Goal: Information Seeking & Learning: Learn about a topic

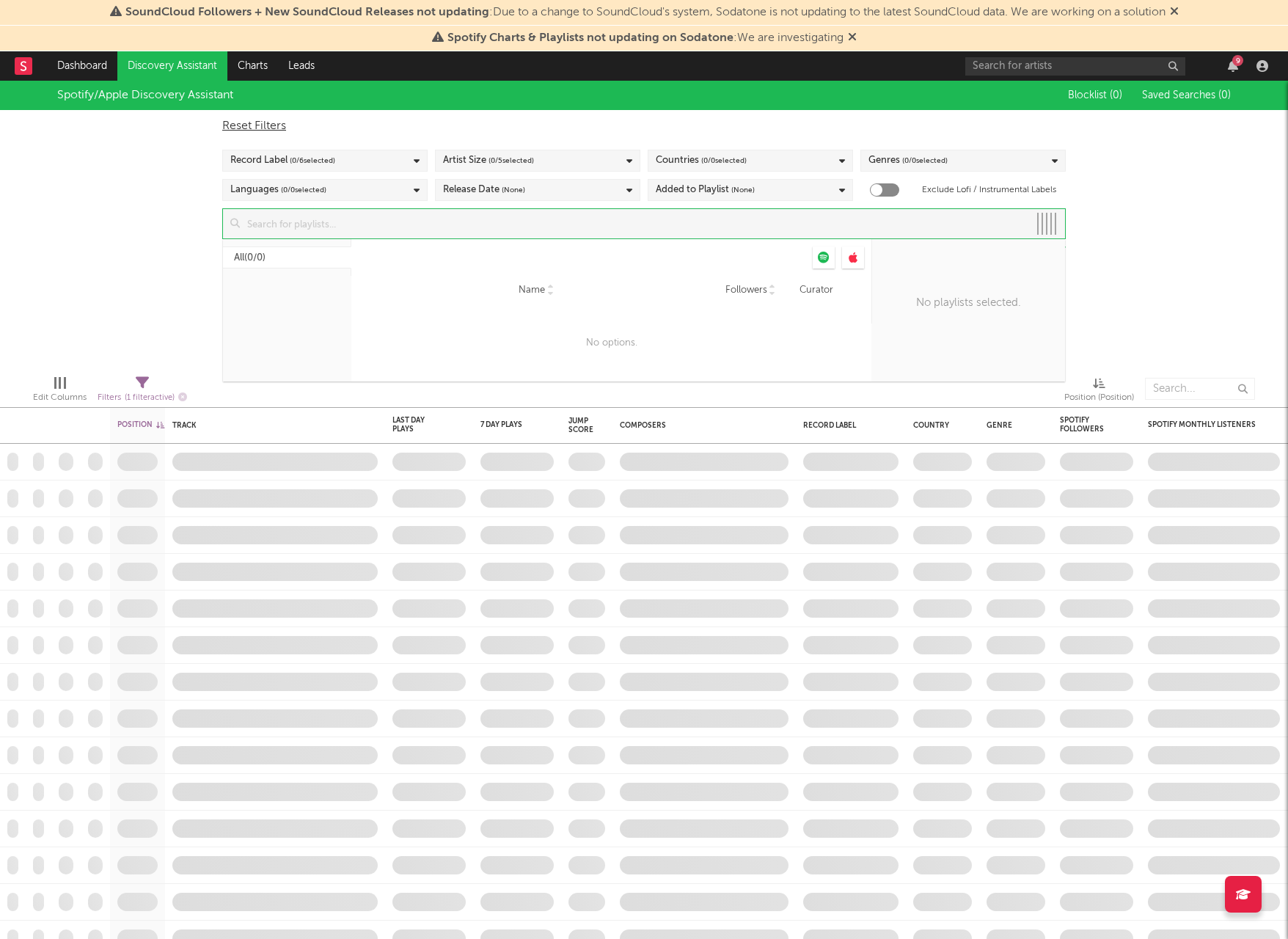
click at [496, 229] on input at bounding box center [634, 223] width 788 height 30
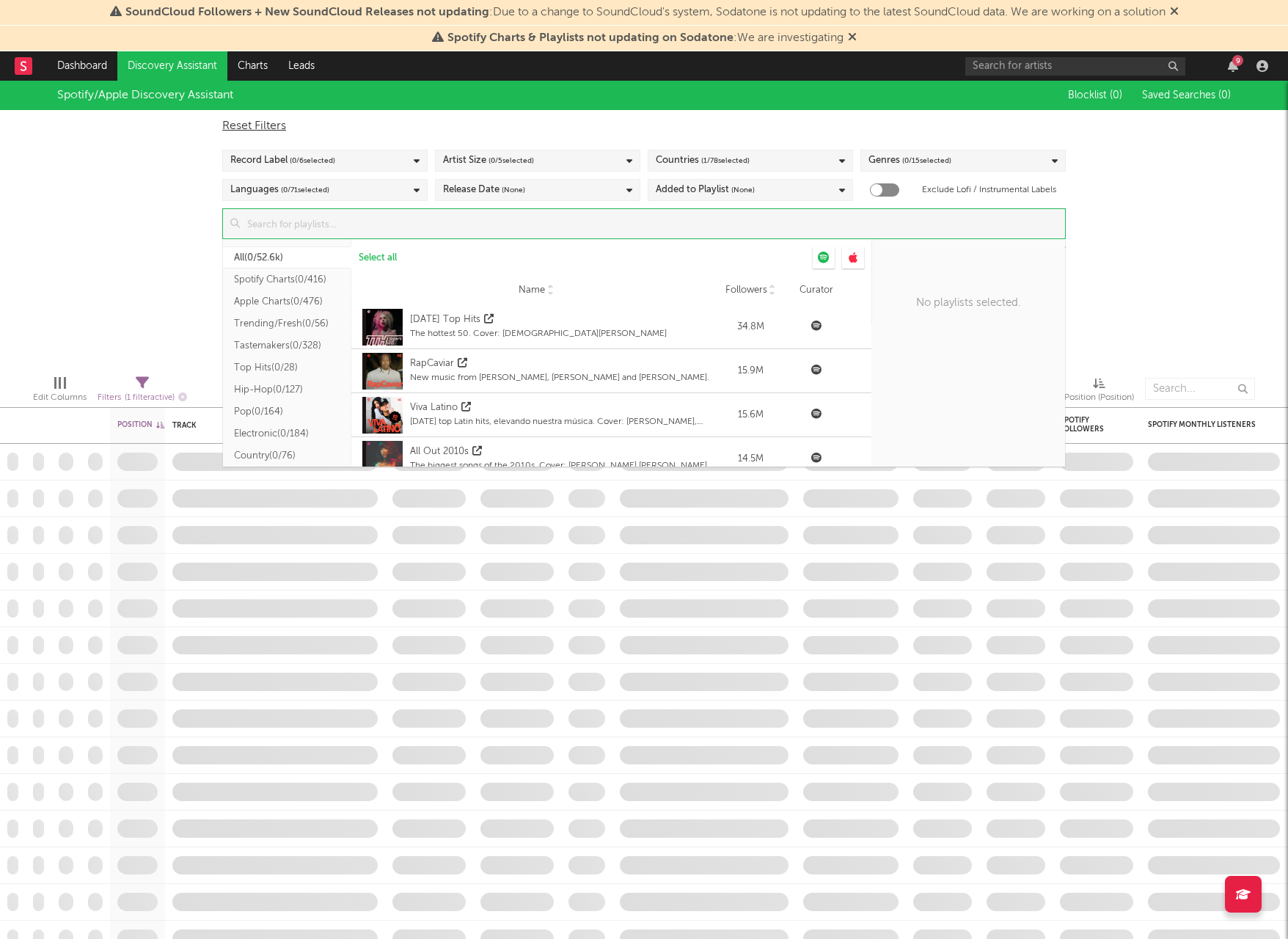
click at [299, 279] on button "Spotify Charts ( 0/416 )" at bounding box center [288, 279] width 129 height 22
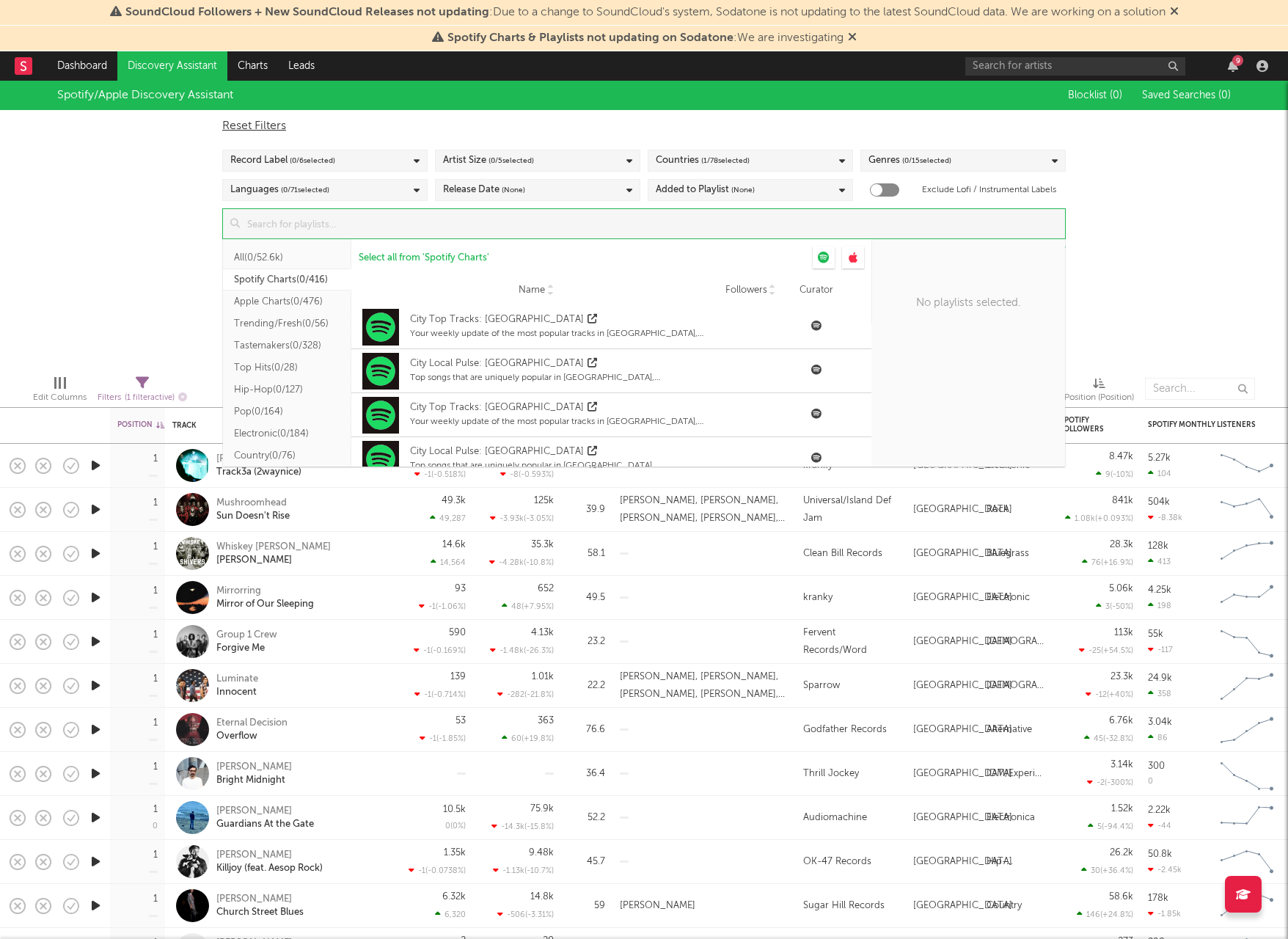
click at [302, 258] on button "All ( 0/52.6k )" at bounding box center [288, 257] width 129 height 22
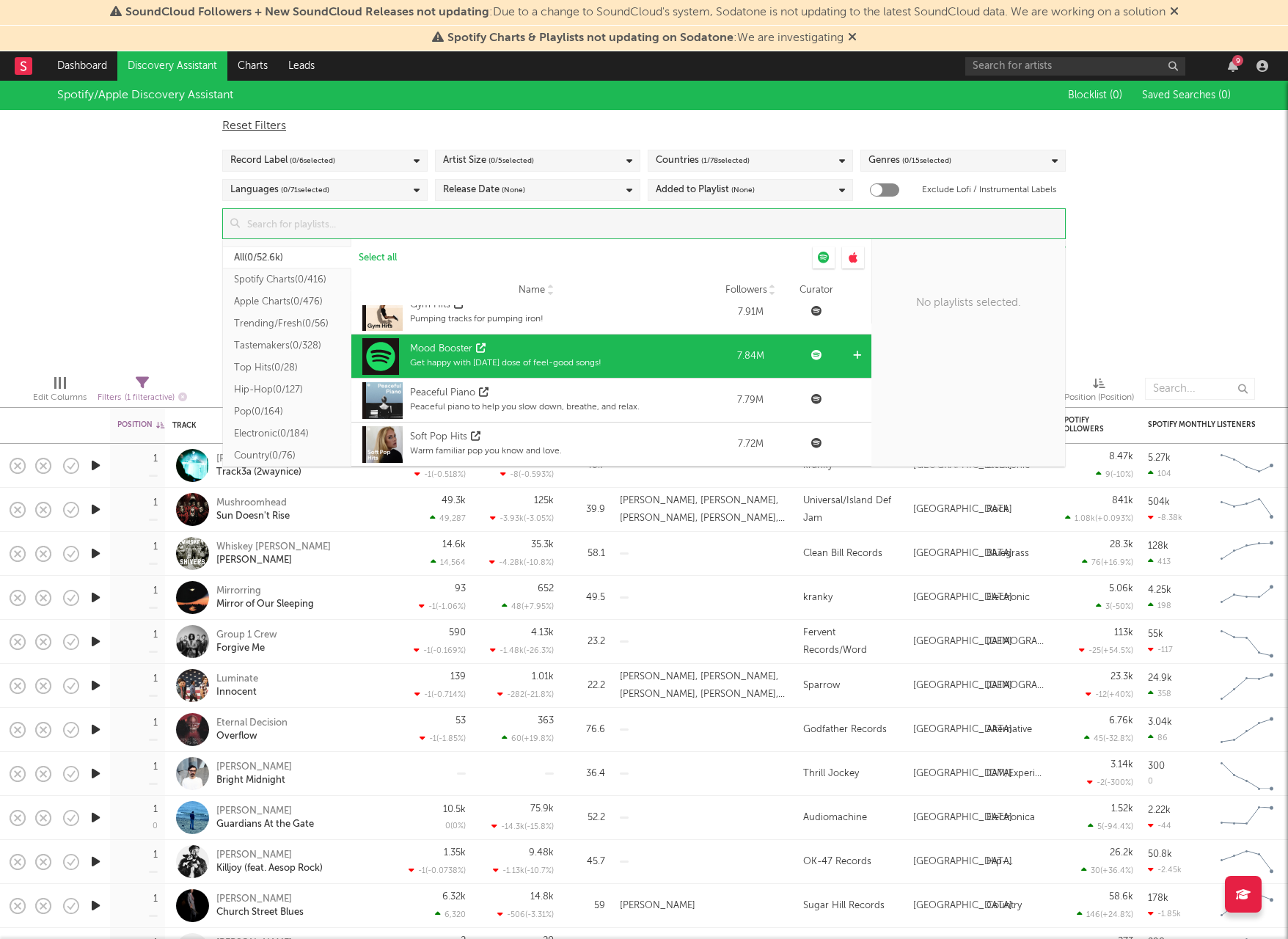
scroll to position [947, 0]
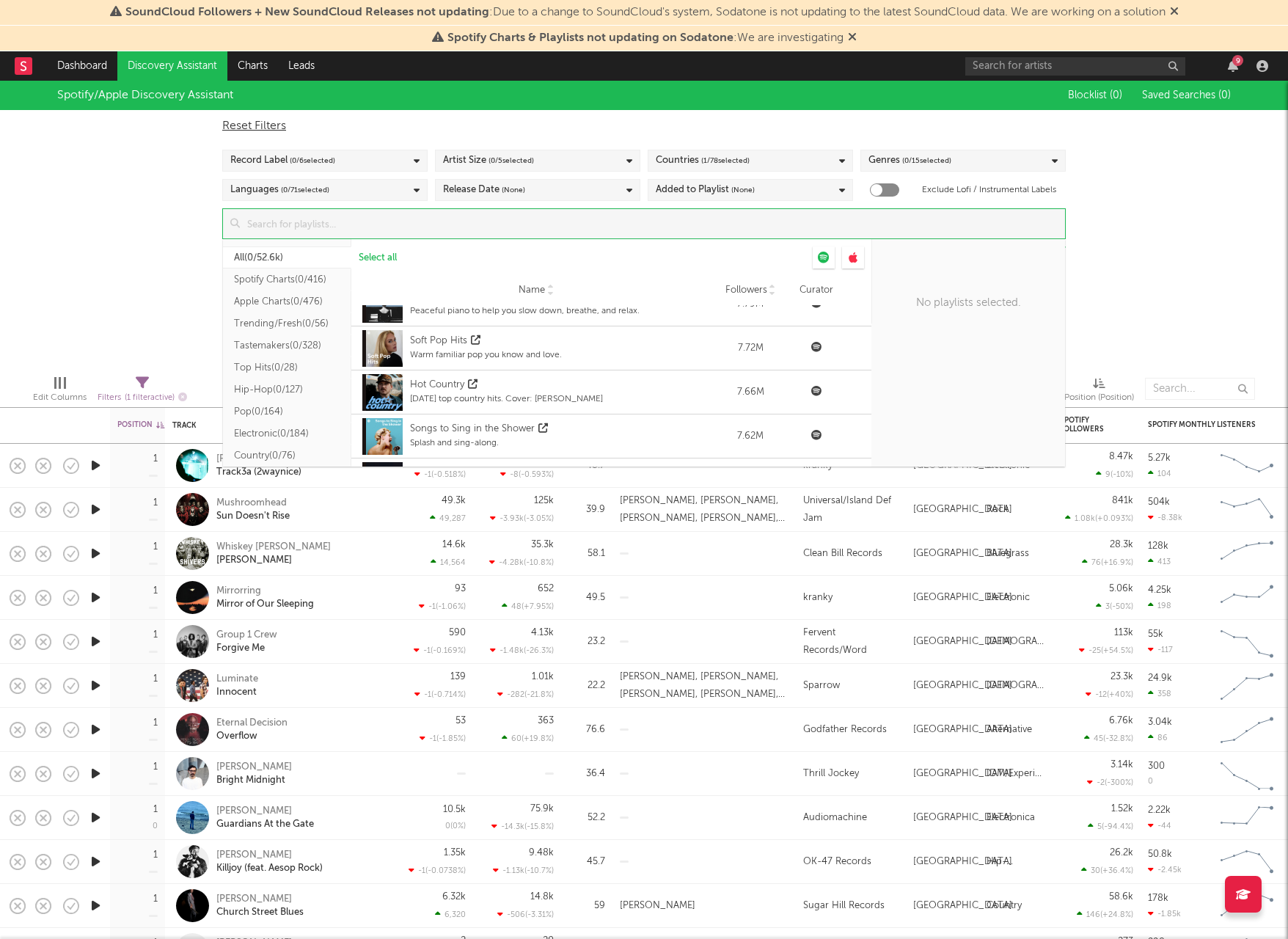
click at [285, 280] on button "Spotify Charts ( 0/416 )" at bounding box center [288, 279] width 129 height 22
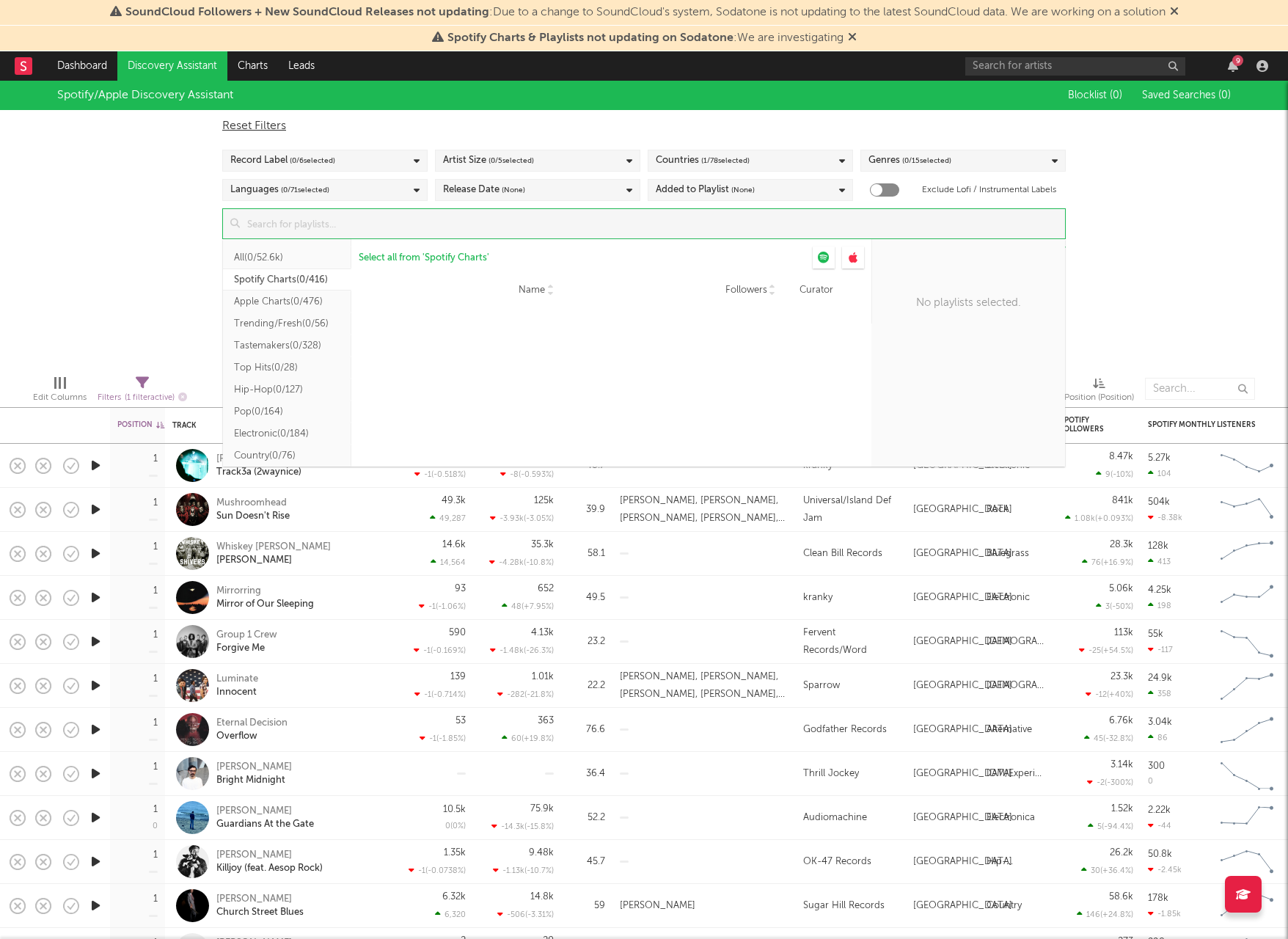
scroll to position [0, 0]
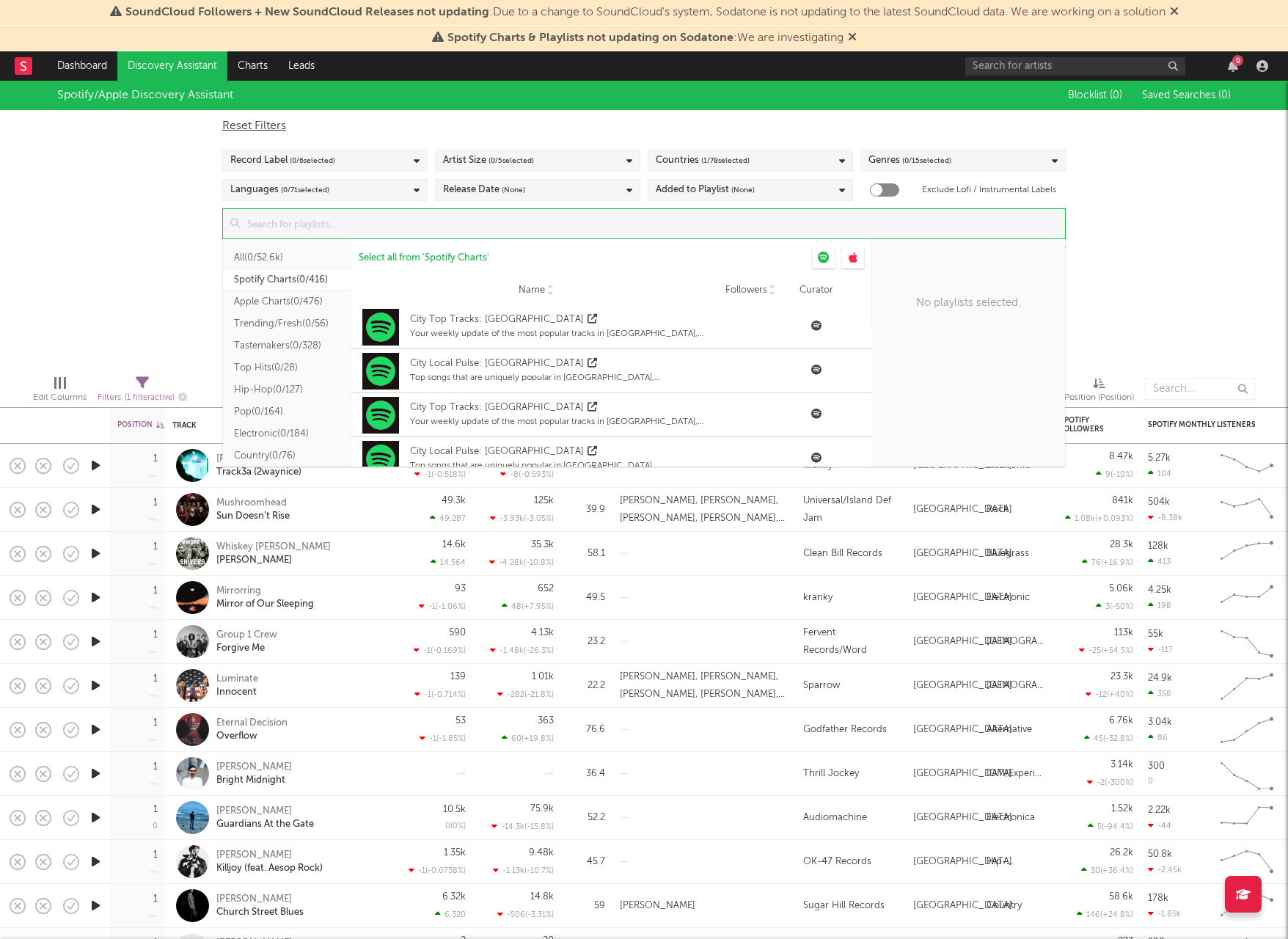
click at [505, 235] on input at bounding box center [653, 223] width 825 height 30
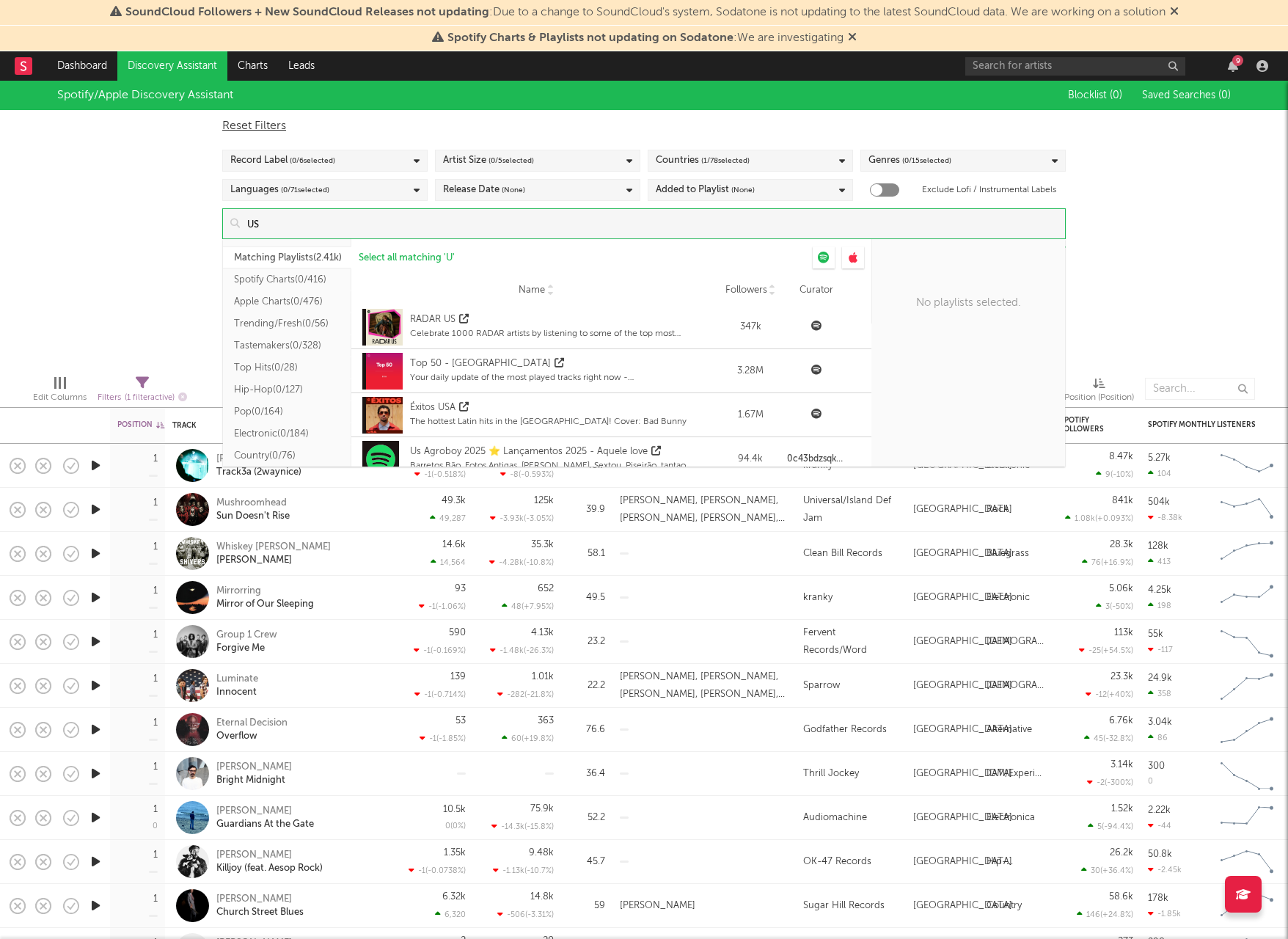
type input "U"
type input "T"
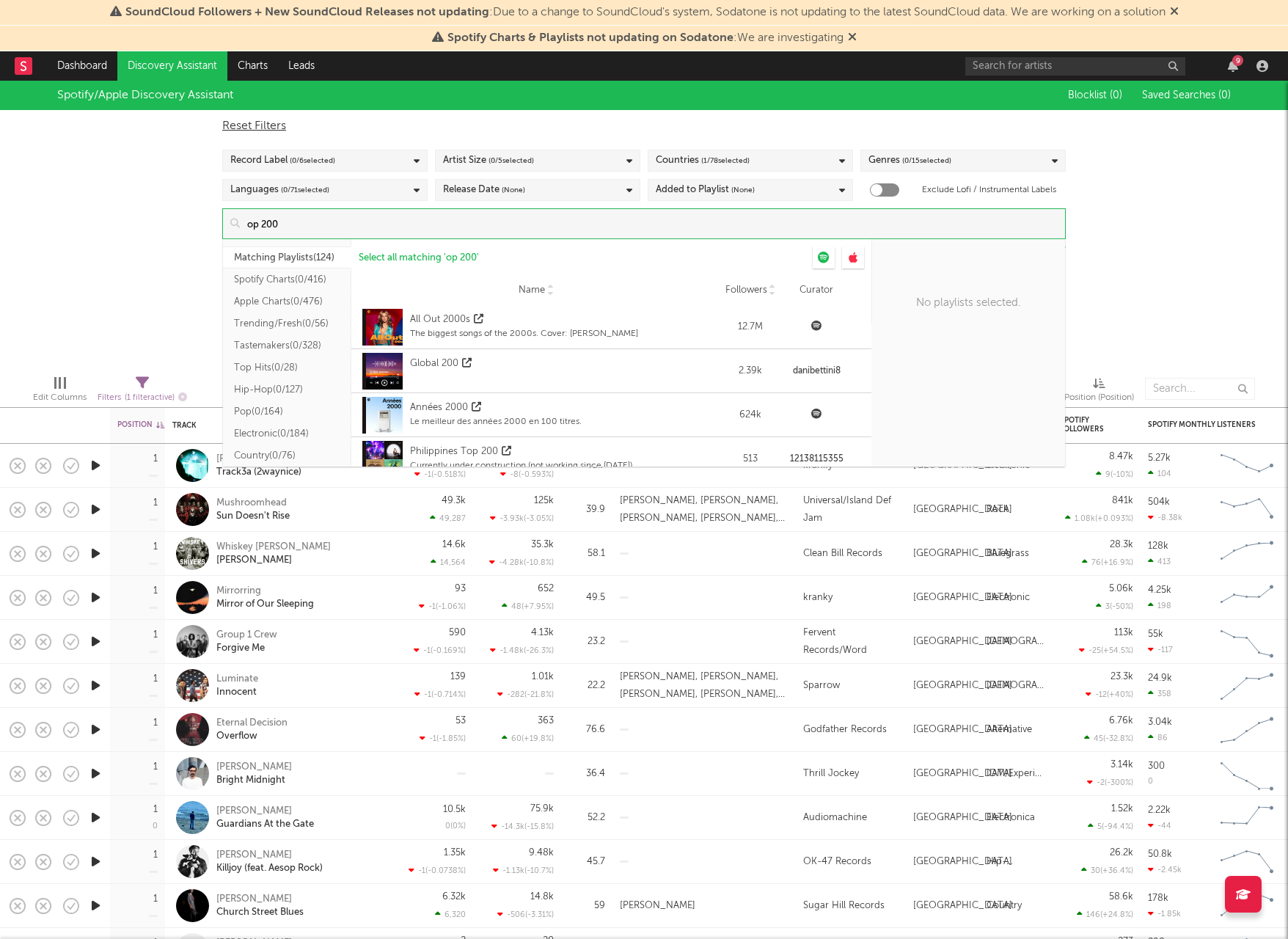
click at [249, 223] on input "op 200" at bounding box center [653, 223] width 825 height 30
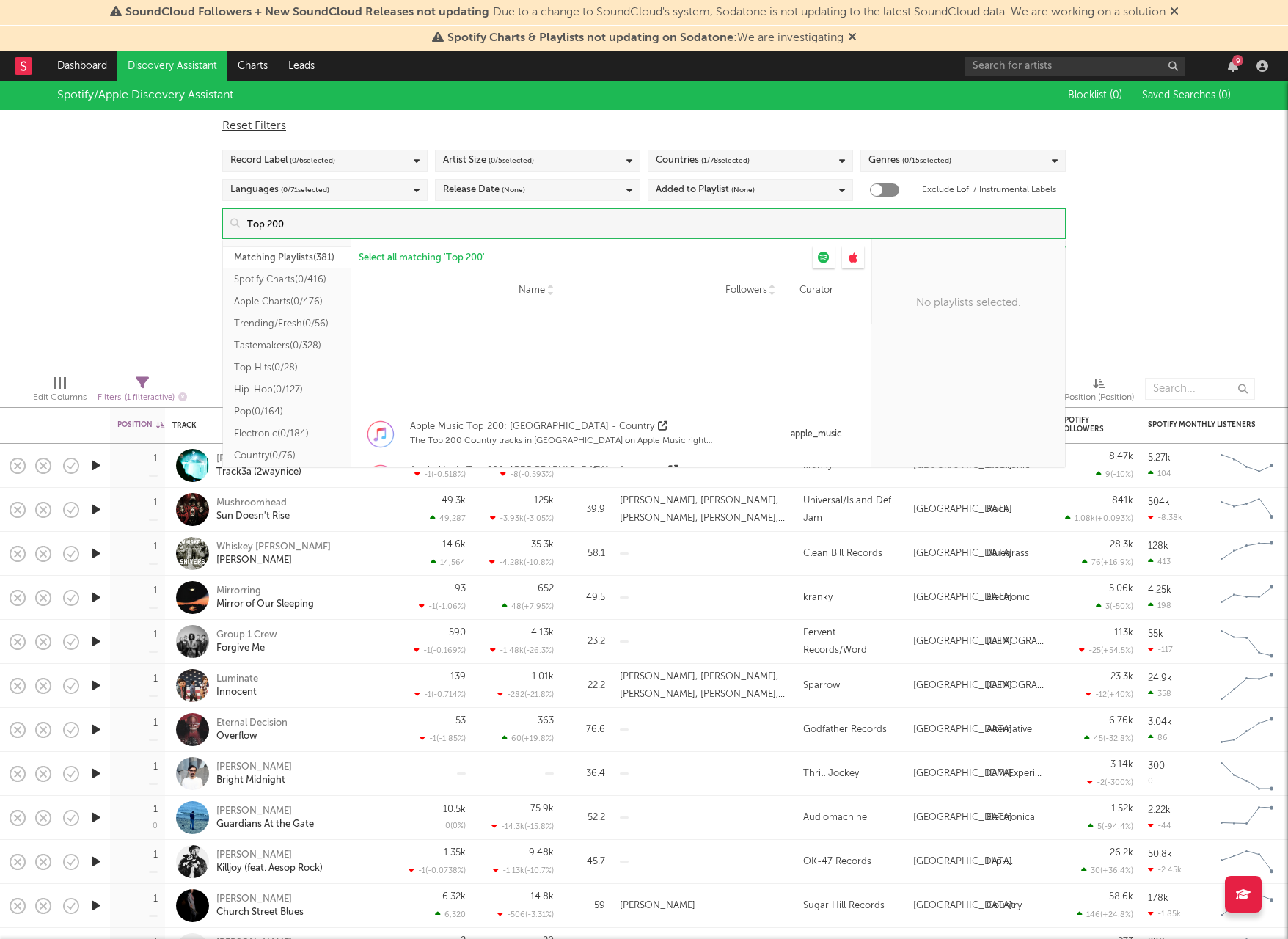
scroll to position [2890, 0]
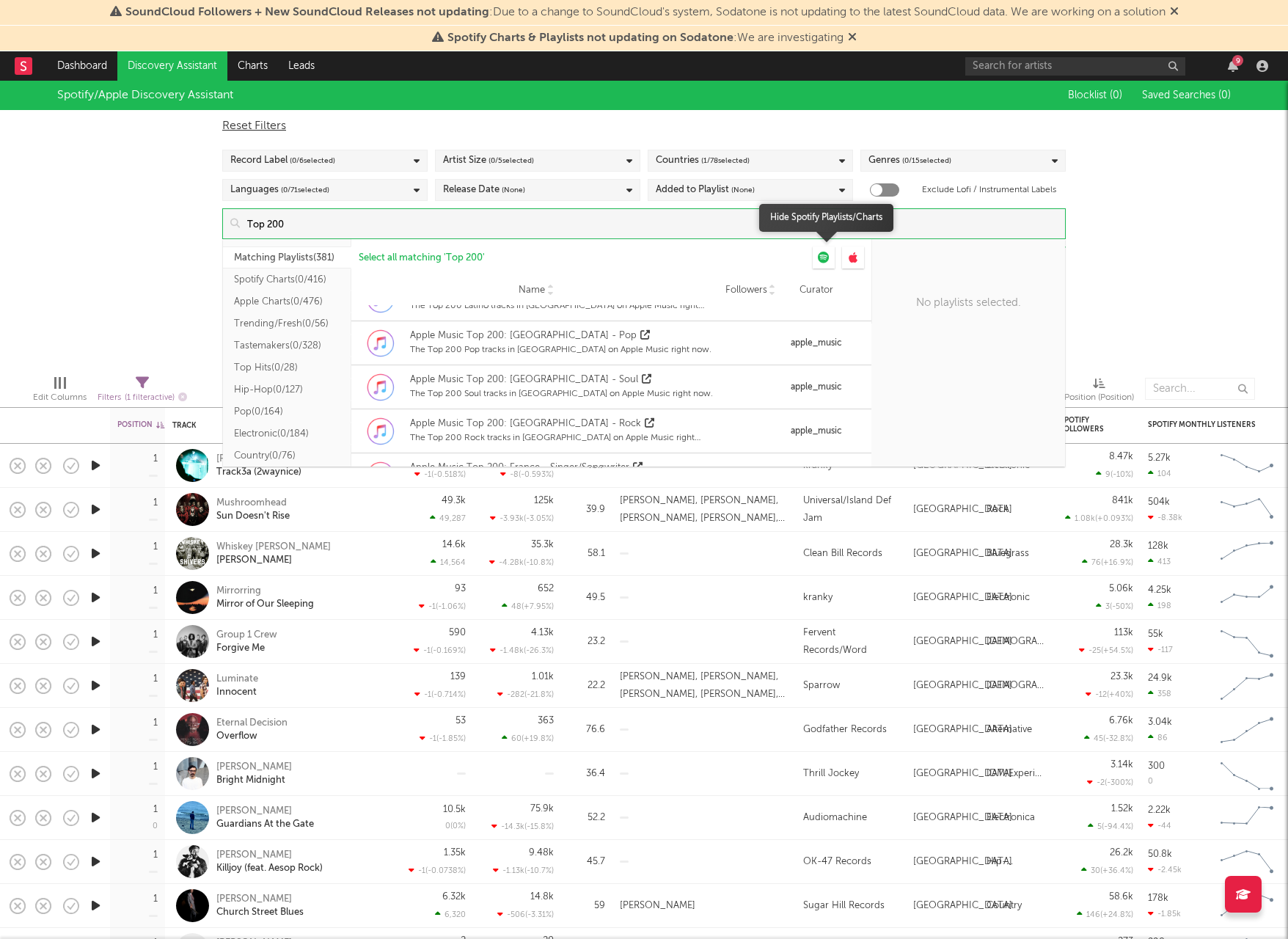
type input "Top 200"
click at [823, 264] on div at bounding box center [824, 257] width 22 height 22
click at [863, 257] on div at bounding box center [853, 257] width 22 height 22
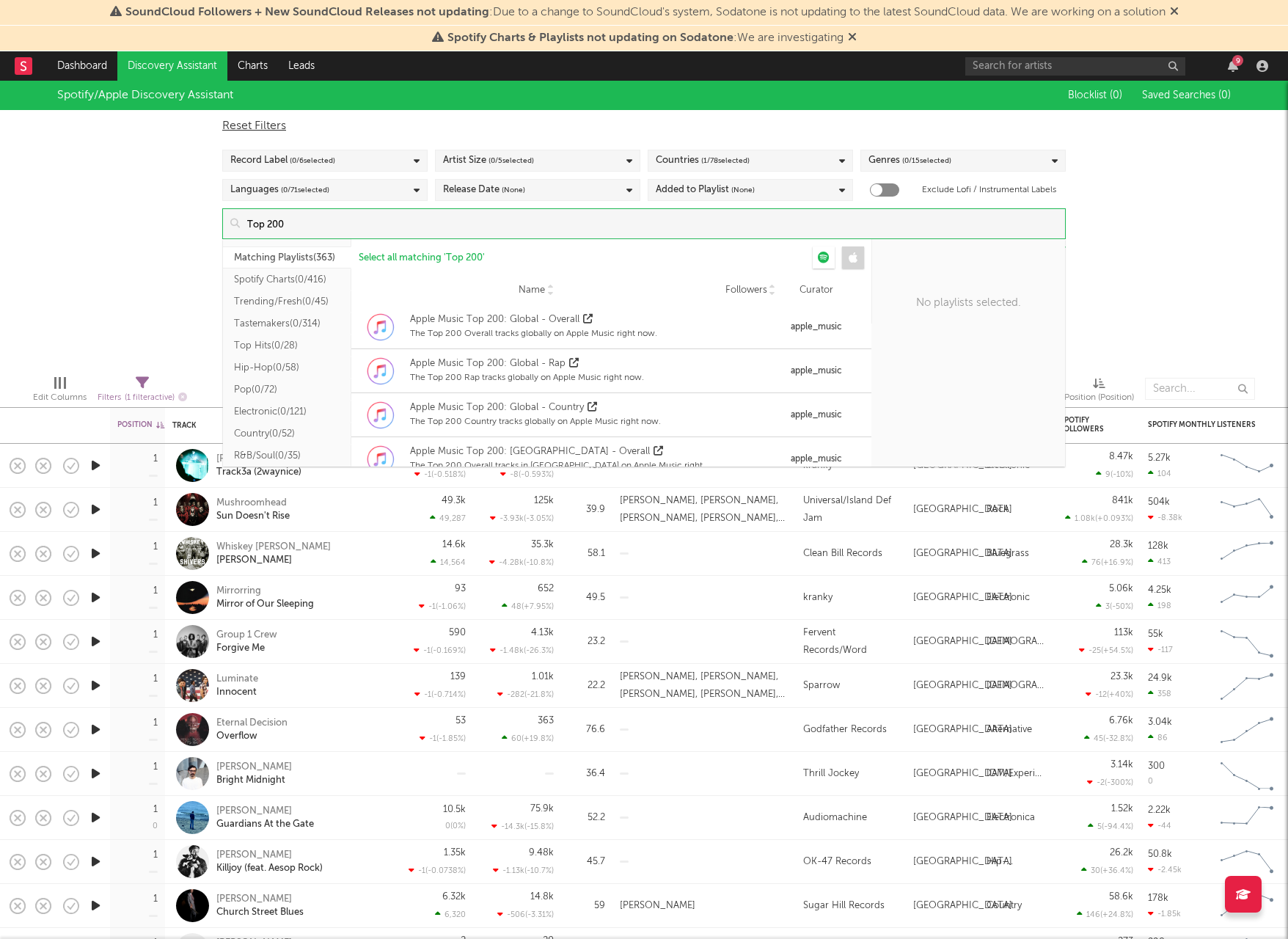
scroll to position [0, 0]
click at [847, 254] on div at bounding box center [853, 257] width 22 height 22
click at [595, 141] on div "Reset Filters Record Label ( 0 / 6 selected) Artist Size ( 0 / 5 selected) Coun…" at bounding box center [644, 174] width 858 height 129
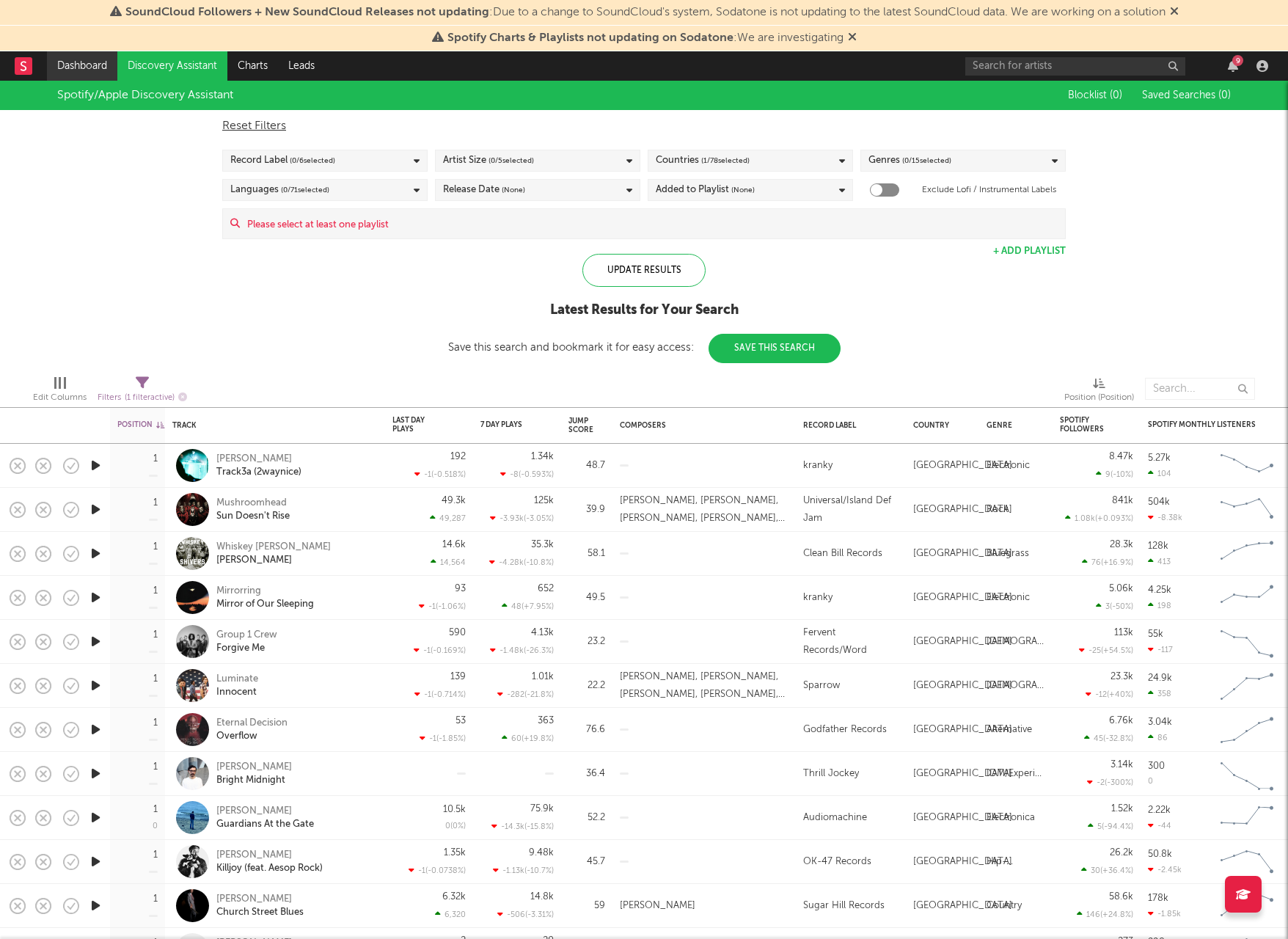
click at [81, 69] on link "Dashboard" at bounding box center [82, 66] width 70 height 30
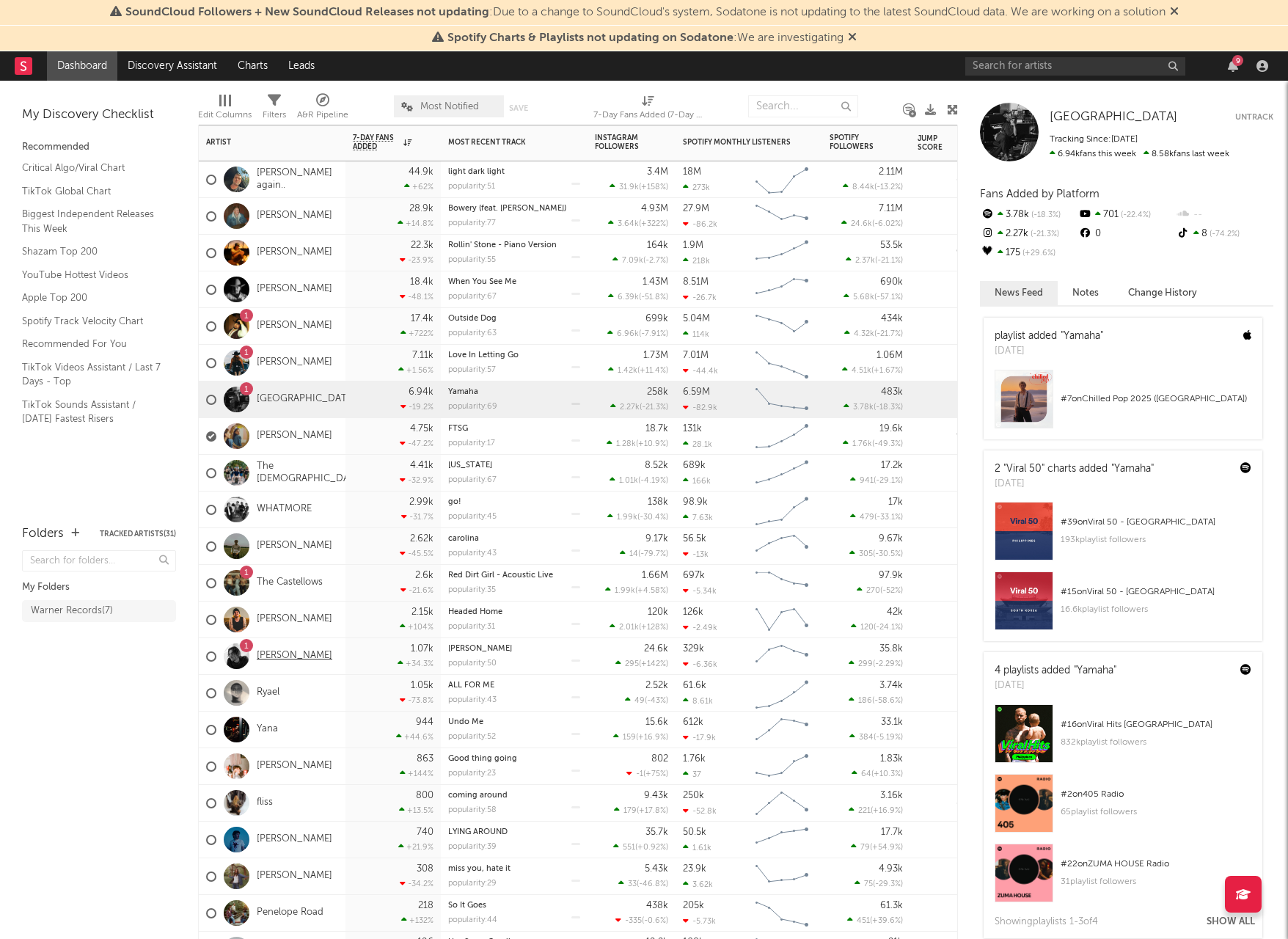
click at [266, 656] on link "[PERSON_NAME]" at bounding box center [294, 656] width 75 height 13
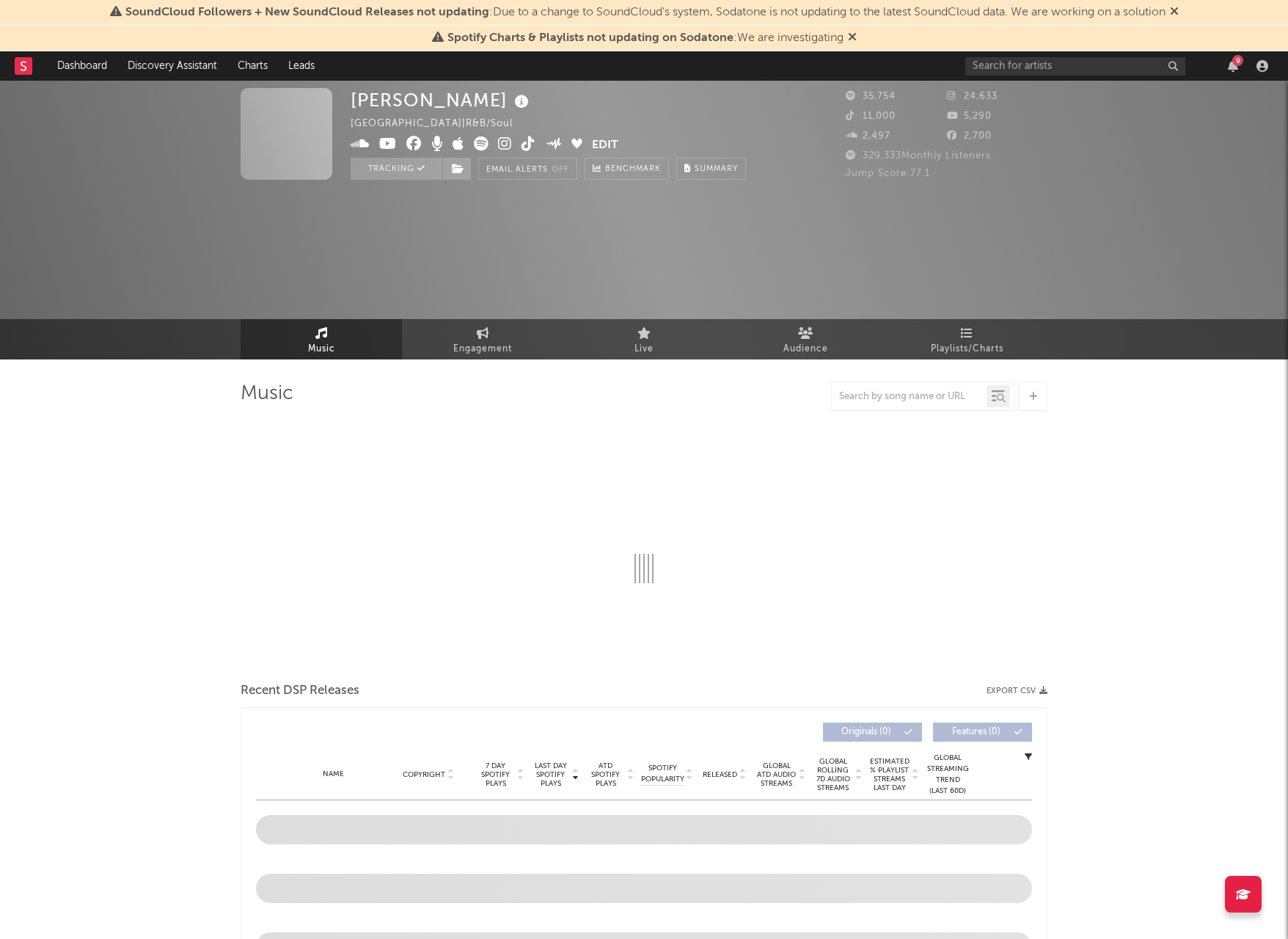
scroll to position [71, 0]
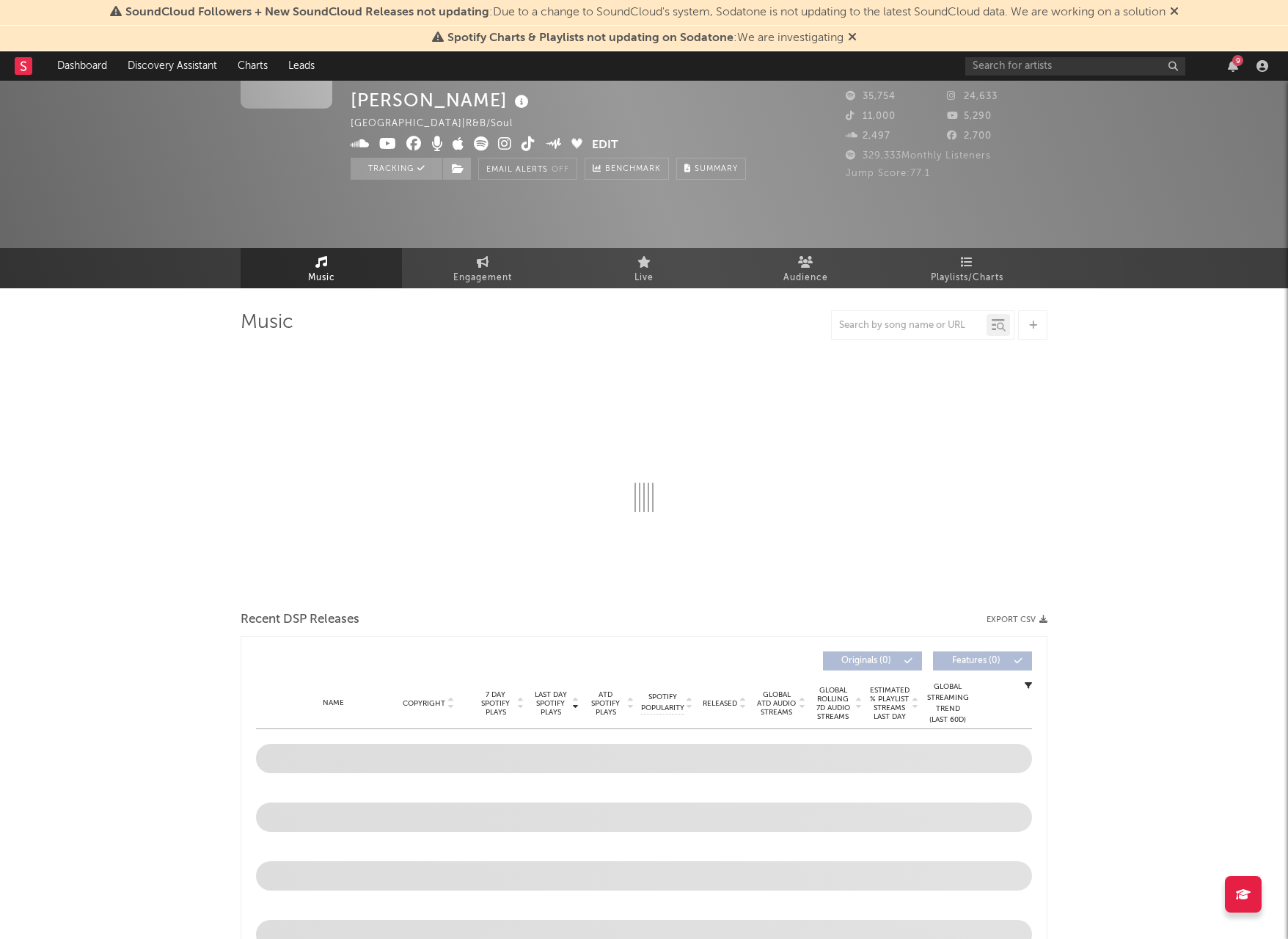
select select "6m"
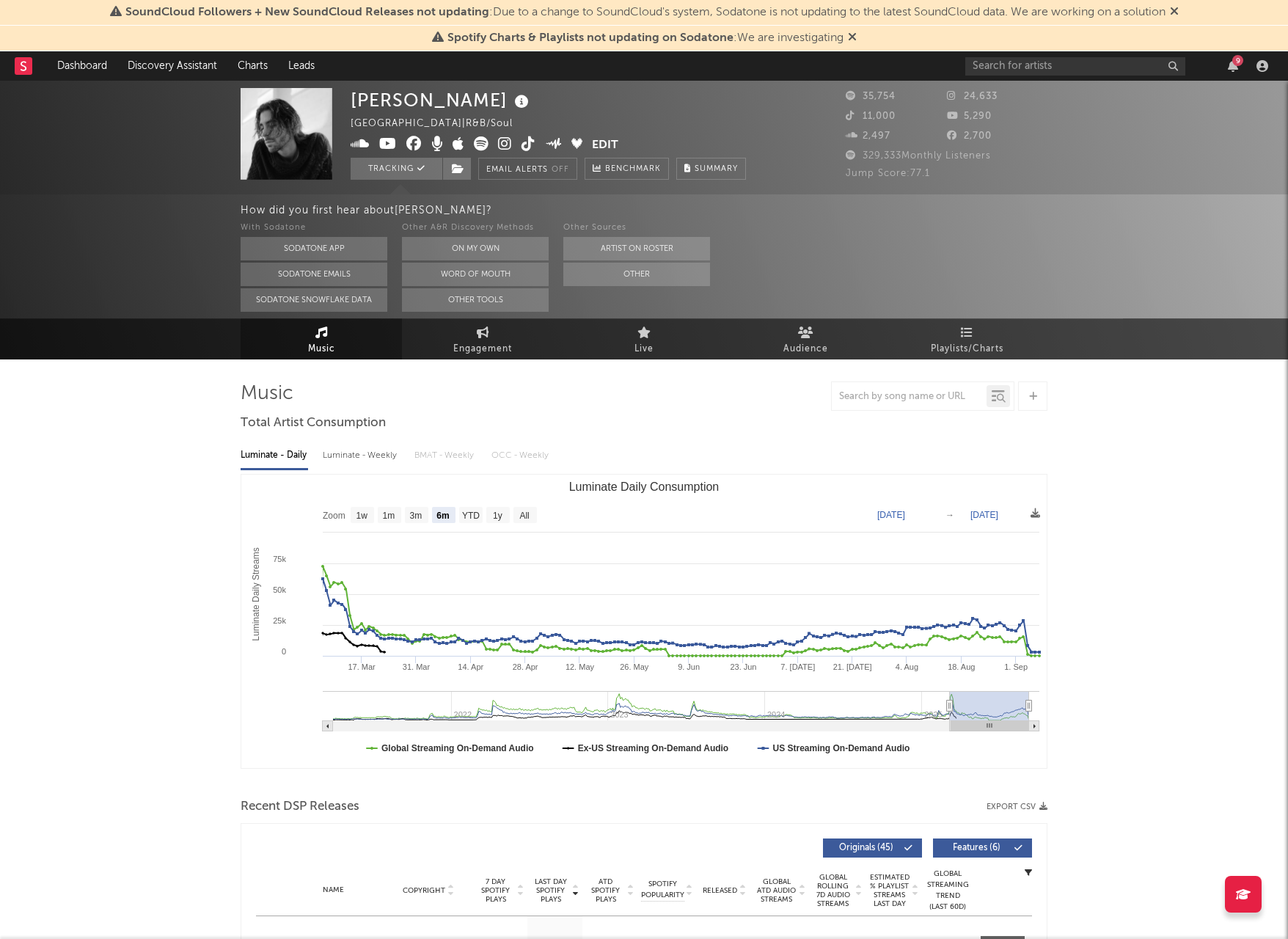
scroll to position [0, 0]
click at [652, 351] on span "Live" at bounding box center [644, 349] width 19 height 18
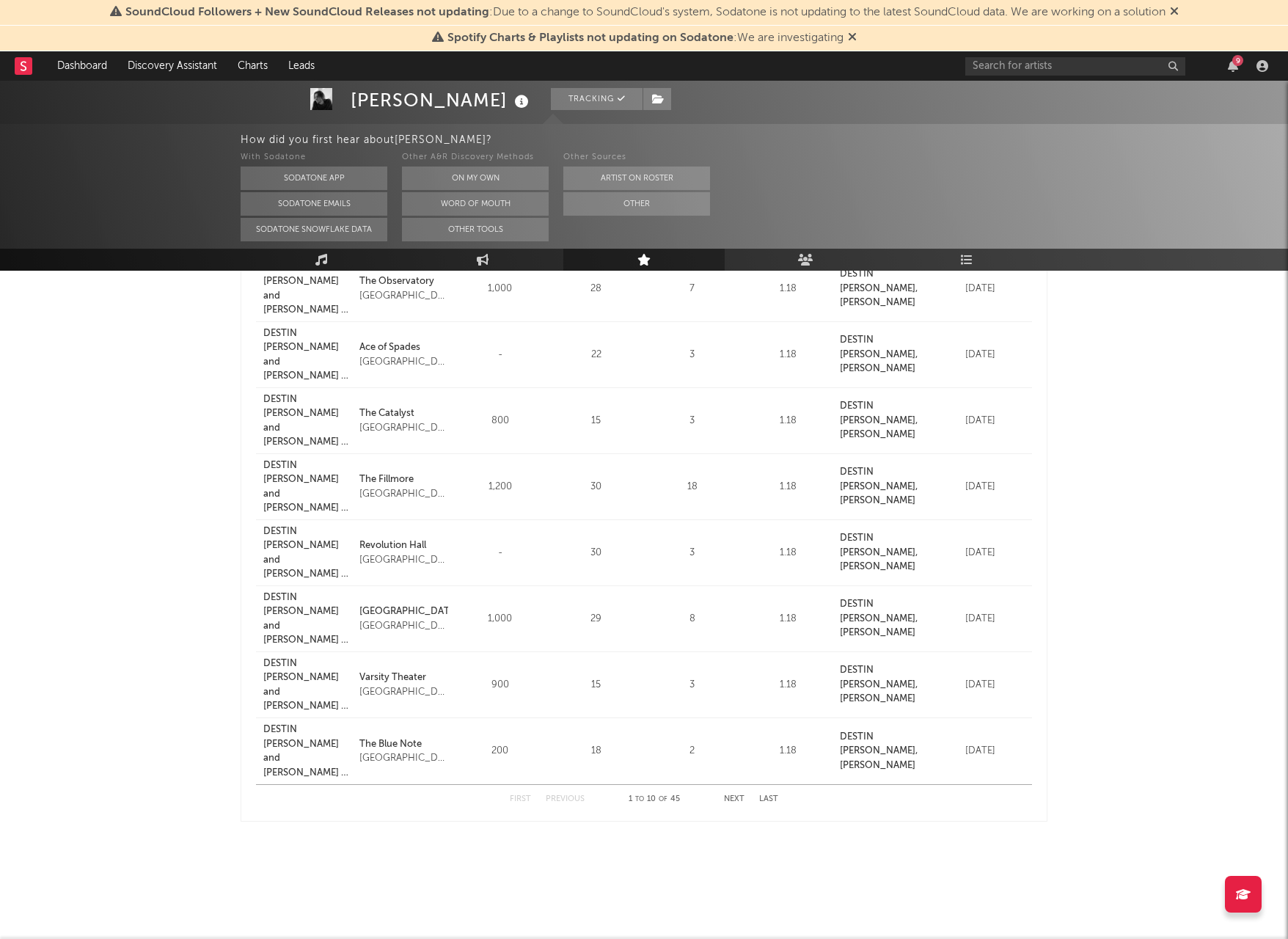
scroll to position [381, 0]
click at [736, 799] on button "Next" at bounding box center [734, 799] width 20 height 8
click at [726, 795] on button "Next" at bounding box center [734, 799] width 20 height 8
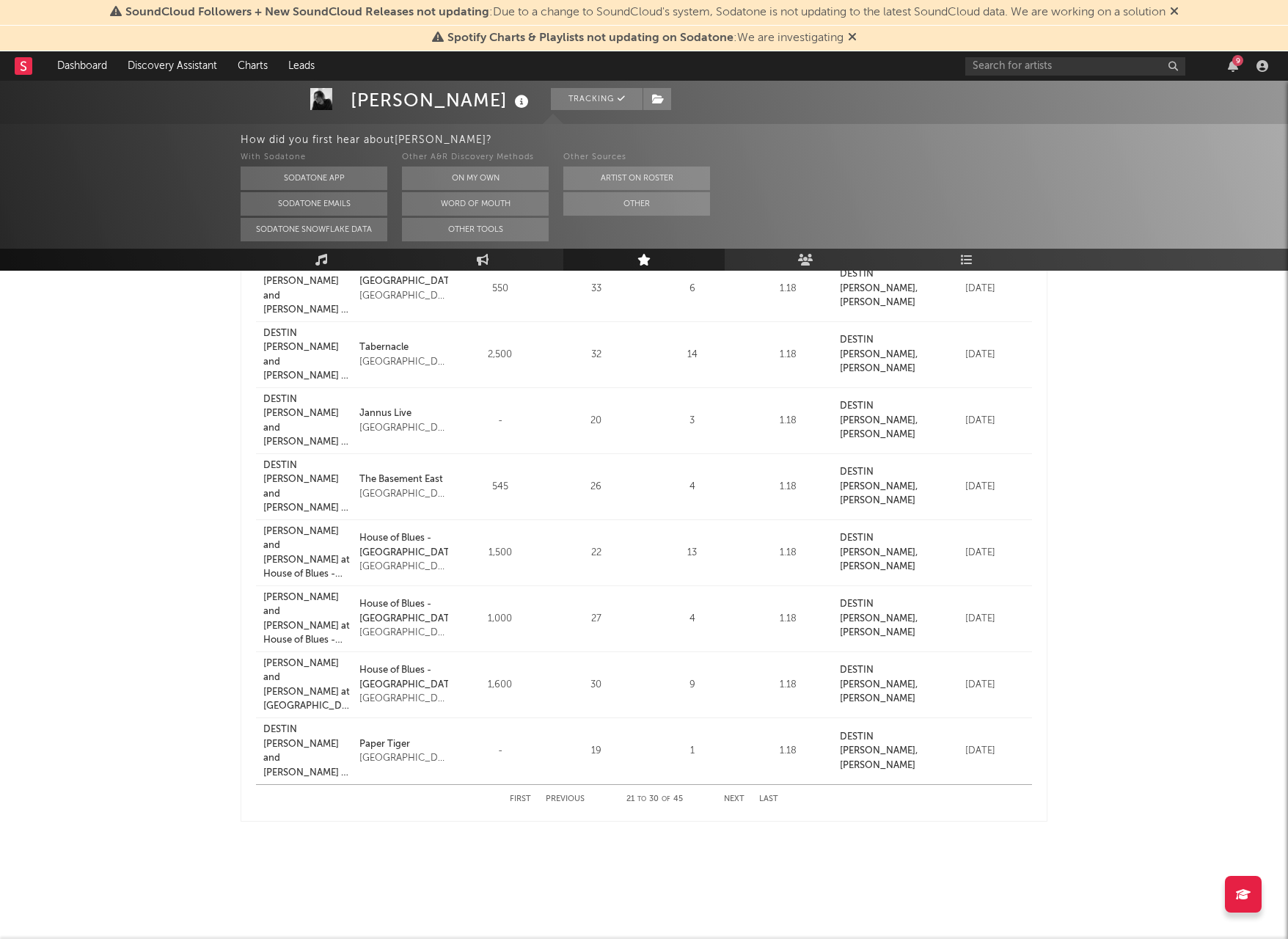
click at [568, 799] on button "Previous" at bounding box center [565, 799] width 39 height 8
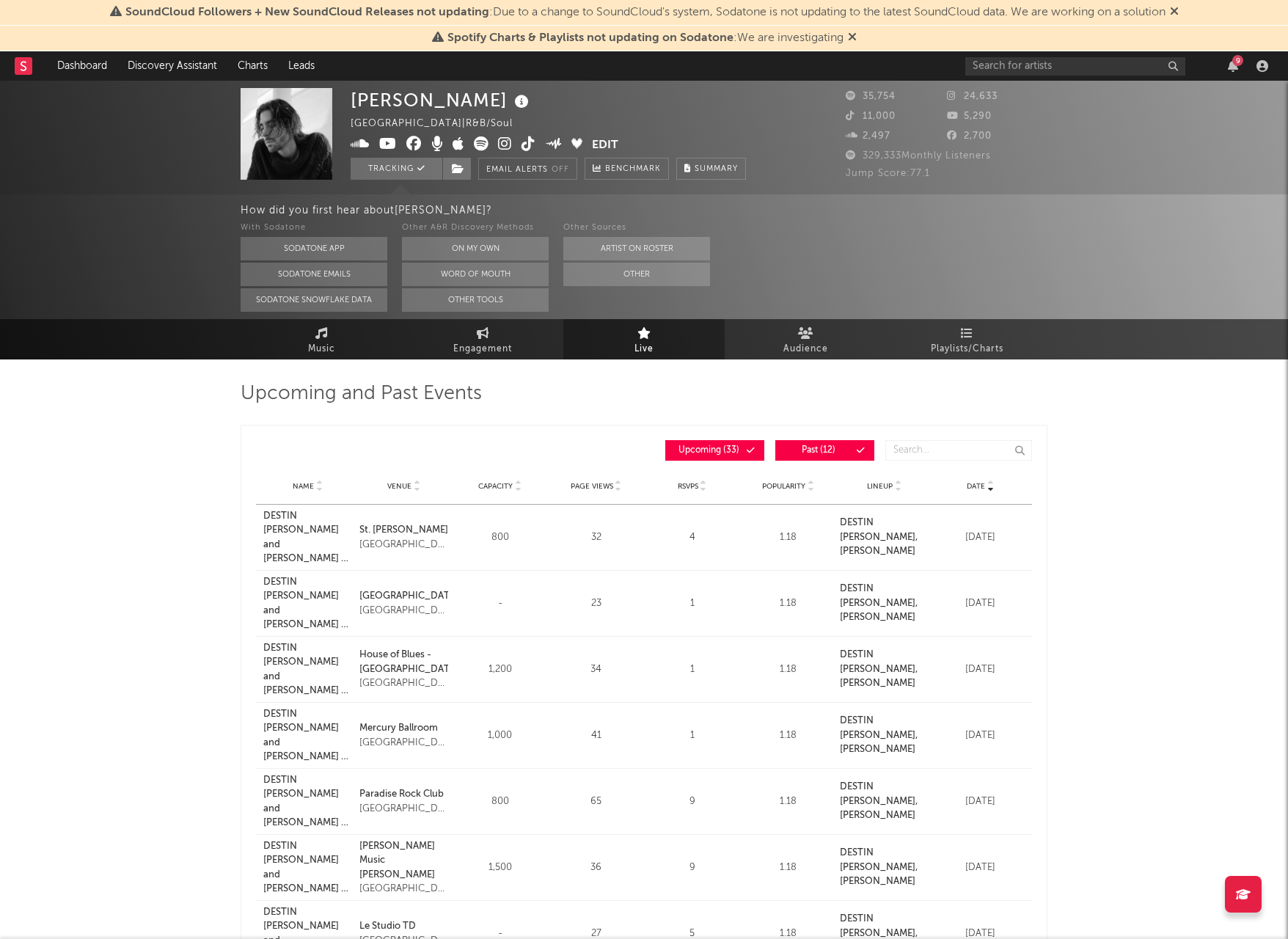
scroll to position [0, 0]
click at [938, 351] on span "Playlists/Charts" at bounding box center [967, 349] width 73 height 18
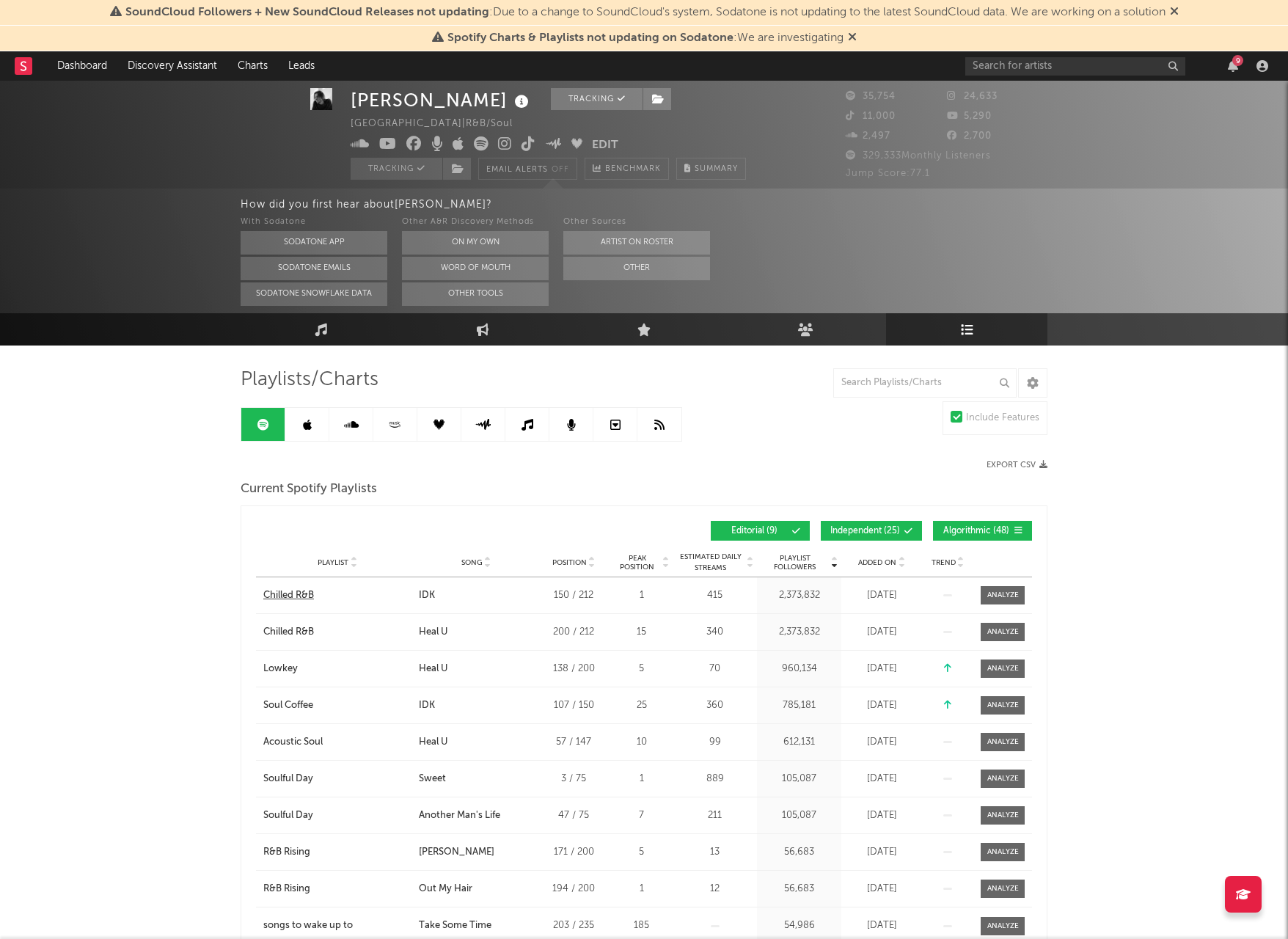
scroll to position [19, 0]
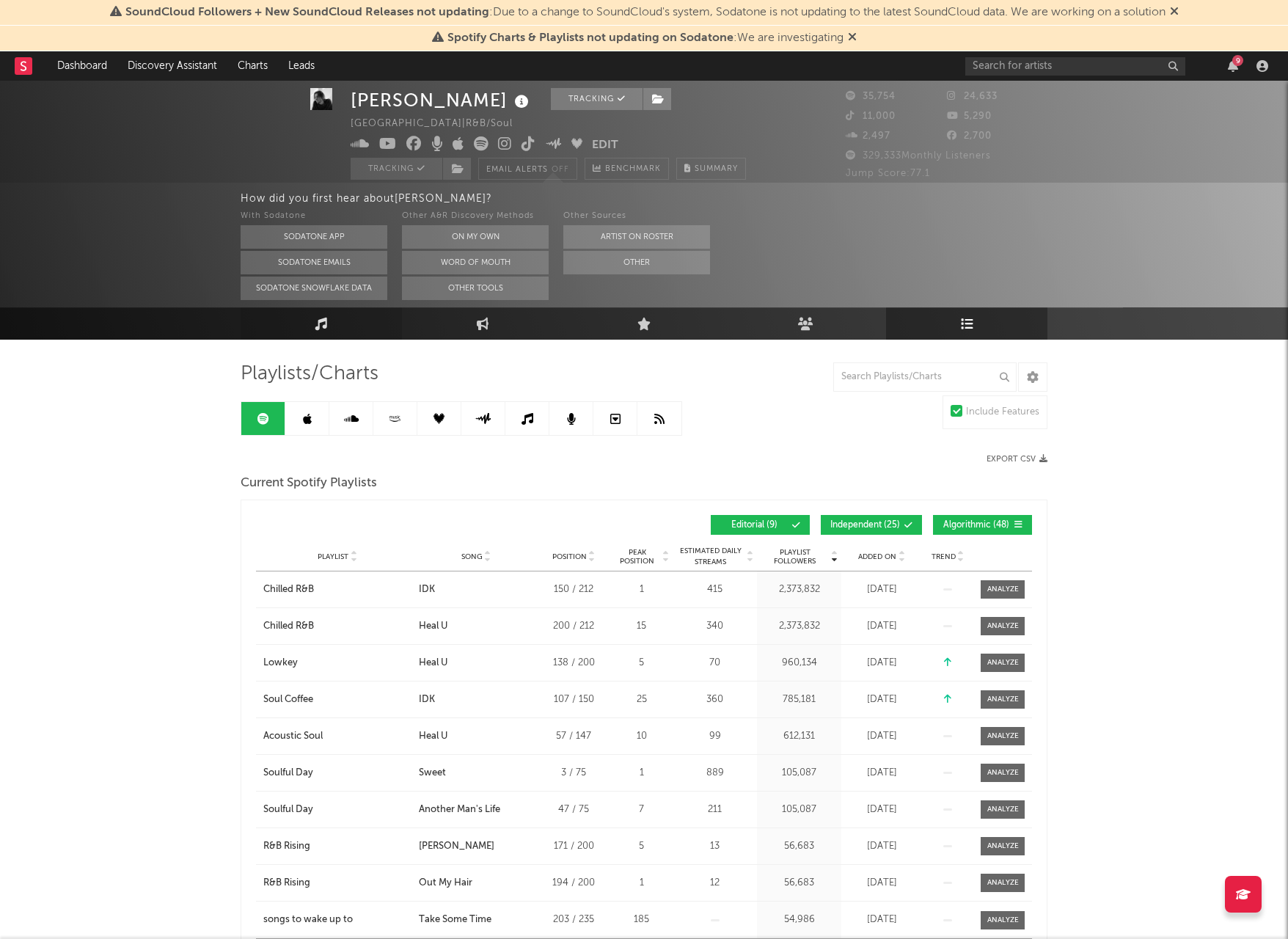
click at [350, 332] on link "Music" at bounding box center [321, 323] width 162 height 32
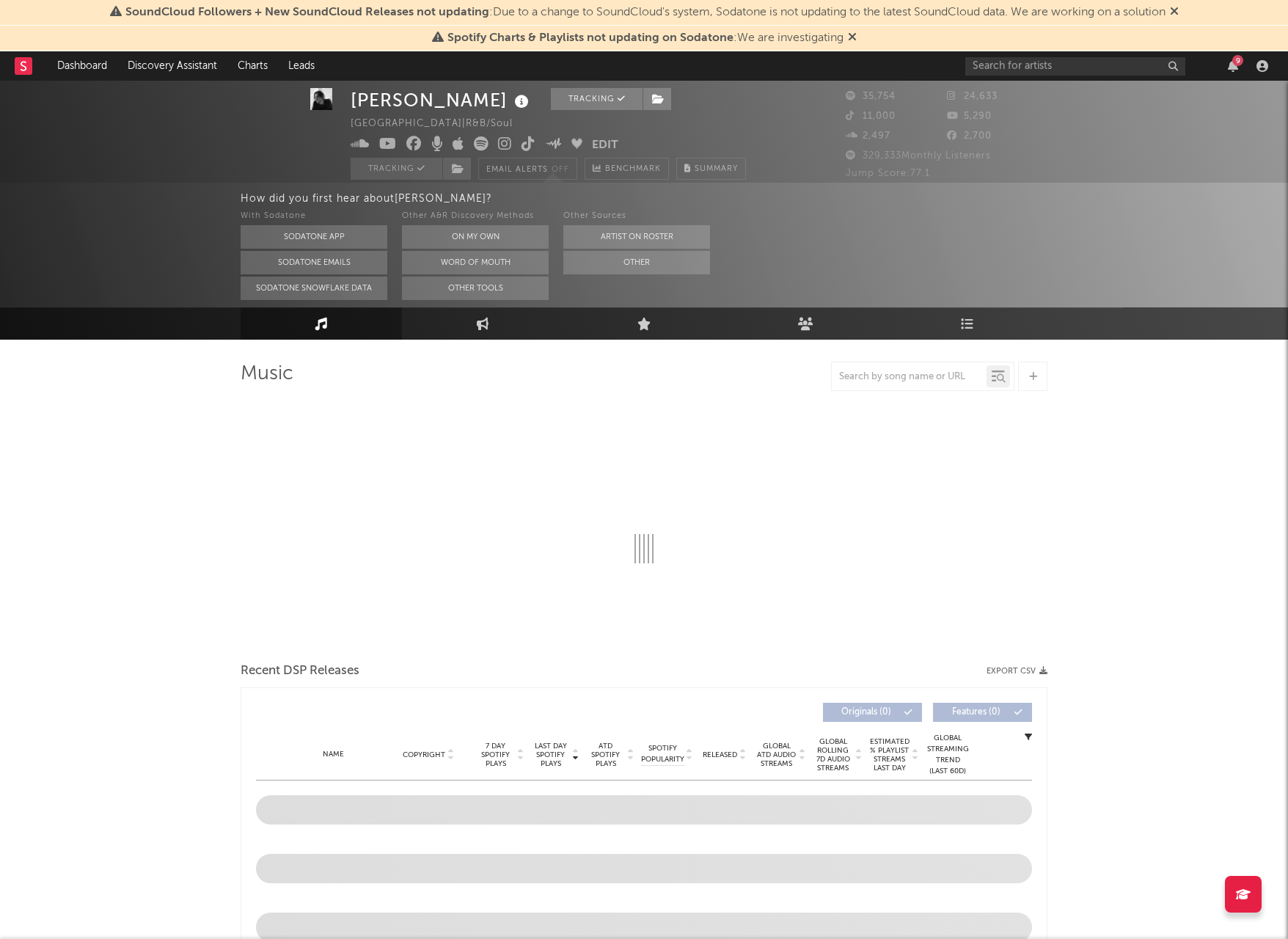
click at [345, 326] on link "Music" at bounding box center [321, 323] width 162 height 32
select select "6m"
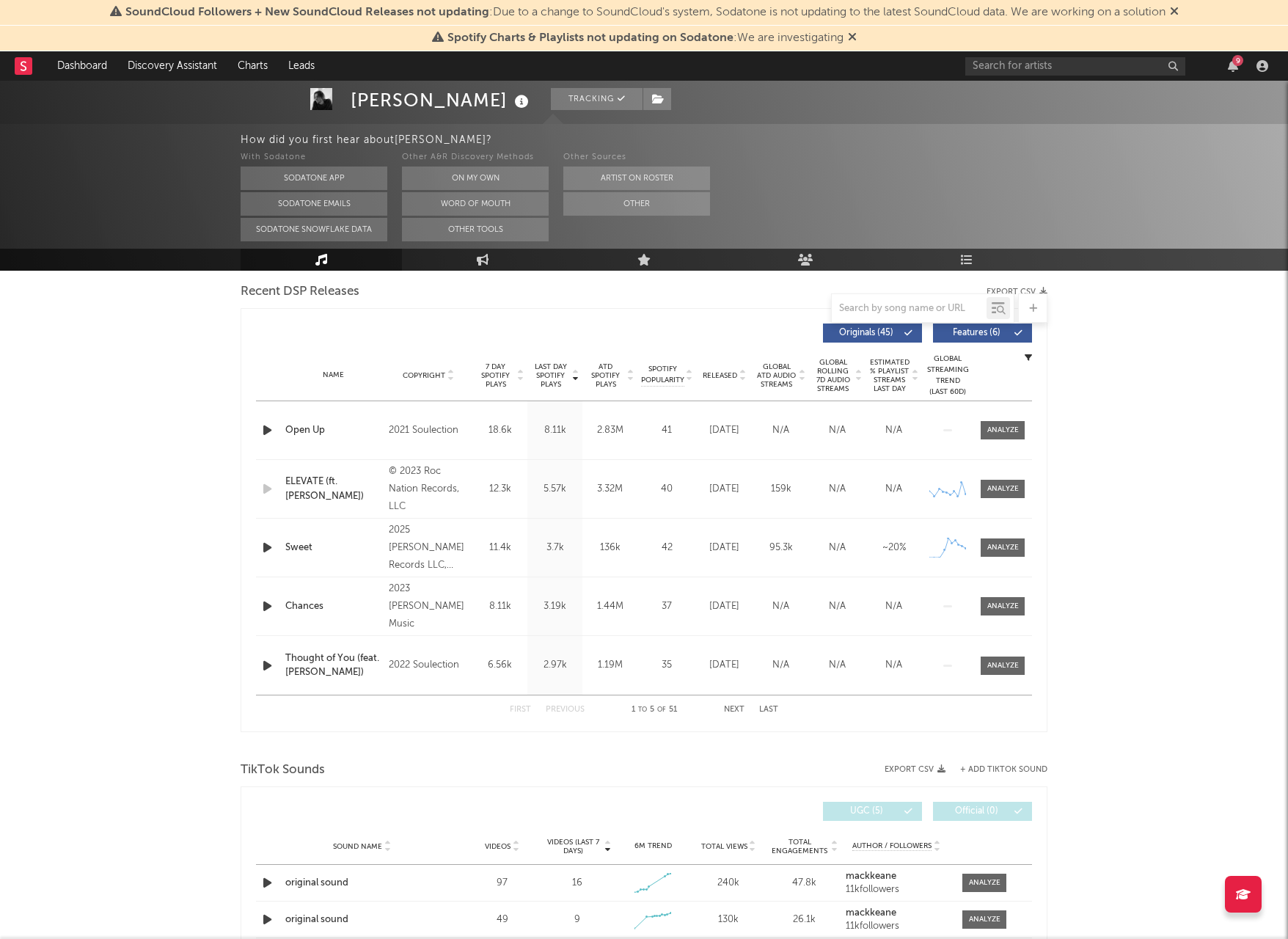
scroll to position [490, 0]
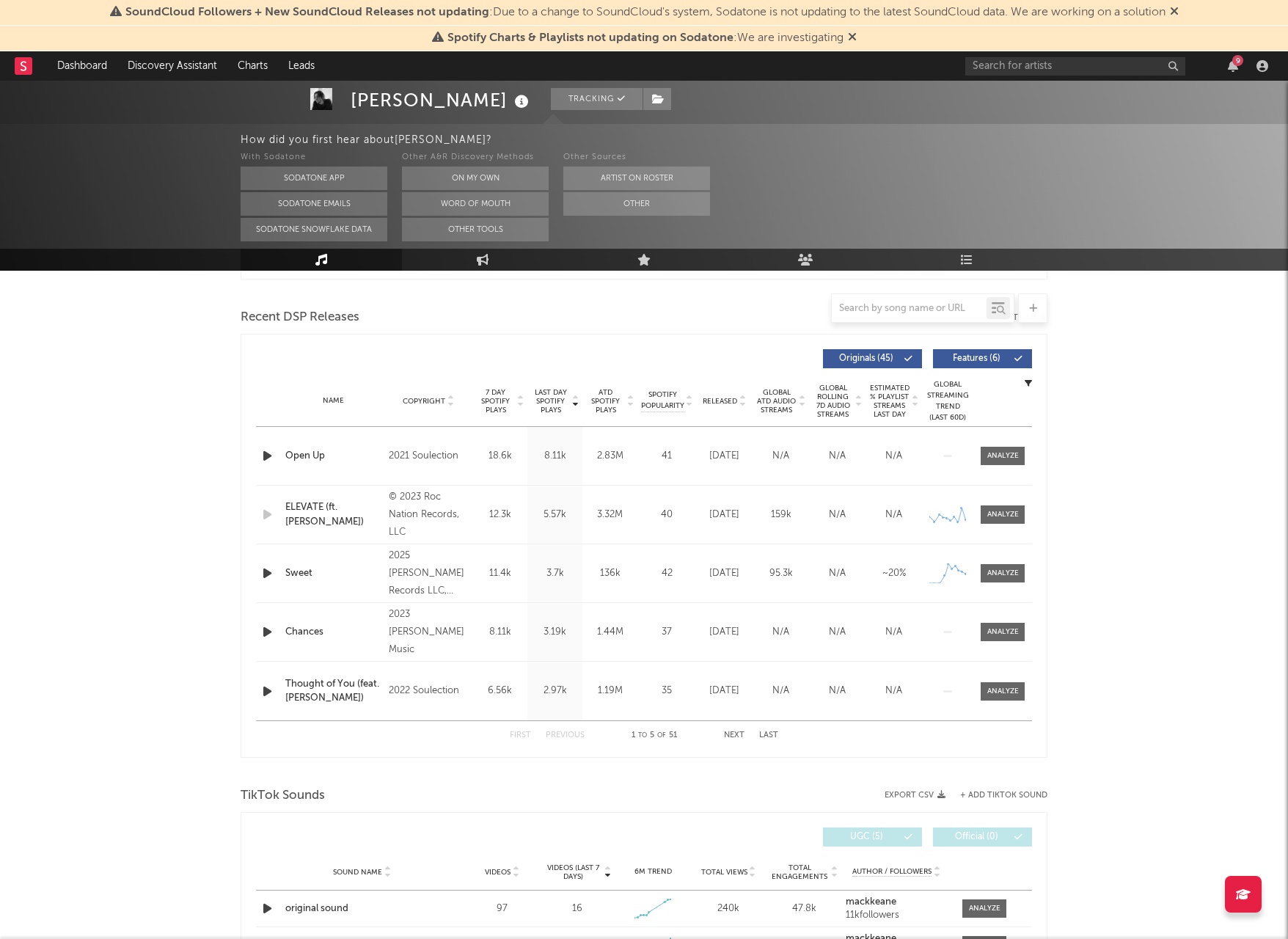
click at [743, 401] on icon at bounding box center [742, 404] width 8 height 6
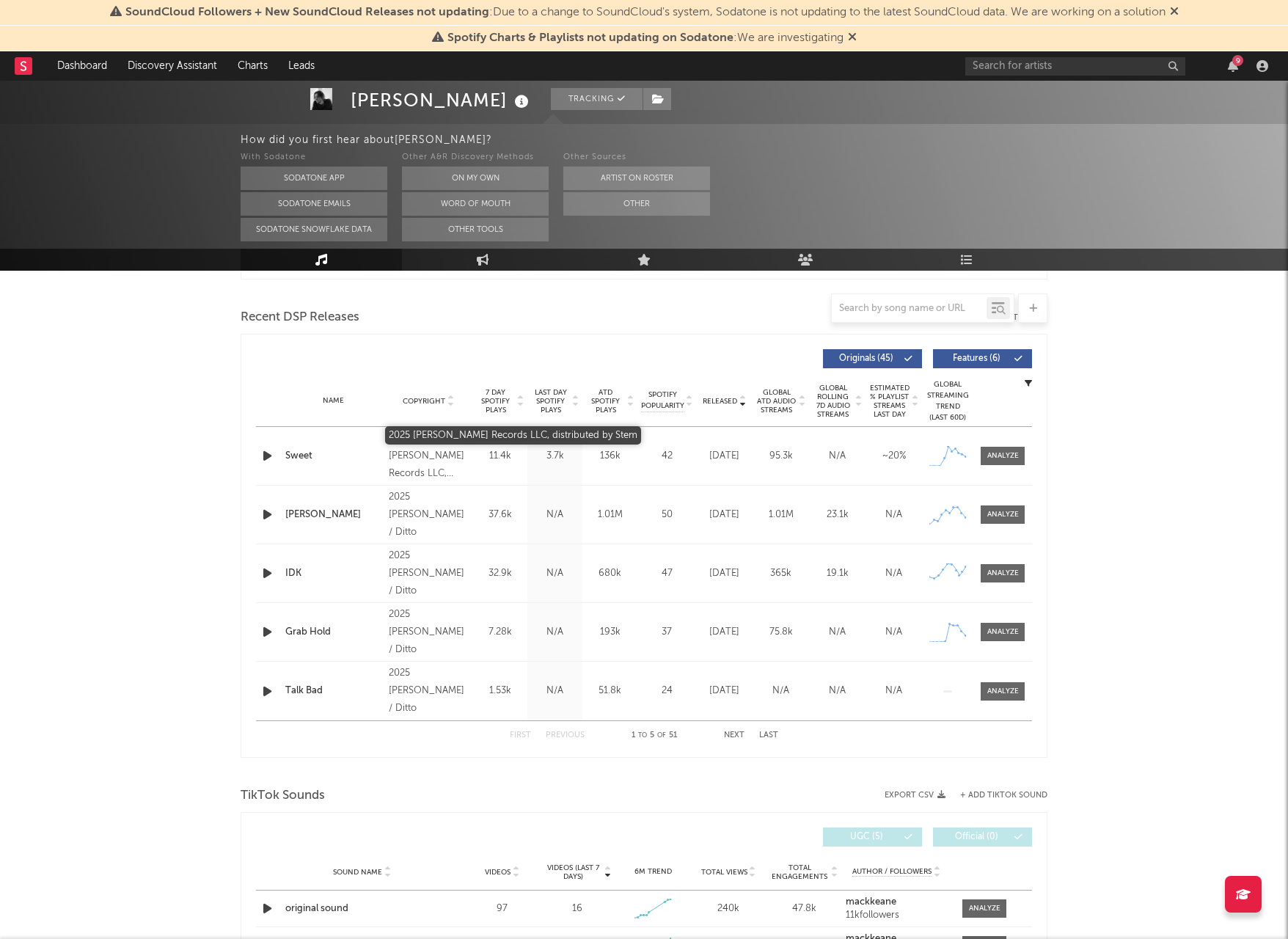
click at [434, 456] on div "2025 Guin Records LLC, distributed by Stem" at bounding box center [429, 456] width 80 height 52
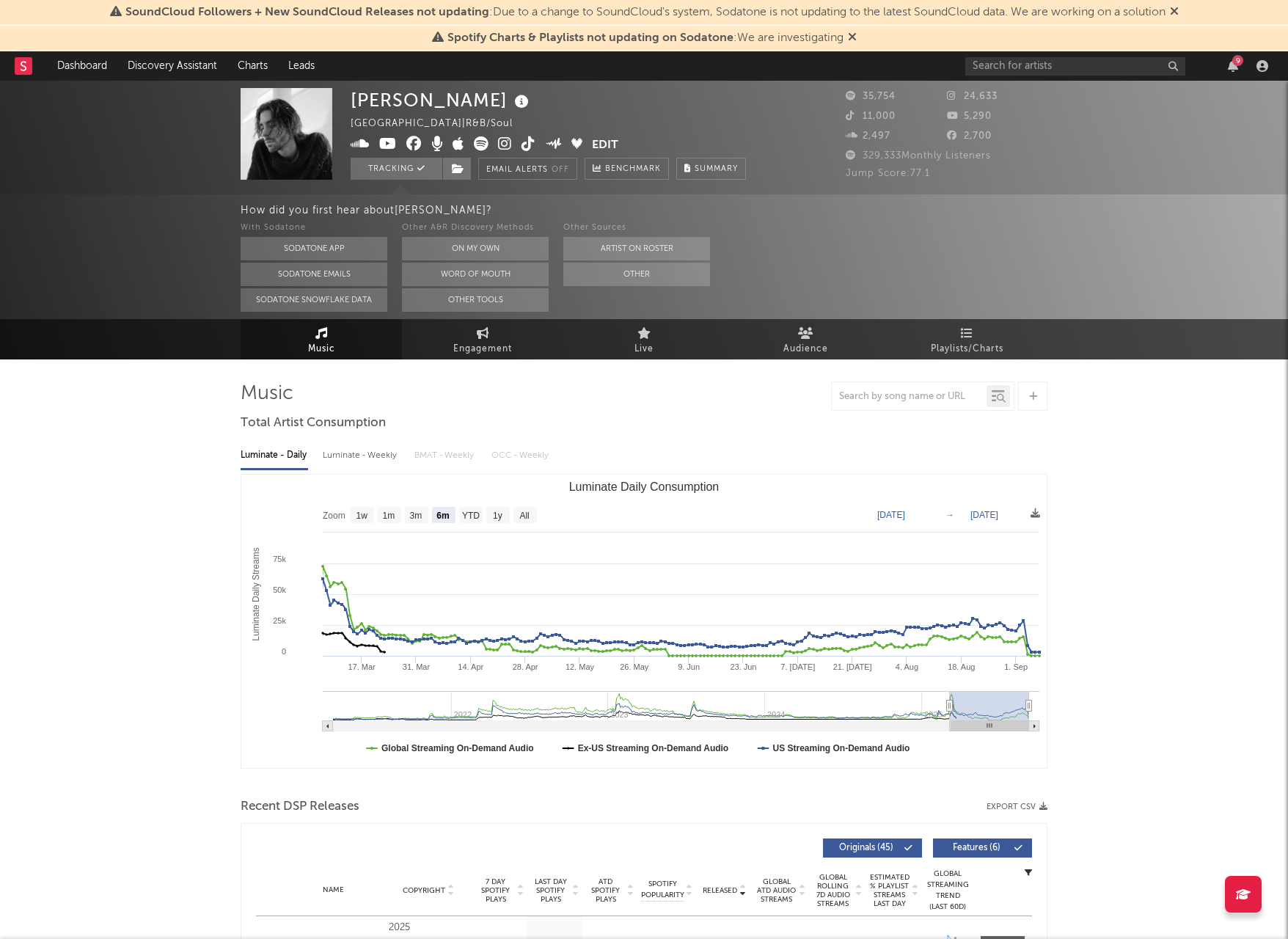
scroll to position [0, 0]
click at [169, 63] on link "Discovery Assistant" at bounding box center [173, 66] width 110 height 30
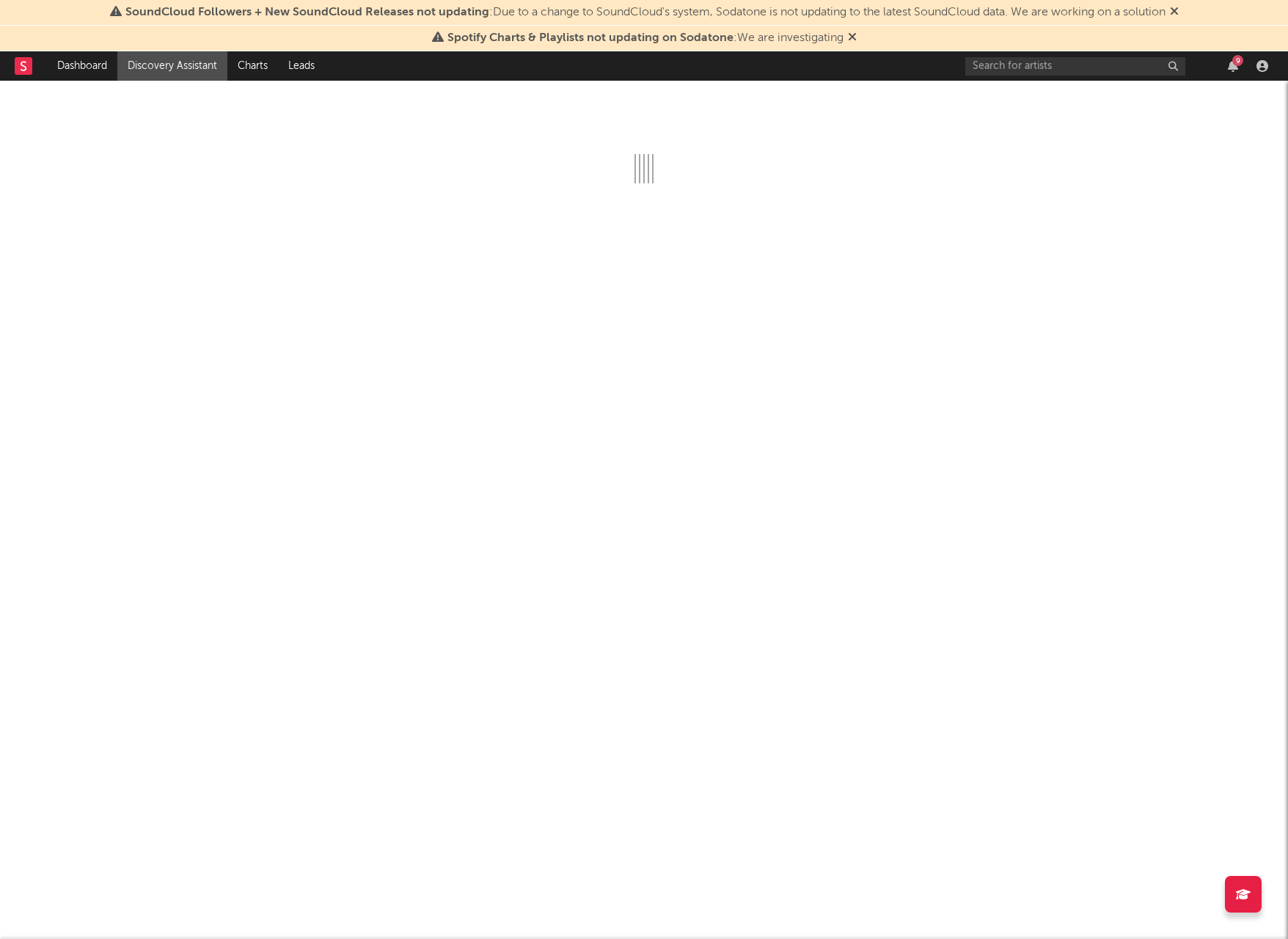
click at [121, 69] on link "Discovery Assistant" at bounding box center [173, 66] width 110 height 30
click at [44, 73] on div at bounding box center [30, 66] width 32 height 30
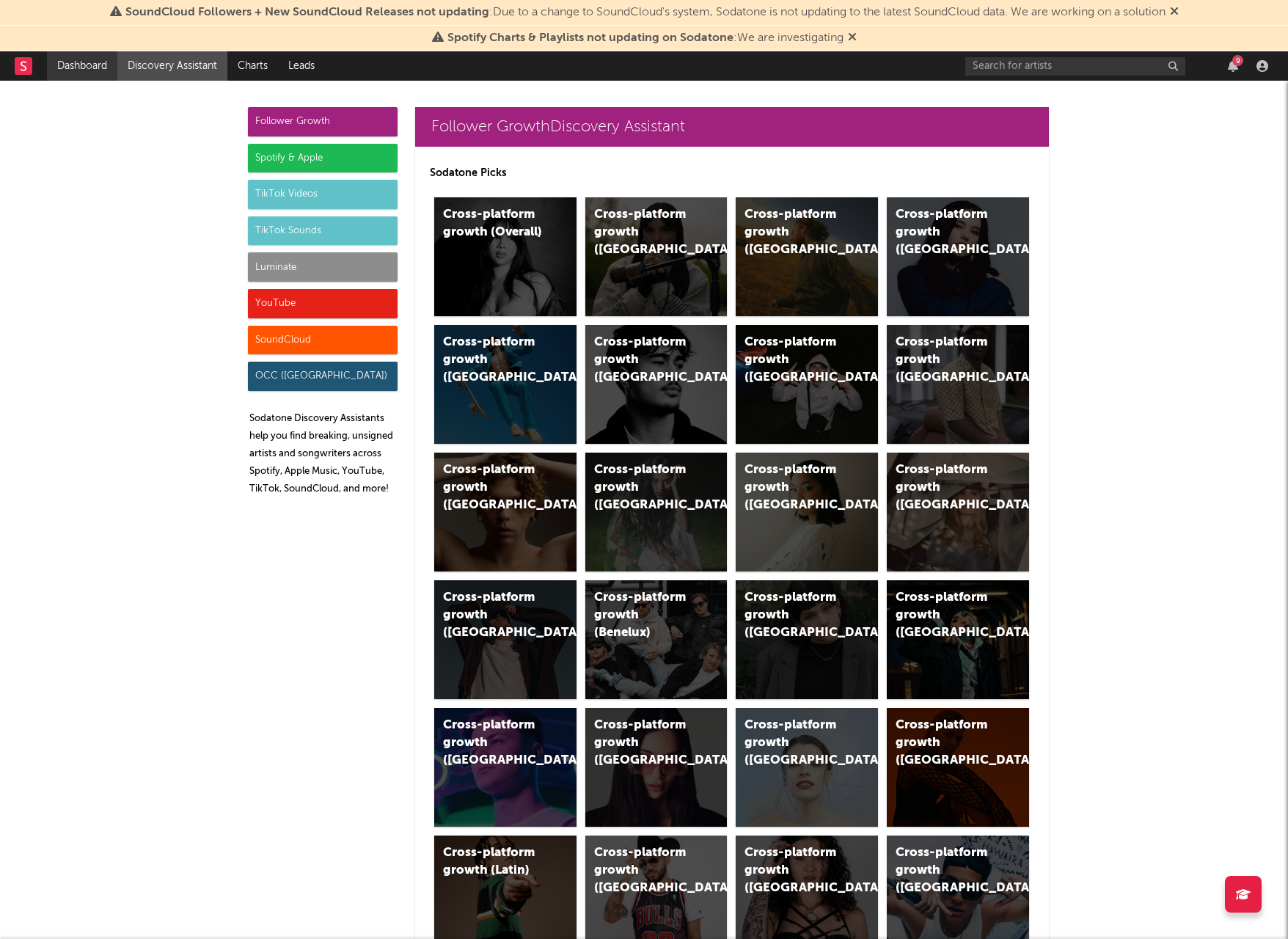
click at [63, 73] on link "Dashboard" at bounding box center [82, 66] width 70 height 30
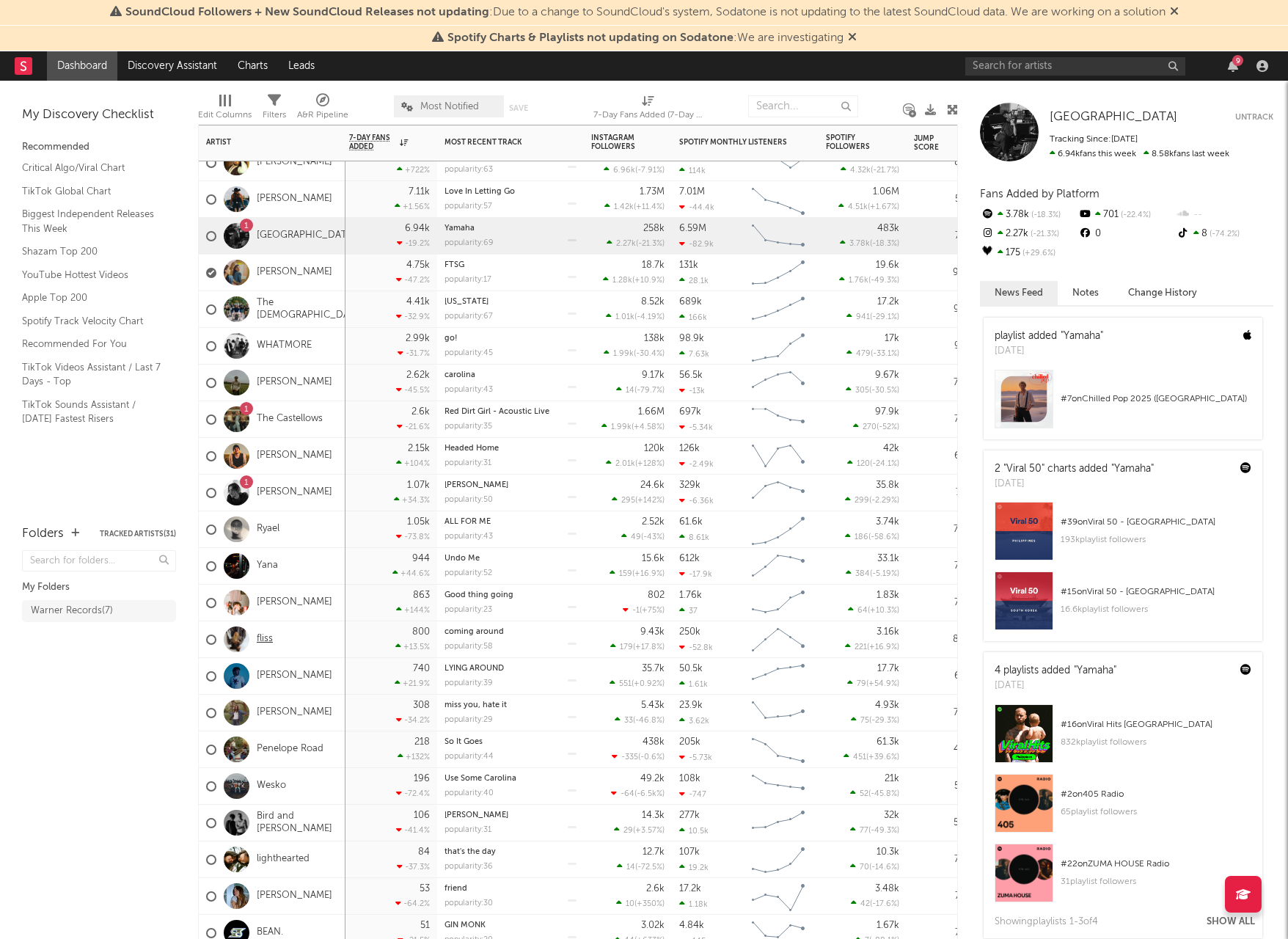
click at [266, 640] on link "fliss" at bounding box center [265, 640] width 16 height 13
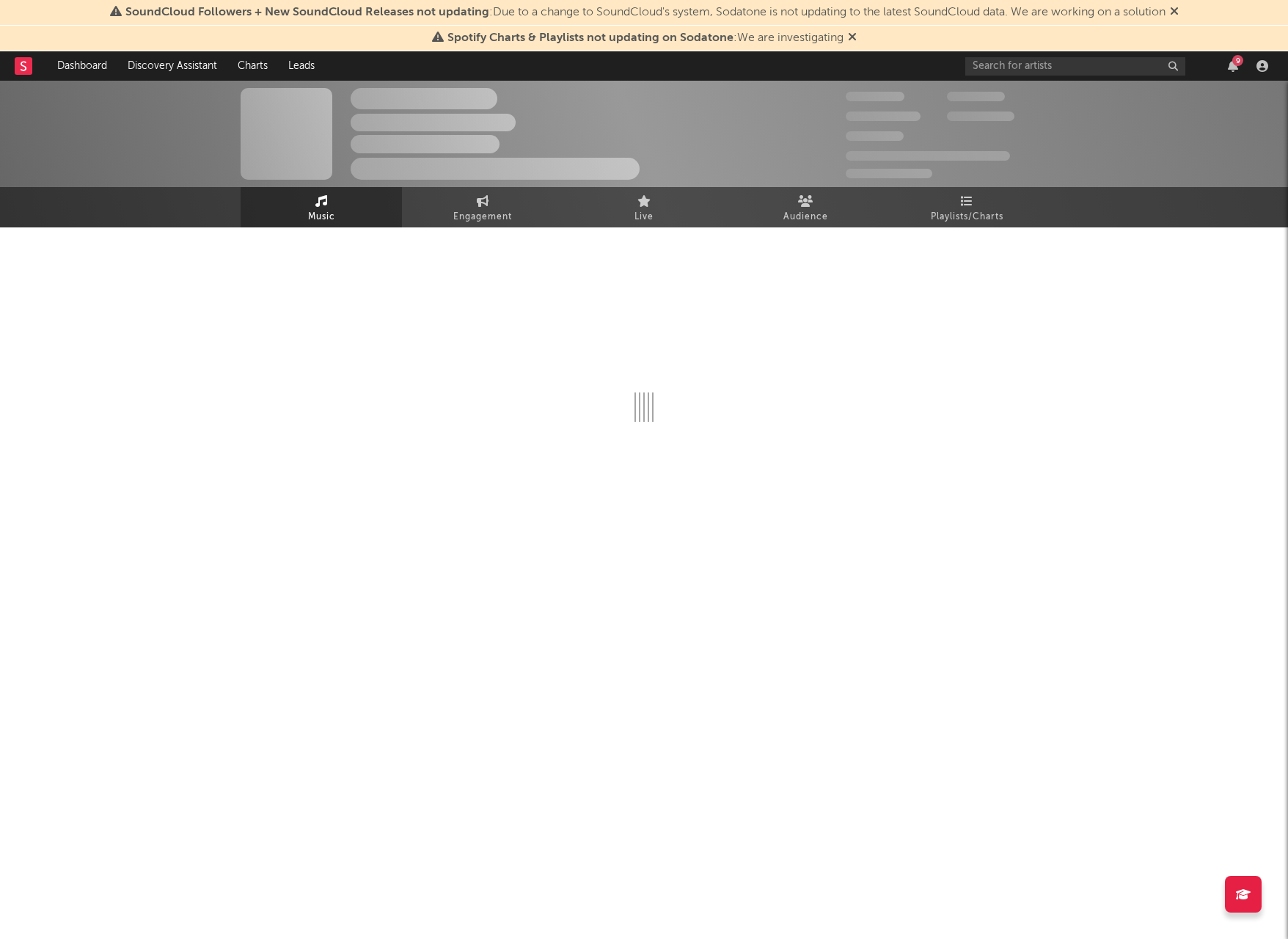
select select "1w"
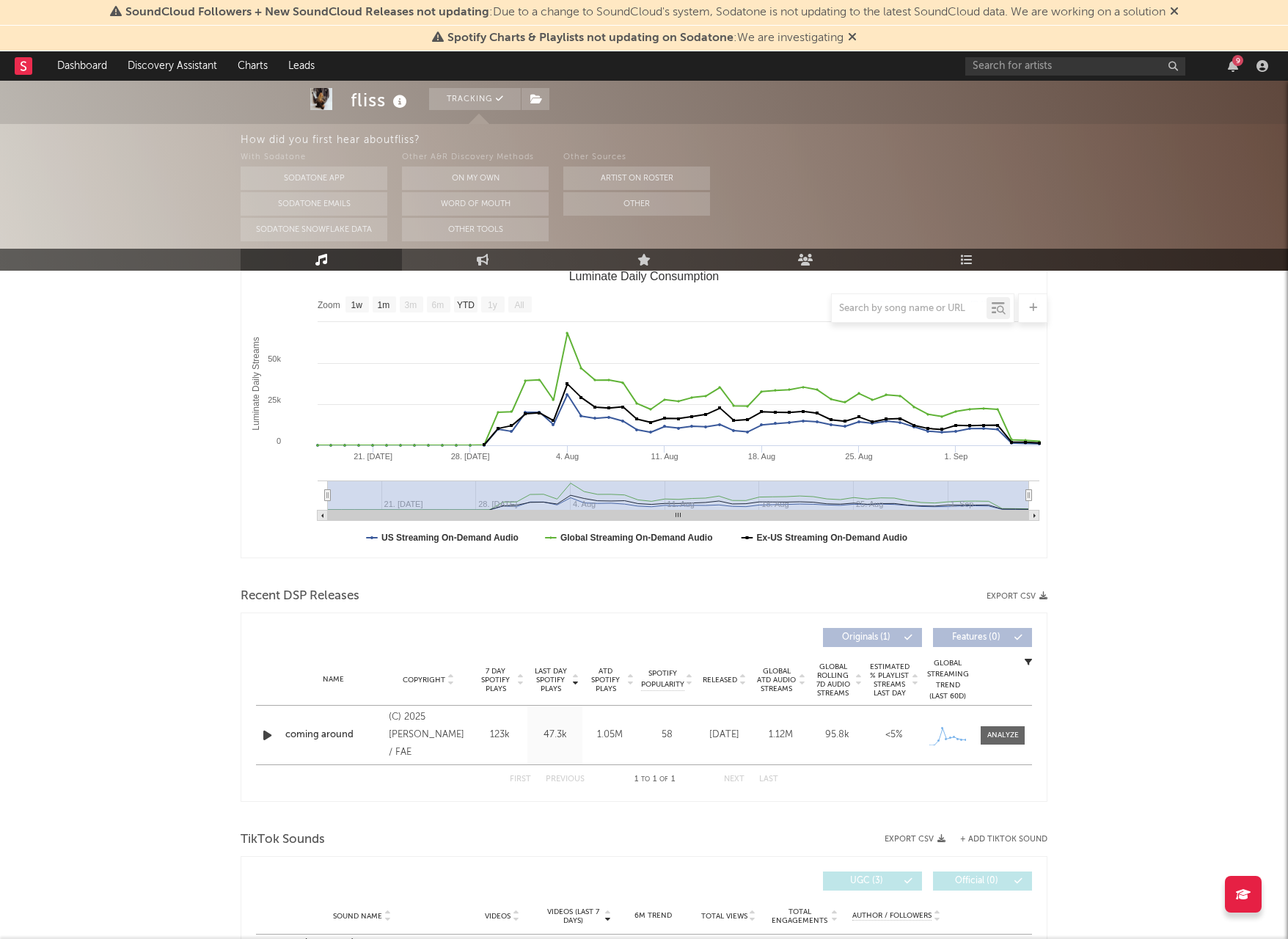
scroll to position [211, 0]
click at [395, 744] on div "(C) 2025 fliss / FAE" at bounding box center [429, 735] width 80 height 52
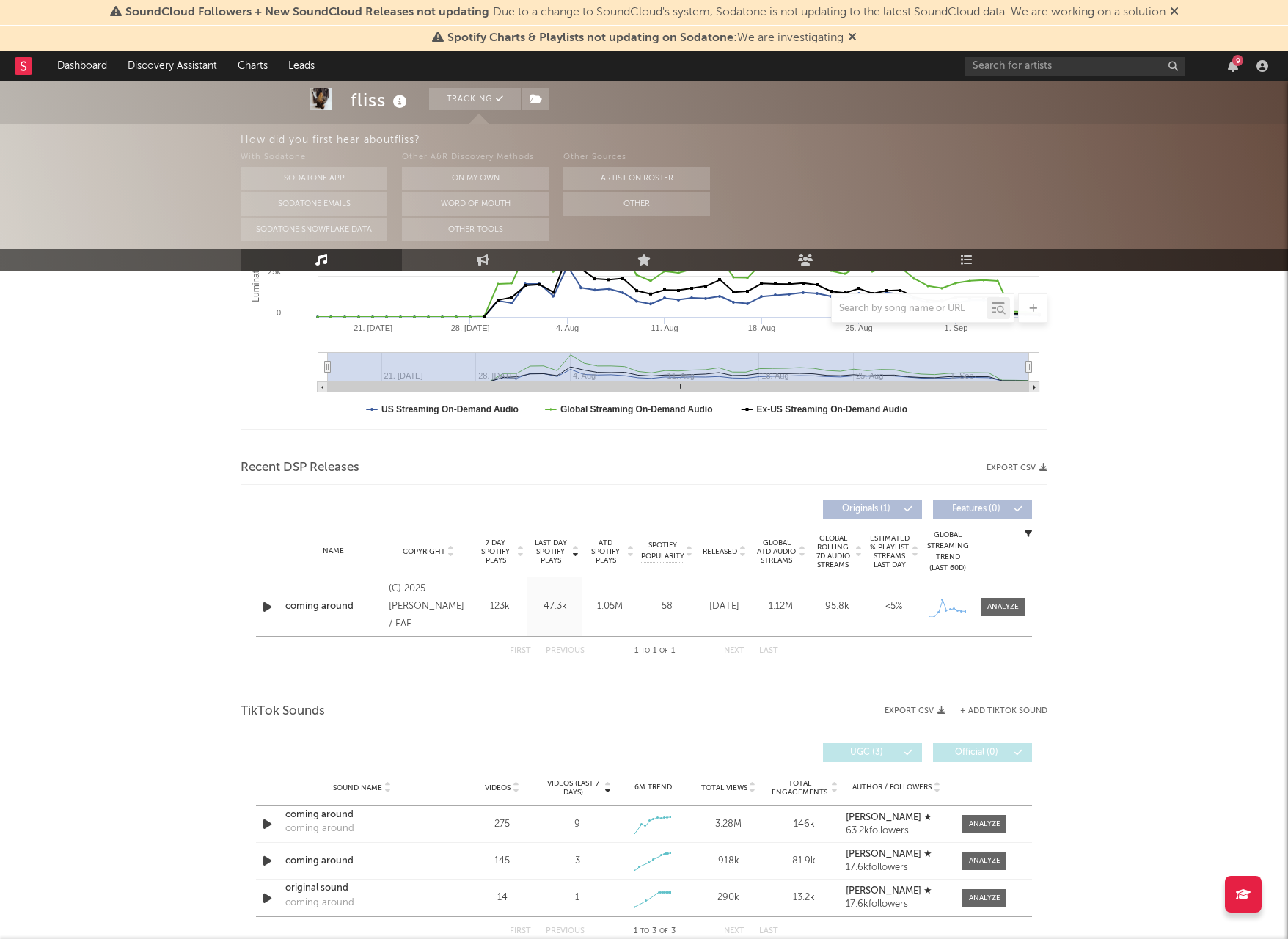
scroll to position [195, 0]
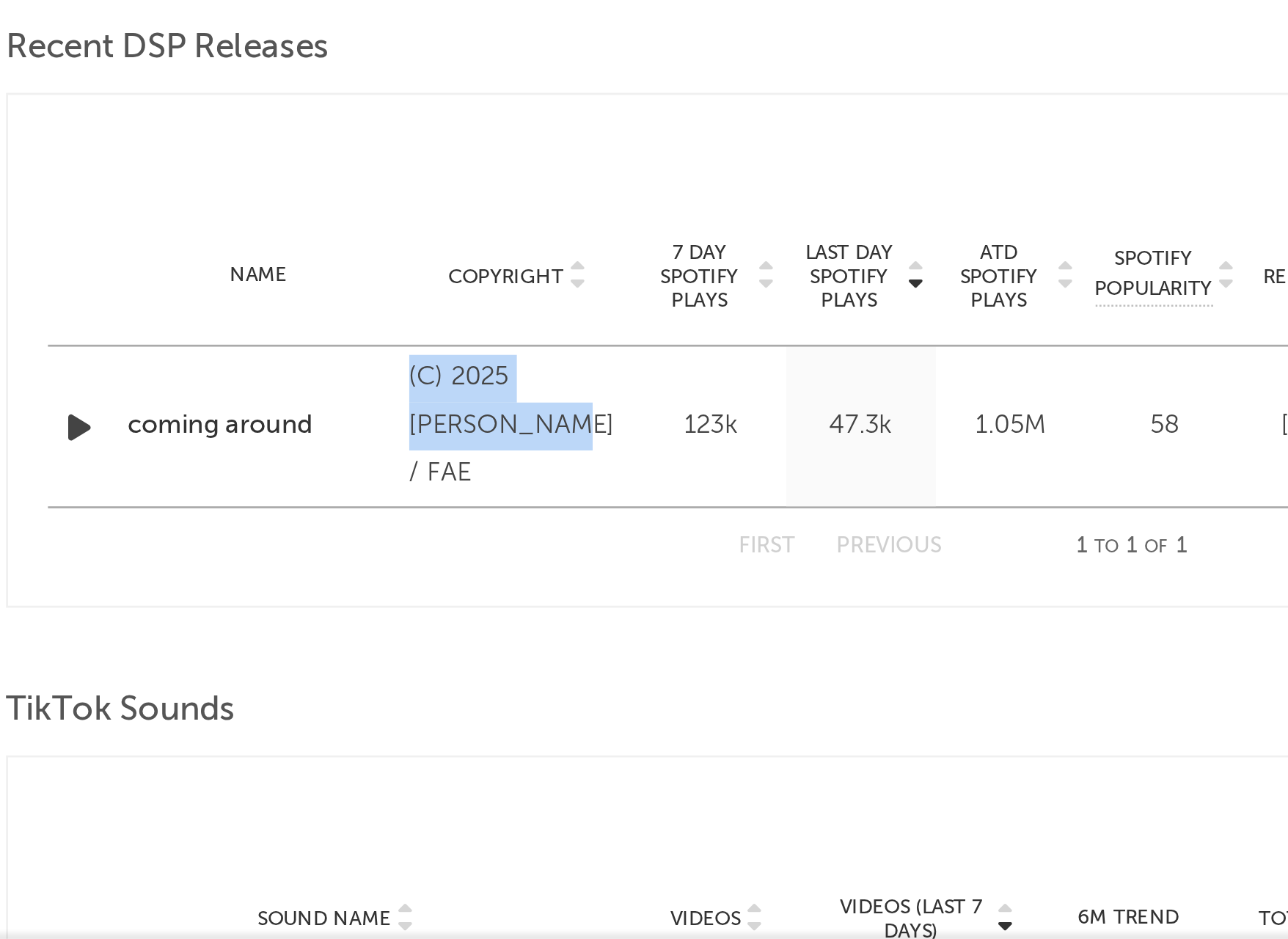
drag, startPoint x: 173, startPoint y: 143, endPoint x: 200, endPoint y: 170, distance: 38.2
click at [389, 724] on div "(C) 2025 fliss / FAE" at bounding box center [429, 750] width 80 height 52
click at [256, 722] on div "Name coming around Copyright (C) 2025 fliss / FAE Label fliss / FAE Album Names…" at bounding box center [644, 750] width 776 height 58
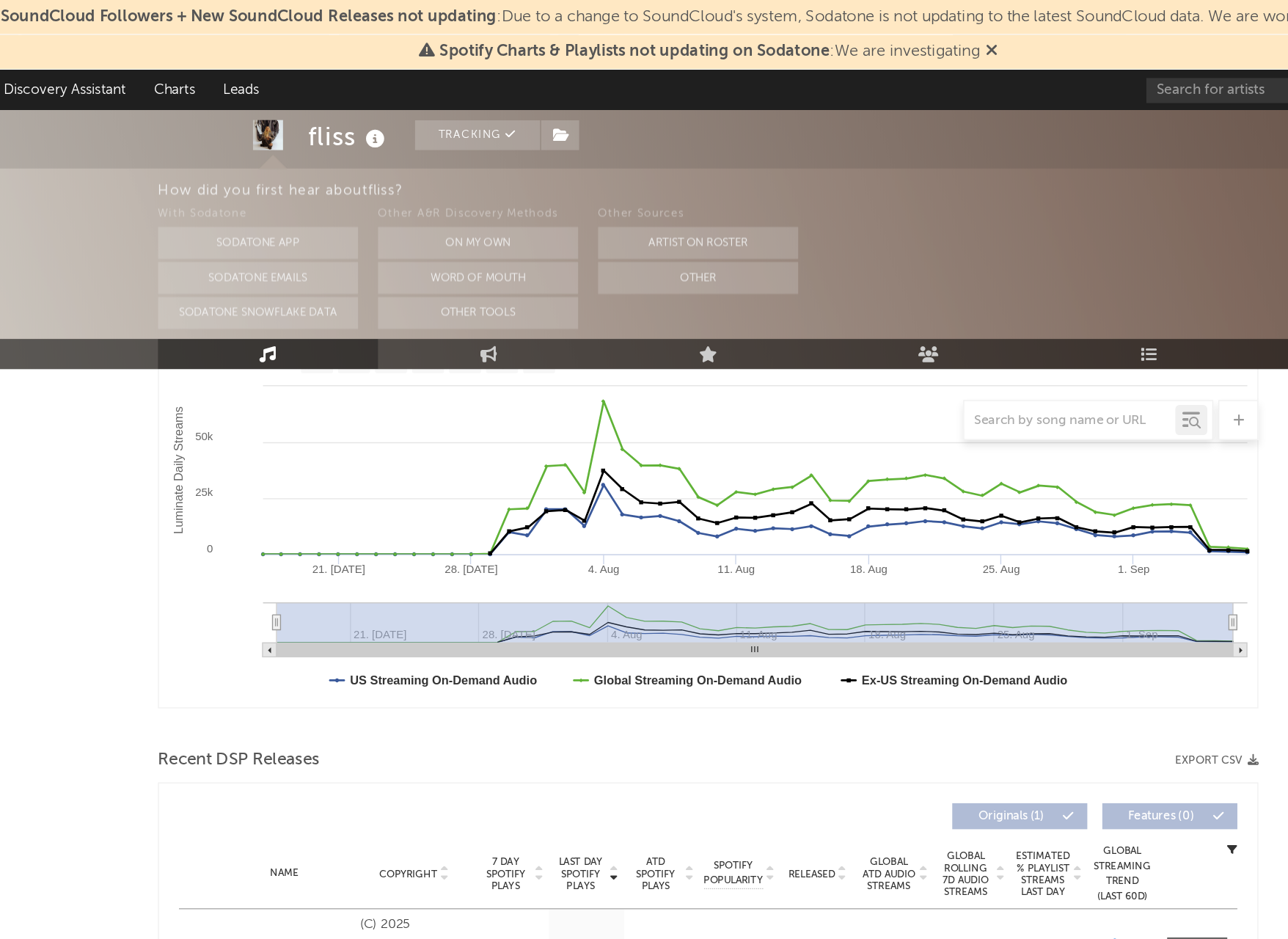
scroll to position [111, 0]
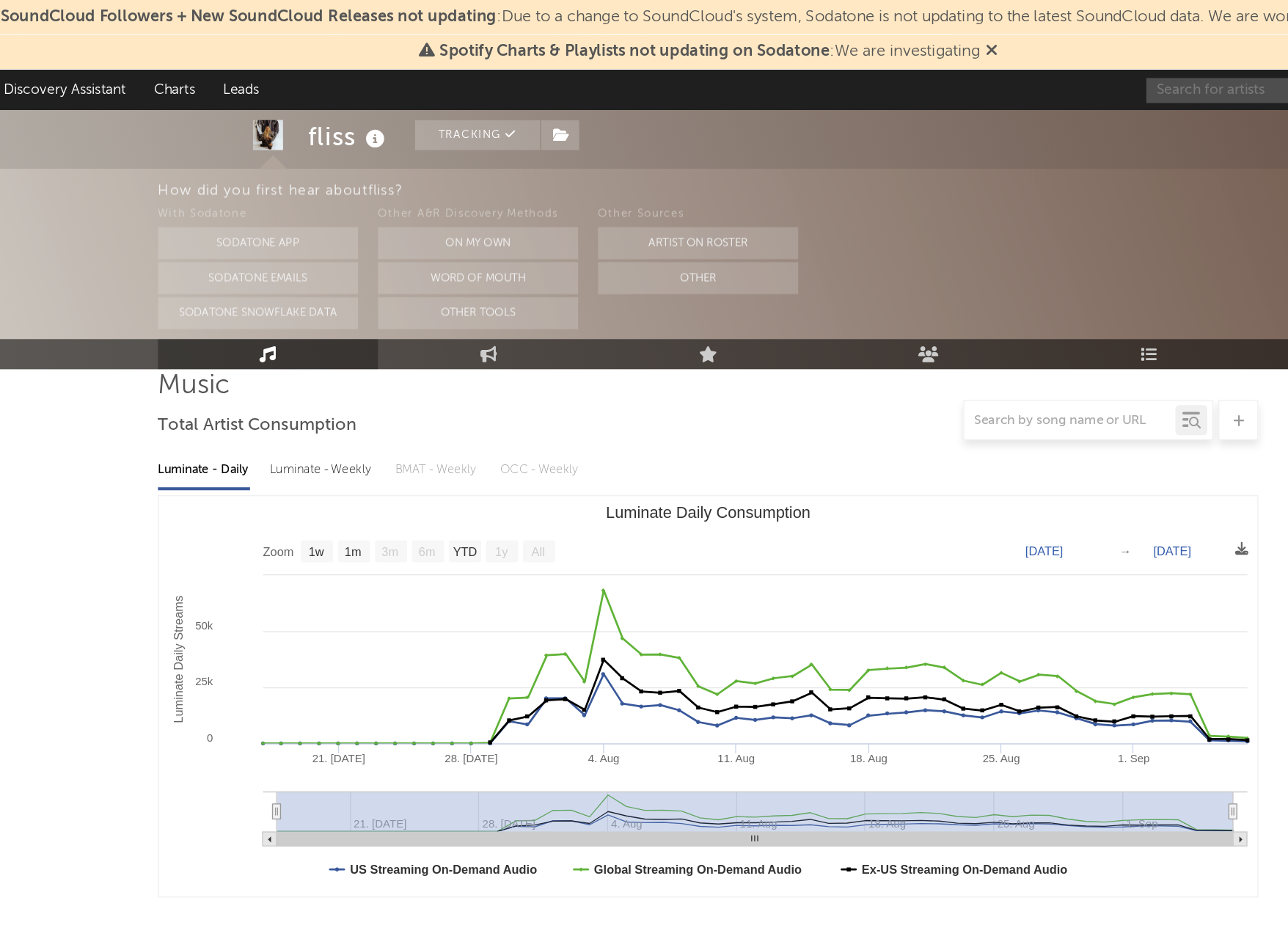
click at [965, 63] on input "text" at bounding box center [1075, 67] width 220 height 19
drag, startPoint x: 895, startPoint y: 72, endPoint x: 787, endPoint y: 80, distance: 108.3
click at [787, 80] on nav "Dashboard Discovery Assistant Charts Leads sodatone 9" at bounding box center [644, 66] width 1288 height 30
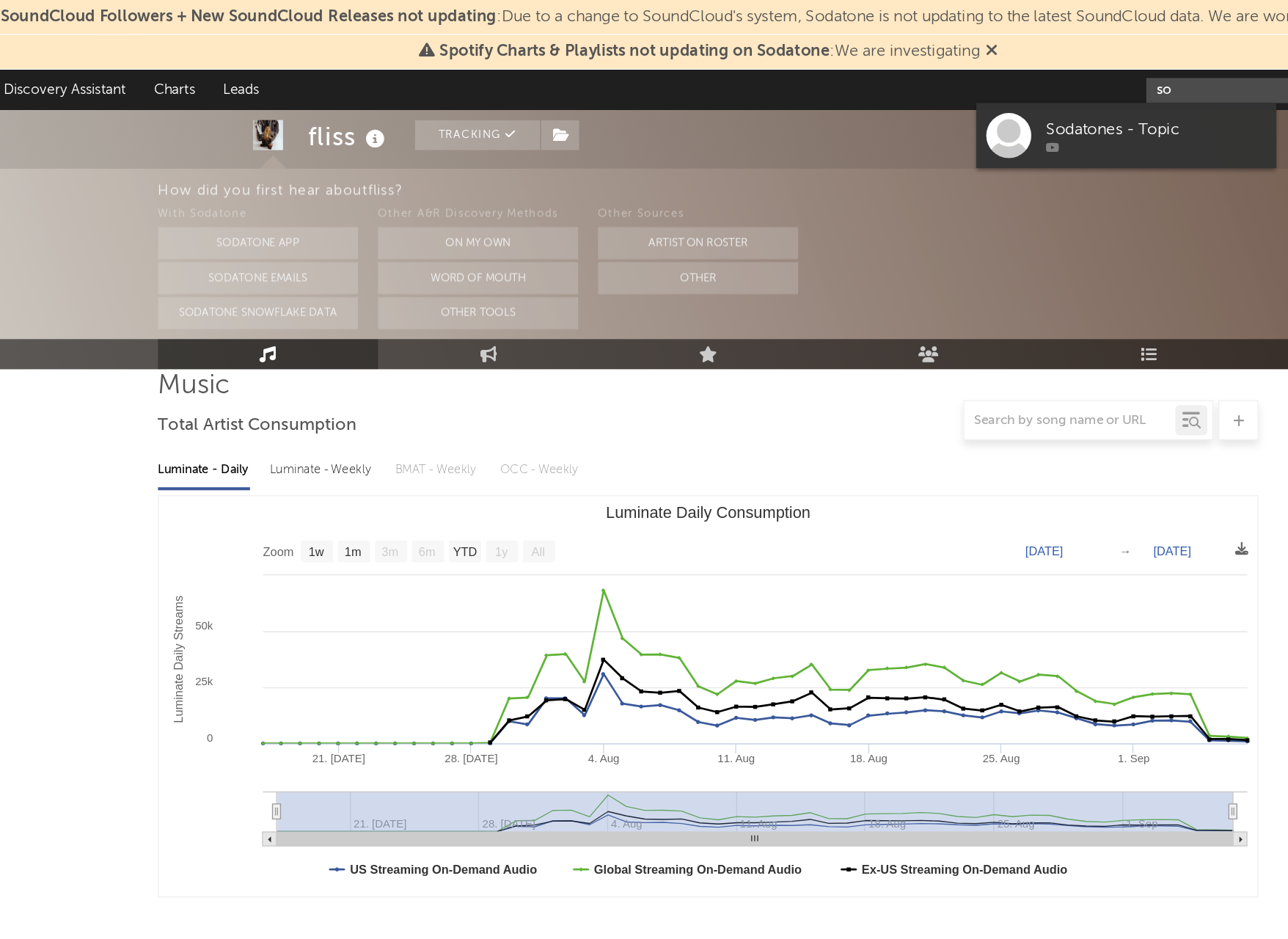
type input "s"
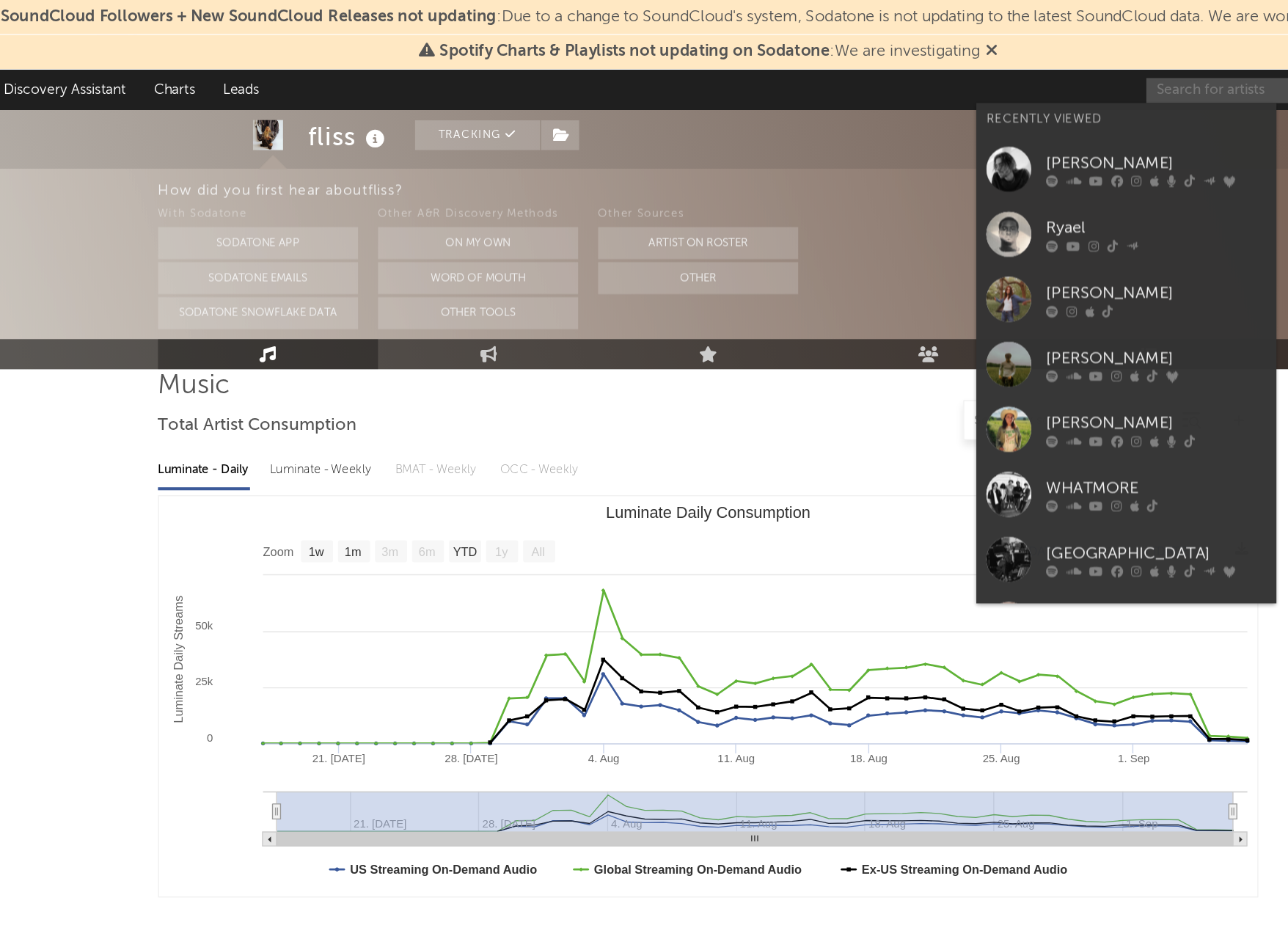
type input "f"
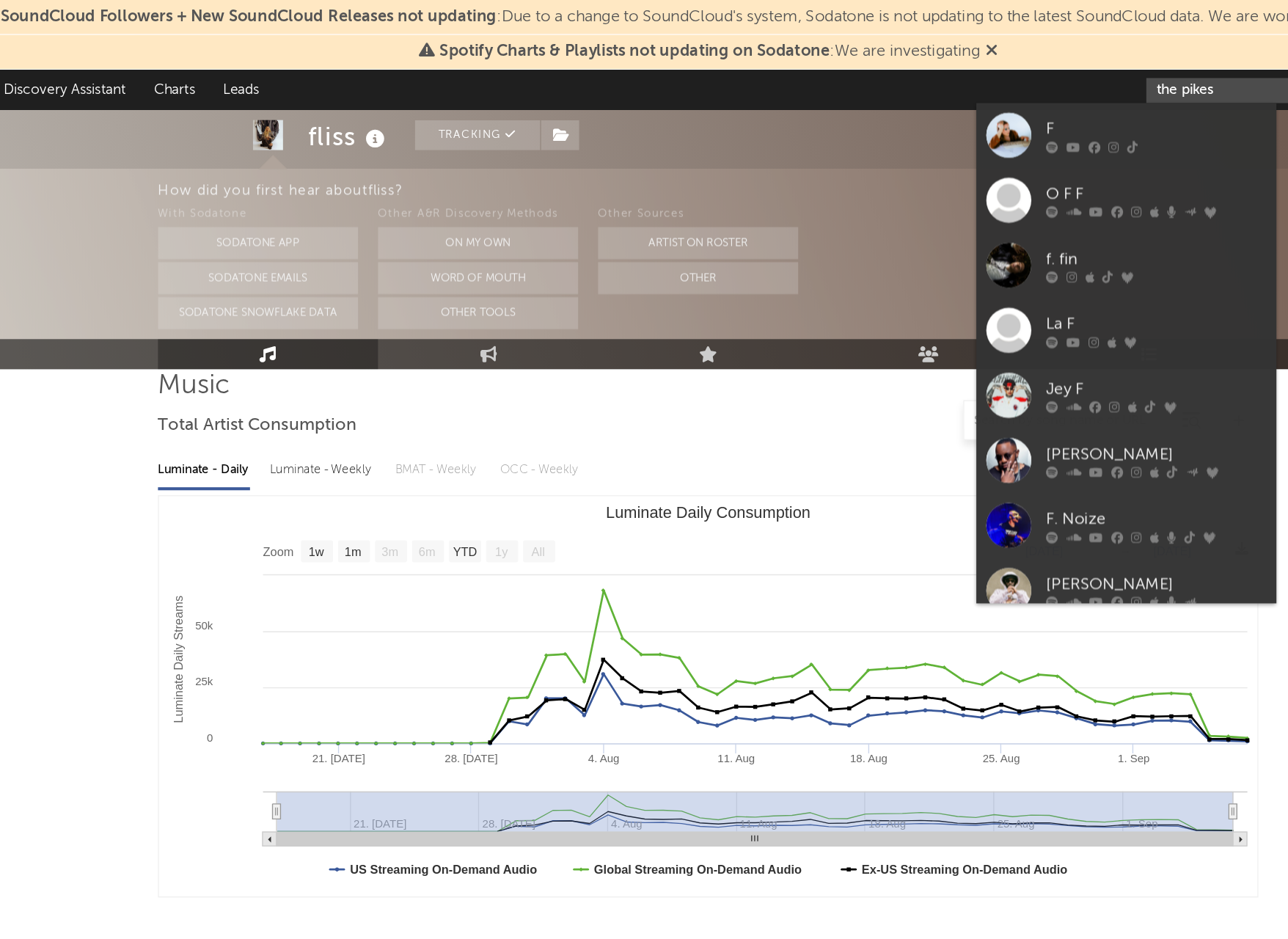
type input "the pikes"
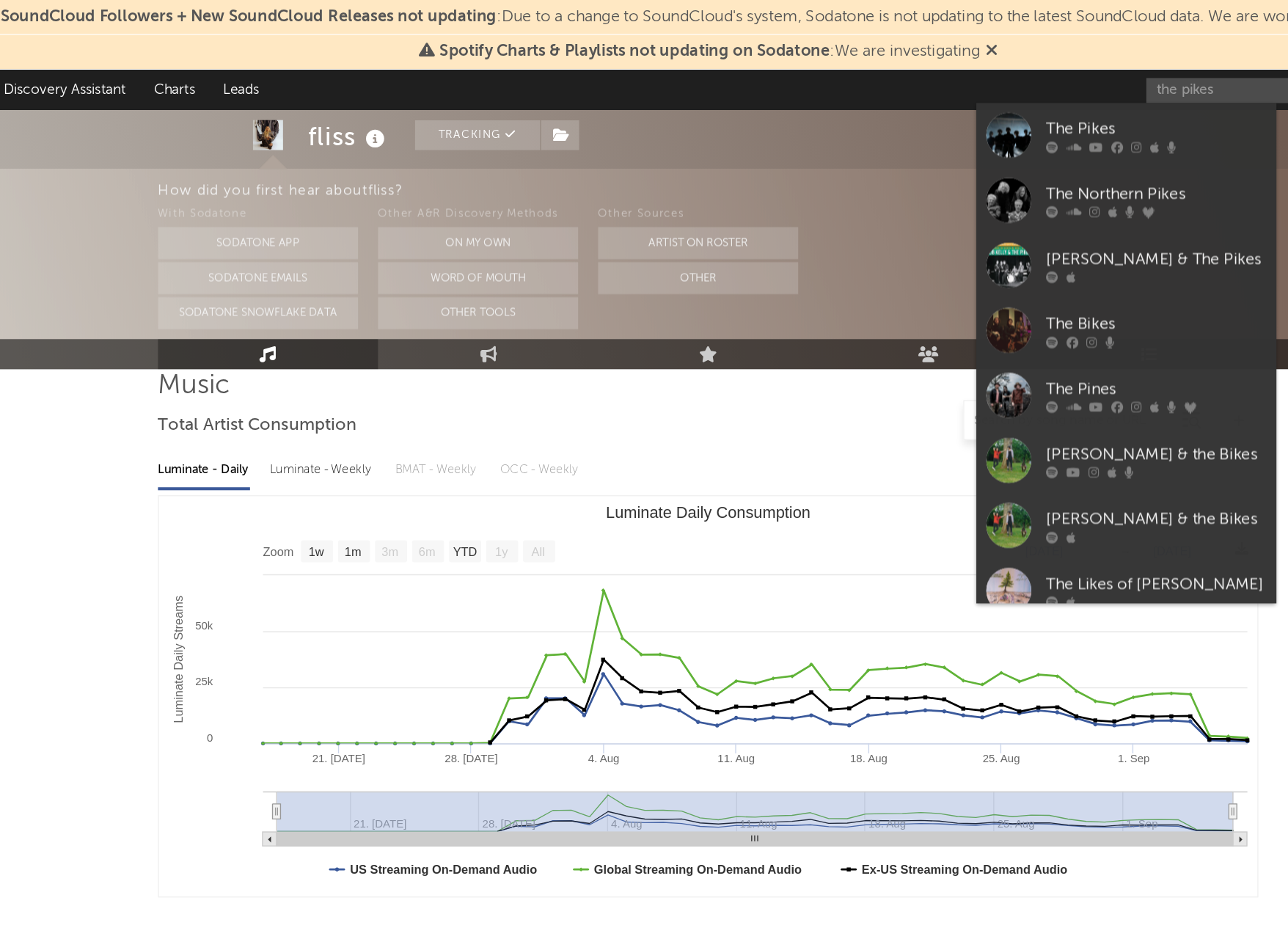
click at [892, 89] on div "The Pikes" at bounding box center [973, 95] width 162 height 18
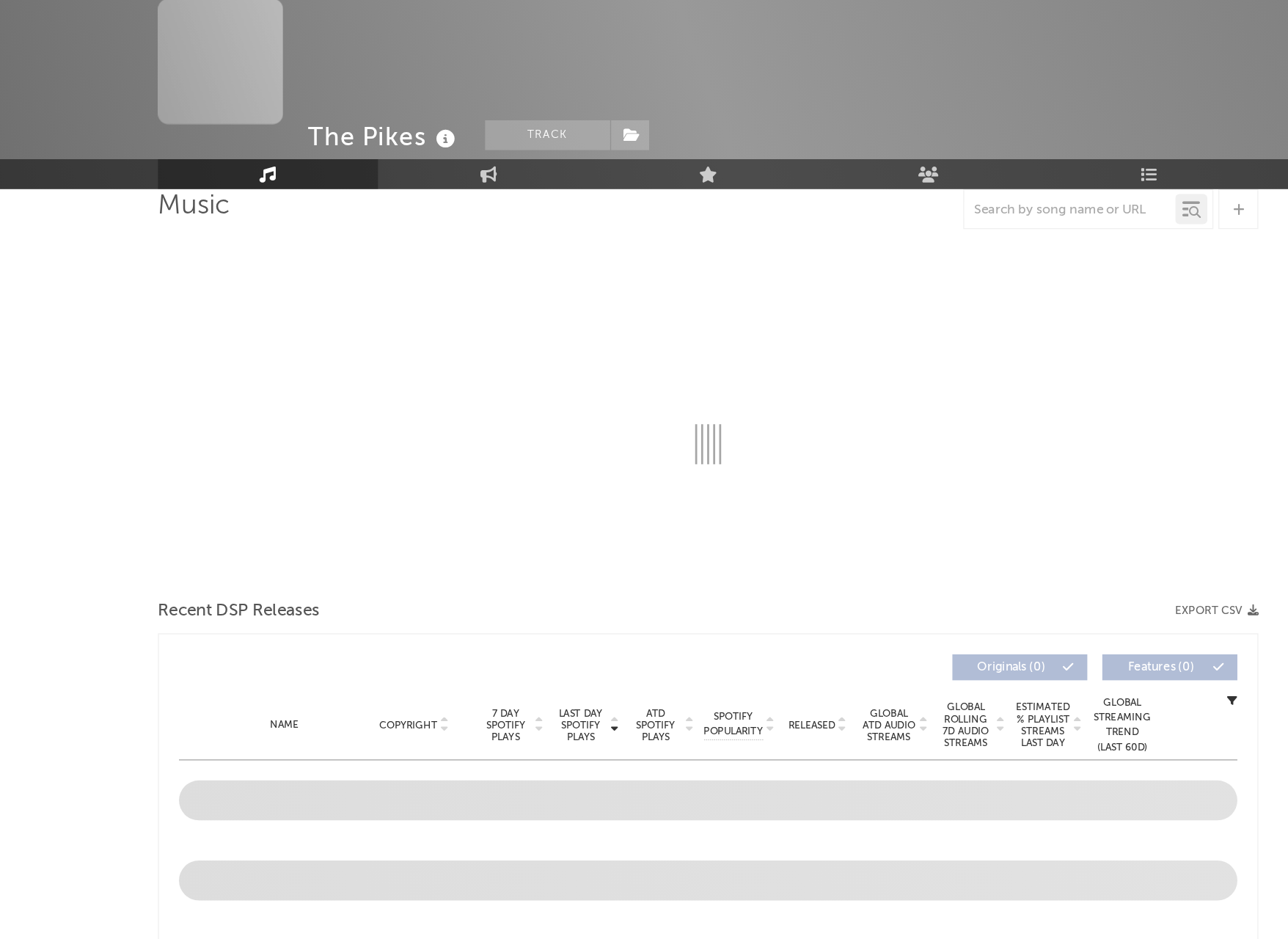
select select "1w"
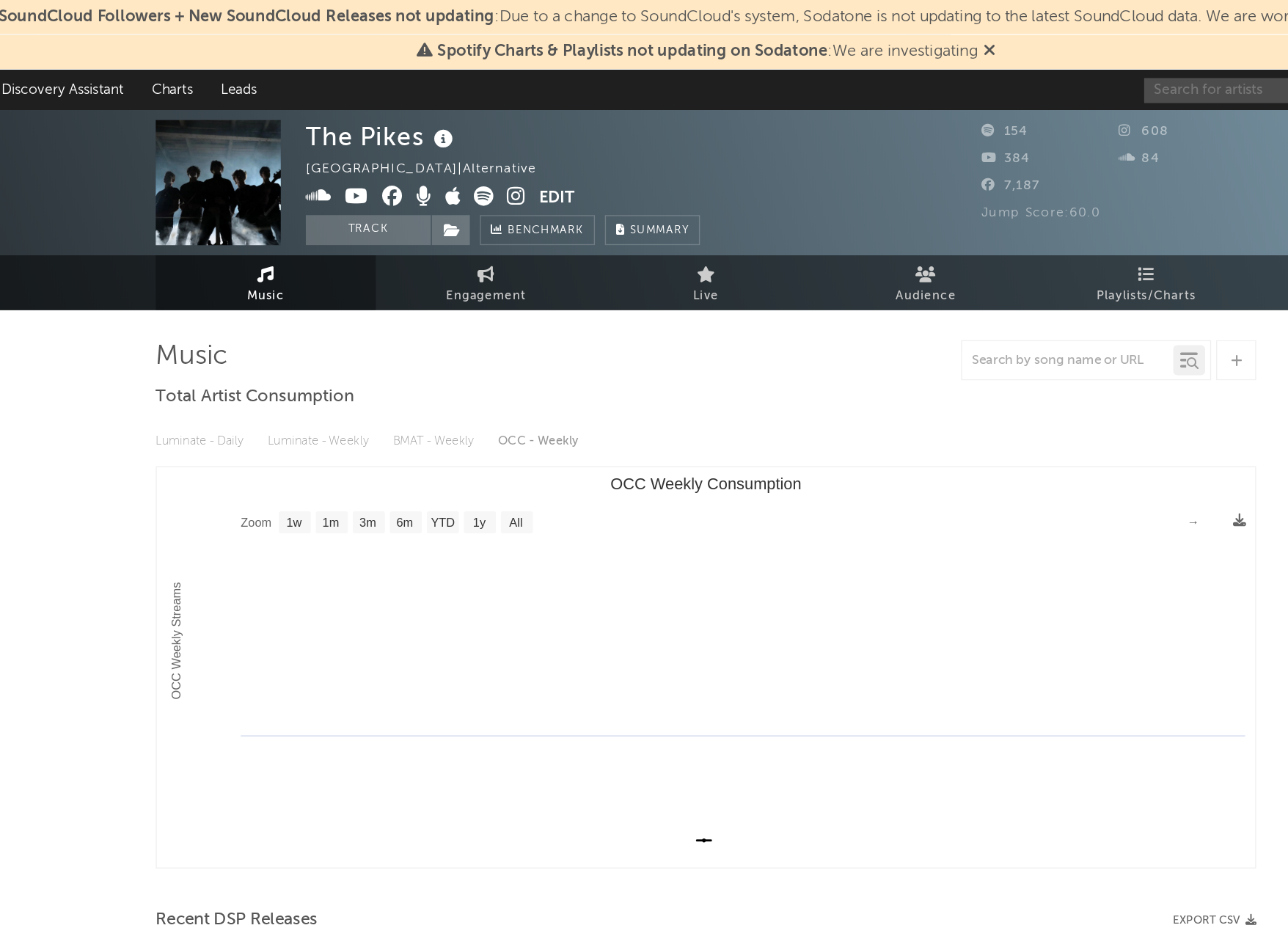
click at [965, 67] on input "text" at bounding box center [1075, 67] width 220 height 19
click at [965, 63] on input "the pikes" at bounding box center [1075, 67] width 220 height 19
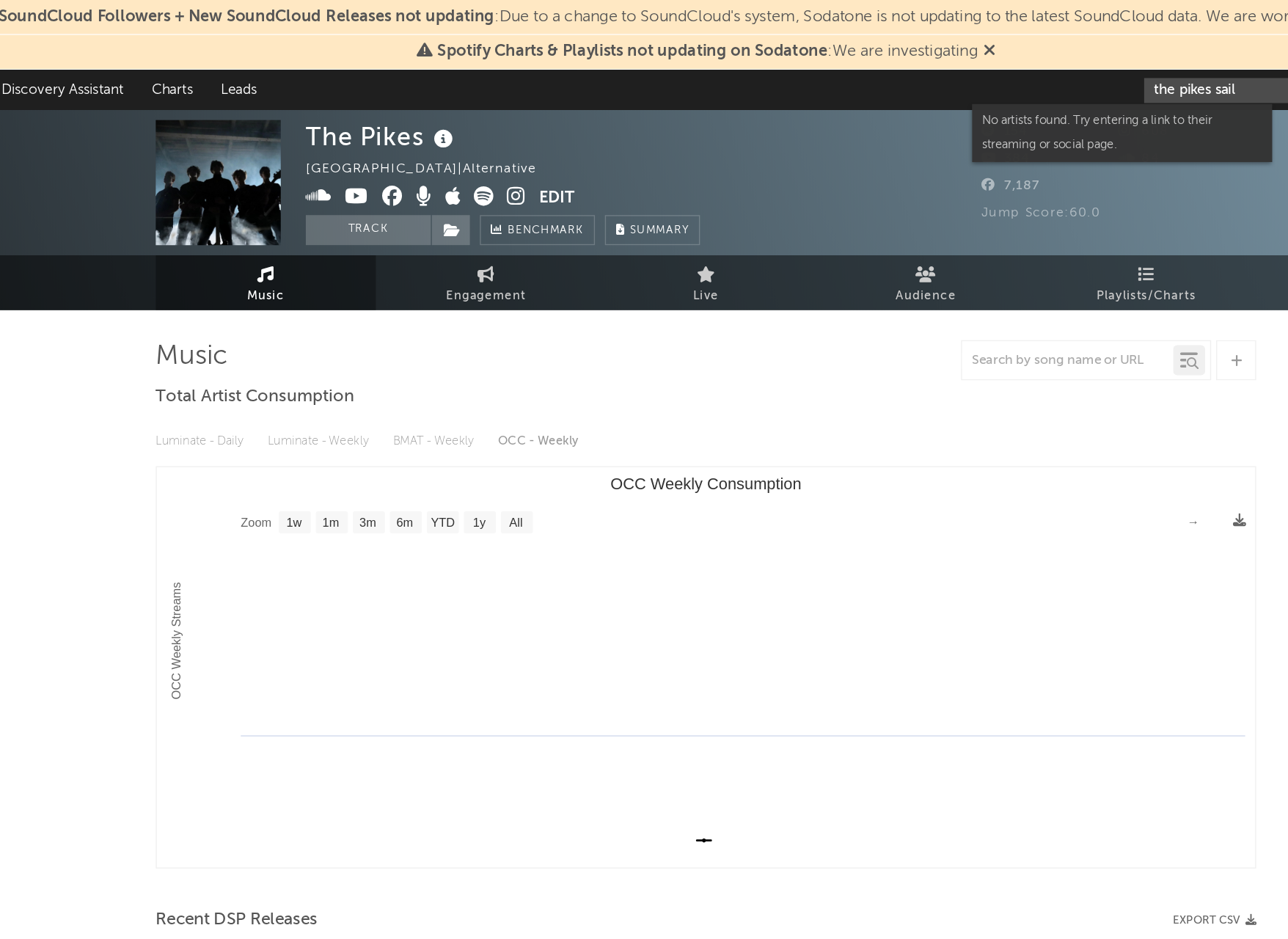
type input "the pikes sail"
drag, startPoint x: 925, startPoint y: 61, endPoint x: 739, endPoint y: 107, distance: 191.6
click at [739, 107] on body "SoundCloud Followers + New SoundCloud Releases not updating : Due to a change t…" at bounding box center [644, 844] width 1288 height 1529
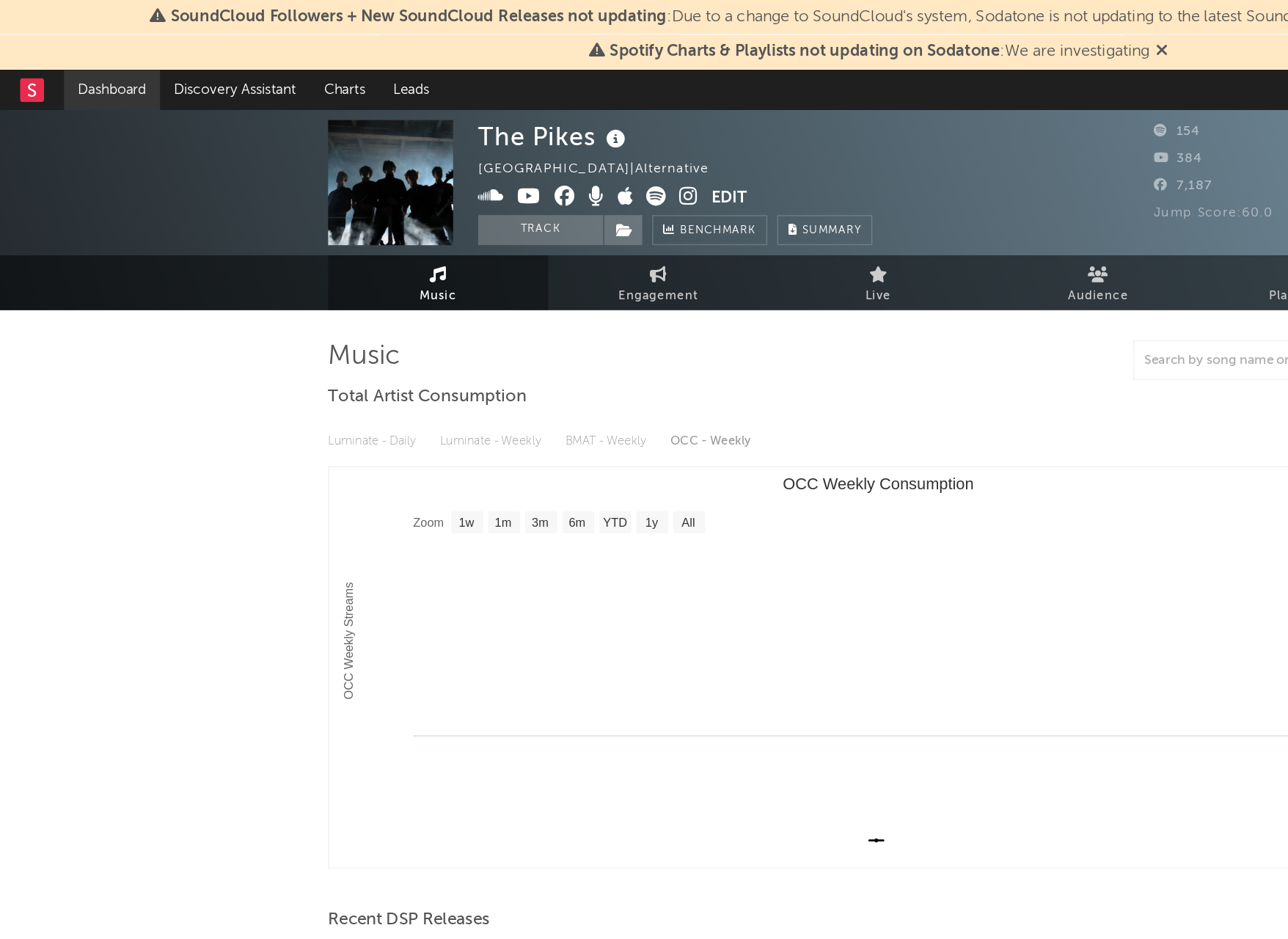
click at [69, 69] on link "Dashboard" at bounding box center [82, 66] width 70 height 30
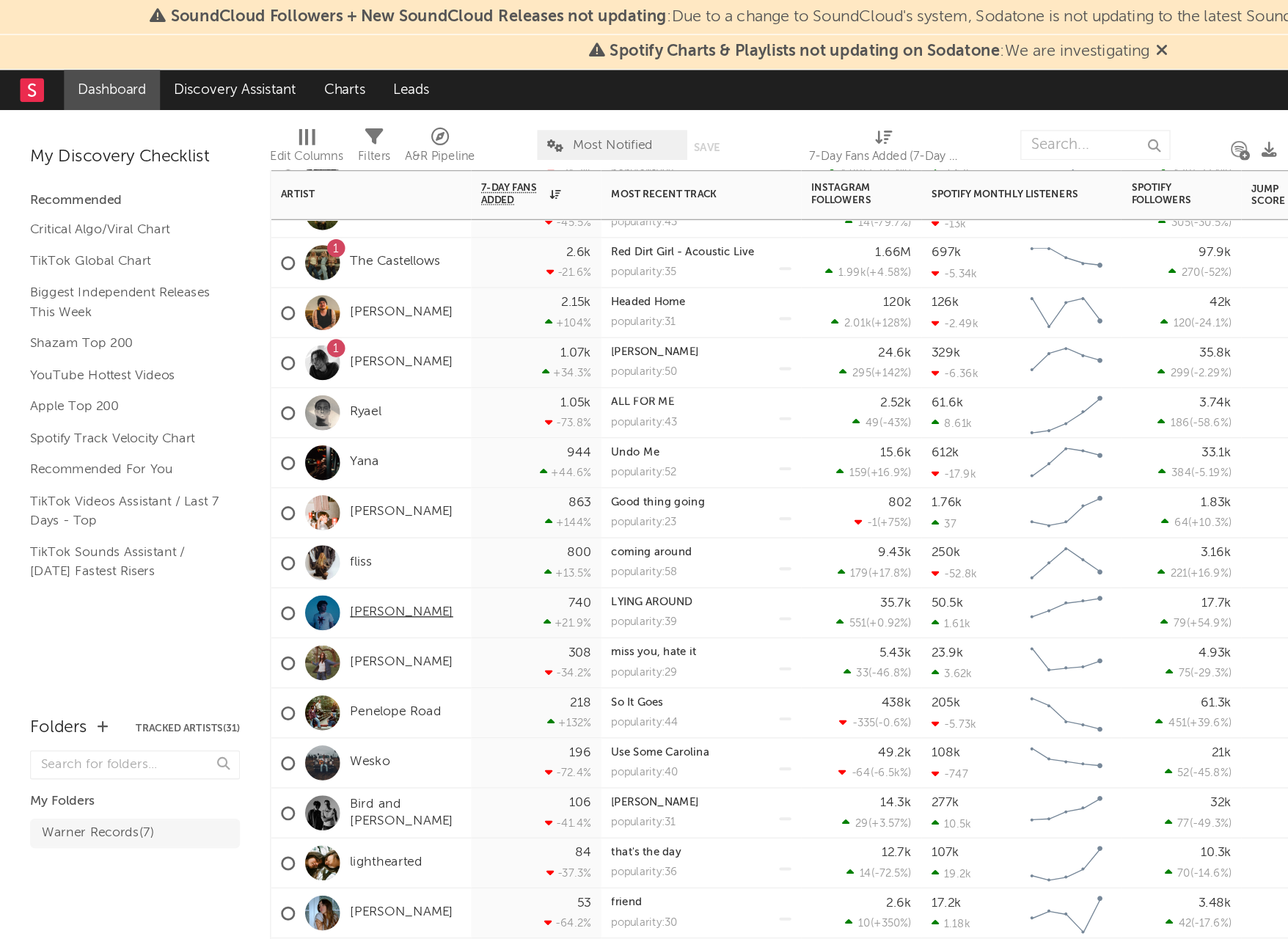
click at [288, 450] on link "[PERSON_NAME]" at bounding box center [294, 449] width 75 height 13
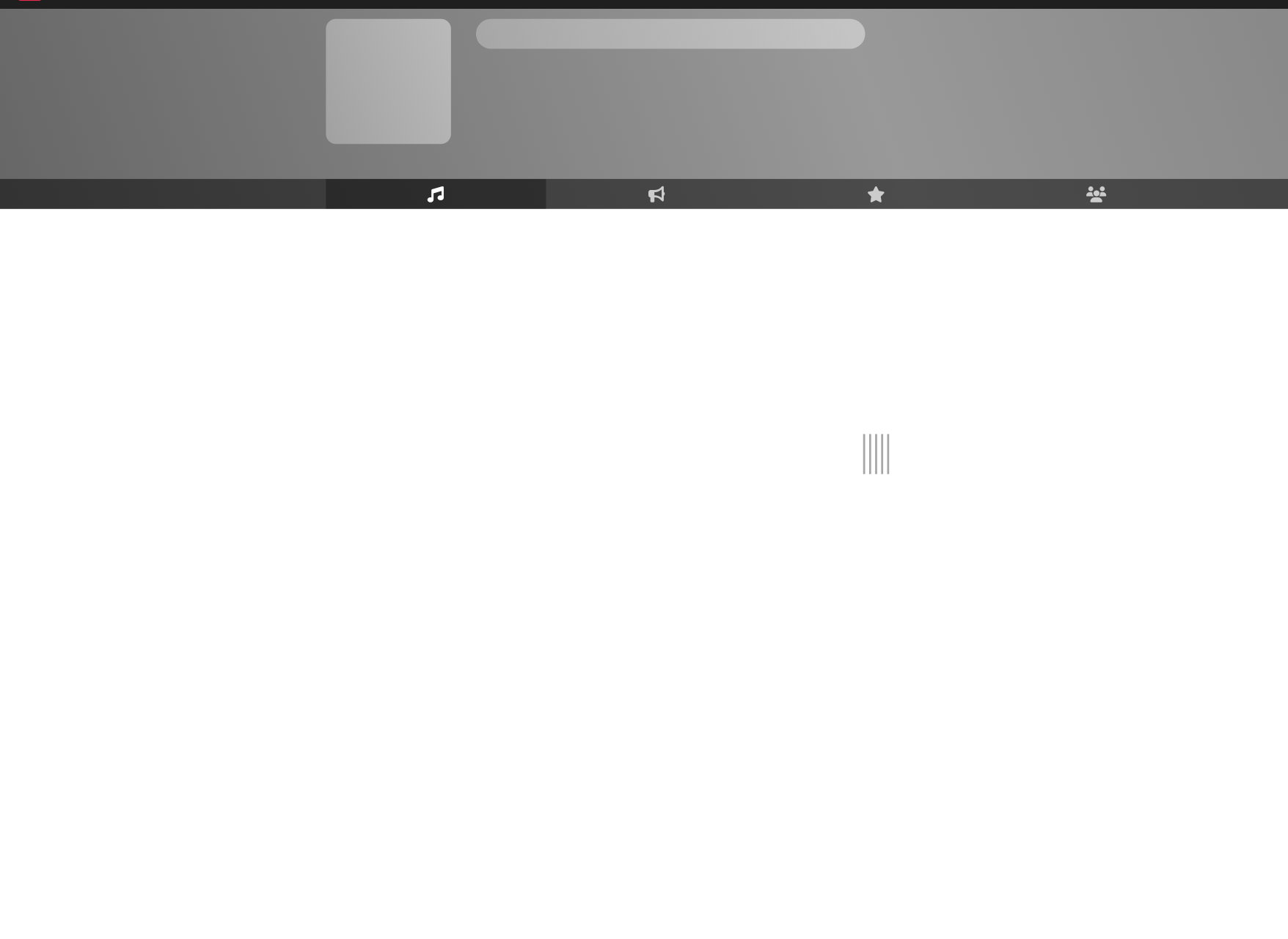
select select "6m"
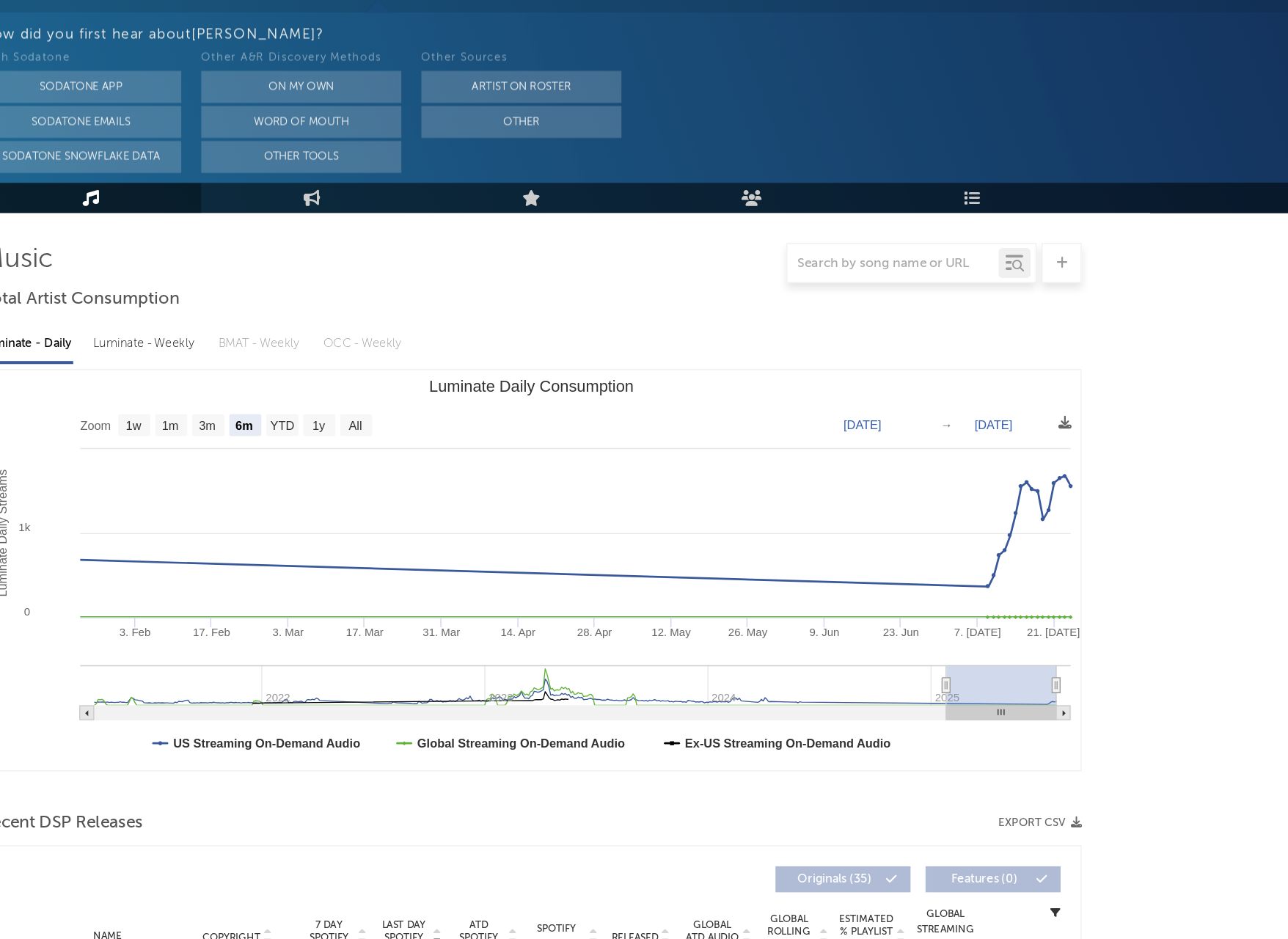
scroll to position [433, 0]
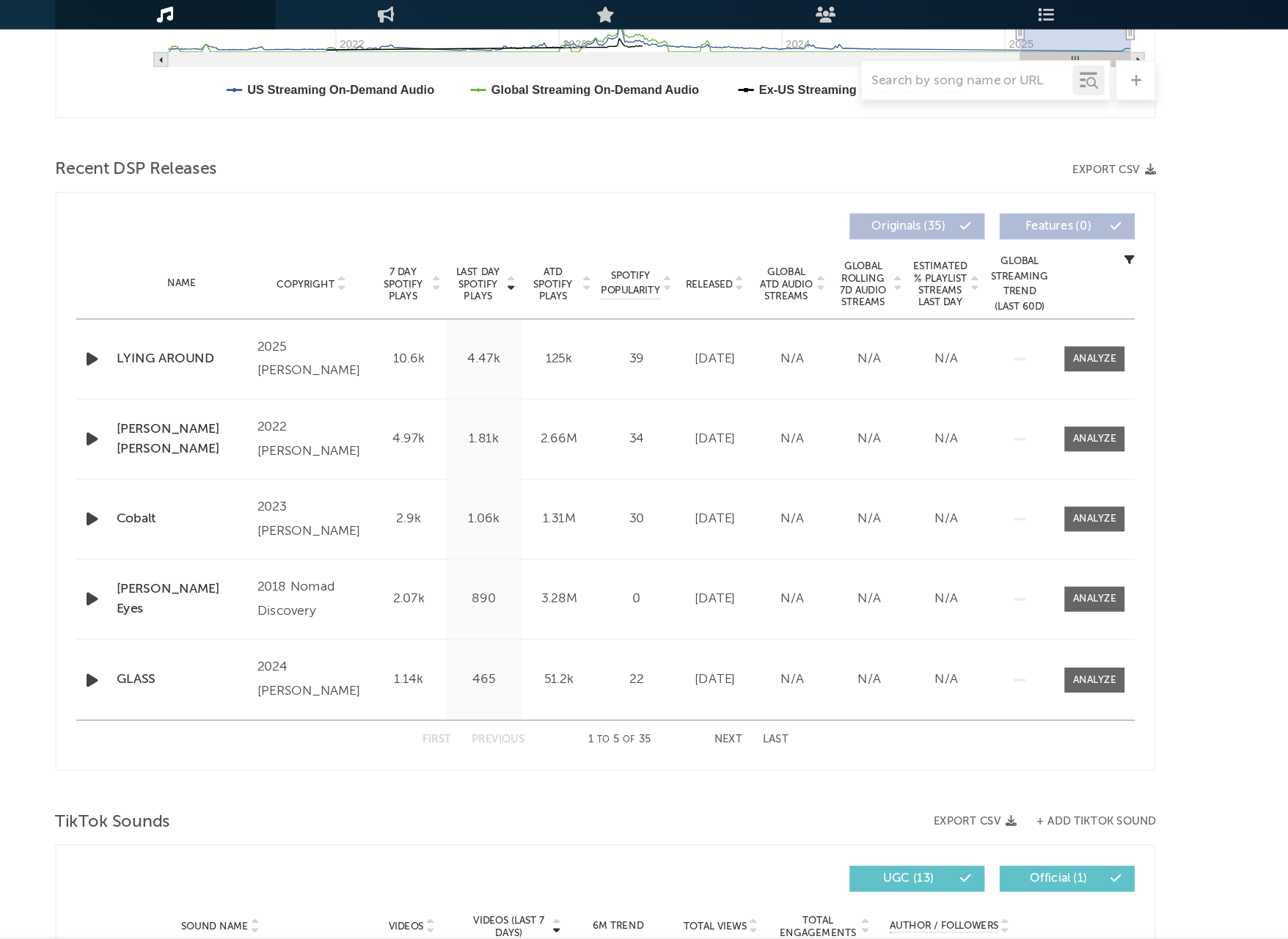
click at [285, 506] on div "LYING AROUND" at bounding box center [333, 513] width 96 height 14
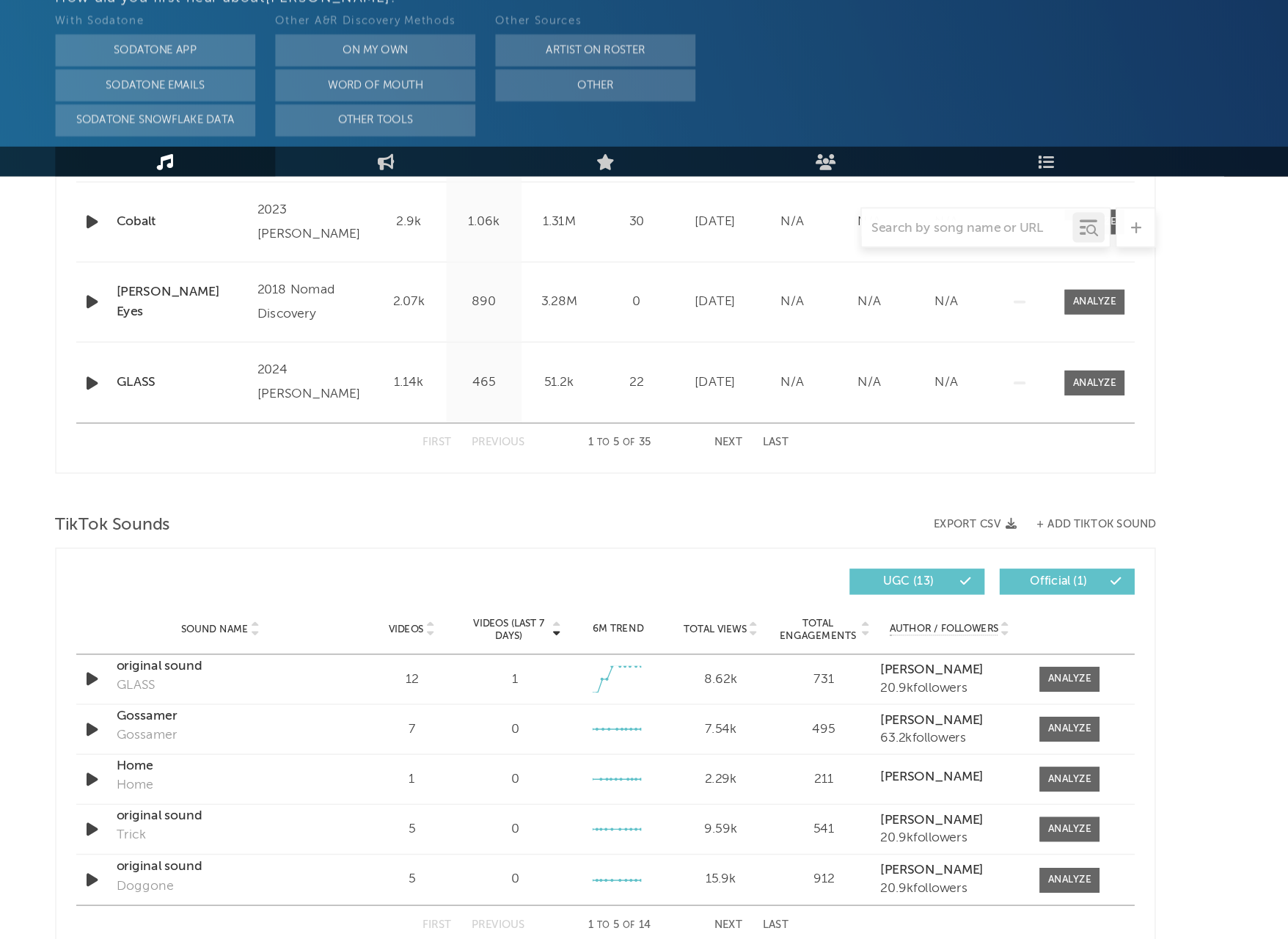
scroll to position [536, 0]
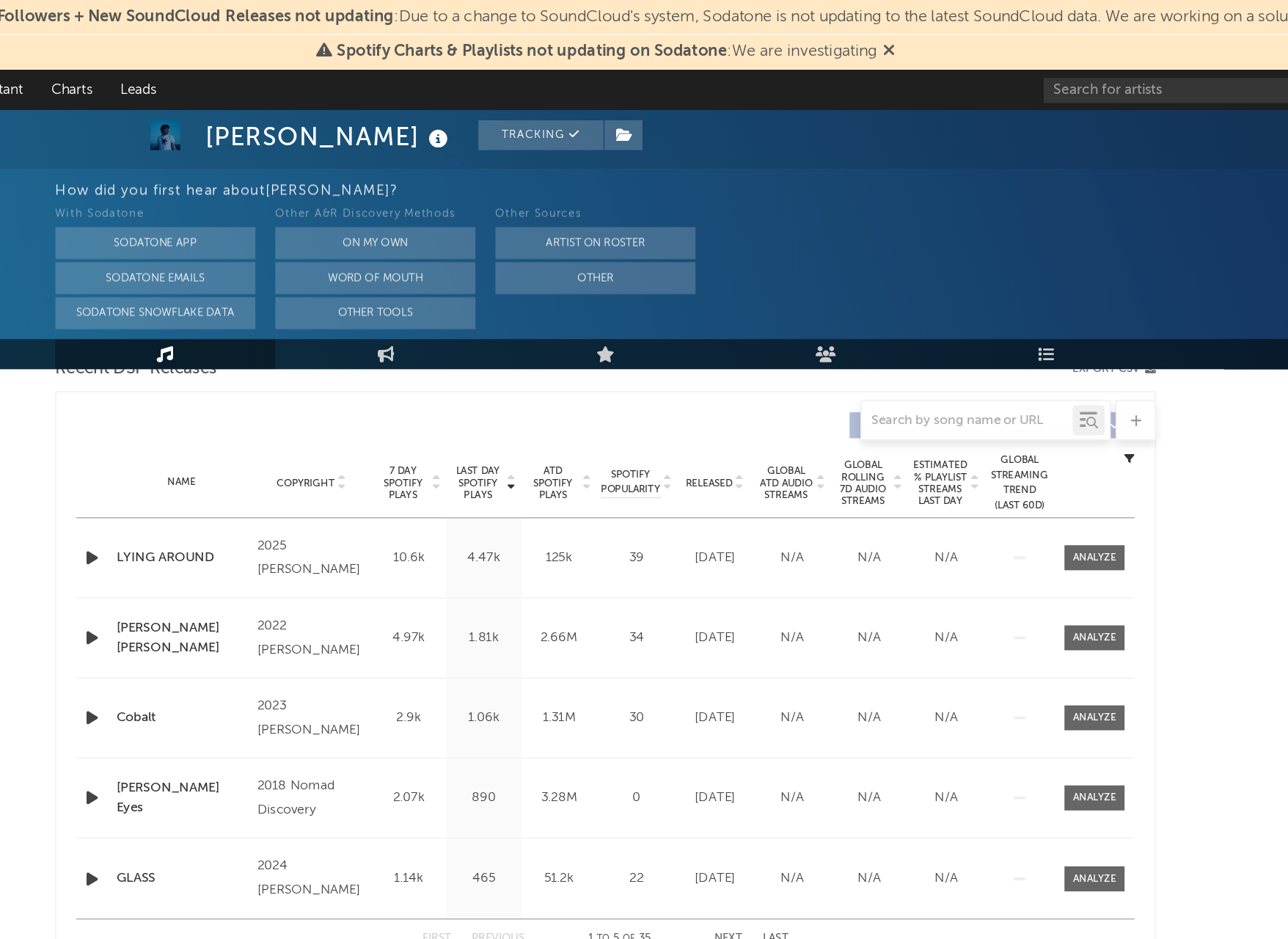
click at [977, 407] on div at bounding box center [1000, 409] width 47 height 19
click at [981, 407] on span at bounding box center [1003, 409] width 44 height 19
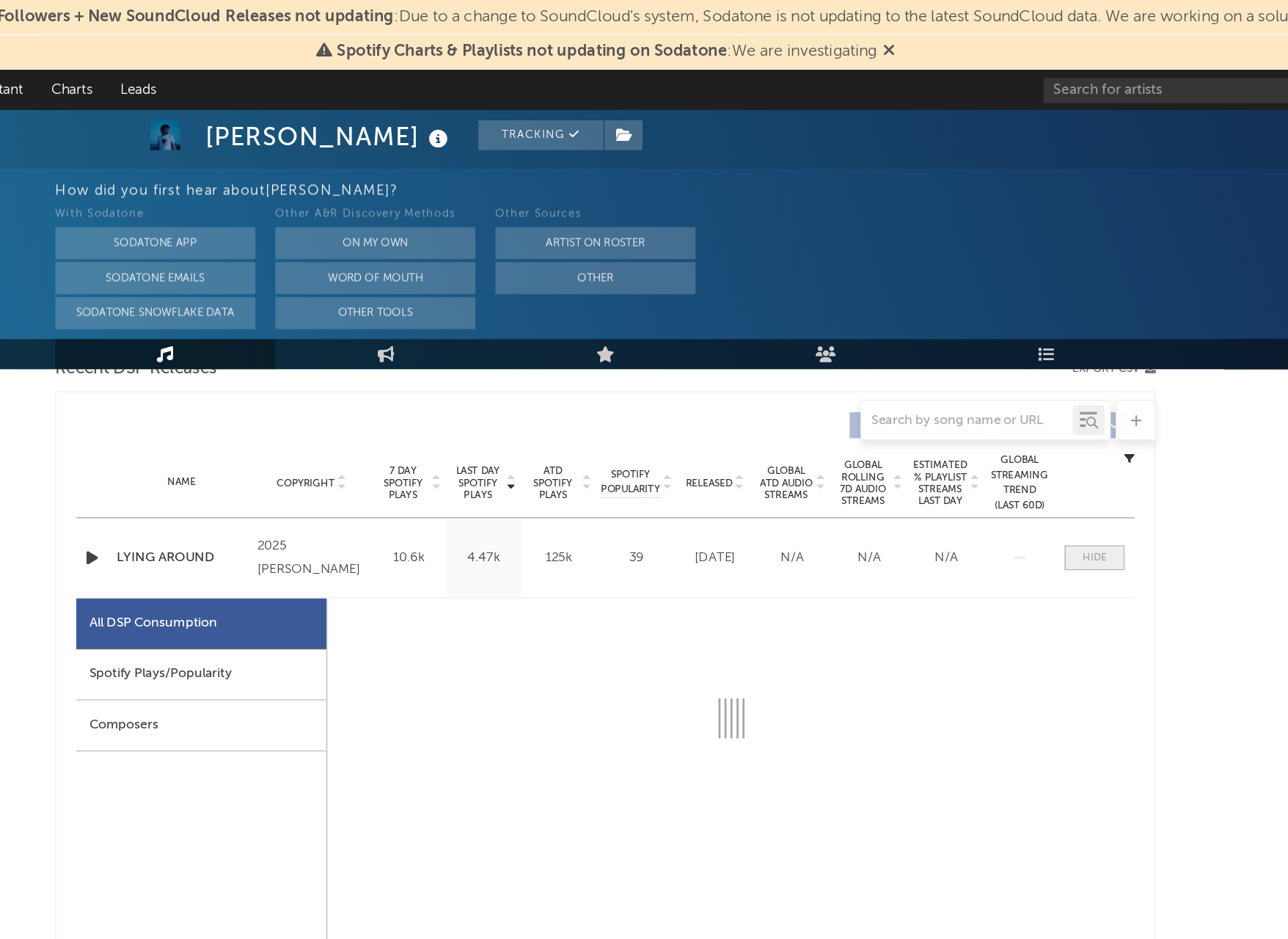
select select "1w"
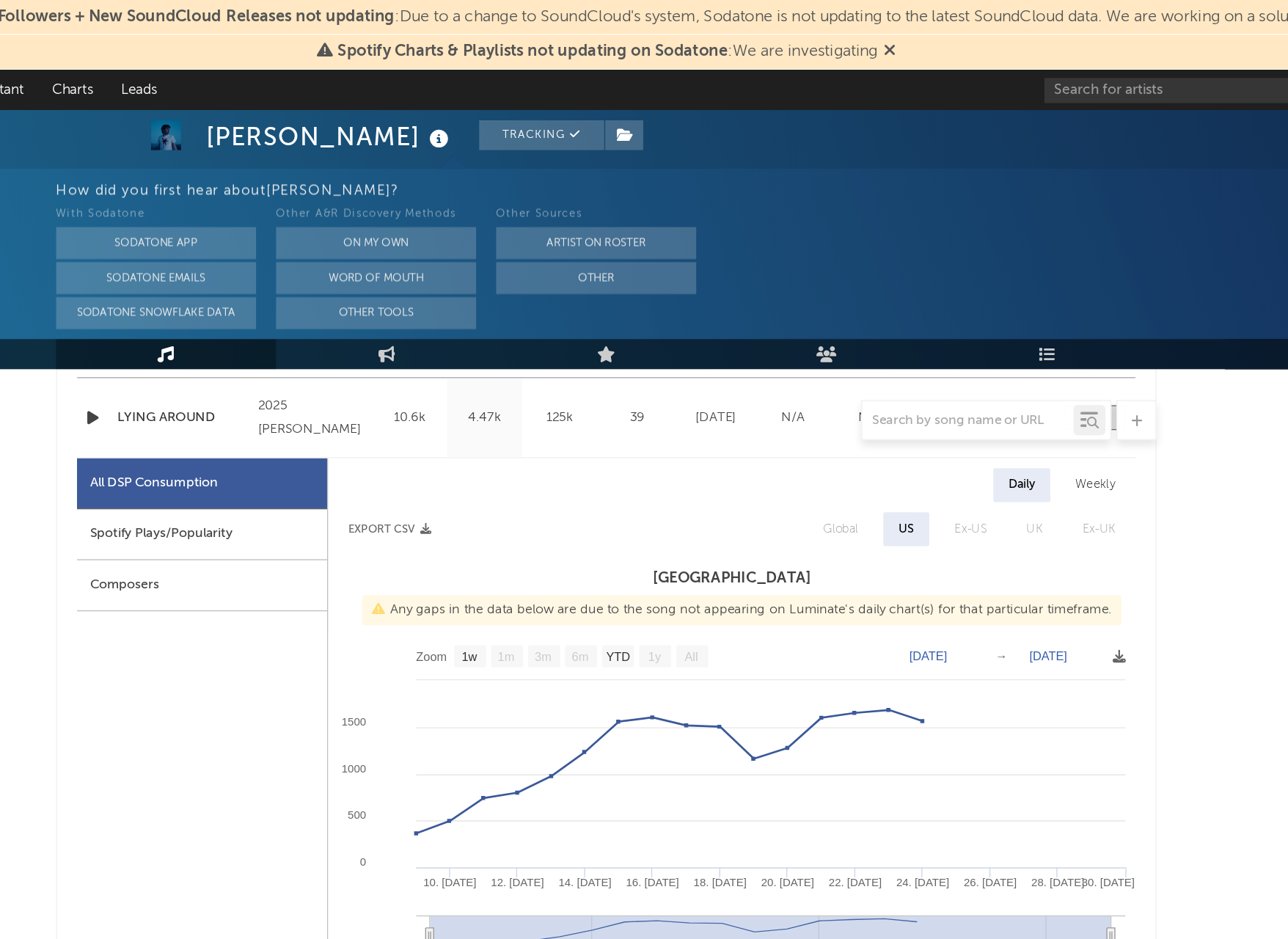
scroll to position [343, 0]
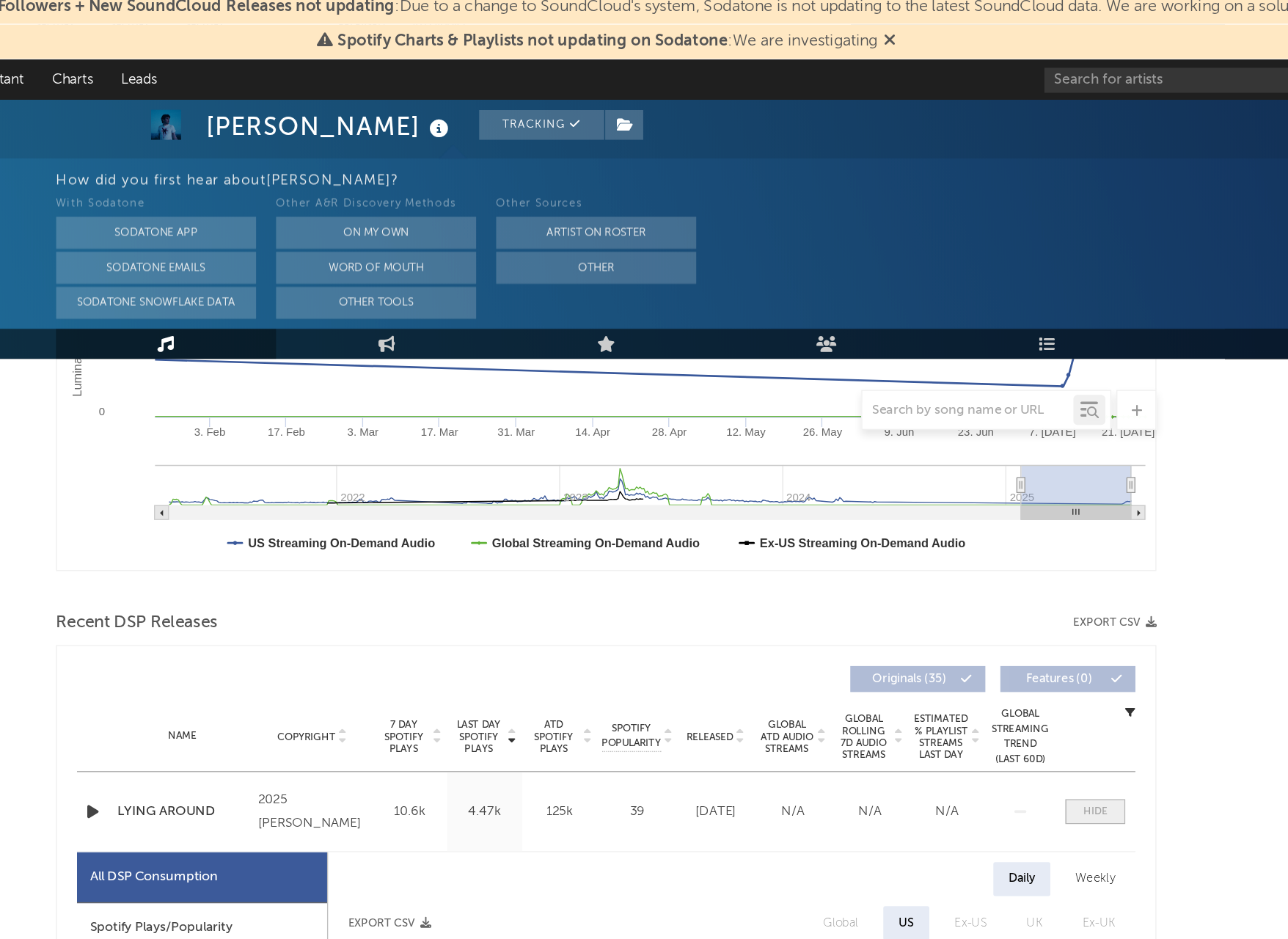
click at [994, 597] on div at bounding box center [1002, 602] width 18 height 11
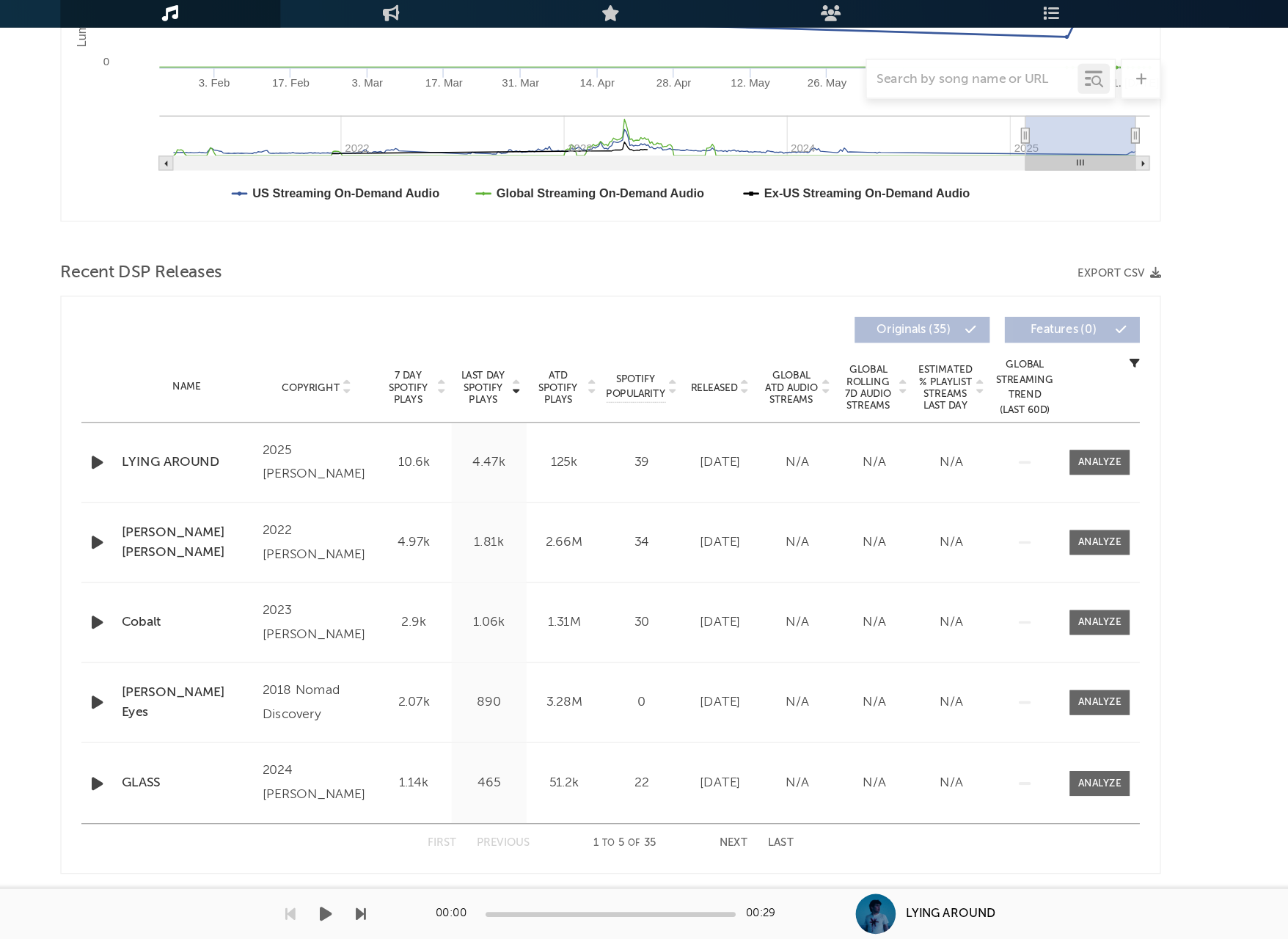
scroll to position [359, 0]
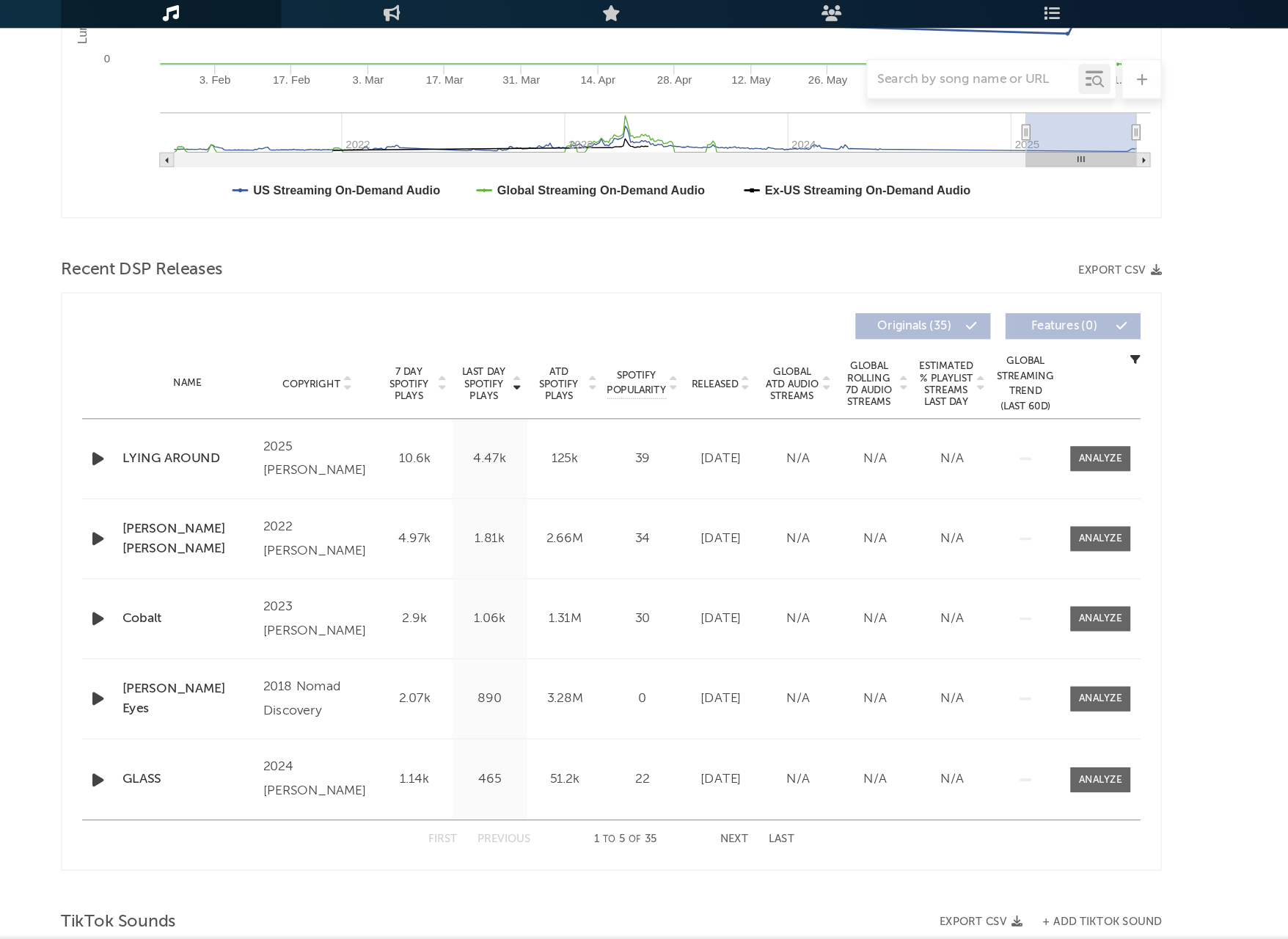
click at [699, 579] on div "May 30, 2025" at bounding box center [724, 586] width 49 height 14
click at [756, 579] on div "N/A" at bounding box center [781, 586] width 49 height 14
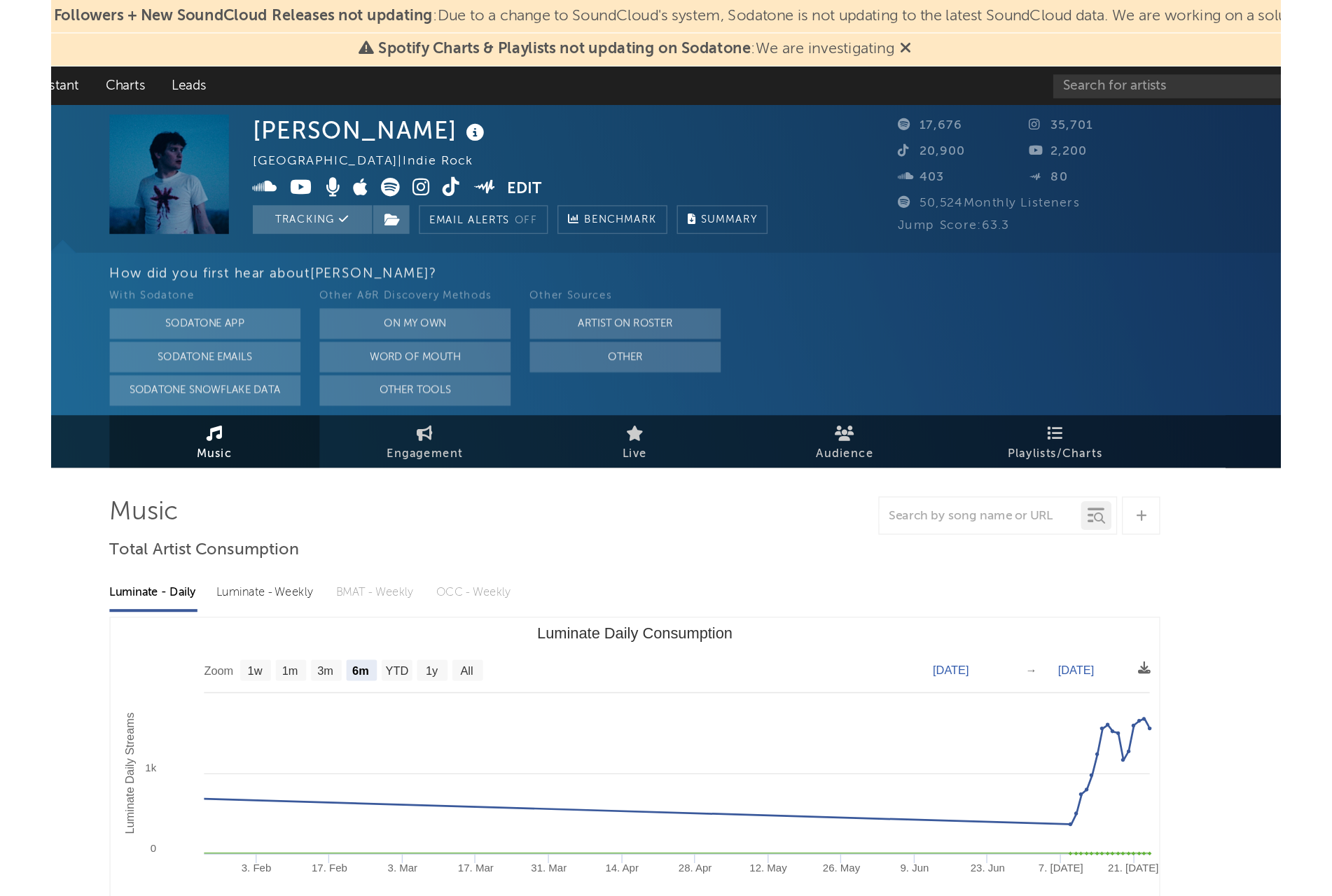
scroll to position [0, 0]
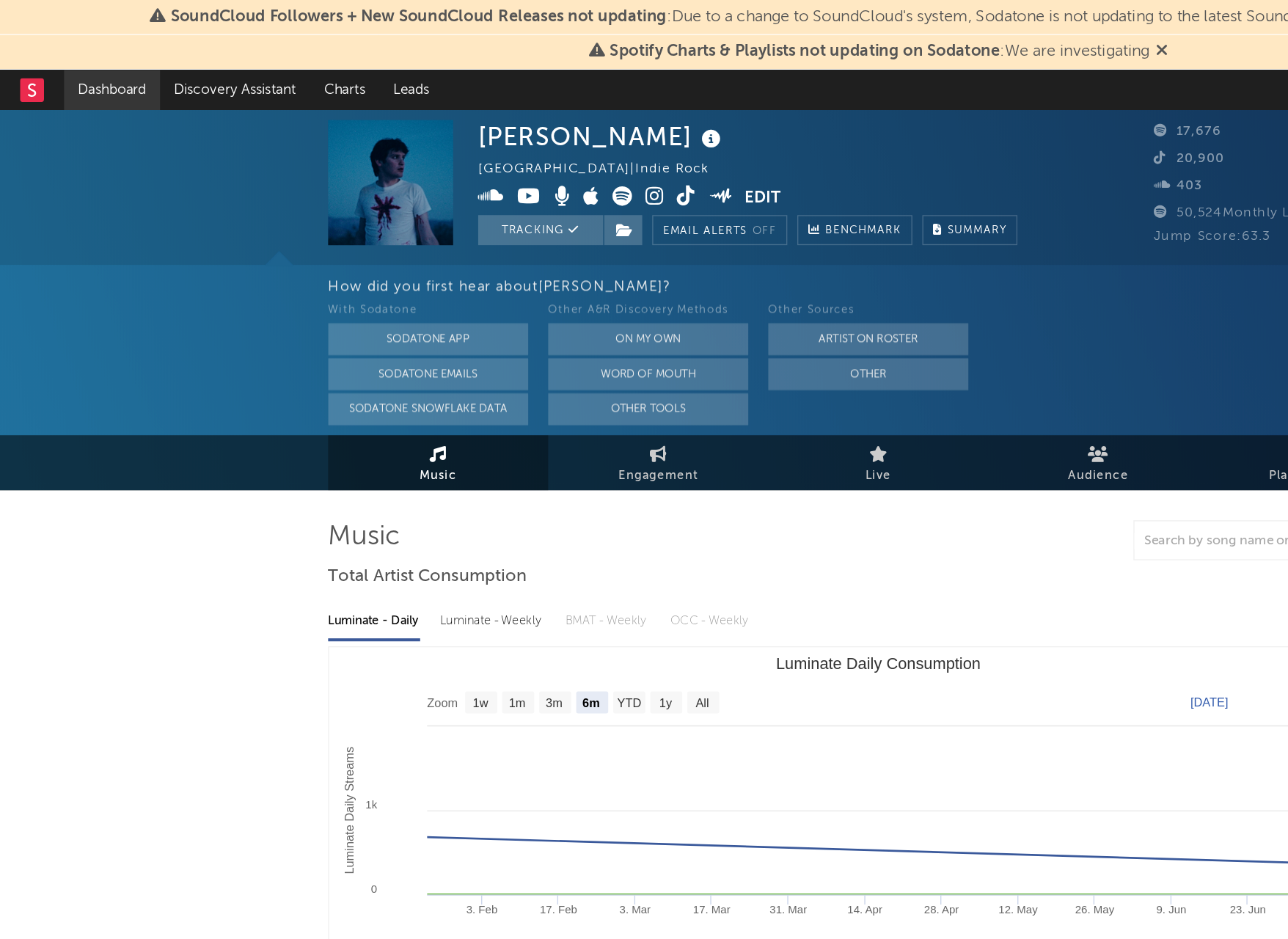
click at [80, 71] on link "Dashboard" at bounding box center [82, 66] width 70 height 30
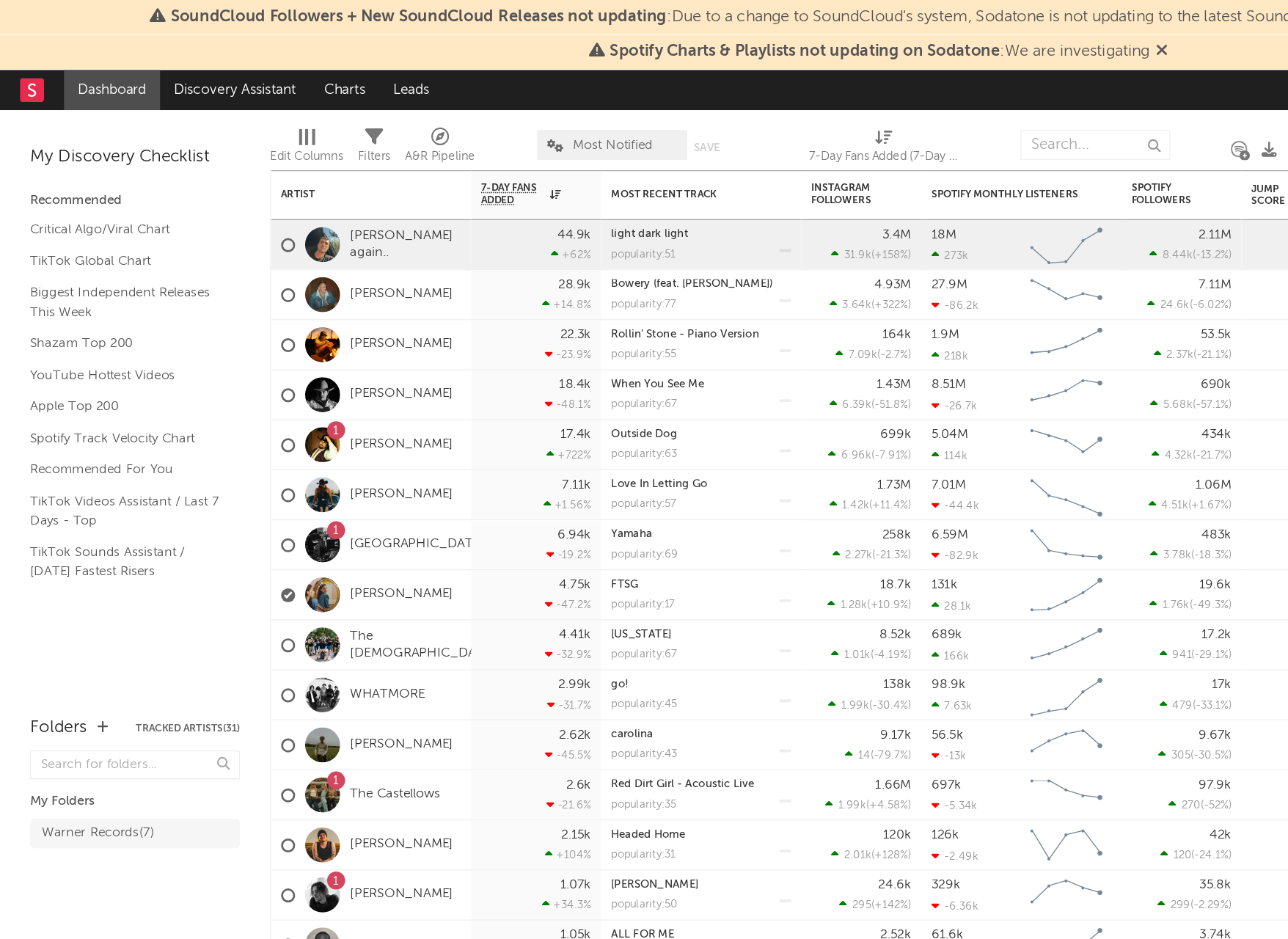
click at [79, 76] on link "Dashboard" at bounding box center [82, 66] width 70 height 30
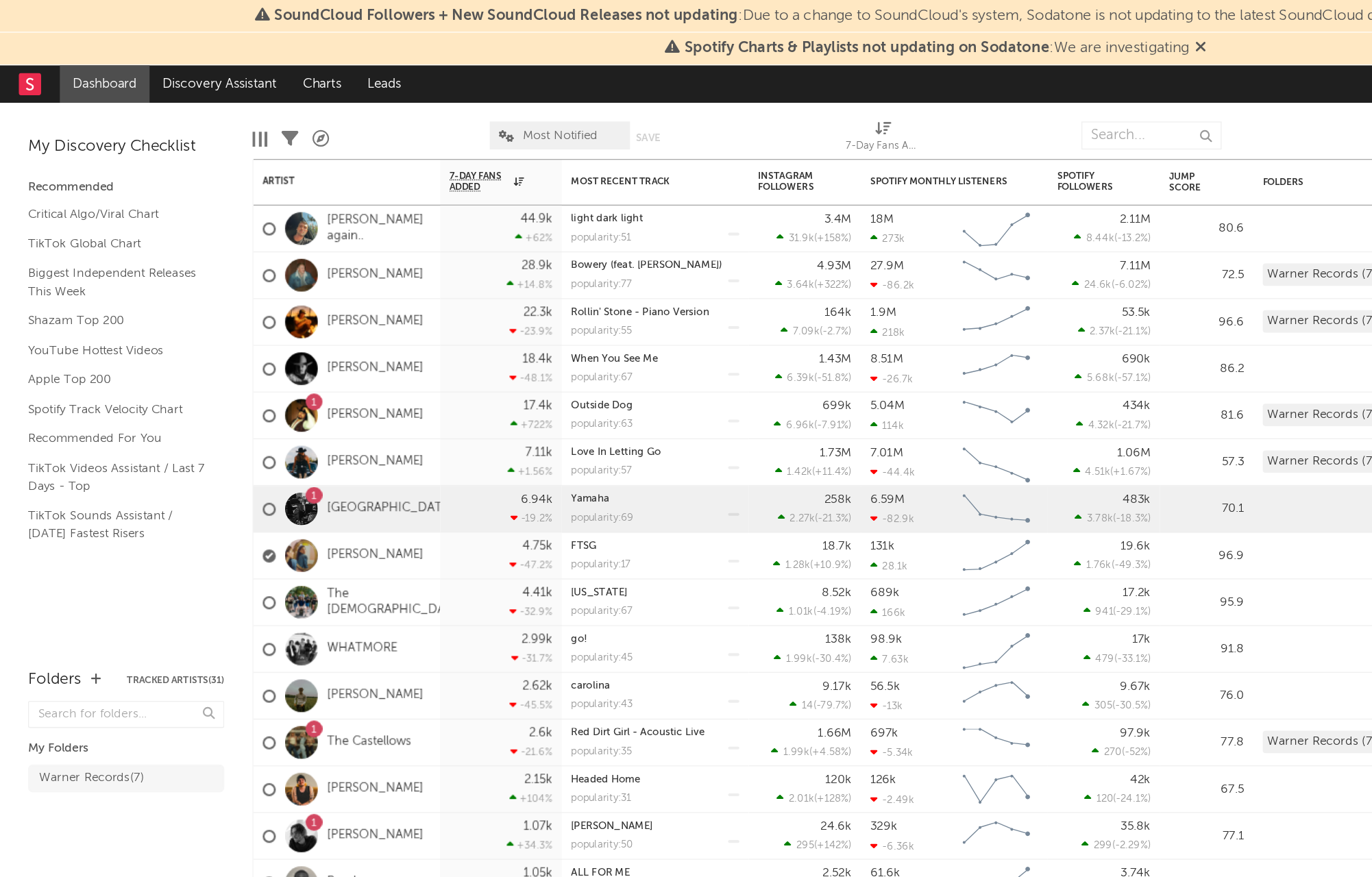
click at [791, 99] on div "Edit Columns Filters A&R Pipeline Most Notified Save Save as 7-Day Fans Added (…" at bounding box center [624, 96] width 879 height 41
click at [806, 99] on input "text" at bounding box center [845, 100] width 103 height 21
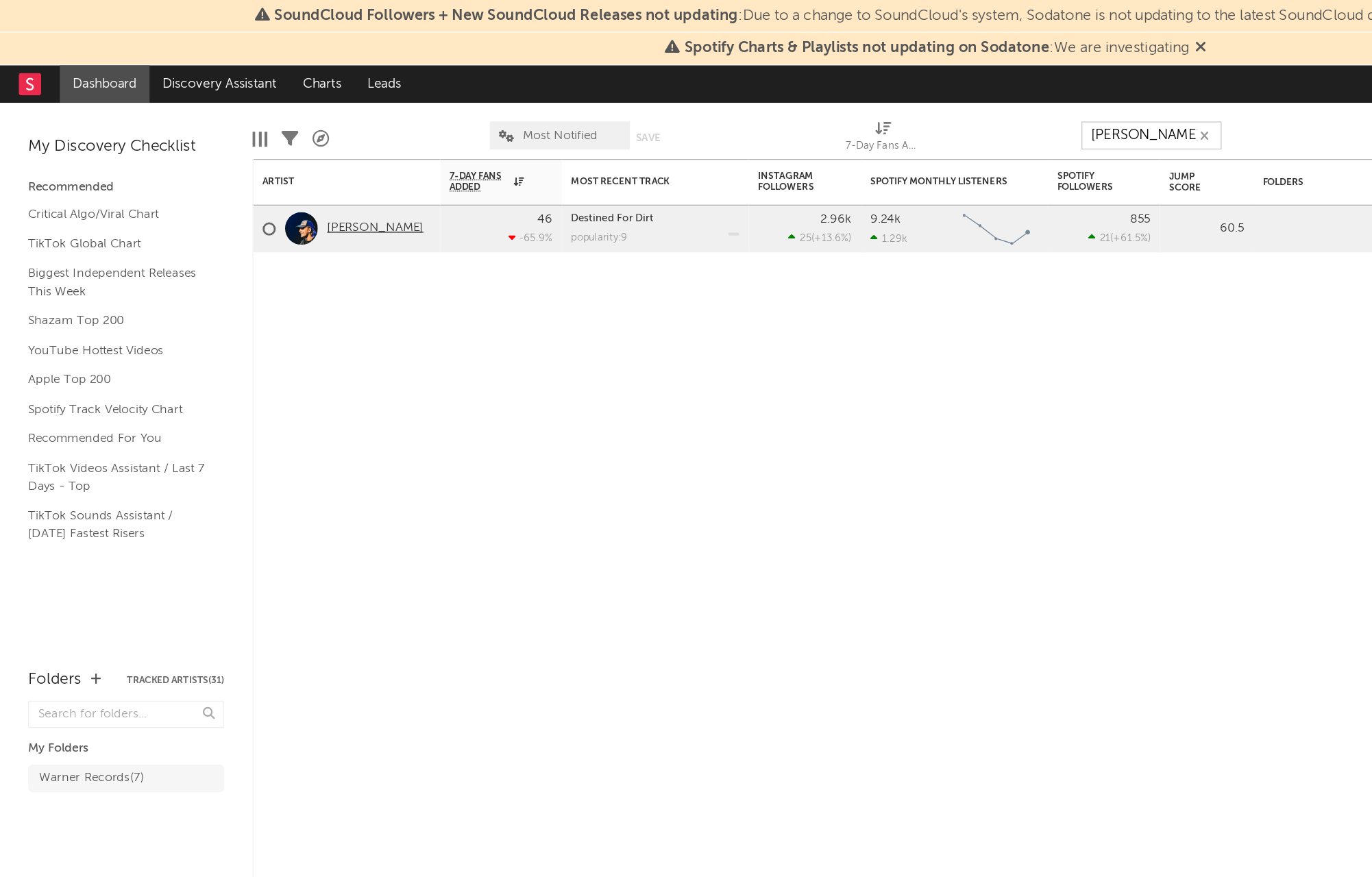
type input "kyl"
click at [263, 165] on link "[PERSON_NAME]" at bounding box center [275, 167] width 70 height 12
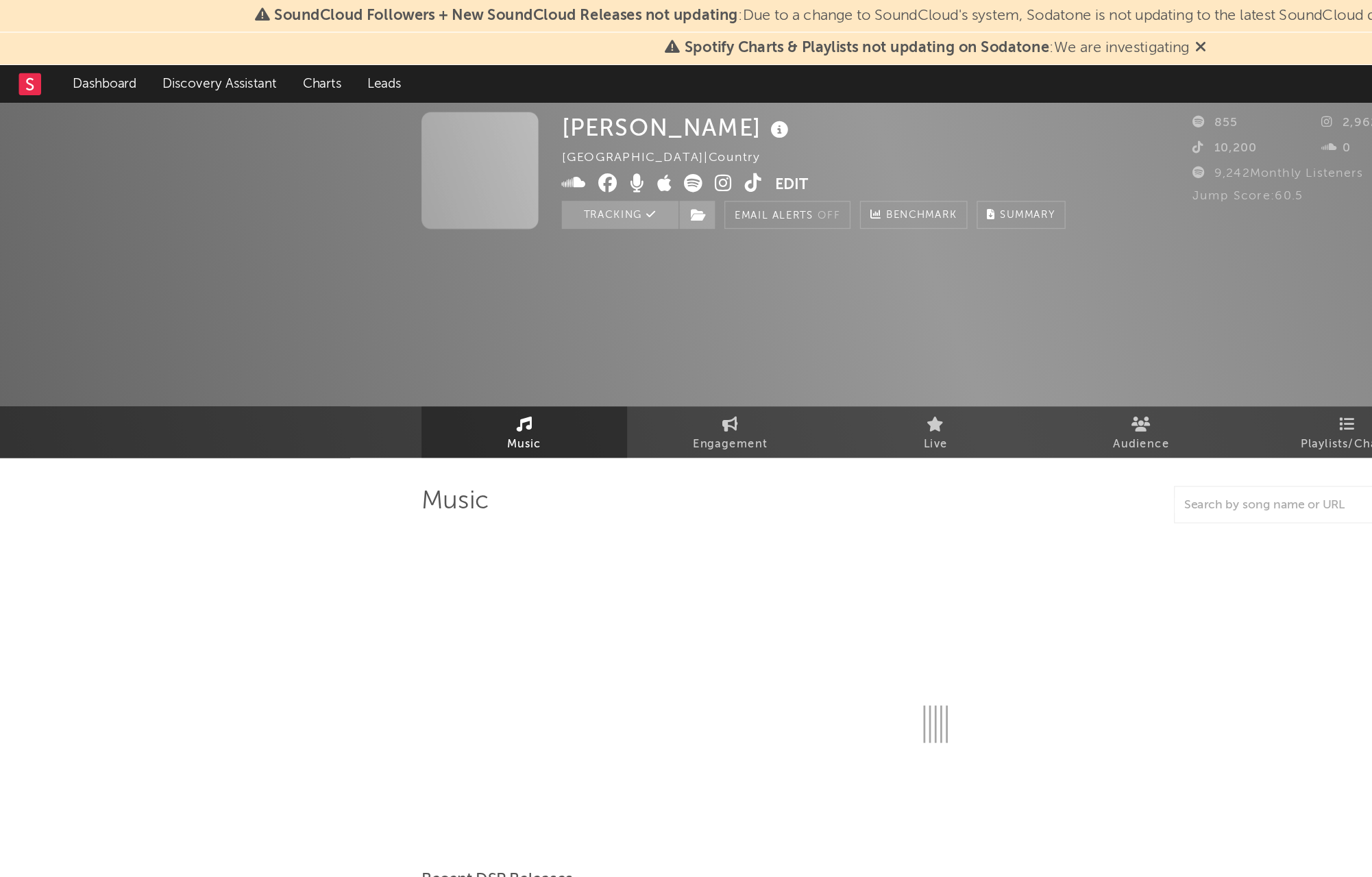
select select "1w"
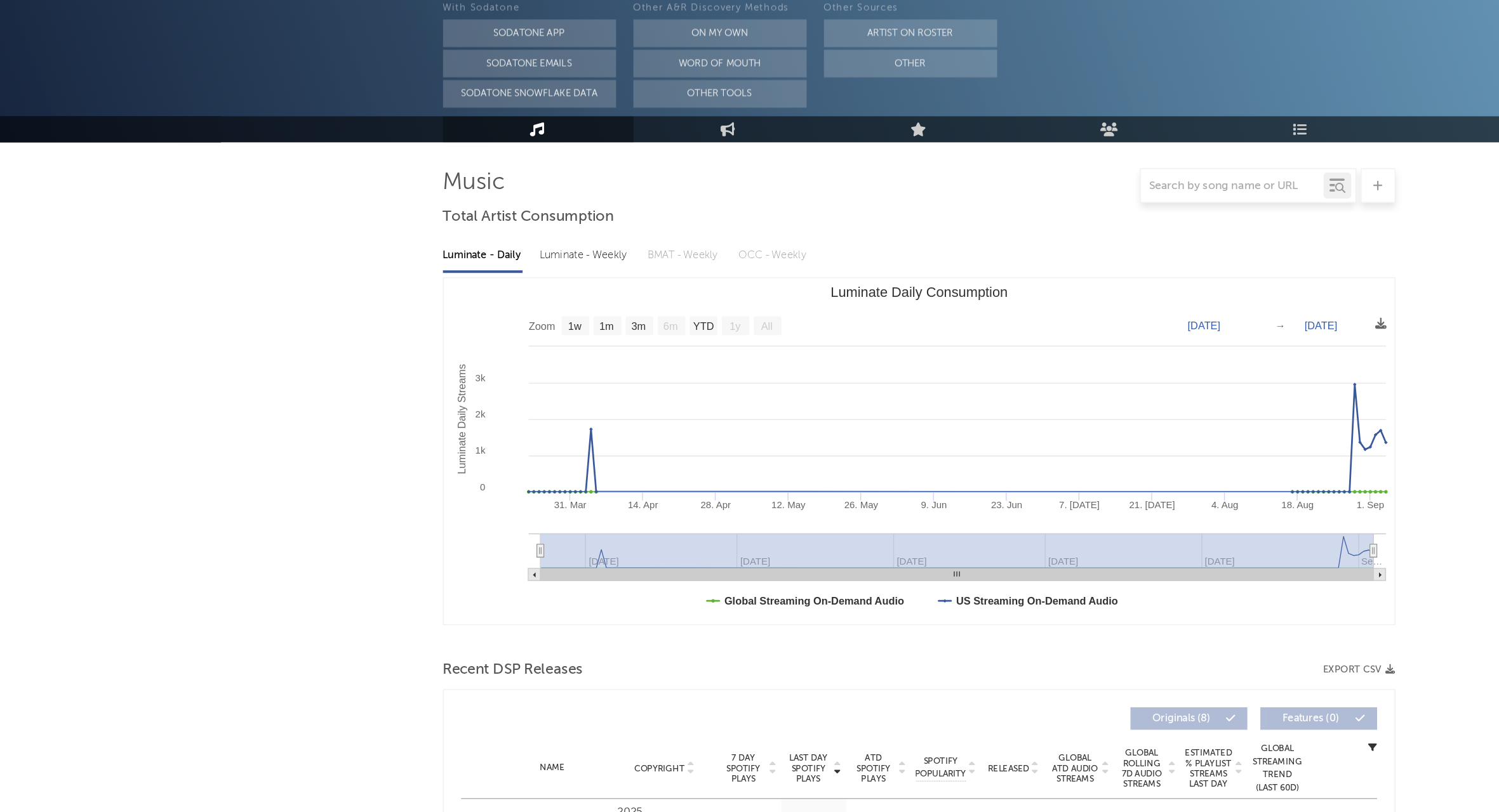
click at [1083, 624] on rect "Luminate Daily Consumption" at bounding box center [1087, 628] width 9 height 9
type input "2025-03-04"
click at [1083, 624] on rect "Luminate Daily Consumption" at bounding box center [1087, 628] width 9 height 9
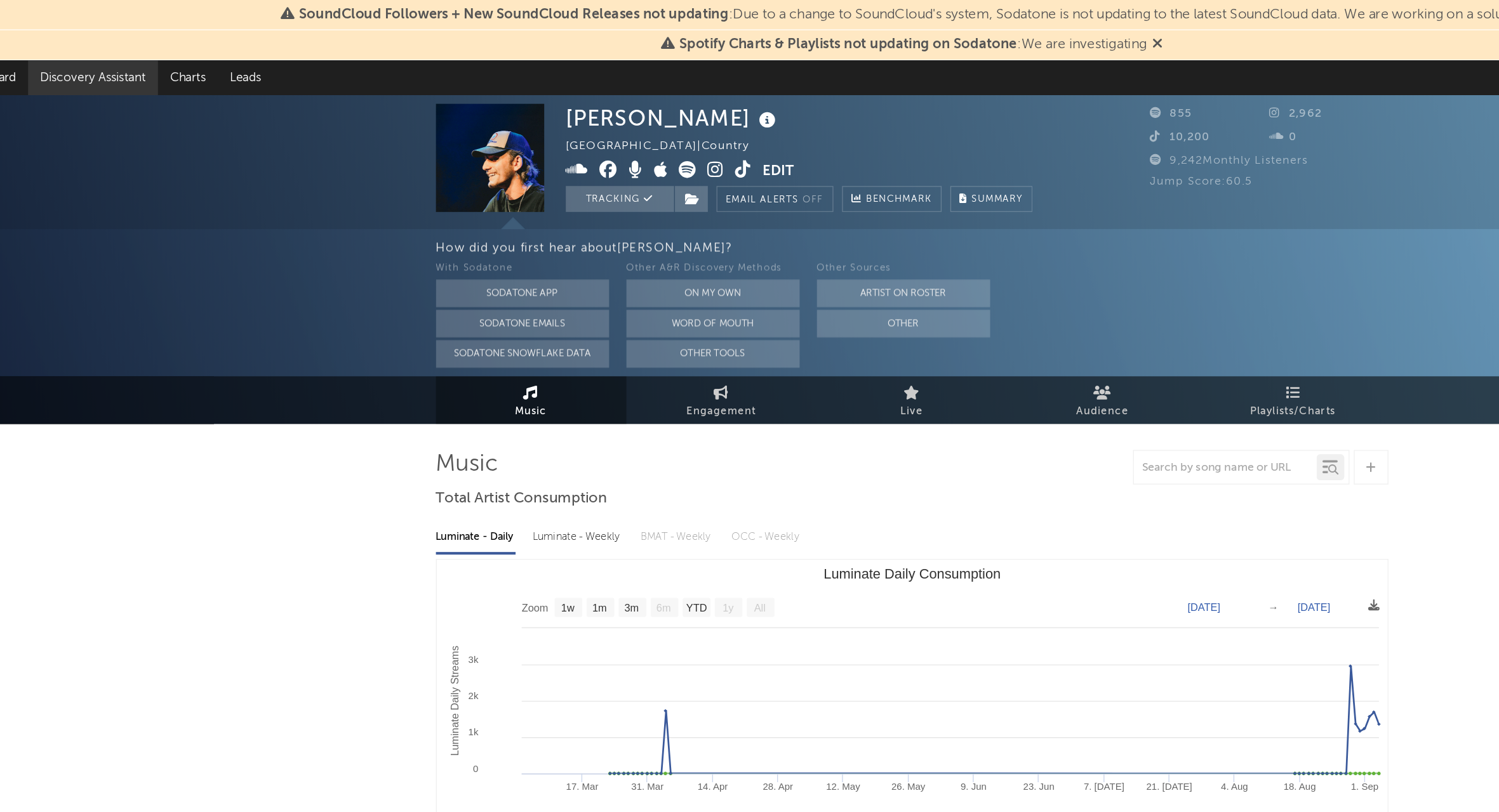
click at [102, 55] on link "Discovery Assistant" at bounding box center [149, 57] width 95 height 26
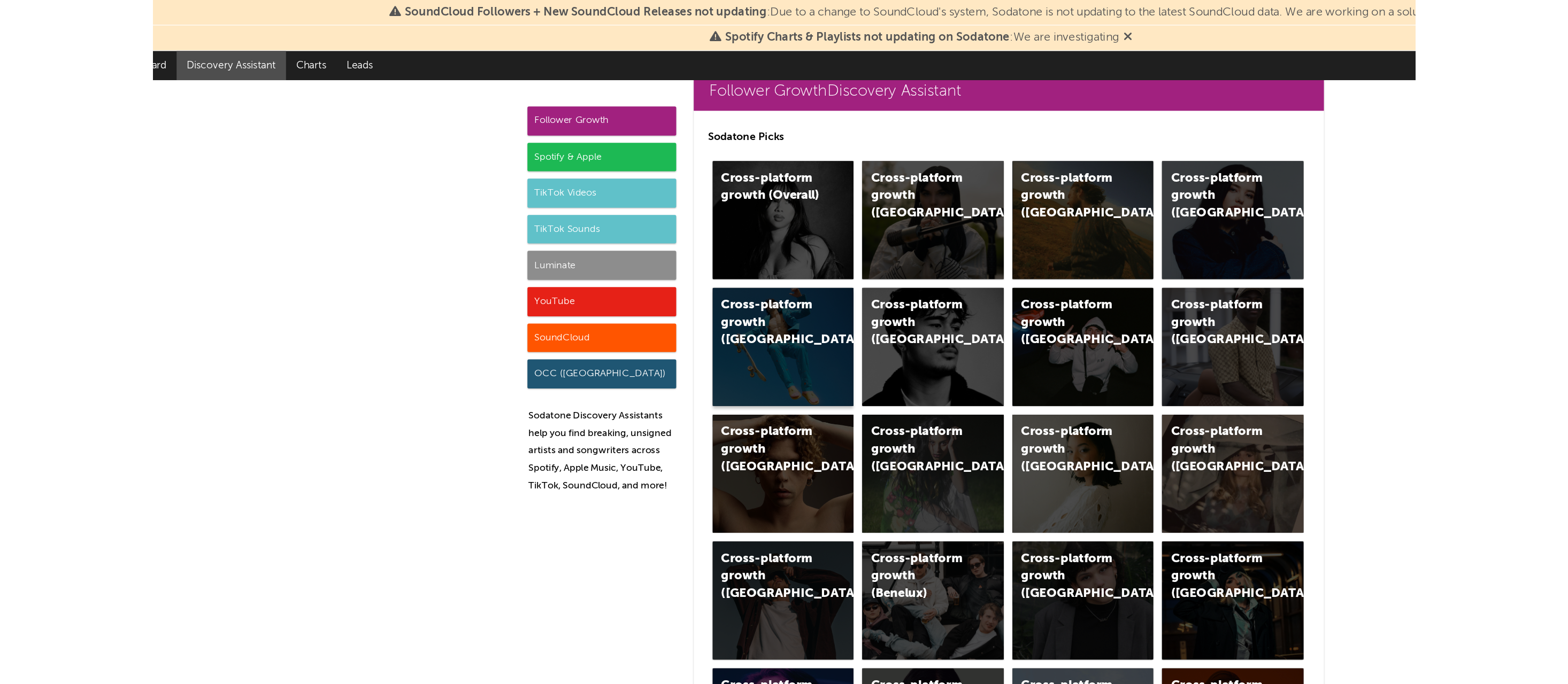
scroll to position [25, 0]
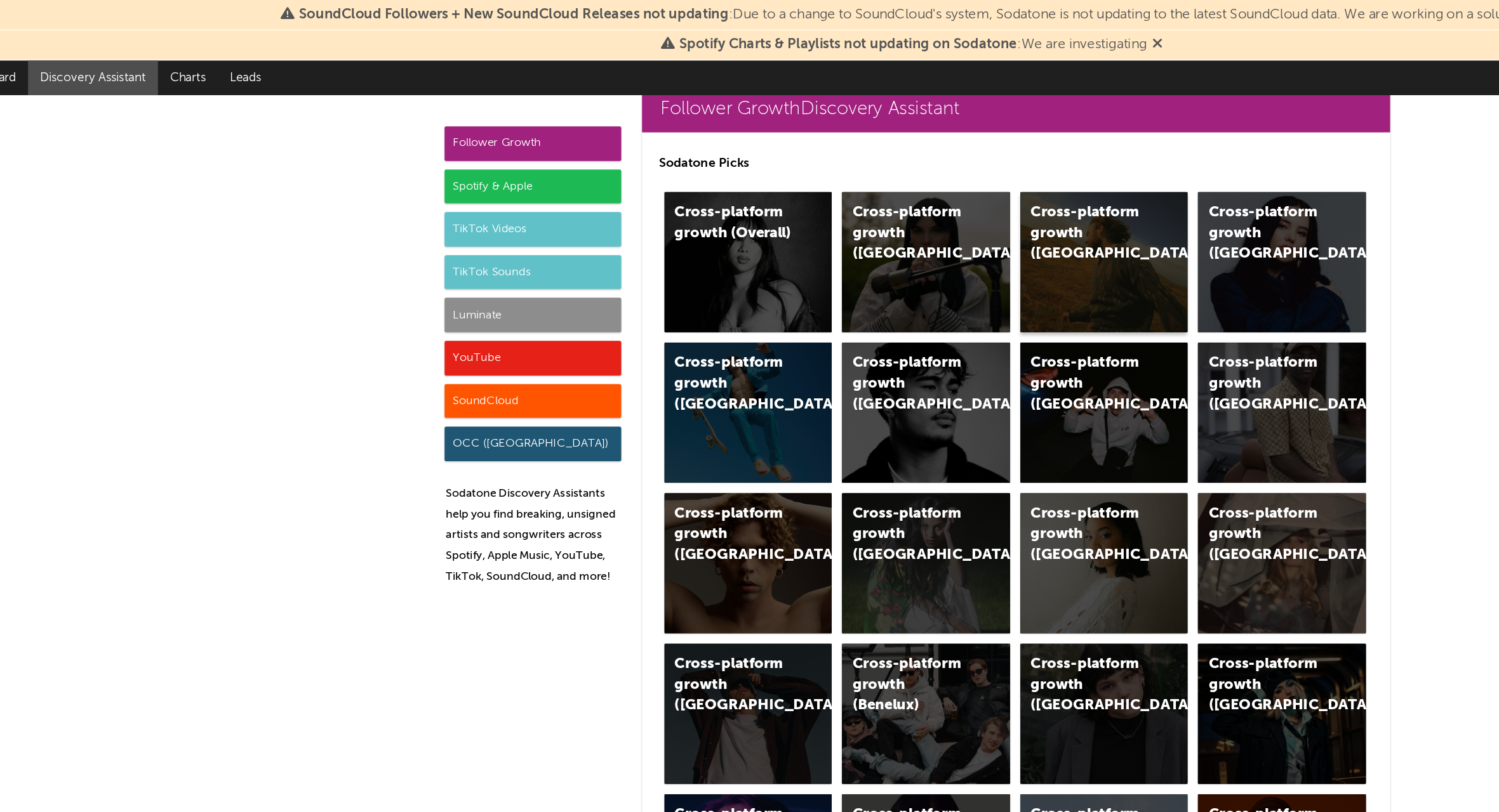
click at [829, 189] on div "Cross-platform growth (US)" at bounding box center [891, 192] width 123 height 103
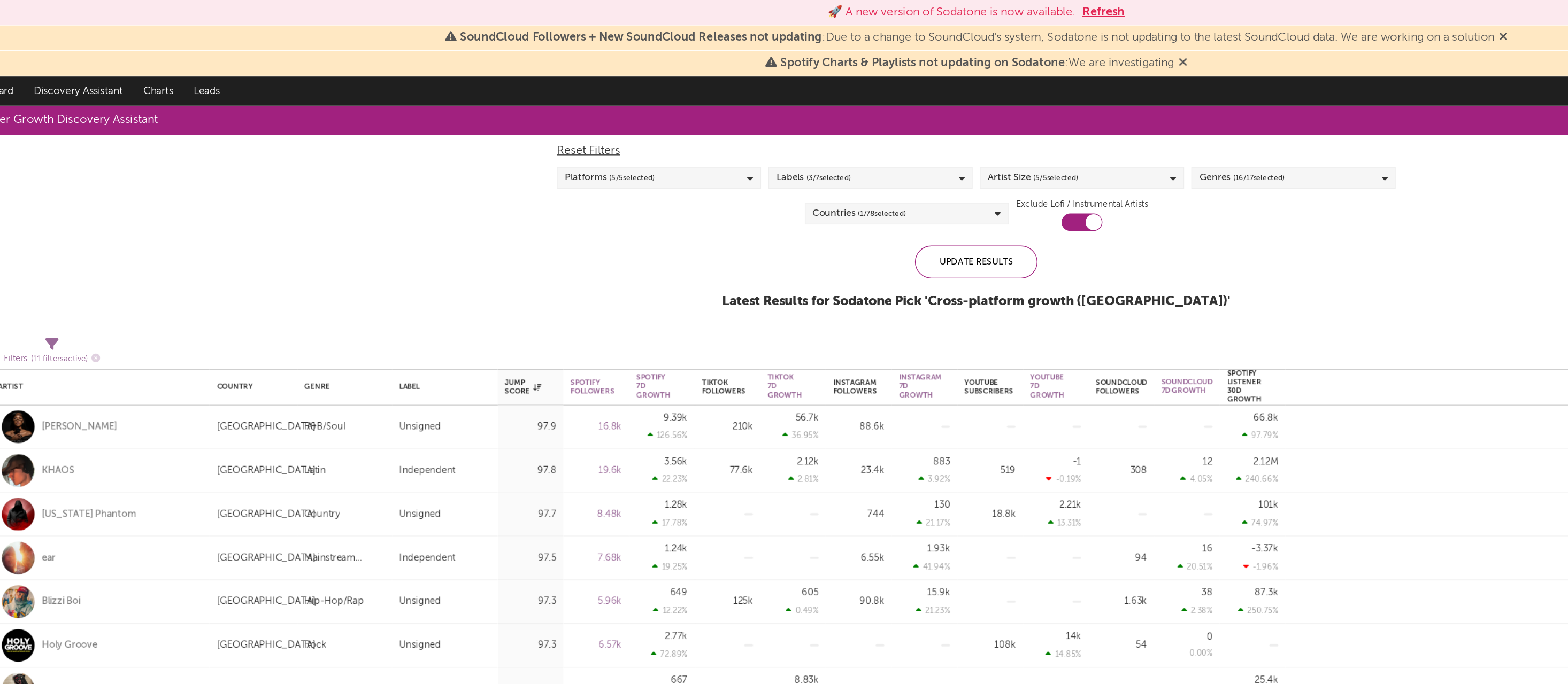
click at [826, 132] on span "( 5 / 5 selected)" at bounding box center [842, 130] width 33 height 13
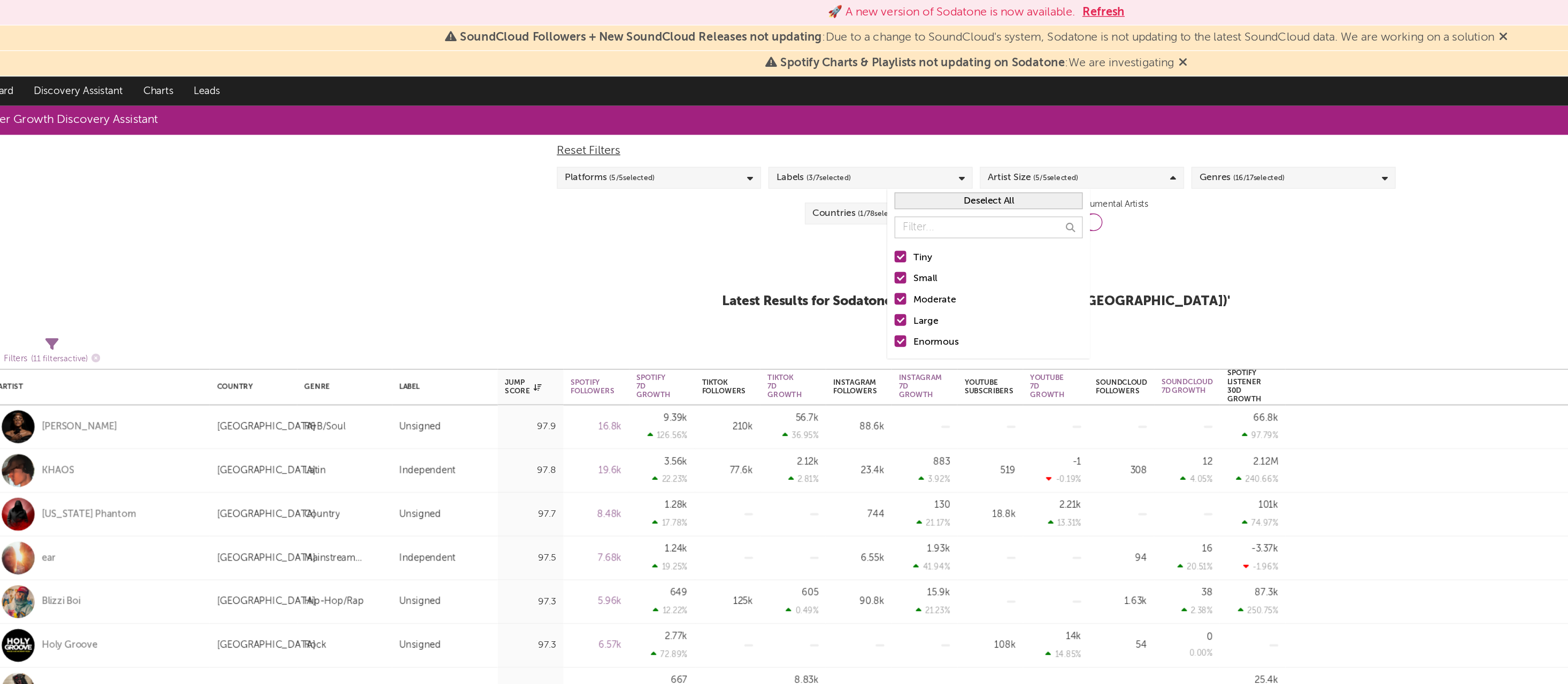
click at [848, 169] on div "Follower Growth Discovery Assistant Blocklist ( 0 ) Saved Searches ( 0 ) Reset …" at bounding box center [784, 158] width 1568 height 161
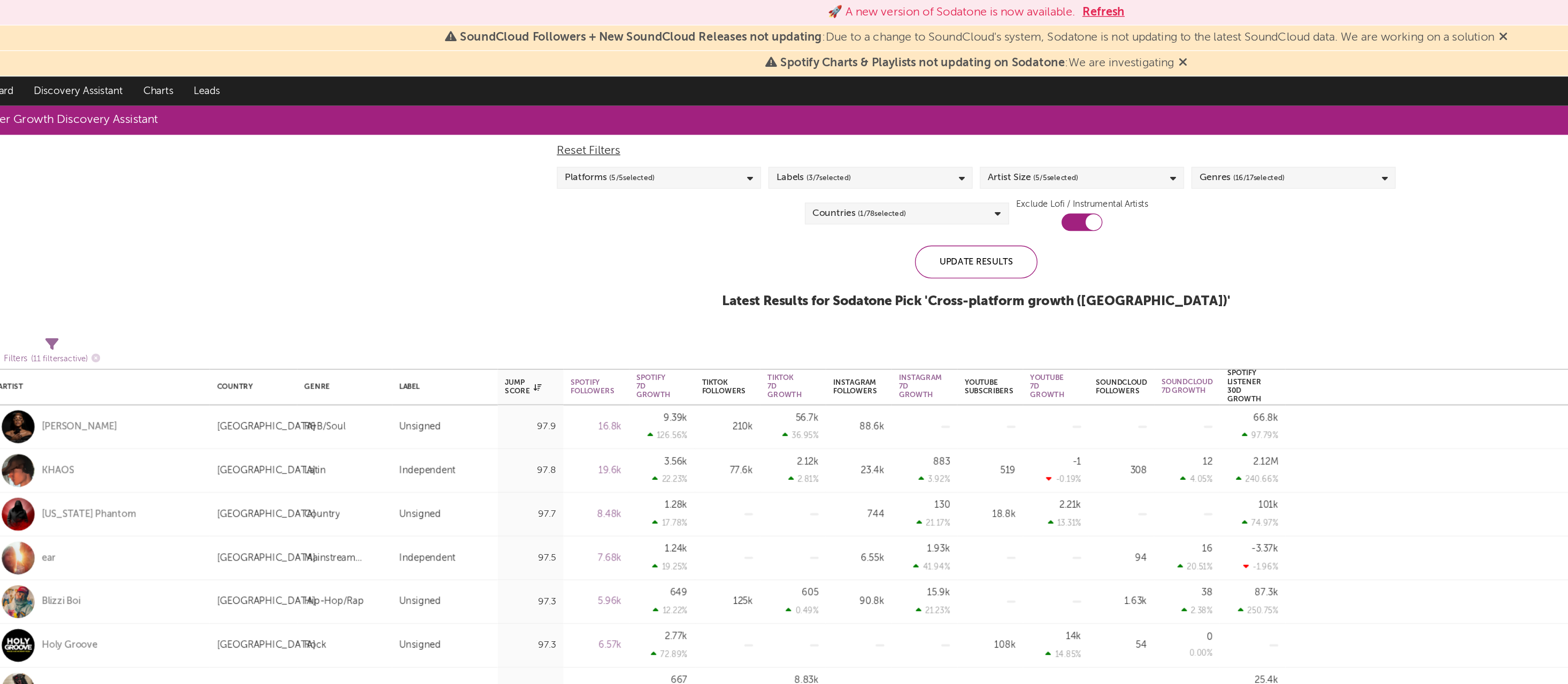
click at [676, 127] on div "Labels ( 3 / 7 selected)" at bounding box center [706, 131] width 150 height 16
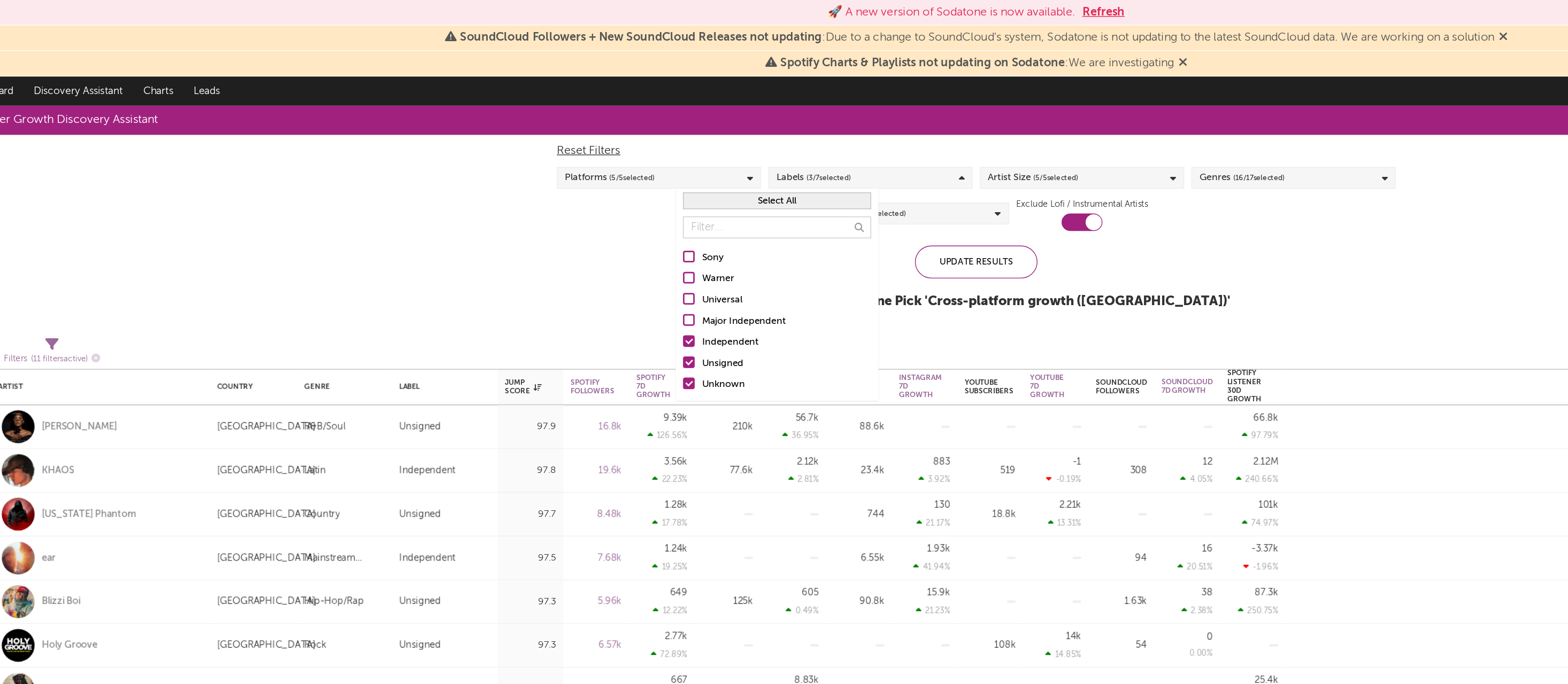
click at [588, 232] on div "Major Independent" at bounding box center [644, 235] width 124 height 13
click at [569, 232] on input "Major Independent" at bounding box center [569, 235] width 0 height 13
click at [739, 187] on div "Update Results" at bounding box center [784, 192] width 90 height 24
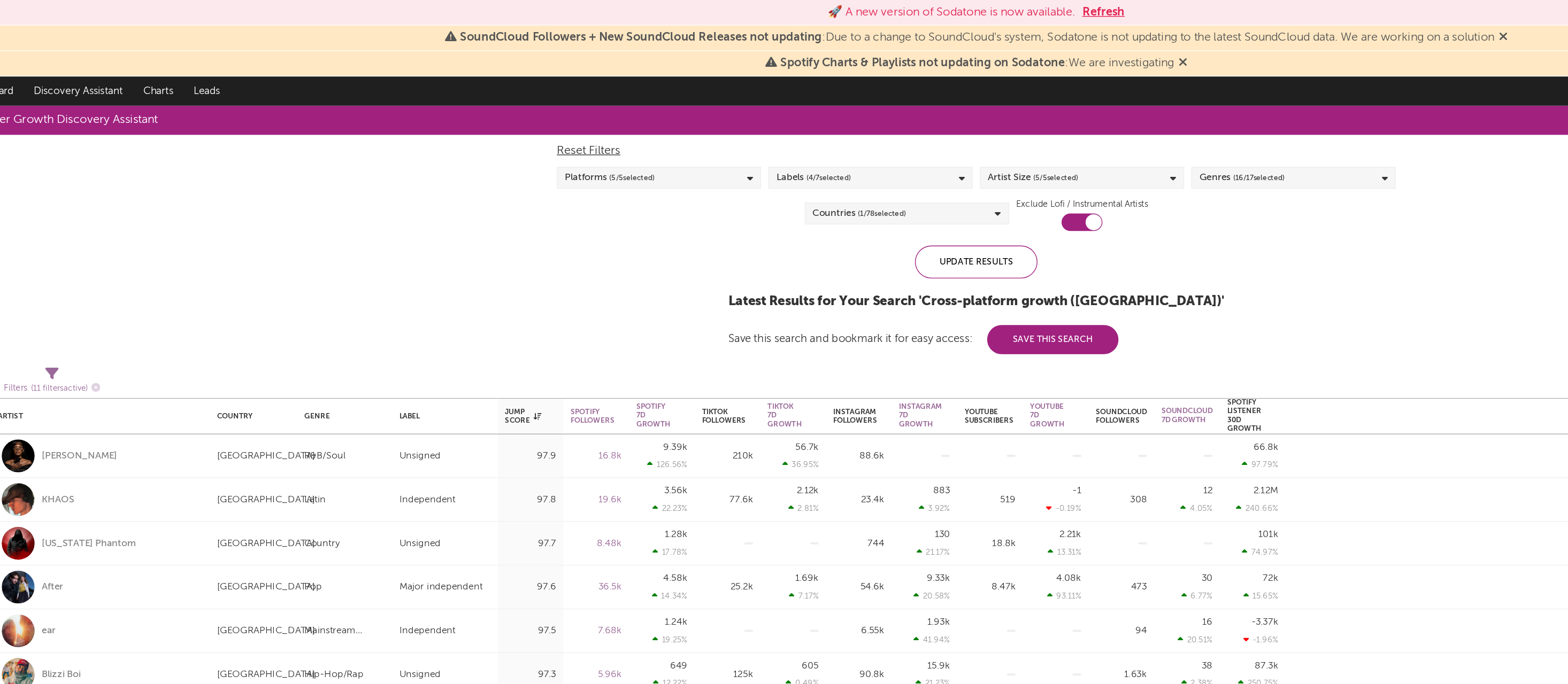
click at [663, 127] on div "Labels ( 4 / 7 selected)" at bounding box center [706, 131] width 150 height 16
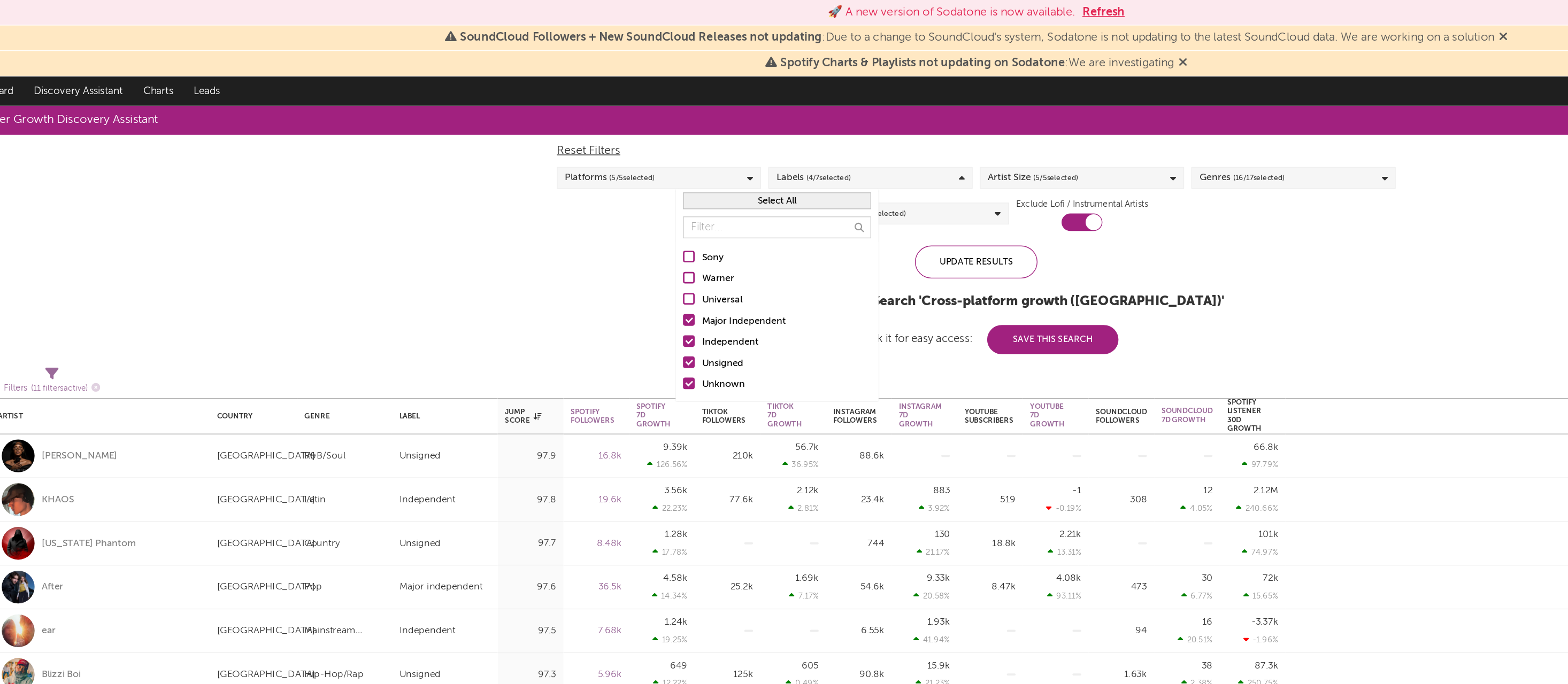
click at [583, 234] on div "Major Independent" at bounding box center [644, 235] width 124 height 13
click at [569, 234] on input "Major Independent" at bounding box center [569, 235] width 0 height 13
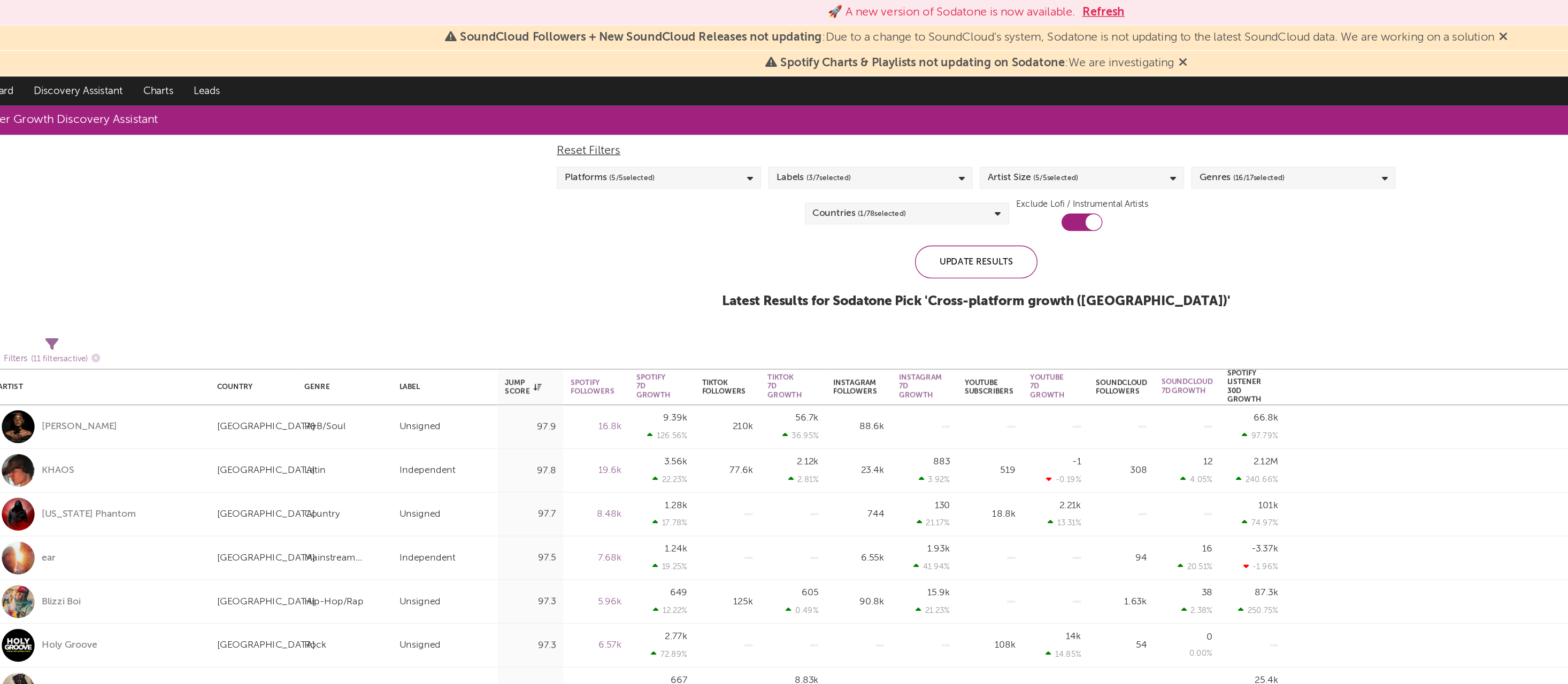
click at [657, 192] on div "Update Results Latest Results for Sodatone Pick ' Cross-platform growth (US) '" at bounding box center [784, 209] width 373 height 59
click at [519, 129] on div "Platforms ( 5 / 5 selected)" at bounding box center [551, 131] width 150 height 16
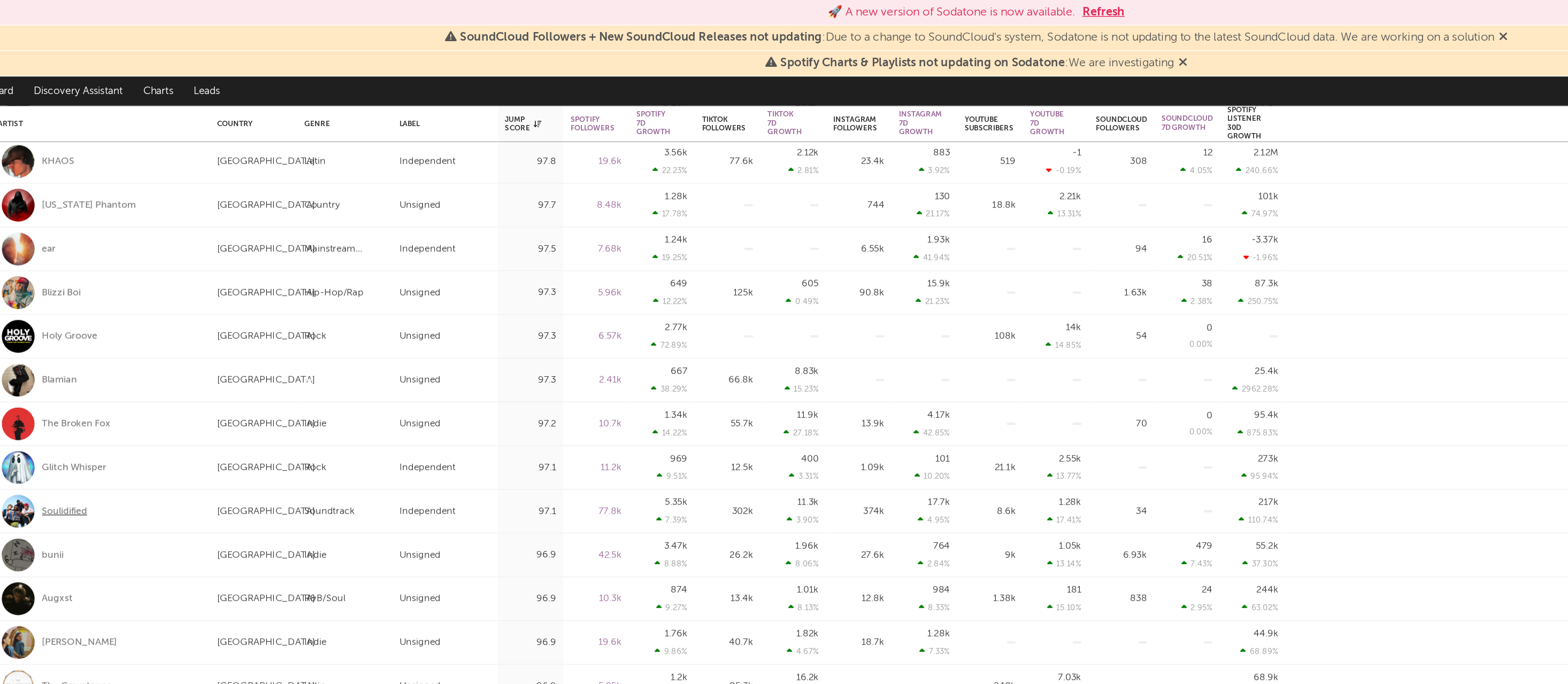
click at [99, 377] on div "Soulidified" at bounding box center [115, 375] width 33 height 10
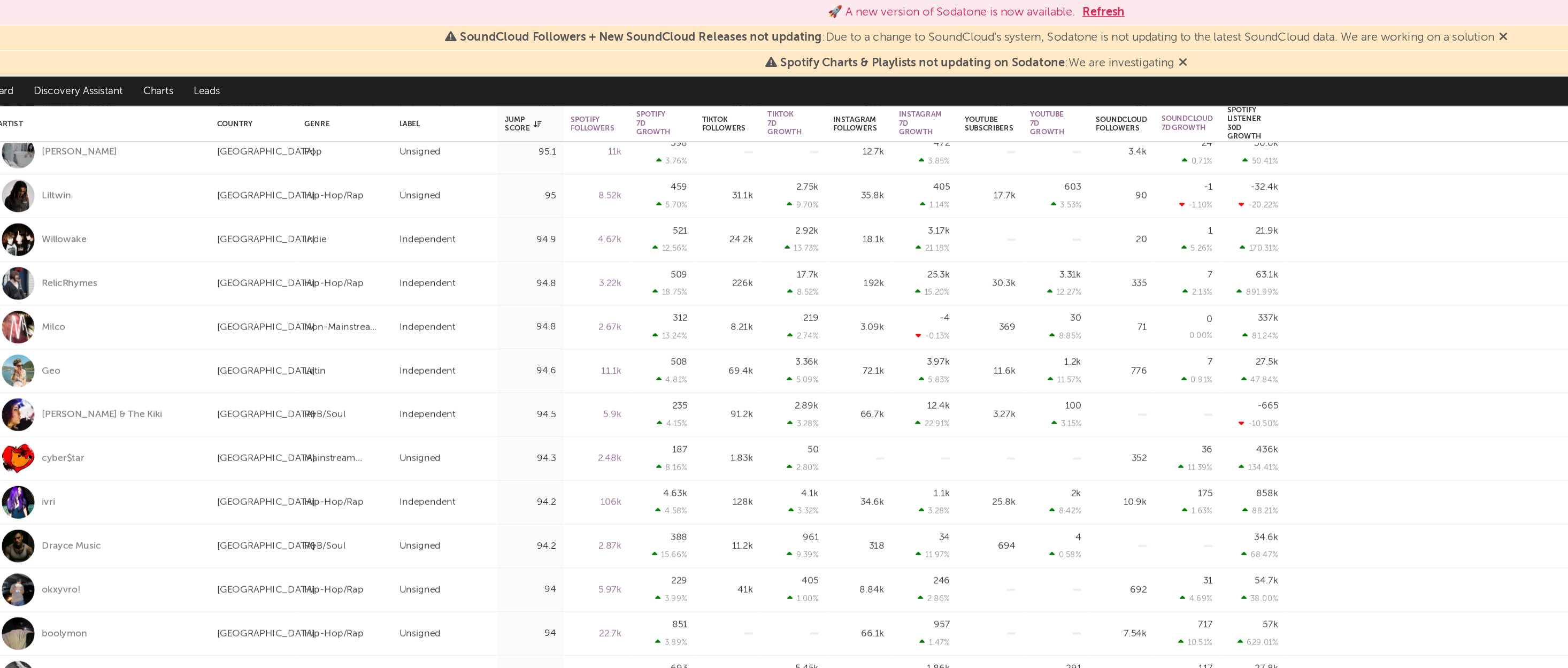
click at [222, 323] on div "[GEOGRAPHIC_DATA]" at bounding box center [254, 337] width 64 height 32
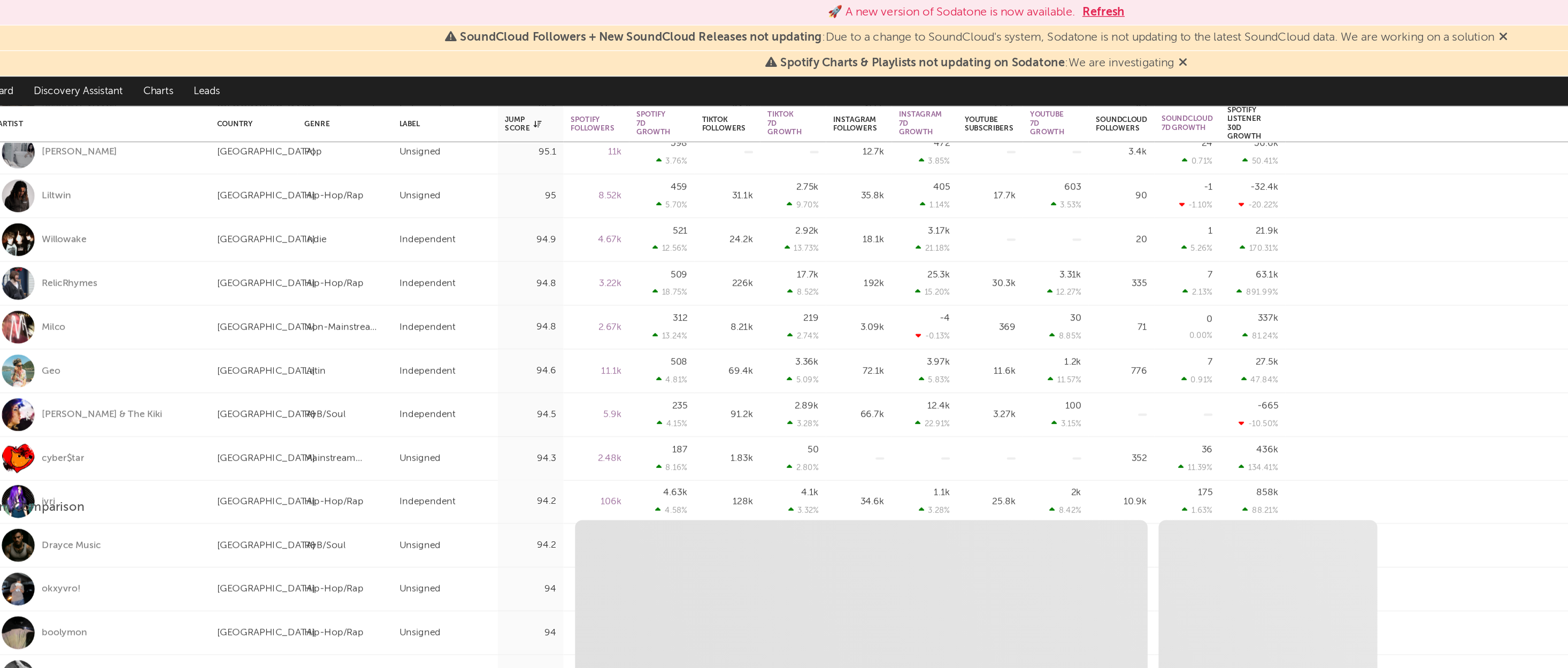
select select "1w"
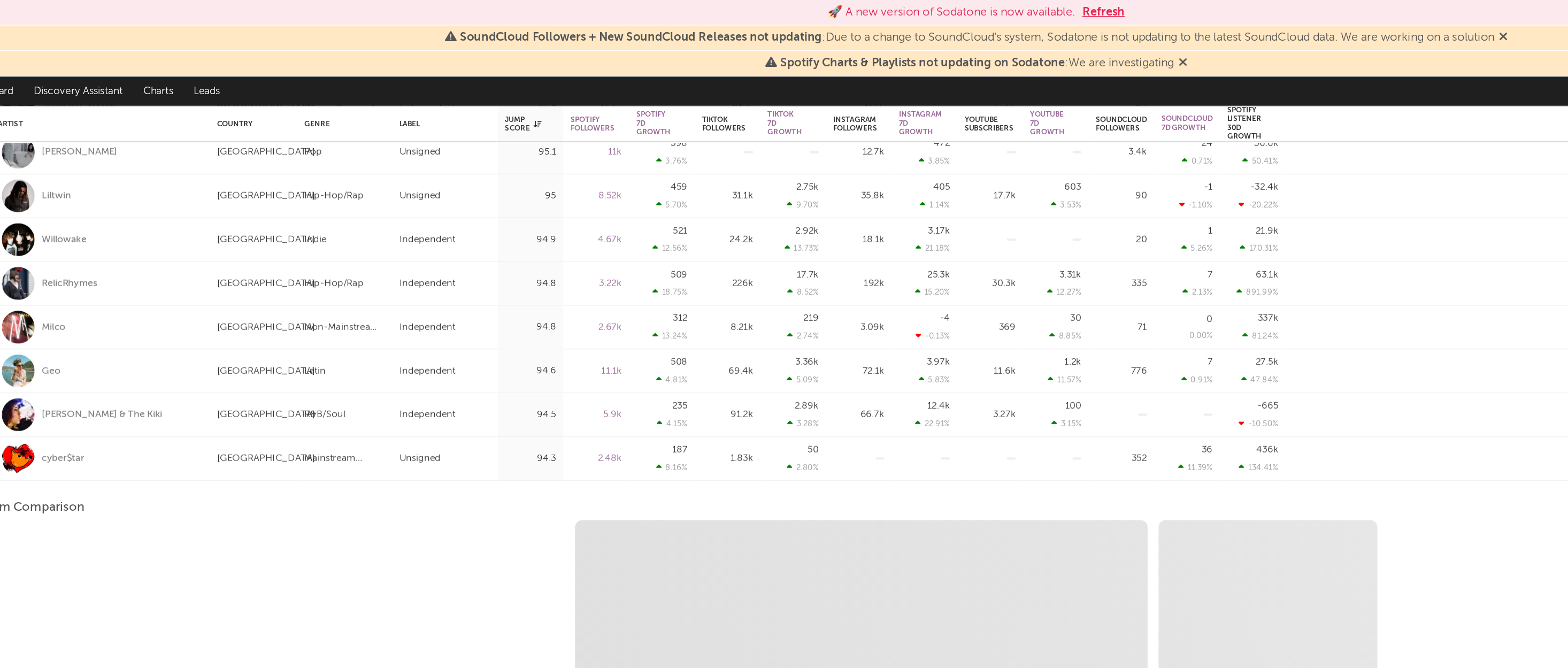
select select "1w"
select select "1m"
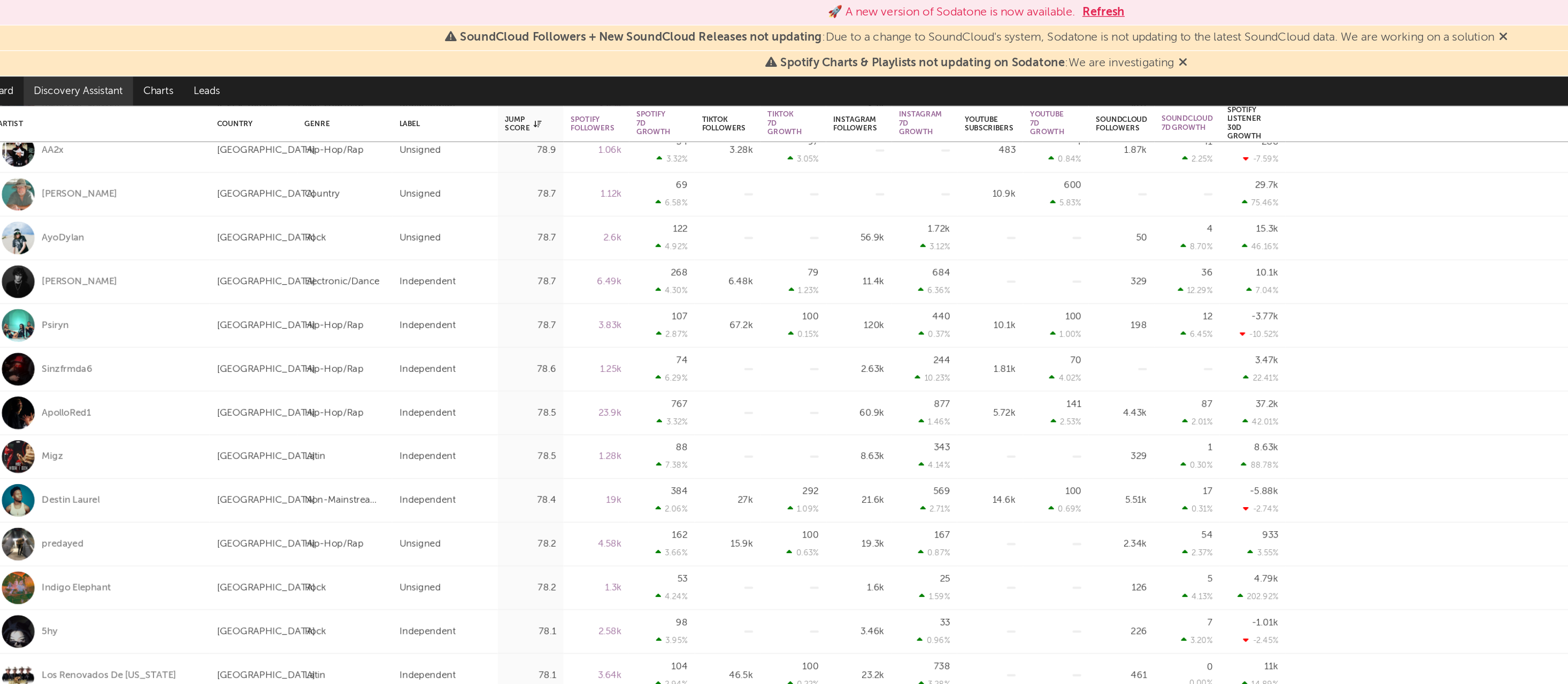
click at [86, 67] on link "Discovery Assistant" at bounding box center [126, 67] width 80 height 22
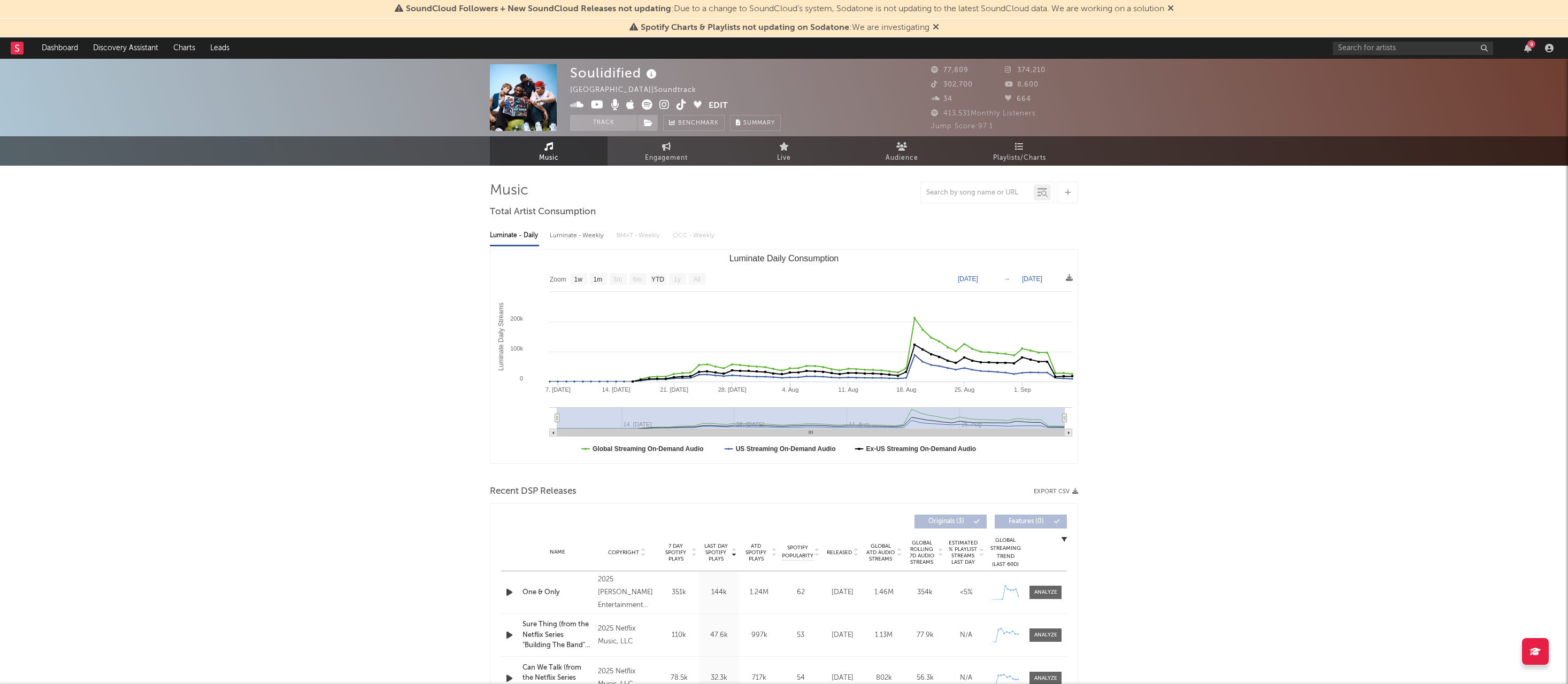
select select "1w"
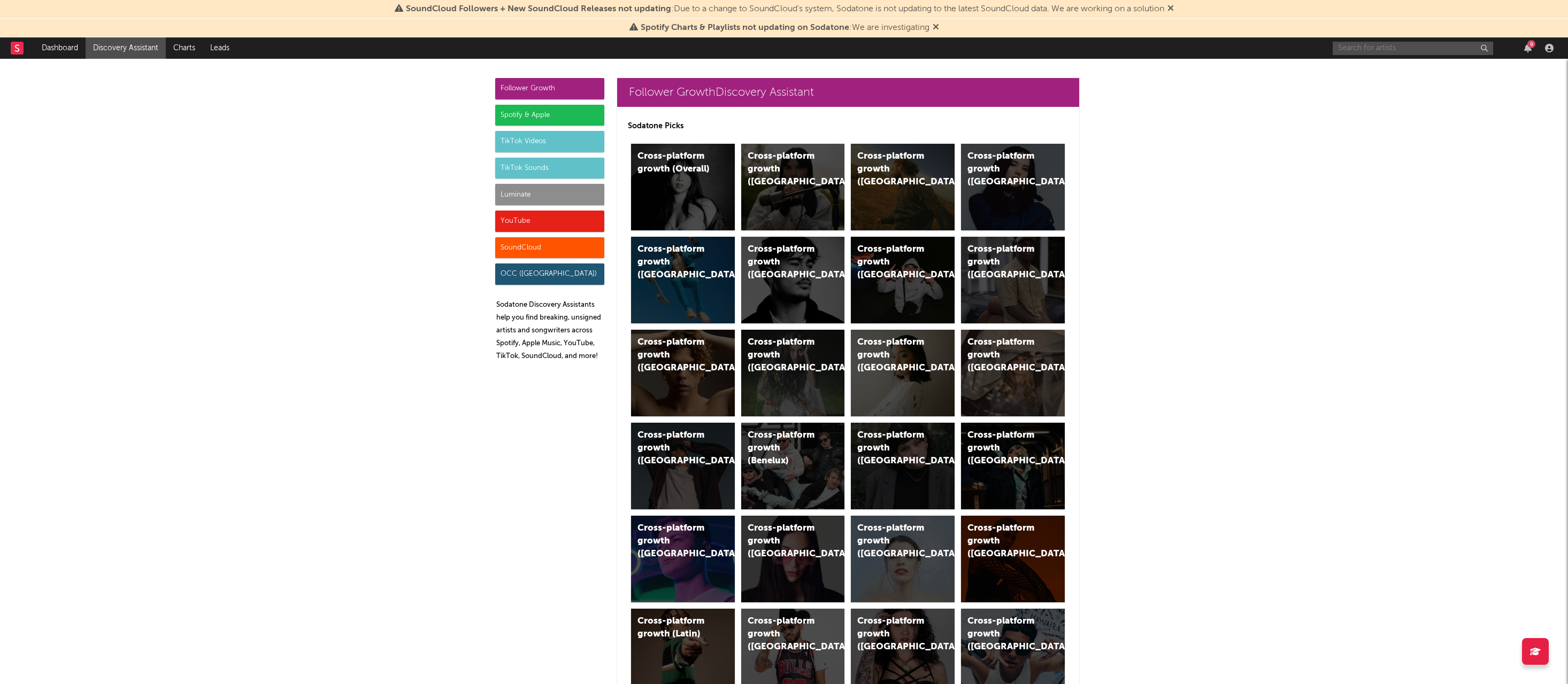
click at [1346, 49] on input "text" at bounding box center [1413, 49] width 160 height 14
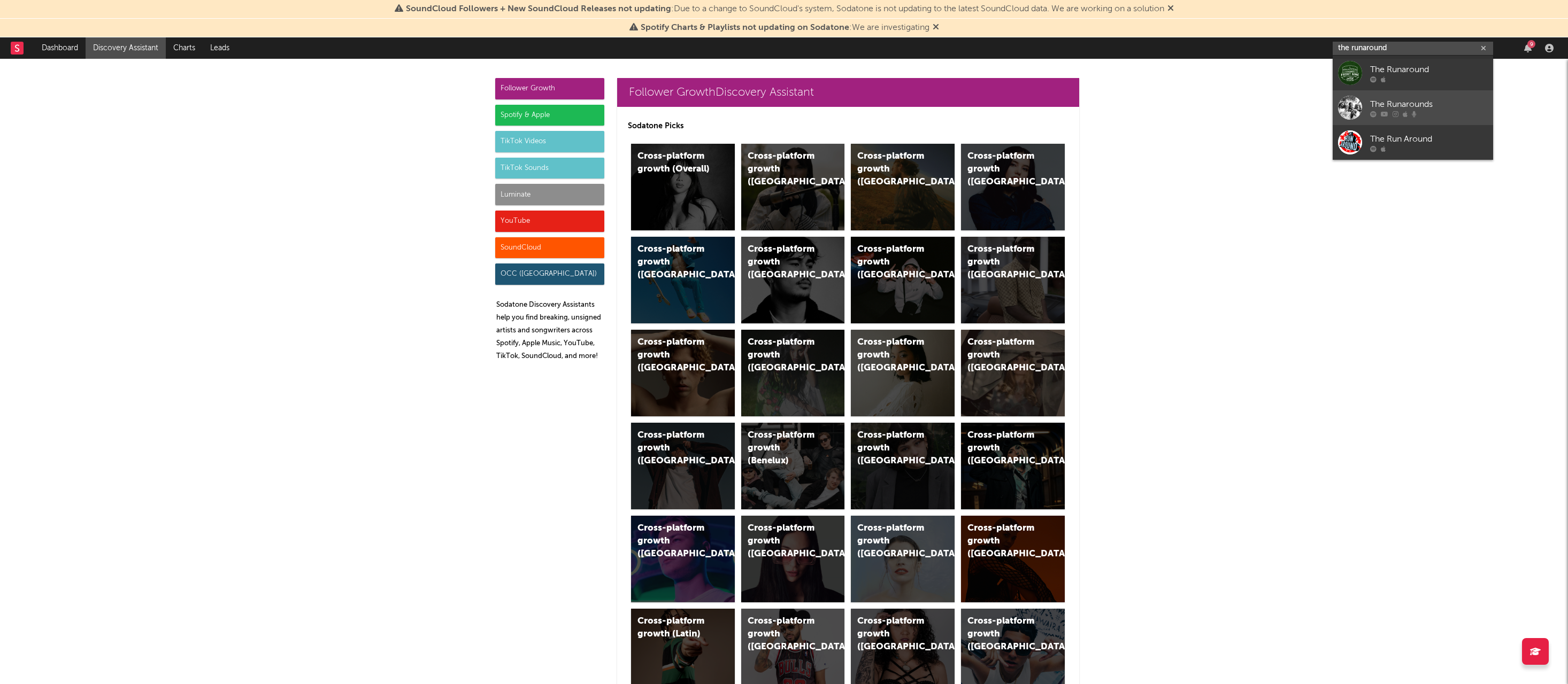
type input "the runaround"
click at [1400, 100] on div "The Runarounds" at bounding box center [1429, 104] width 118 height 13
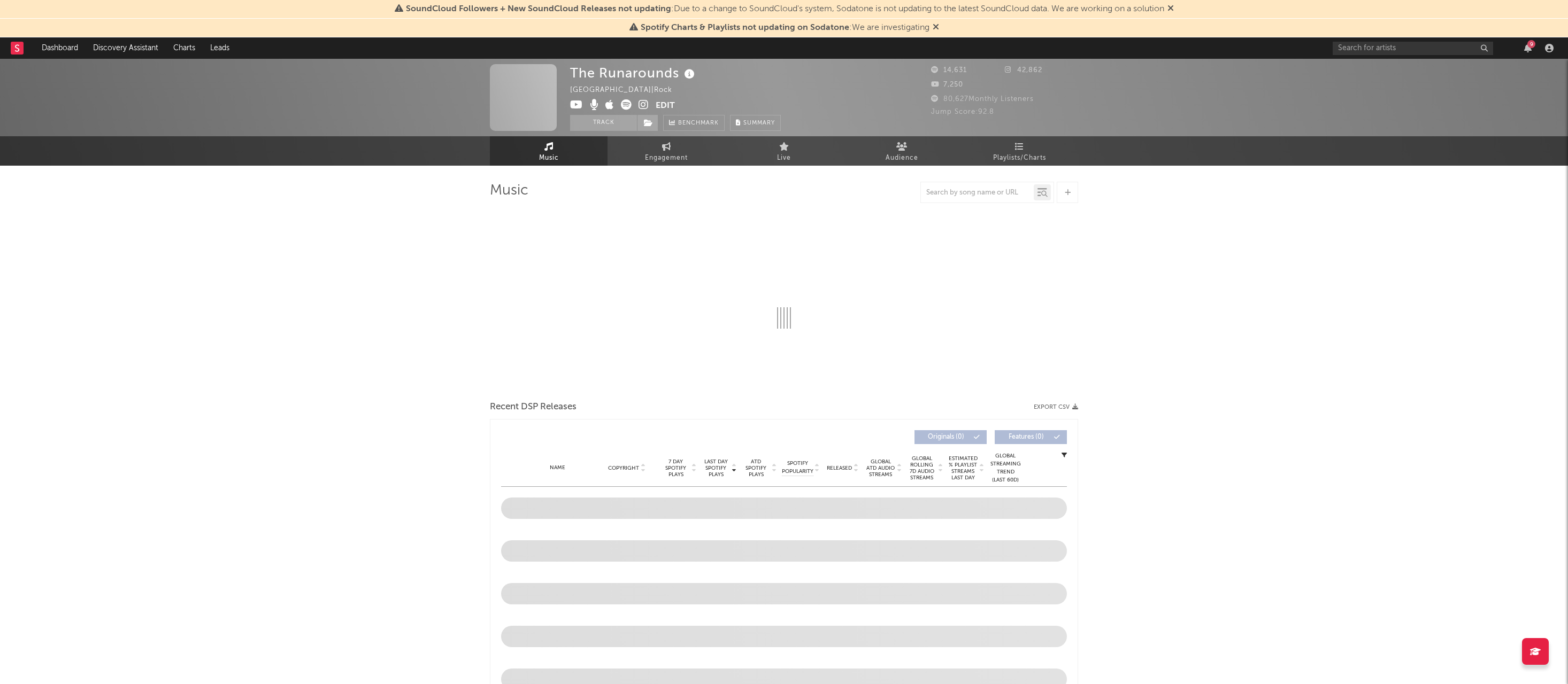
select select "1w"
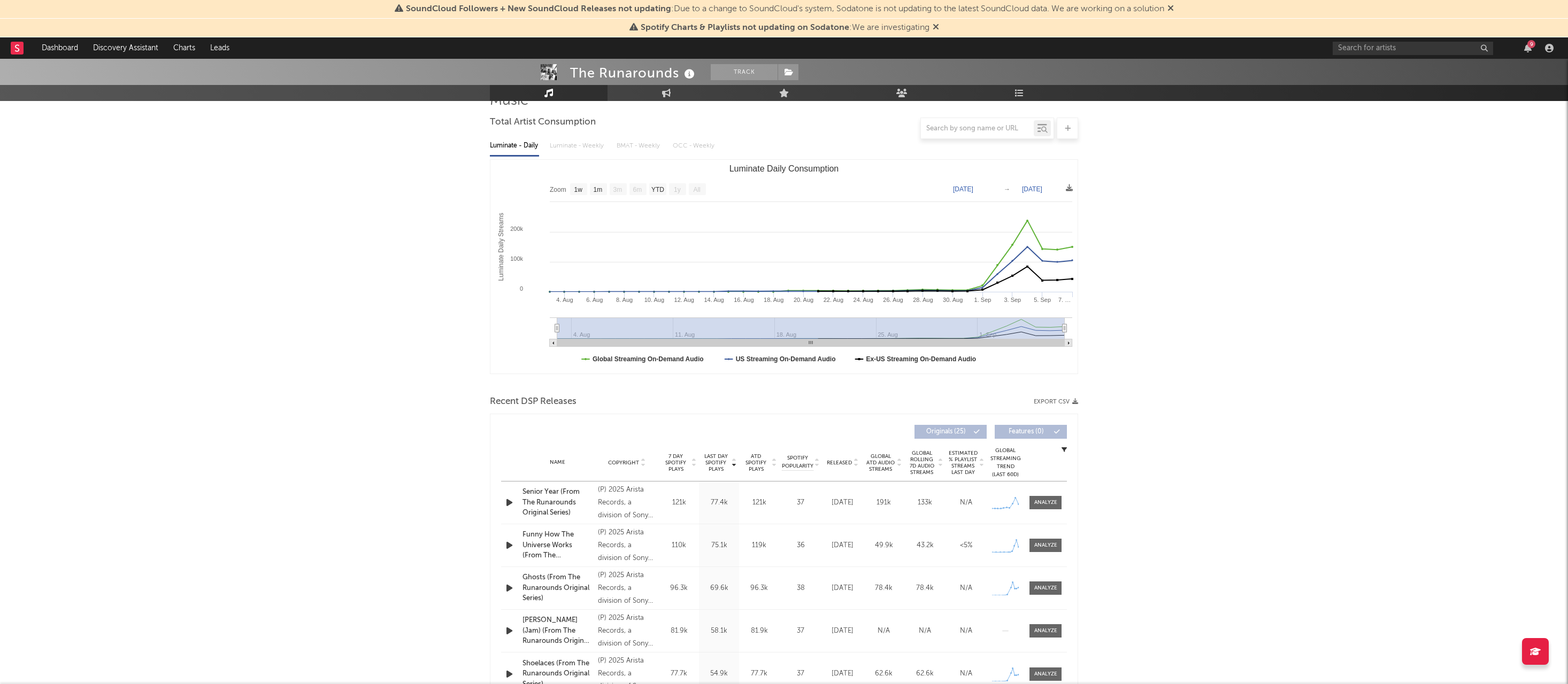
scroll to position [92, 0]
click at [510, 499] on icon "button" at bounding box center [509, 500] width 11 height 14
click at [510, 499] on icon "button" at bounding box center [509, 500] width 10 height 14
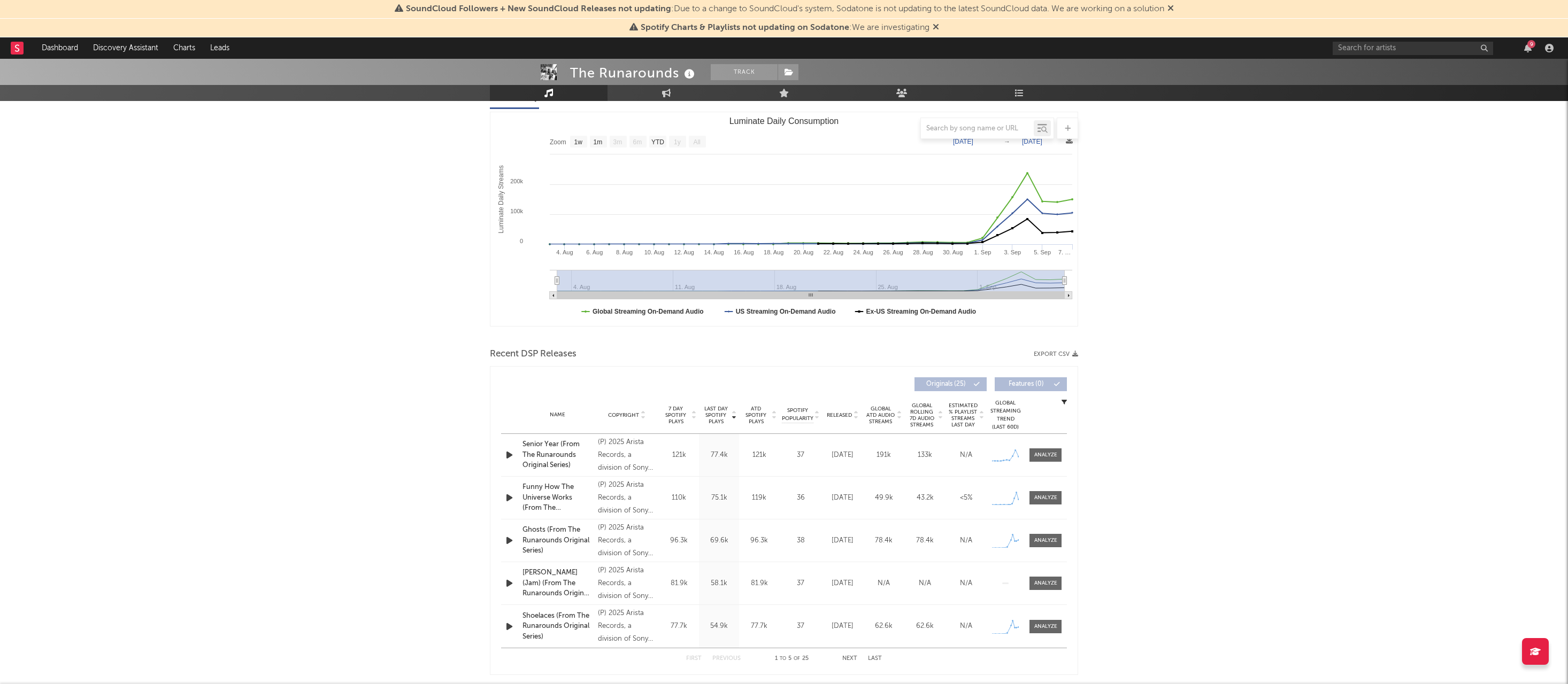
scroll to position [141, 0]
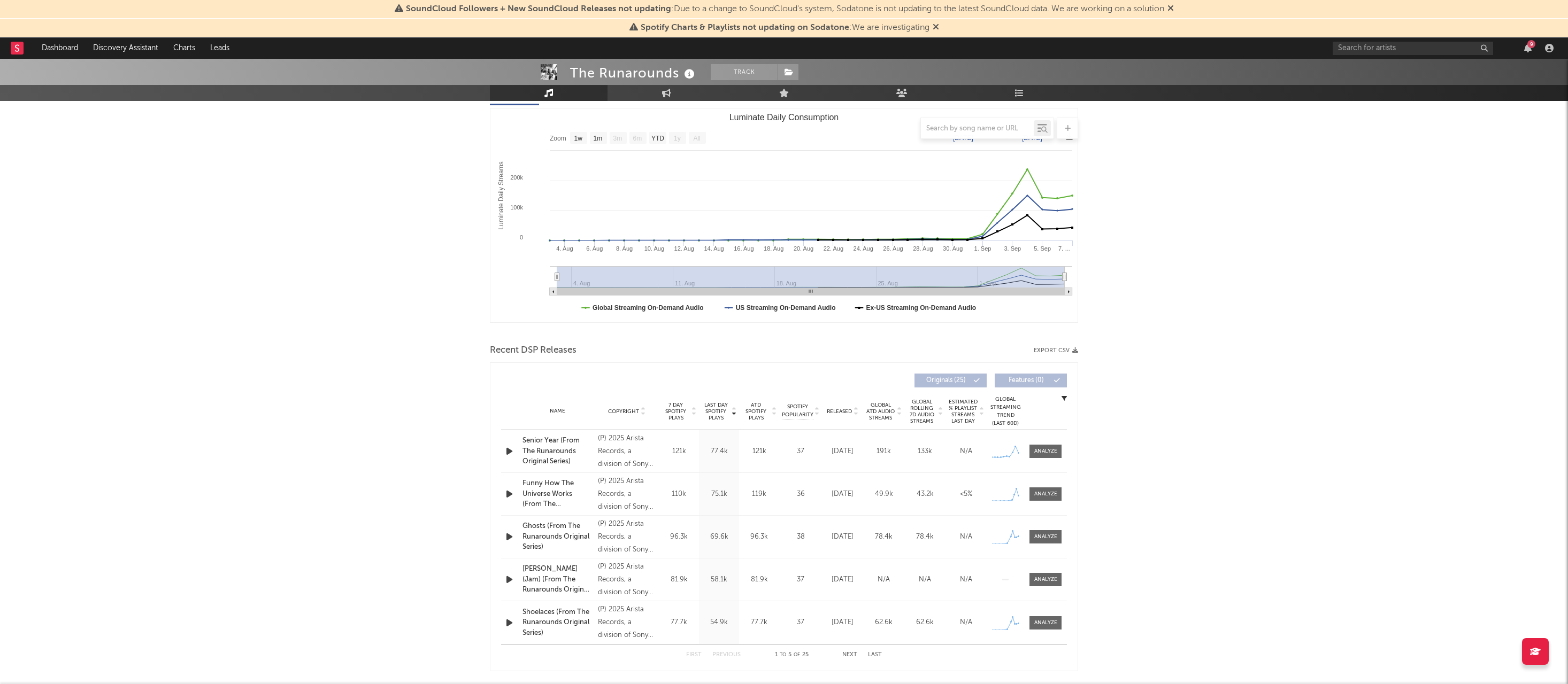
click at [510, 495] on icon "button" at bounding box center [509, 494] width 11 height 14
click at [511, 498] on icon "button" at bounding box center [509, 494] width 11 height 14
click at [510, 450] on icon "button" at bounding box center [509, 452] width 11 height 14
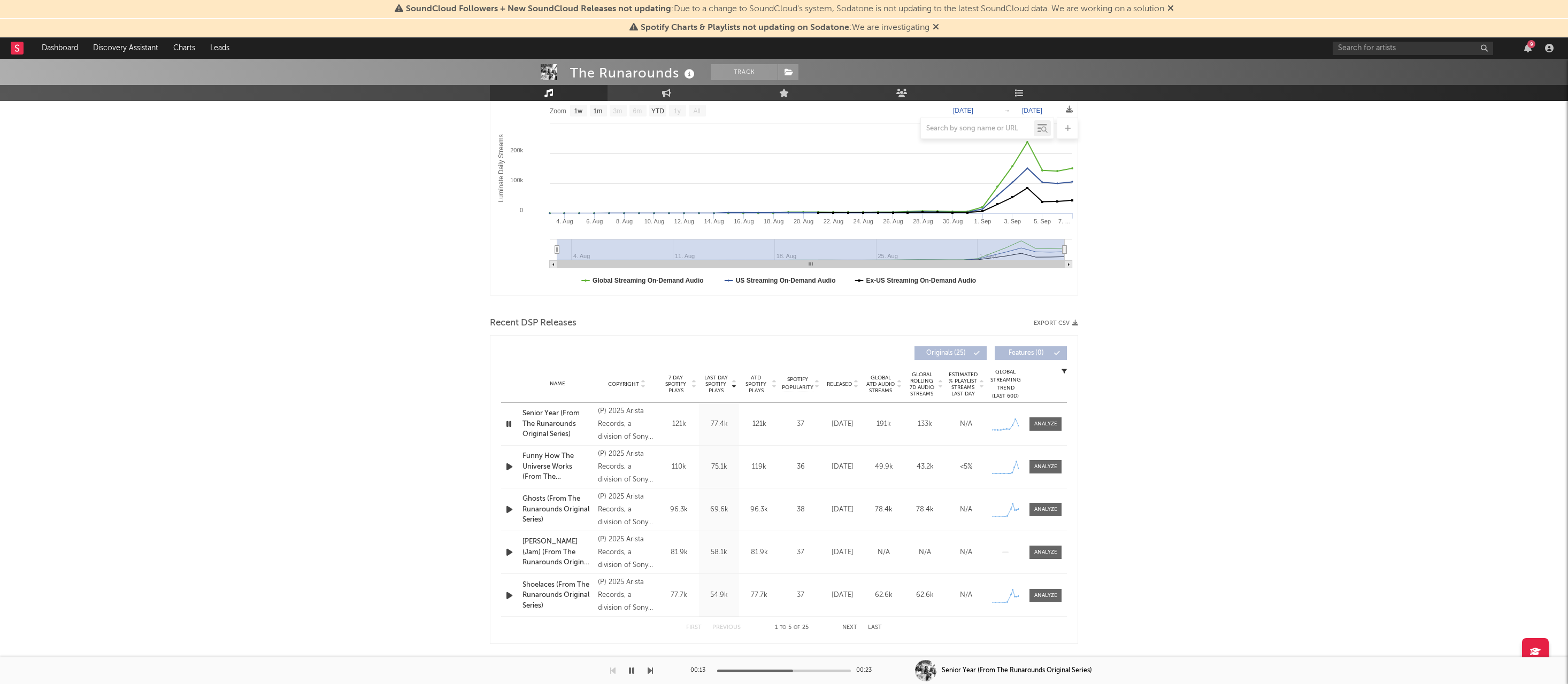
scroll to position [169, 0]
click at [631, 672] on icon "button" at bounding box center [631, 671] width 6 height 9
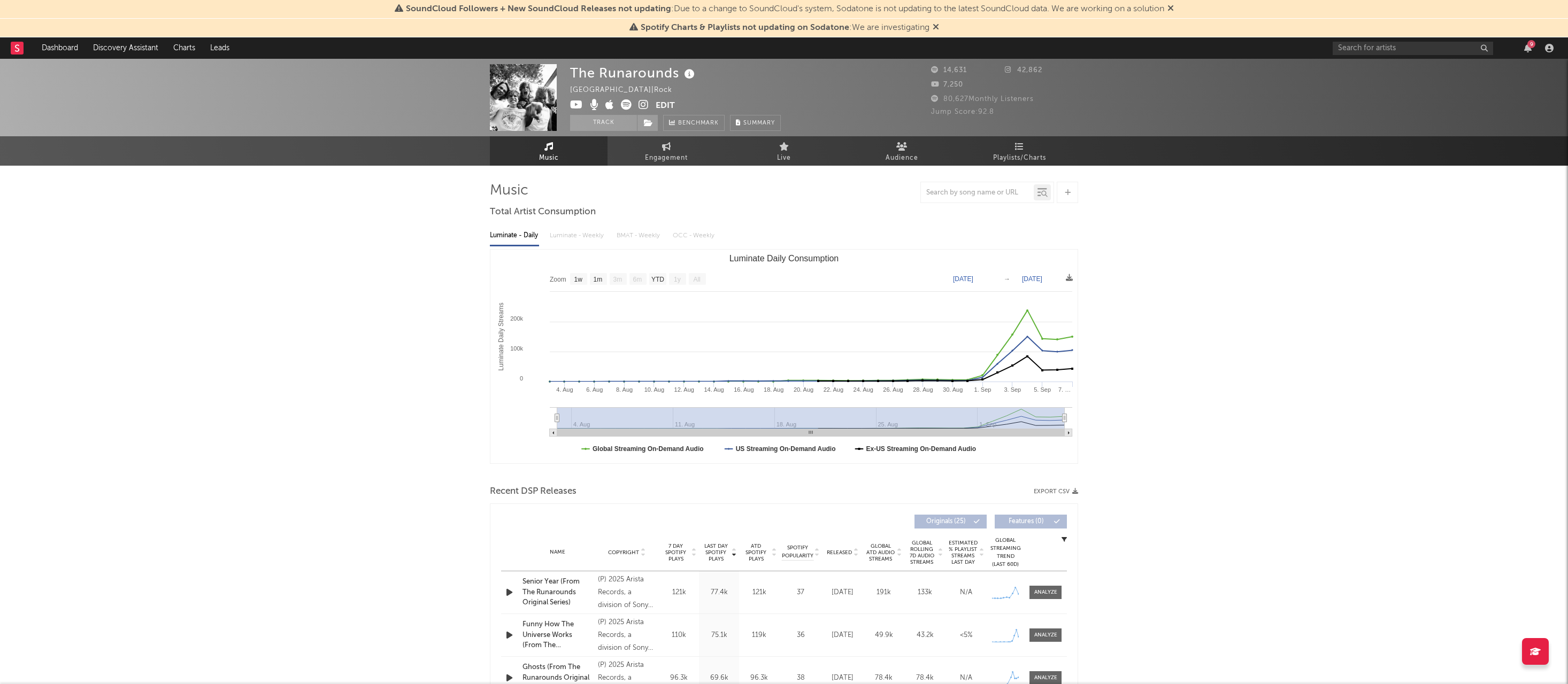
scroll to position [0, 0]
click at [139, 53] on link "Discovery Assistant" at bounding box center [126, 48] width 80 height 22
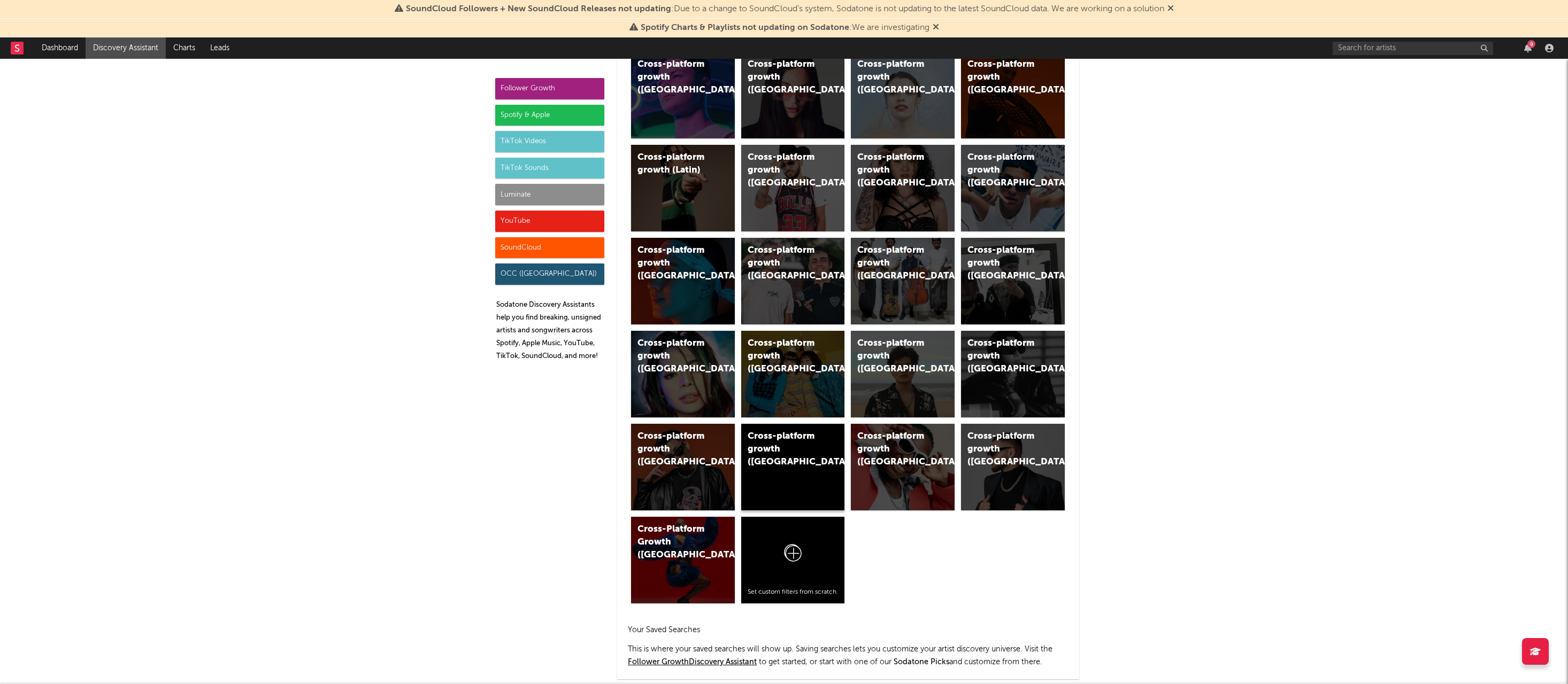
scroll to position [465, 0]
click at [575, 252] on div "SoundCloud" at bounding box center [549, 248] width 109 height 22
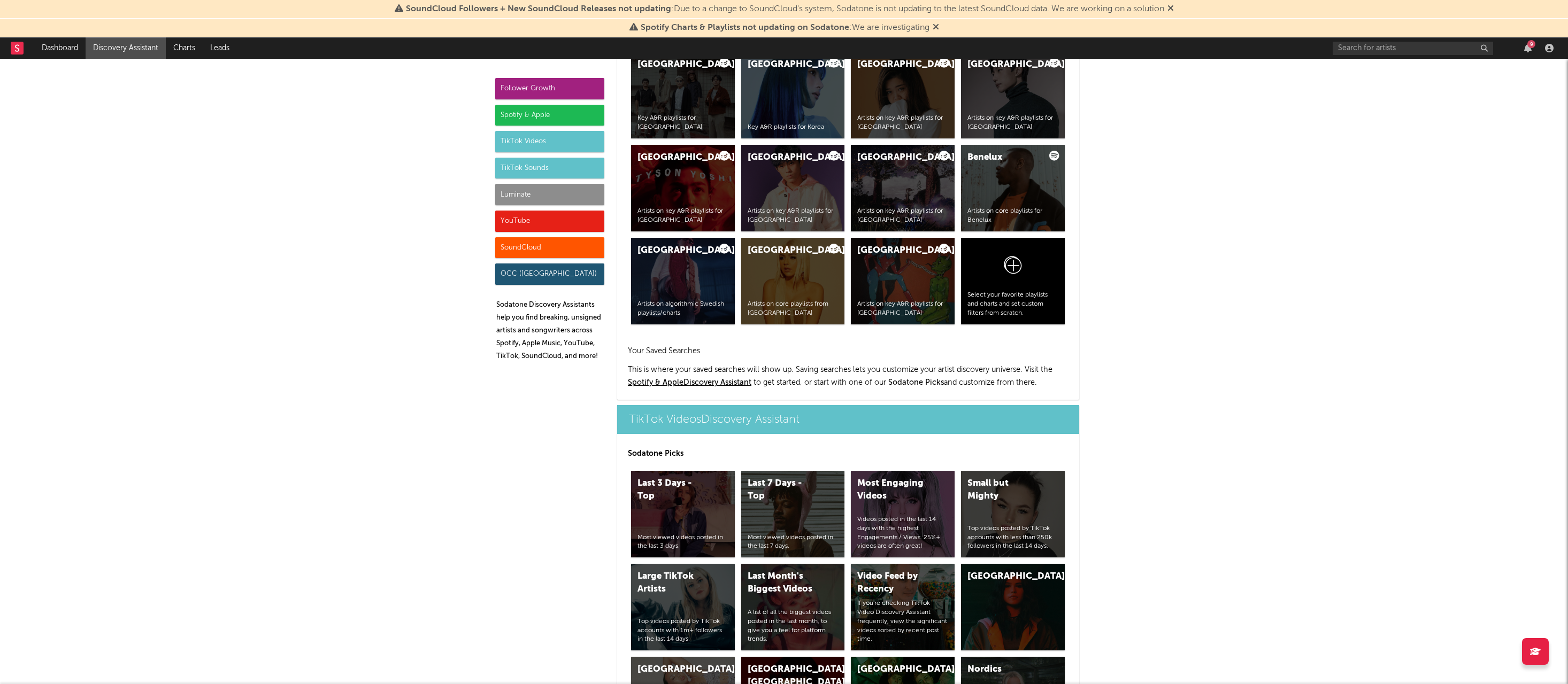
scroll to position [6202, 0]
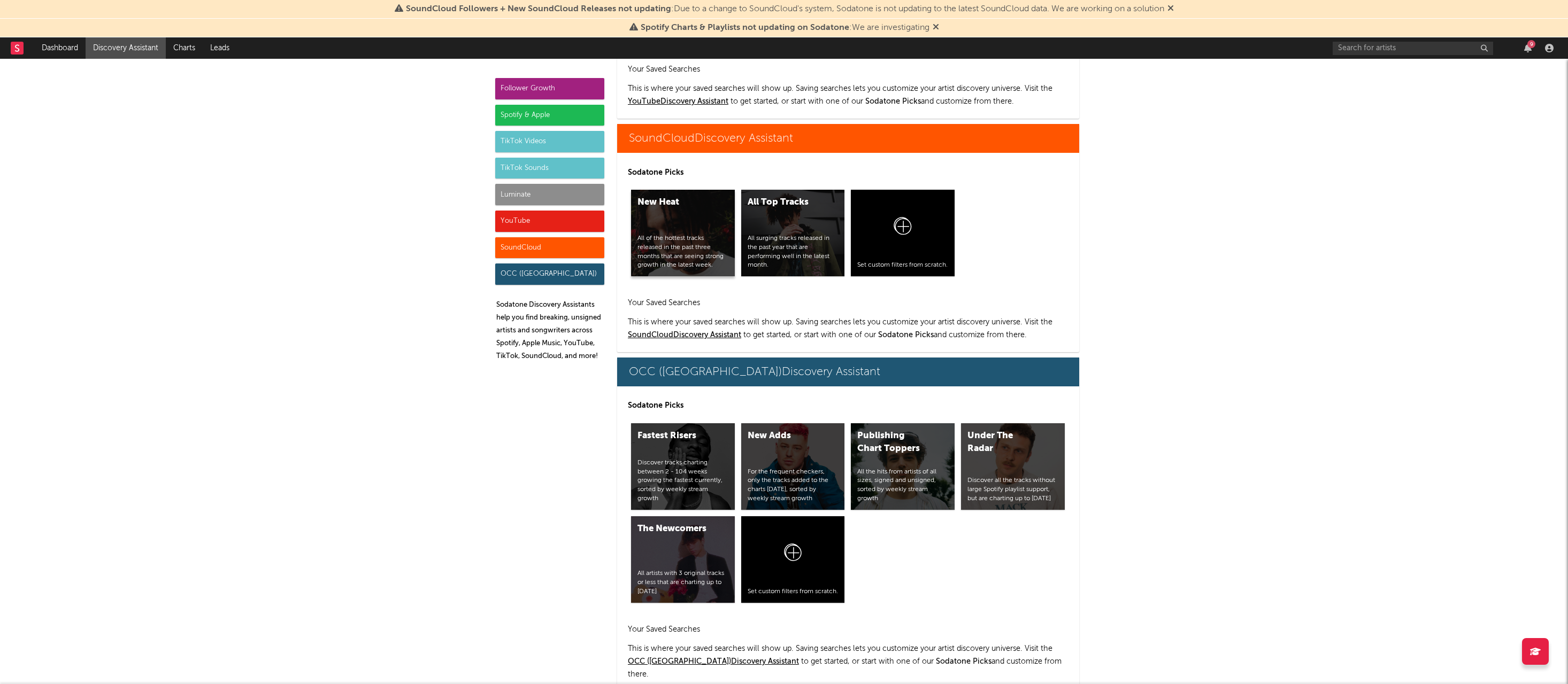
click at [701, 216] on div "New Heat All of the hottest tracks released in the past three months that are s…" at bounding box center [683, 233] width 104 height 87
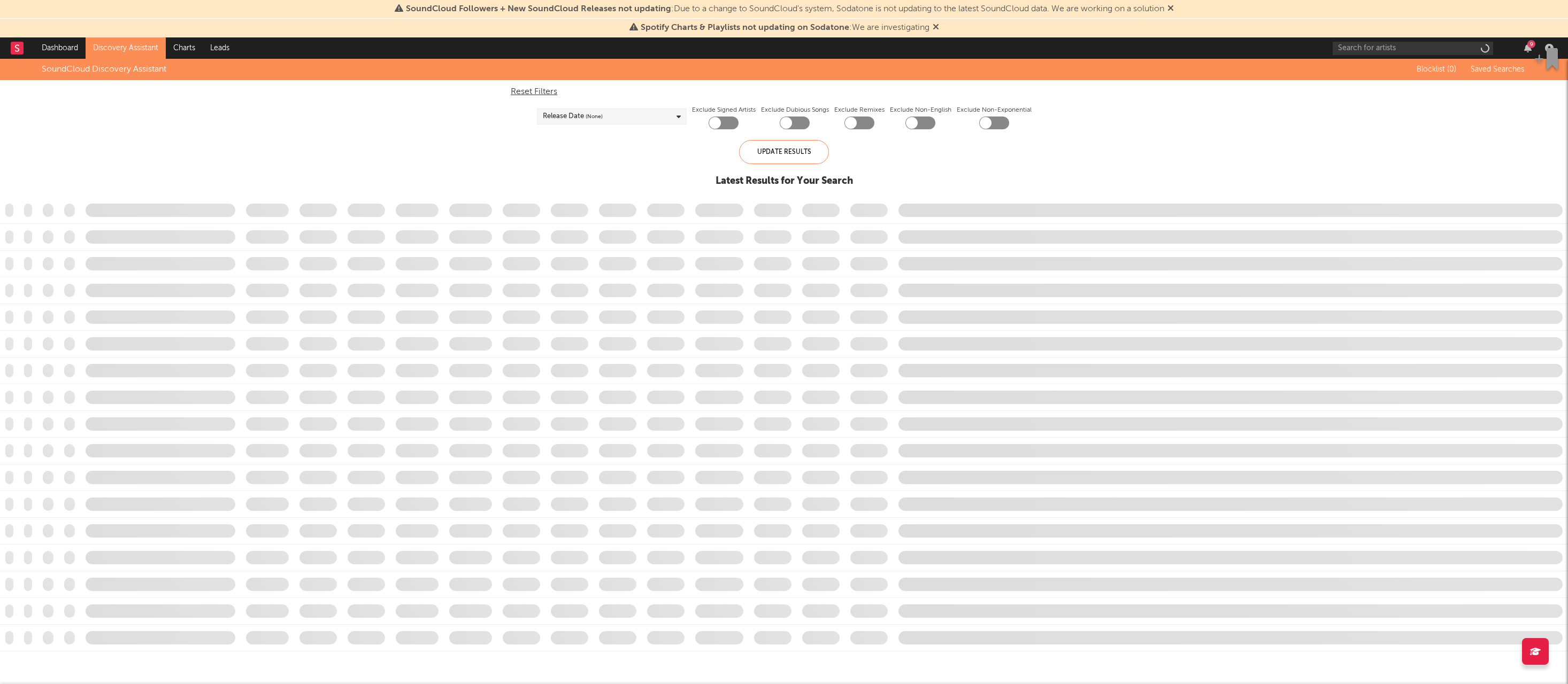
checkbox input "true"
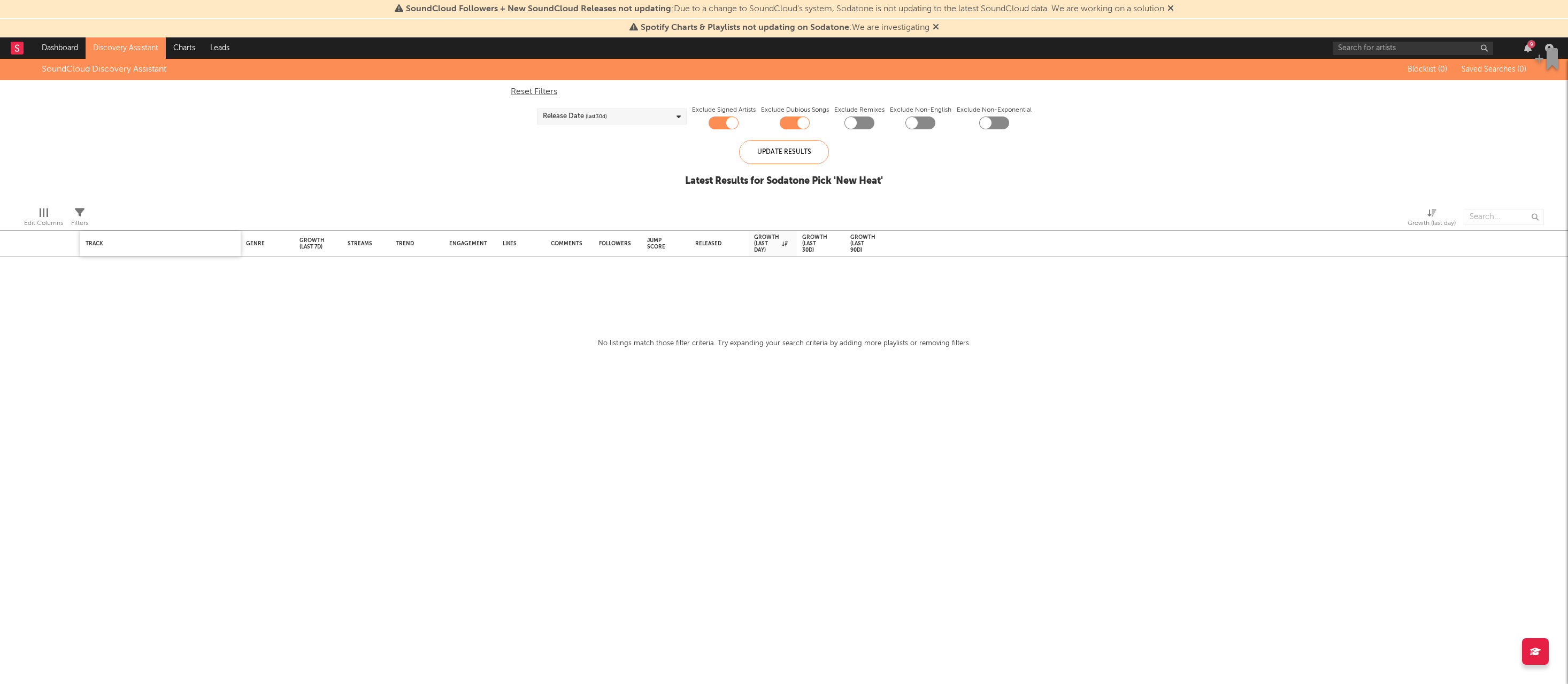
click at [167, 247] on div "Track" at bounding box center [160, 243] width 150 height 22
click at [197, 352] on div "Track Genre Growth (last 7d) Streams Trend Engagement Likes Comments Followers …" at bounding box center [784, 371] width 1568 height 625
click at [642, 328] on div "Track Genre Growth (last 7d) Streams Trend Engagement Likes Comments Followers …" at bounding box center [784, 371] width 1568 height 625
click at [627, 349] on div "No listings match those filter criteria. Try expanding your search criteria by …" at bounding box center [784, 343] width 373 height 13
click at [124, 128] on div "SoundCloud Discovery Assistant Blocklist ( 0 ) Saved Searches ( 0 ) Reset Filte…" at bounding box center [784, 128] width 1568 height 139
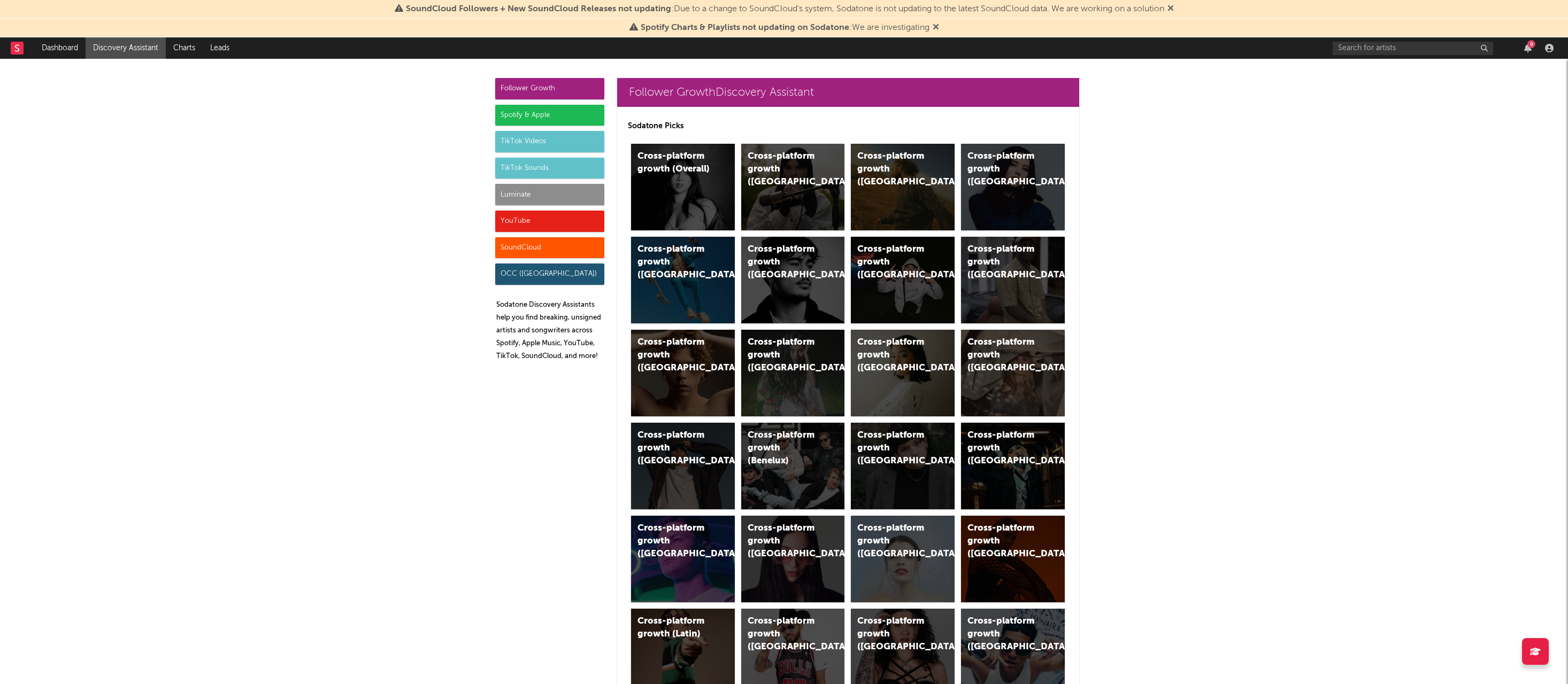
click at [560, 140] on div "TikTok Videos" at bounding box center [549, 141] width 109 height 22
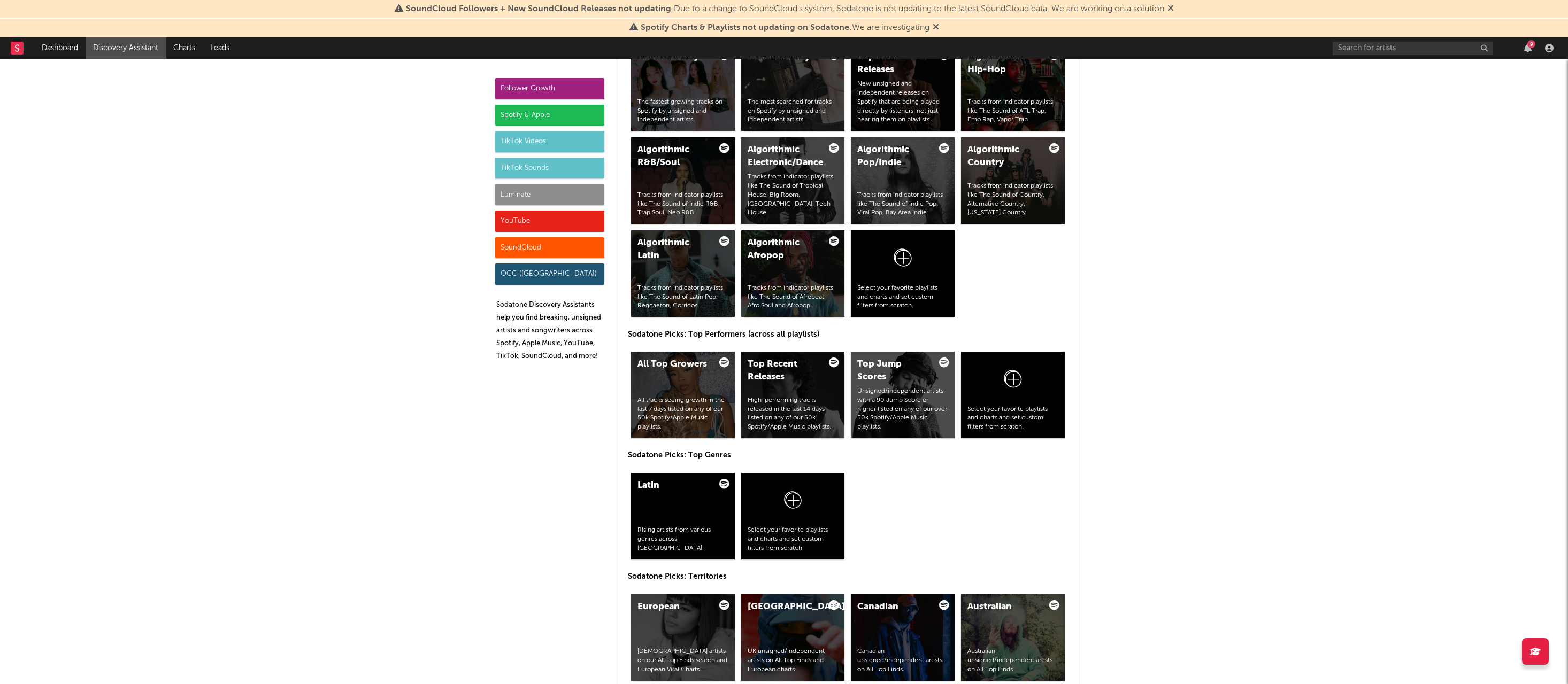
scroll to position [2437, 0]
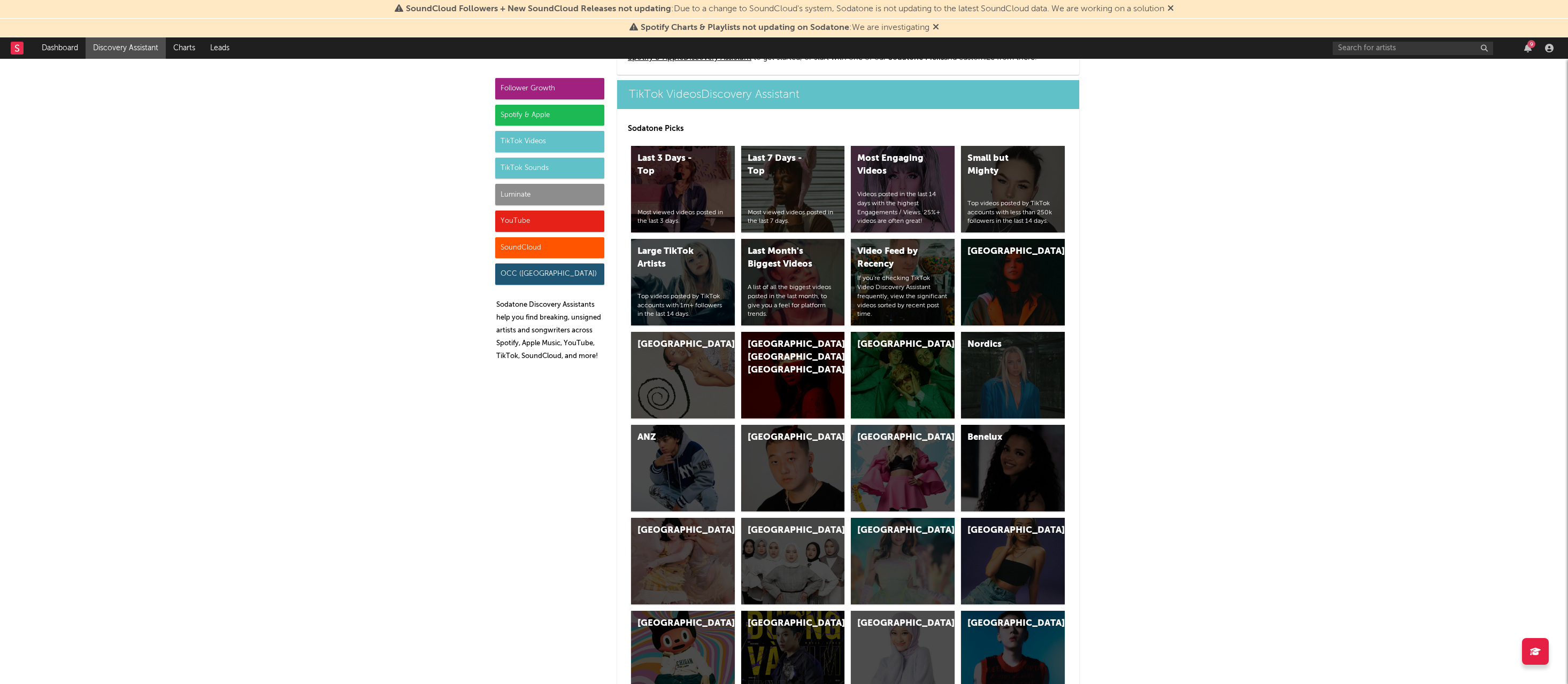
click at [535, 122] on div "Spotify & Apple" at bounding box center [549, 115] width 109 height 22
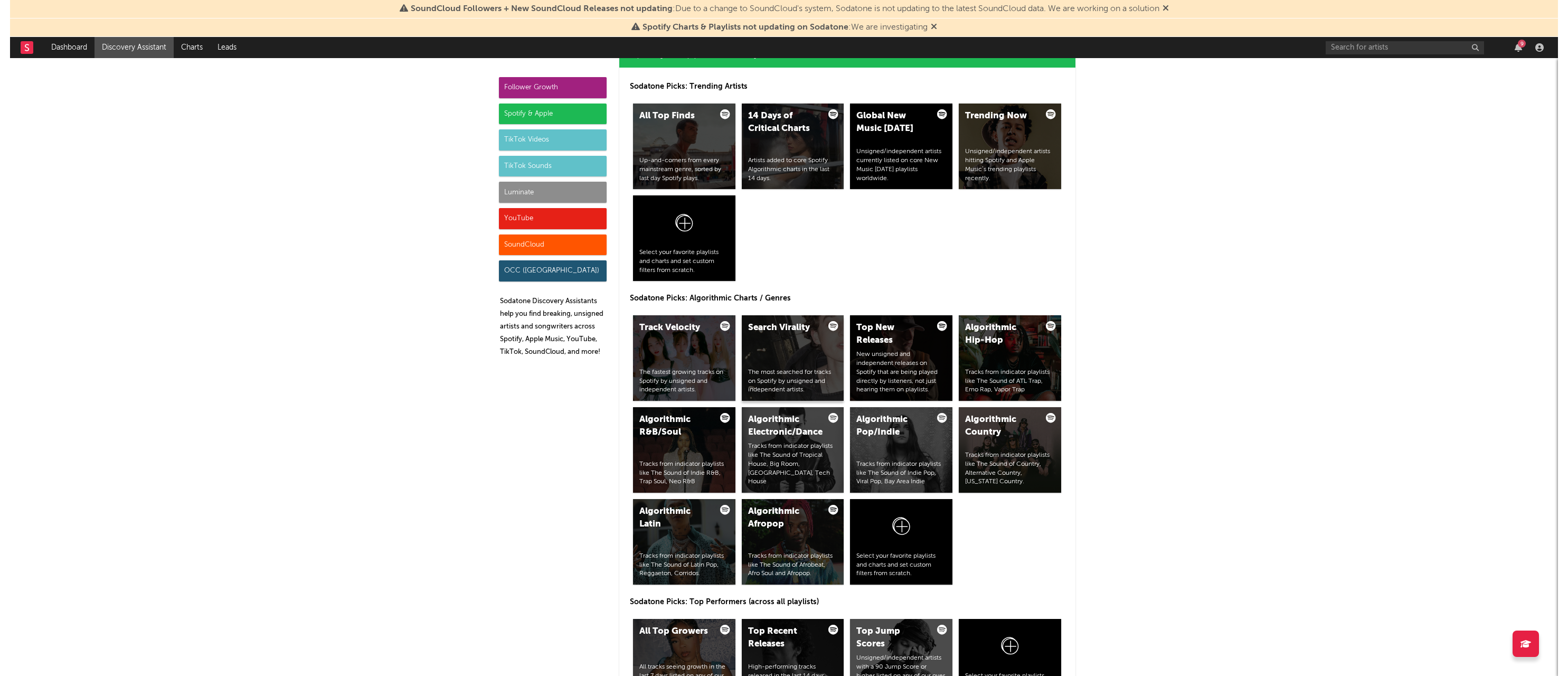
scroll to position [1097, 0]
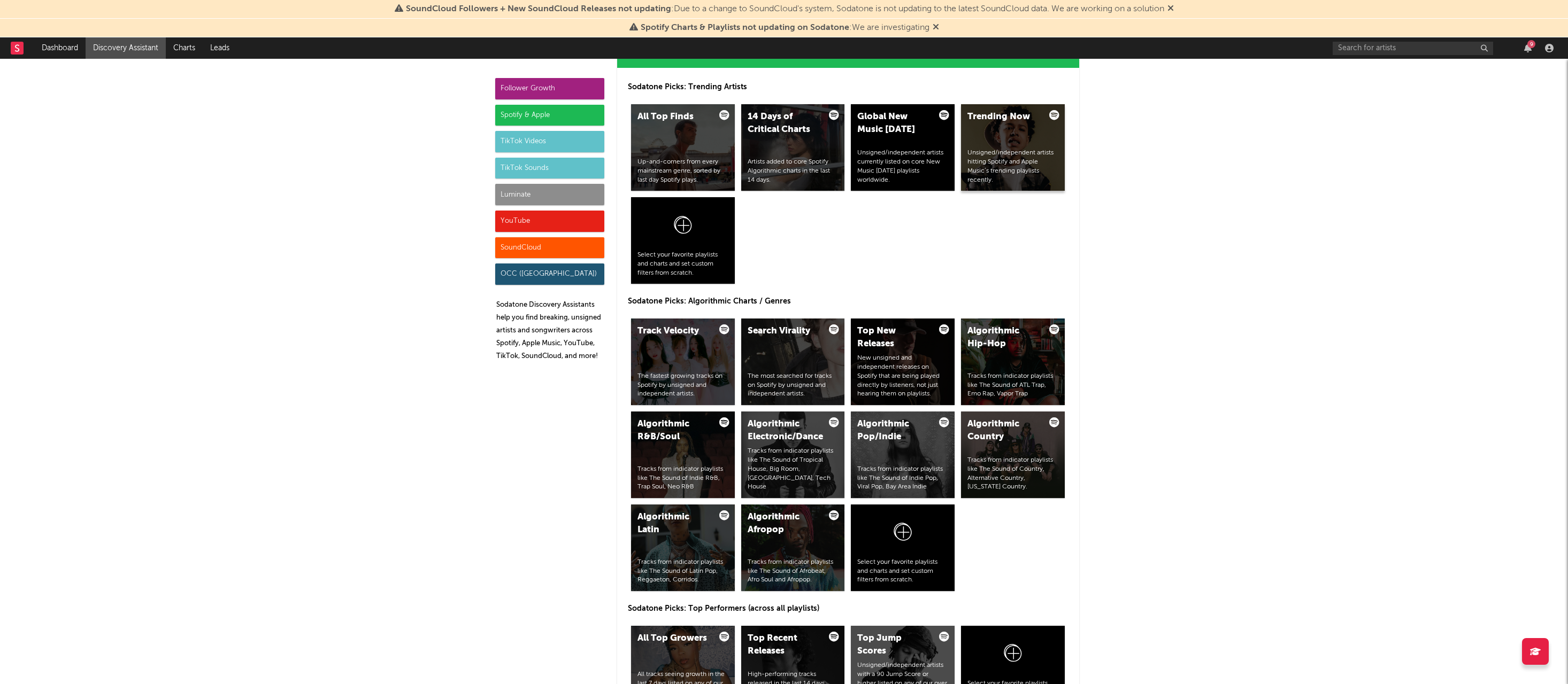
click at [1038, 147] on div "Trending Now Unsigned/independent artists hitting Spotify and Apple Music’s tre…" at bounding box center [1013, 147] width 104 height 87
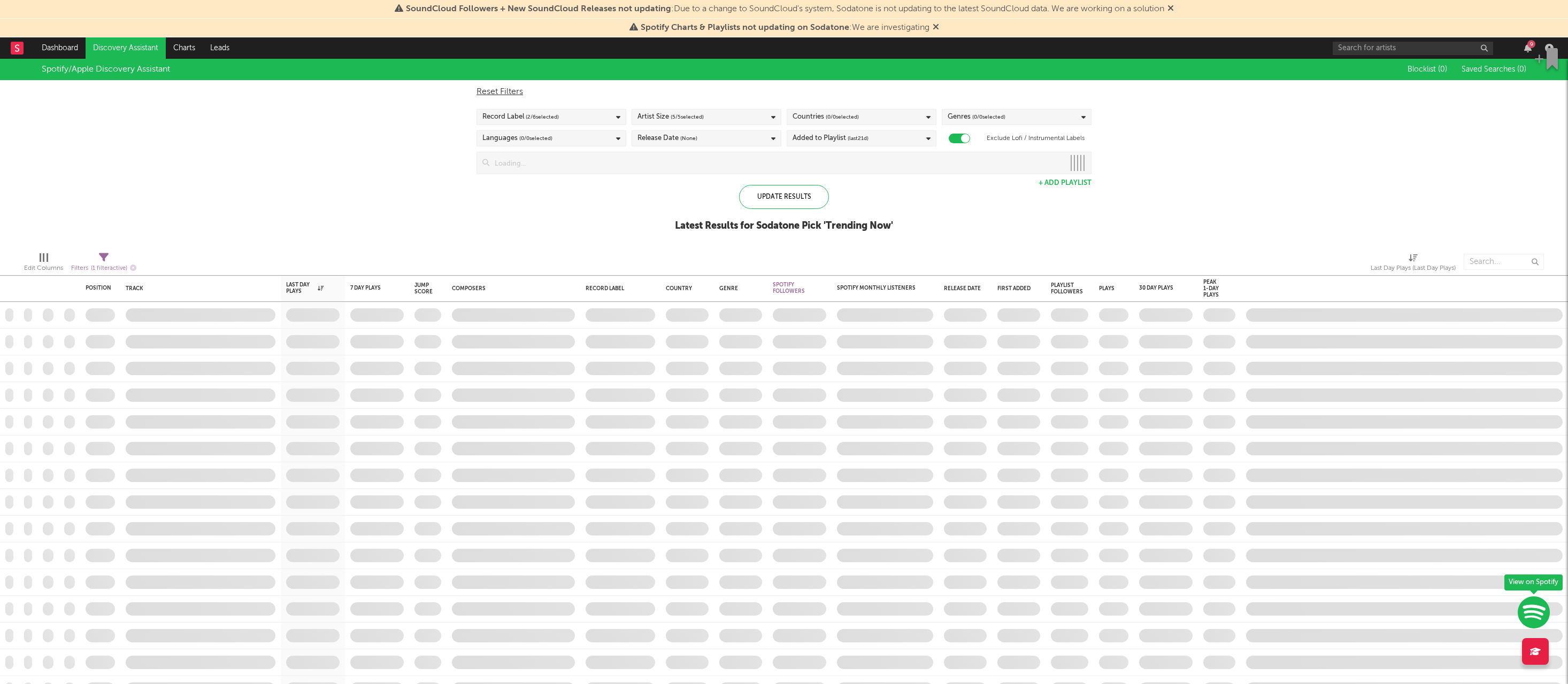
checkbox input "true"
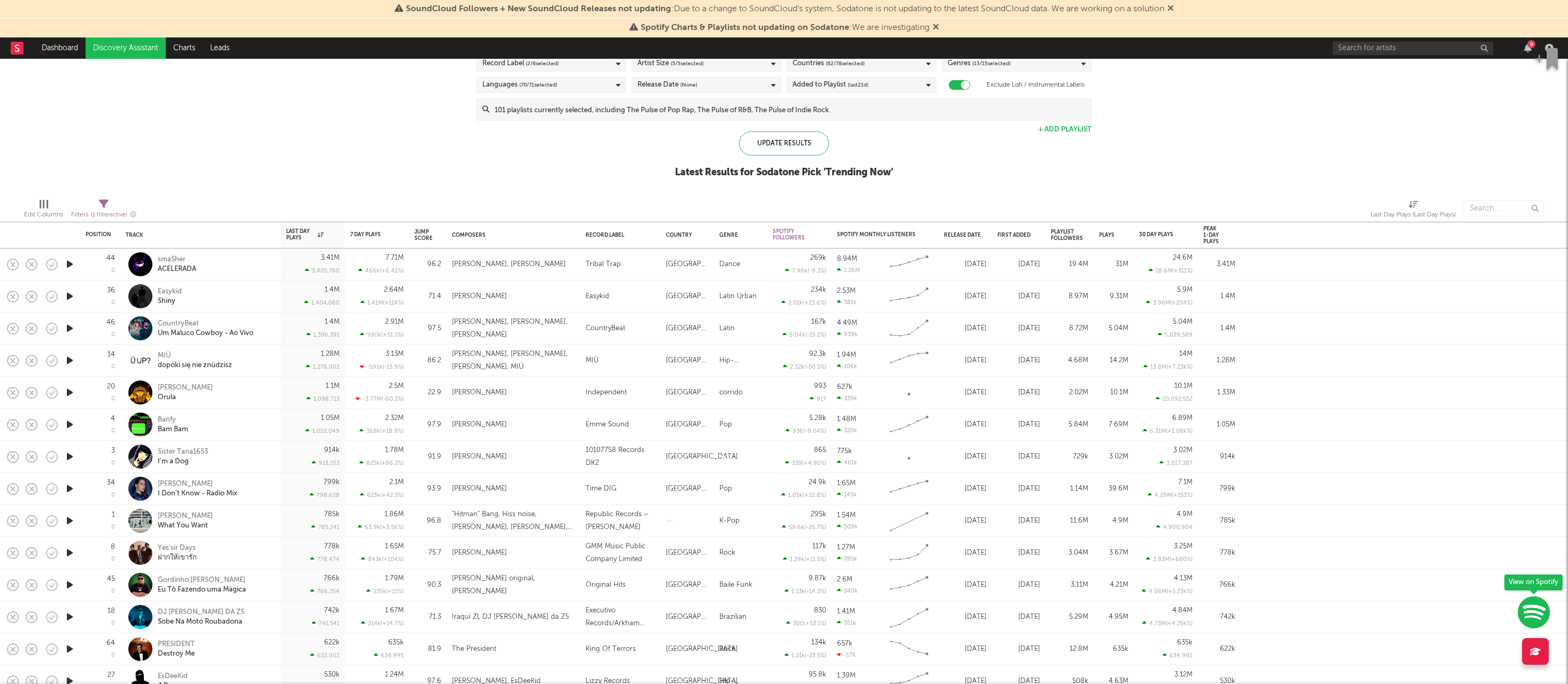
click at [68, 394] on icon "button" at bounding box center [70, 393] width 11 height 14
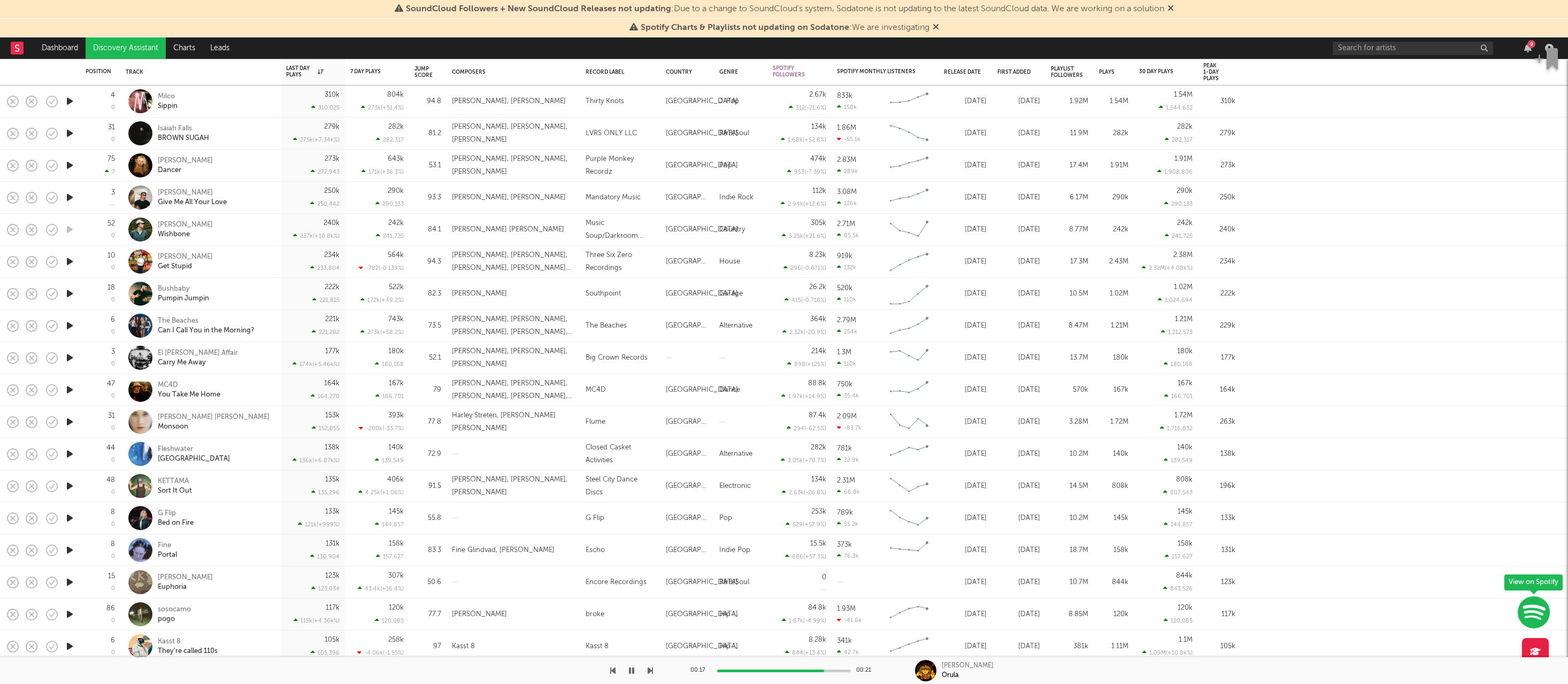
click at [68, 359] on icon "button" at bounding box center [70, 358] width 11 height 14
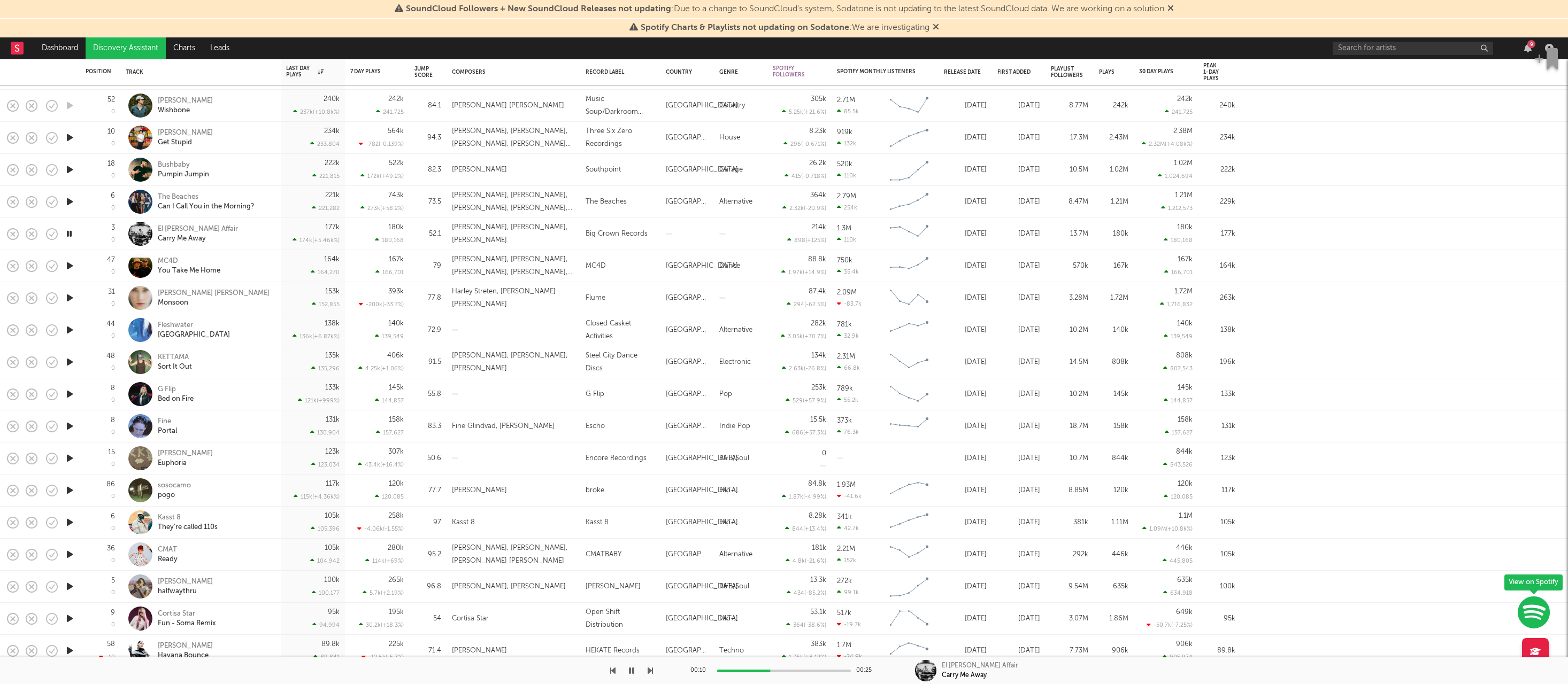
click at [71, 491] on icon "button" at bounding box center [70, 491] width 11 height 14
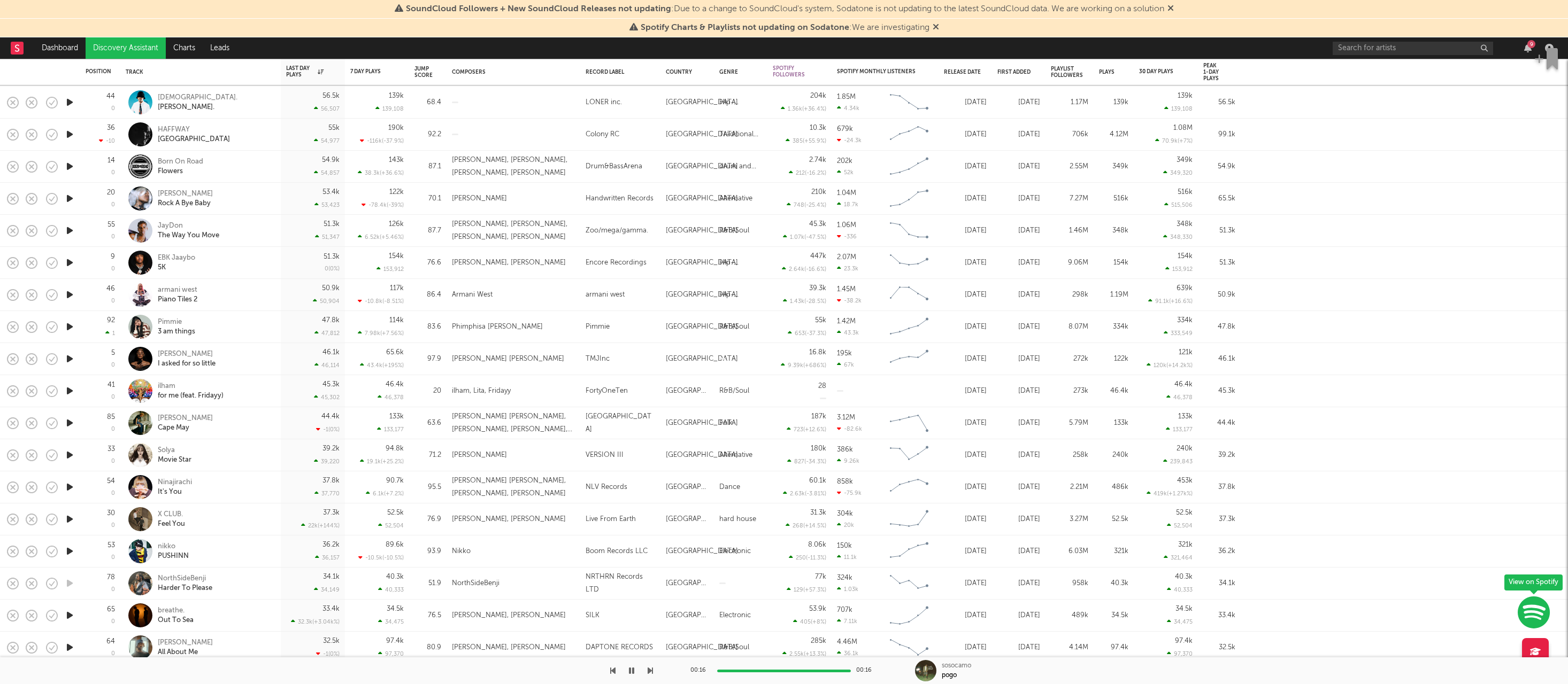
click at [68, 552] on icon "button" at bounding box center [70, 552] width 11 height 14
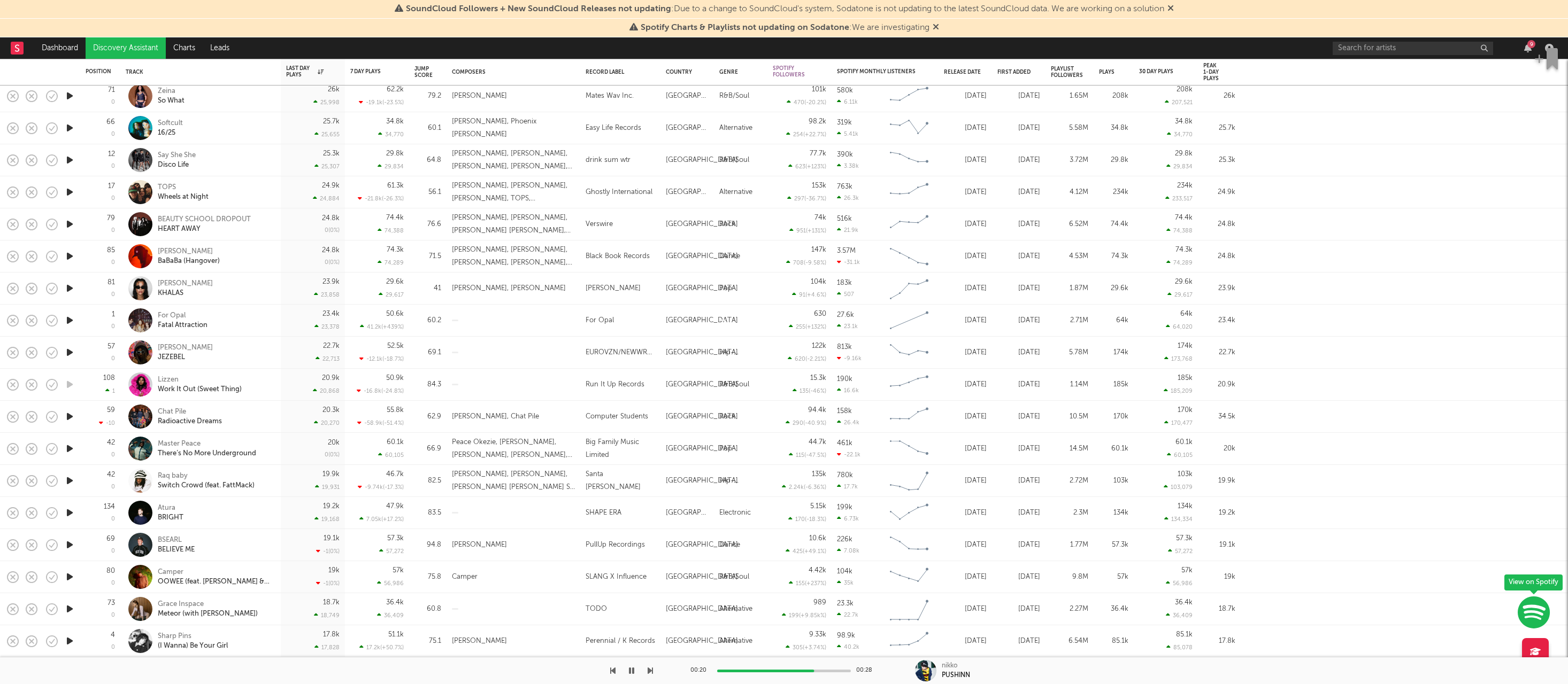
click at [68, 545] on icon "button" at bounding box center [70, 545] width 11 height 14
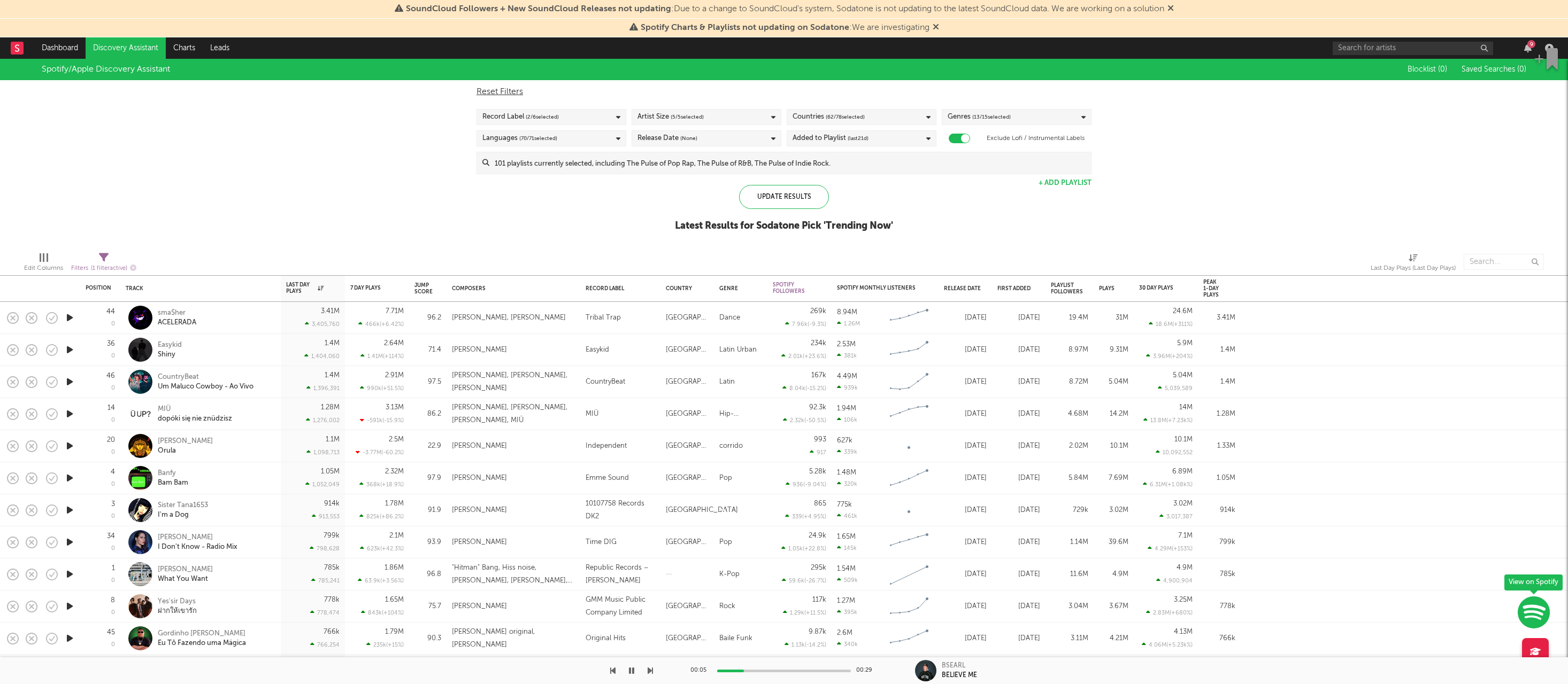
click at [616, 114] on icon at bounding box center [618, 117] width 4 height 7
click at [752, 191] on div "Update Results" at bounding box center [784, 197] width 90 height 24
click at [756, 198] on div "Update Results" at bounding box center [784, 197] width 90 height 24
click at [795, 204] on div "Update Results" at bounding box center [784, 197] width 90 height 24
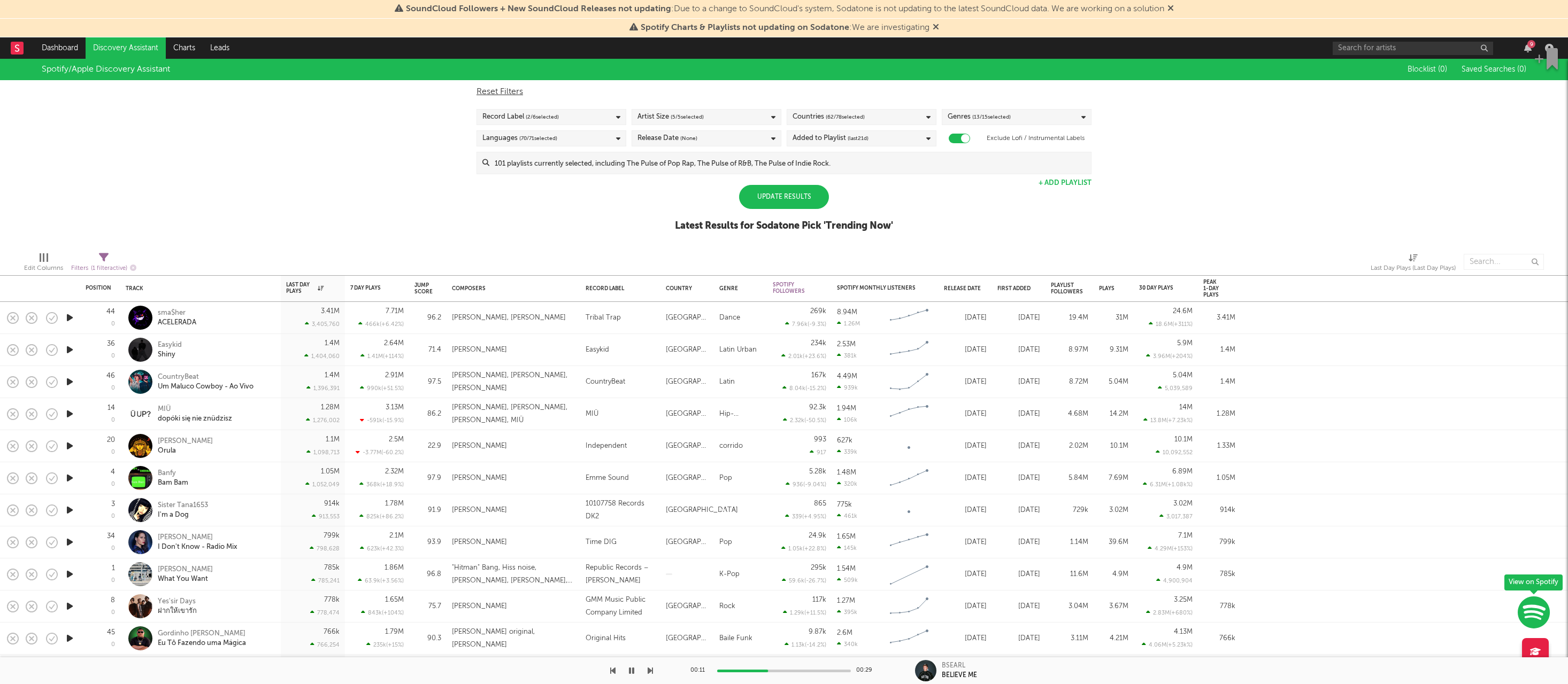
click at [795, 204] on div "Update Results" at bounding box center [784, 197] width 90 height 24
click at [857, 227] on div "Latest Results for Sodatone Pick ' Trending Now '" at bounding box center [784, 226] width 218 height 13
click at [820, 205] on div "Update Results" at bounding box center [784, 197] width 90 height 24
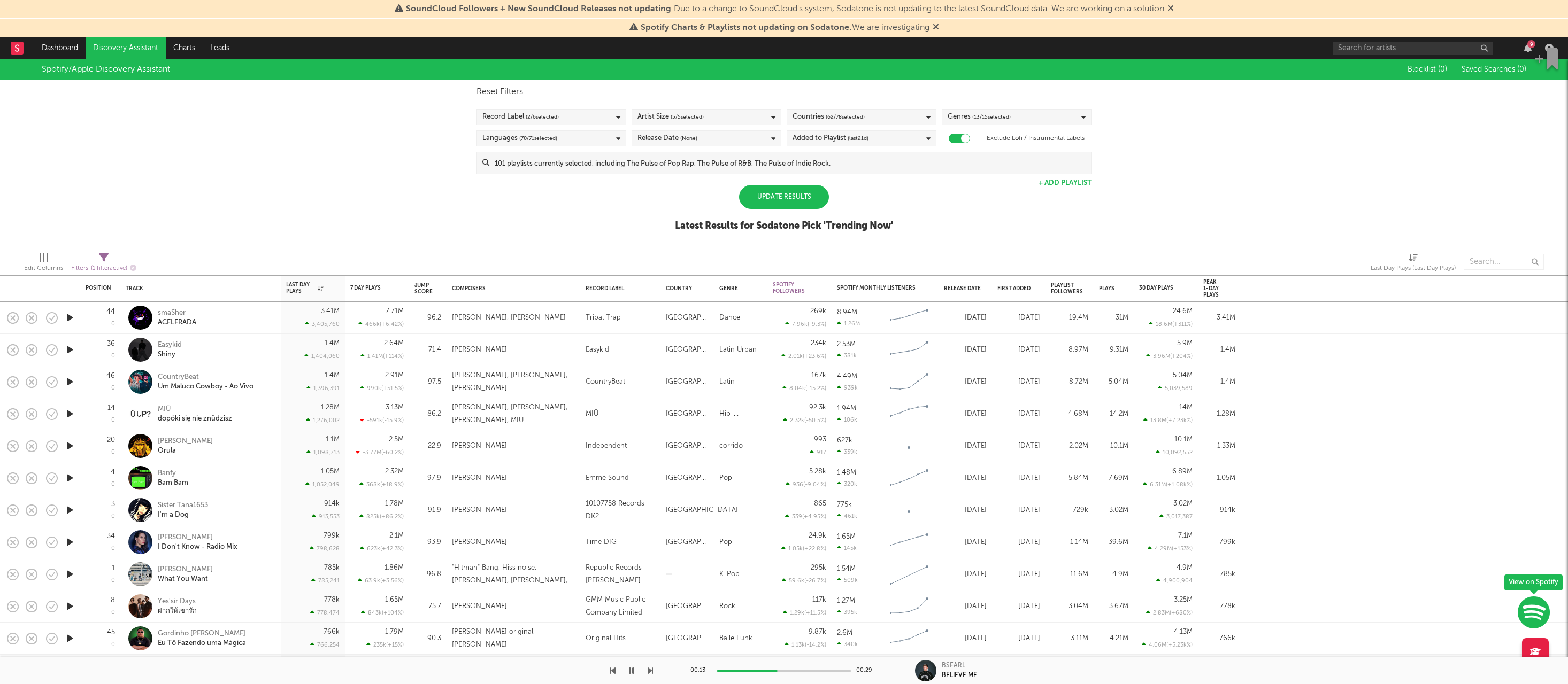
click at [819, 205] on div "Update Results" at bounding box center [784, 197] width 90 height 24
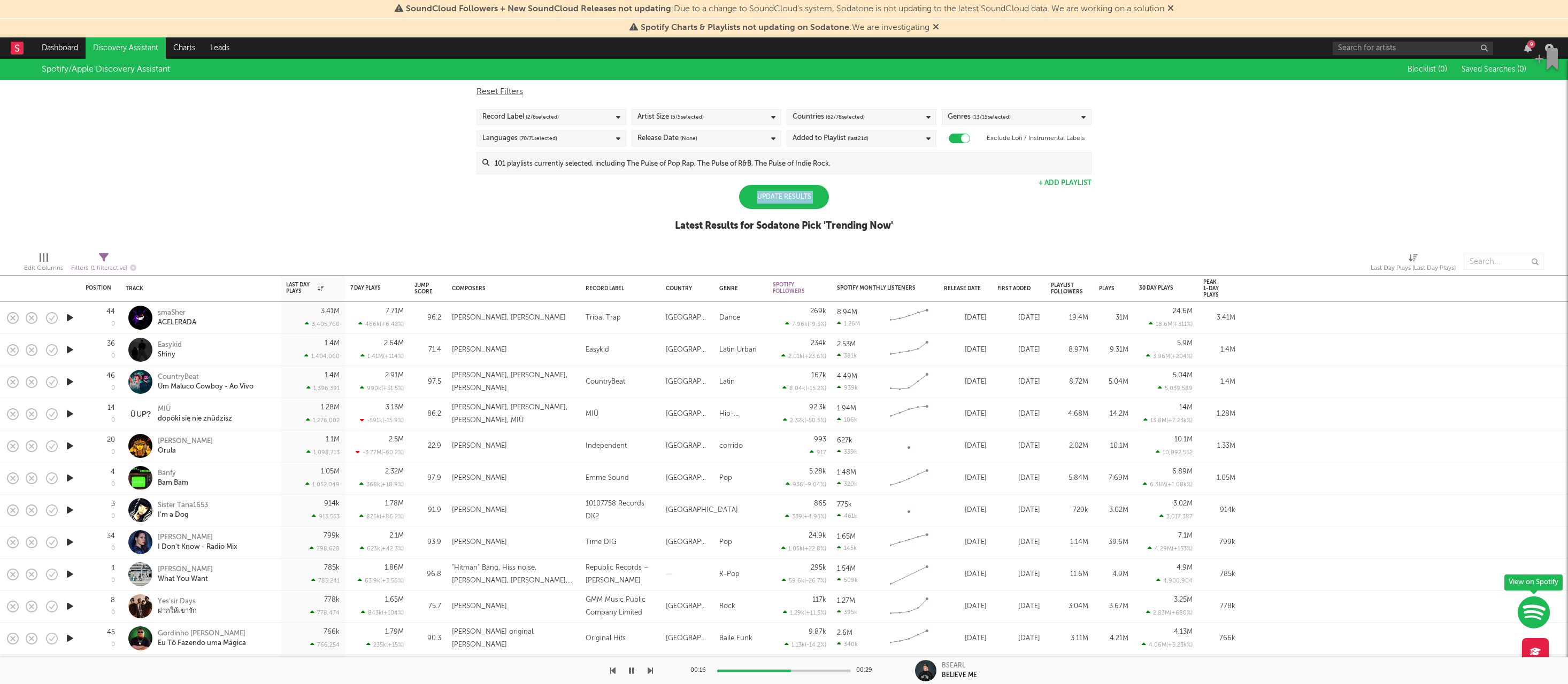
click at [756, 197] on div "Update Results" at bounding box center [784, 197] width 90 height 24
click at [560, 118] on div "Record Label ( 2 / 6 selected)" at bounding box center [551, 117] width 150 height 16
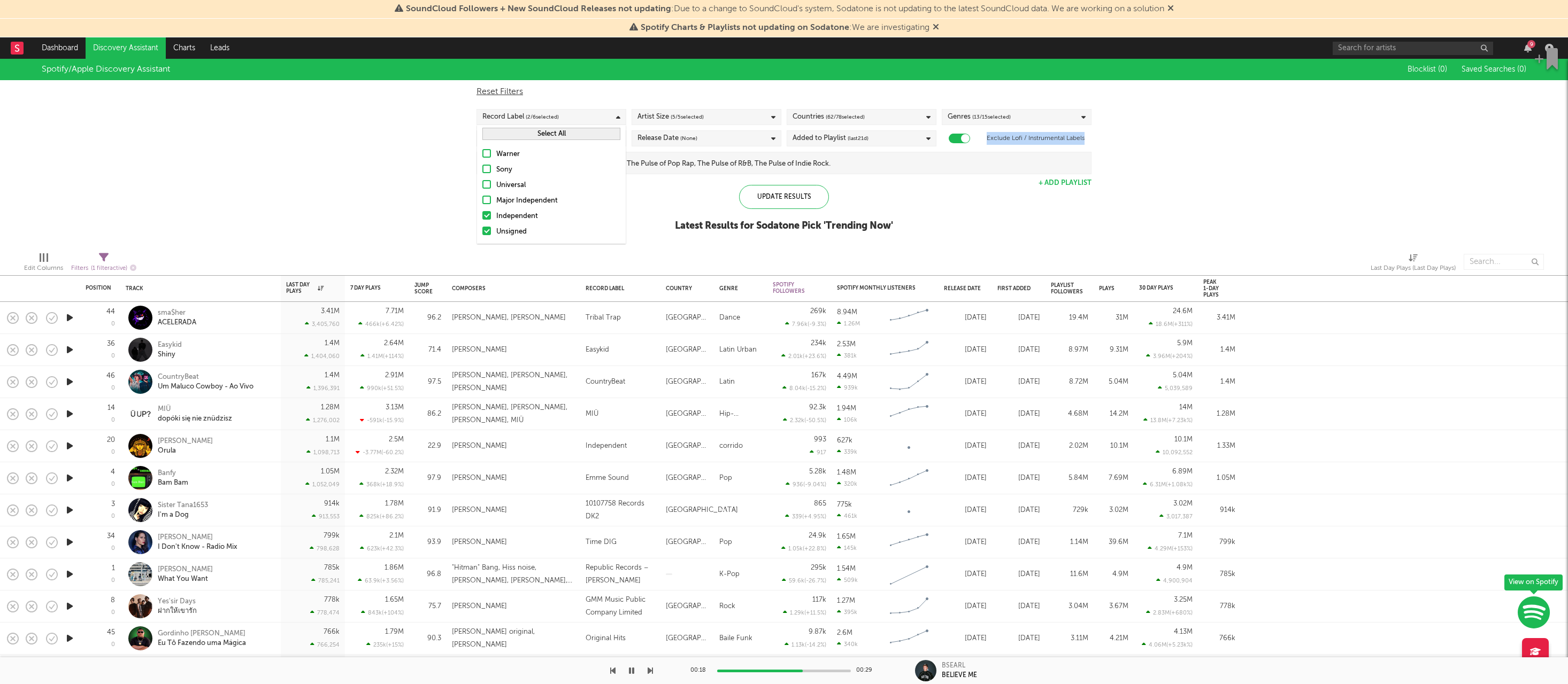
click at [555, 132] on button "Select All" at bounding box center [551, 134] width 138 height 12
click at [526, 203] on div "Major Independent" at bounding box center [558, 201] width 124 height 13
click at [482, 203] on input "Major Independent" at bounding box center [482, 201] width 0 height 13
click at [525, 221] on div "Independent" at bounding box center [558, 216] width 124 height 13
click at [482, 221] on input "Independent" at bounding box center [482, 216] width 0 height 13
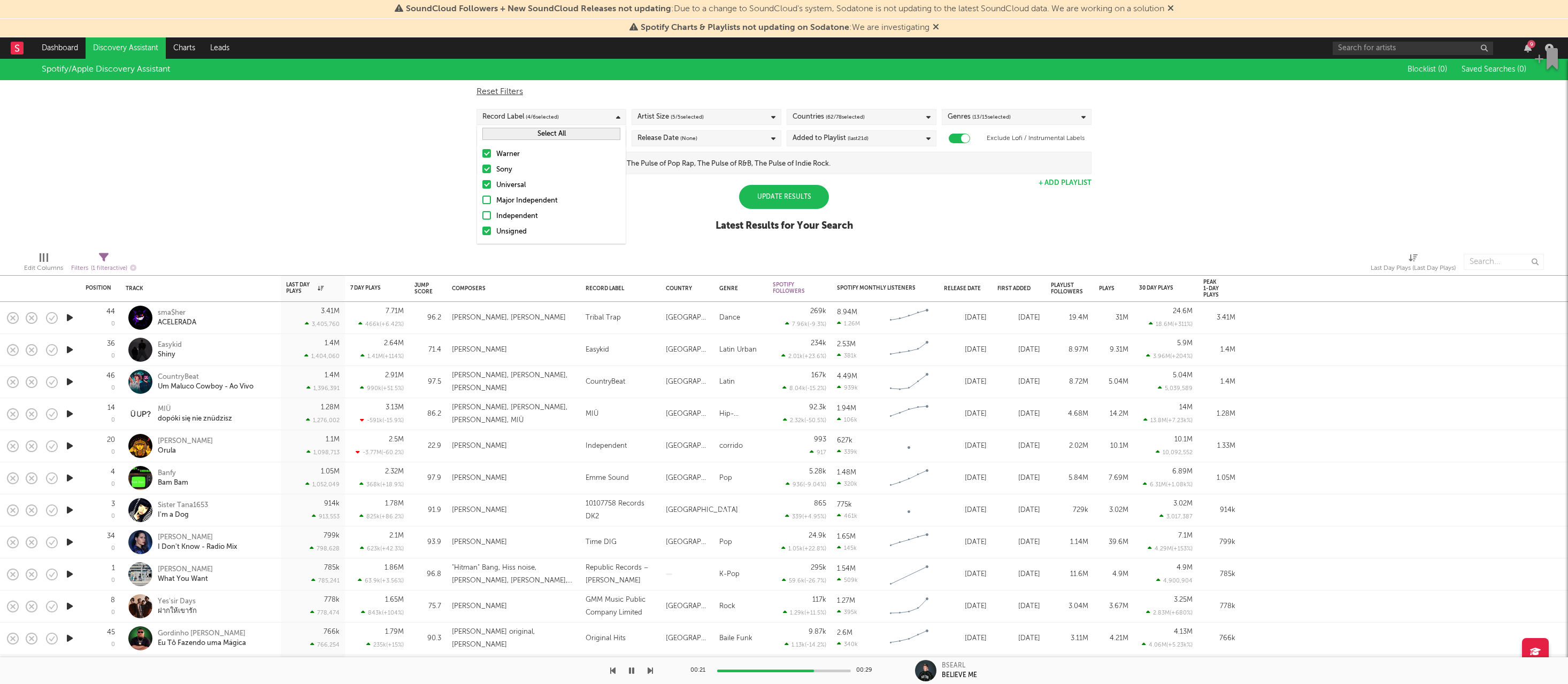
click at [522, 210] on div "Independent" at bounding box center [558, 216] width 124 height 13
click at [482, 210] on input "Independent" at bounding box center [482, 216] width 0 height 13
click at [522, 182] on div "Universal" at bounding box center [558, 185] width 124 height 13
click at [482, 182] on input "Universal" at bounding box center [482, 185] width 0 height 13
click at [522, 169] on div "Sony" at bounding box center [558, 169] width 124 height 13
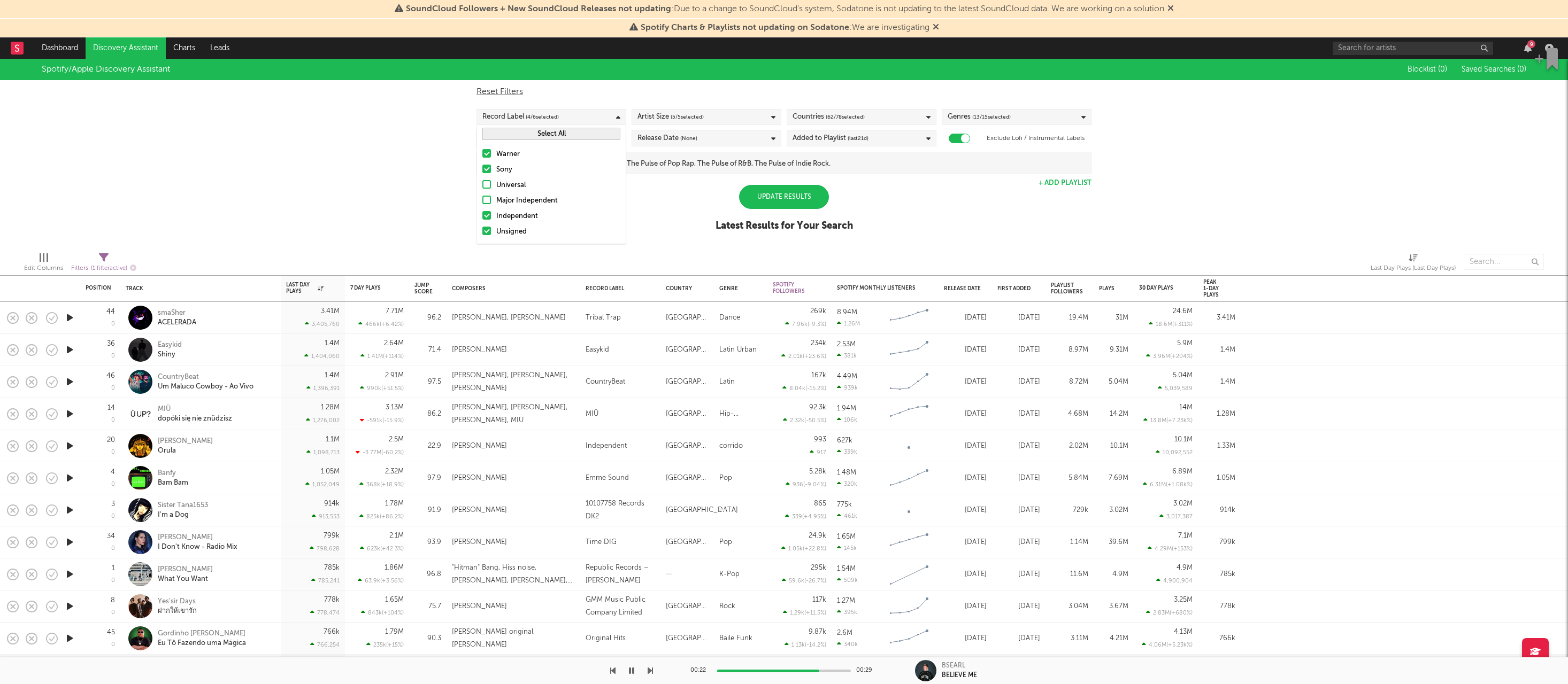
click at [482, 169] on input "Sony" at bounding box center [482, 169] width 0 height 13
click at [522, 156] on div "Warner" at bounding box center [558, 154] width 124 height 13
click at [482, 156] on input "Warner" at bounding box center [482, 154] width 0 height 13
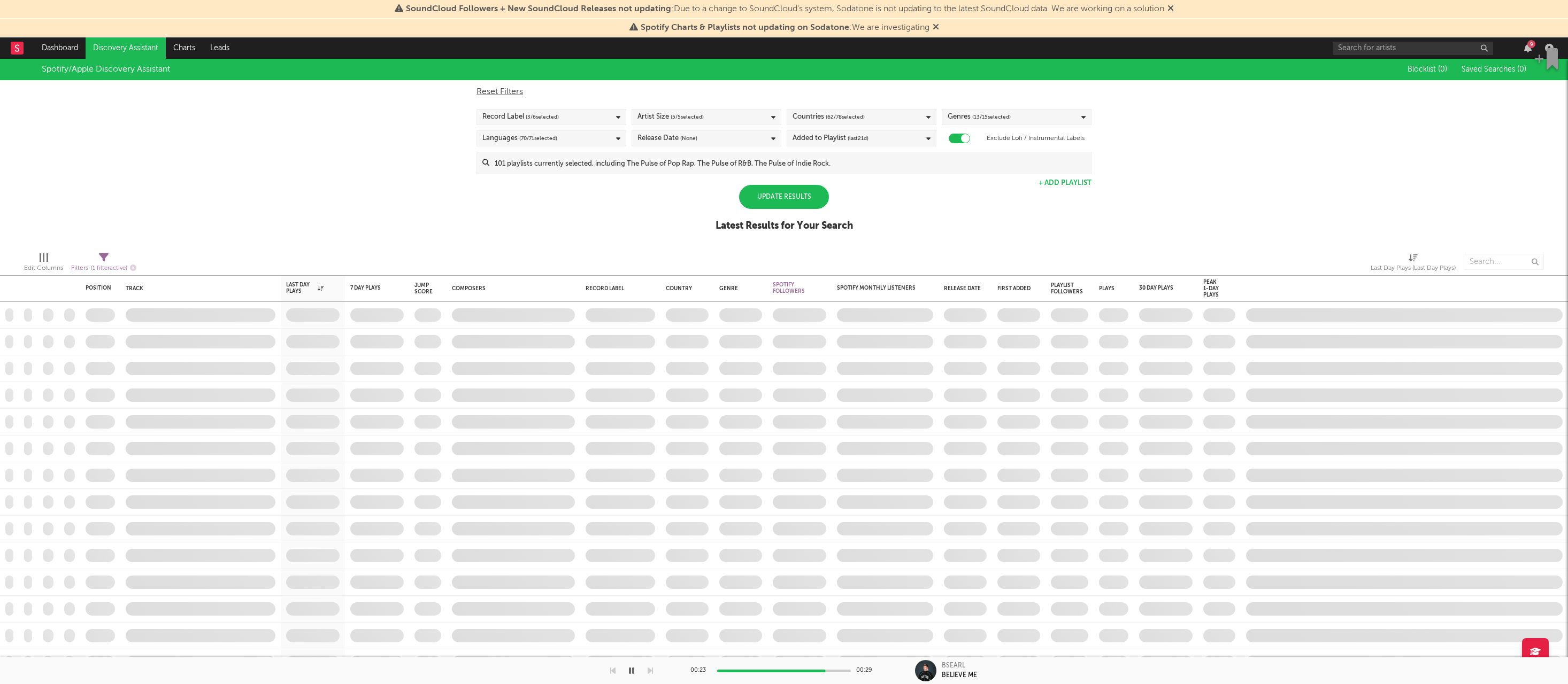
click at [754, 200] on div "Update Results" at bounding box center [784, 197] width 90 height 24
click at [752, 200] on div "Update Results" at bounding box center [784, 197] width 90 height 24
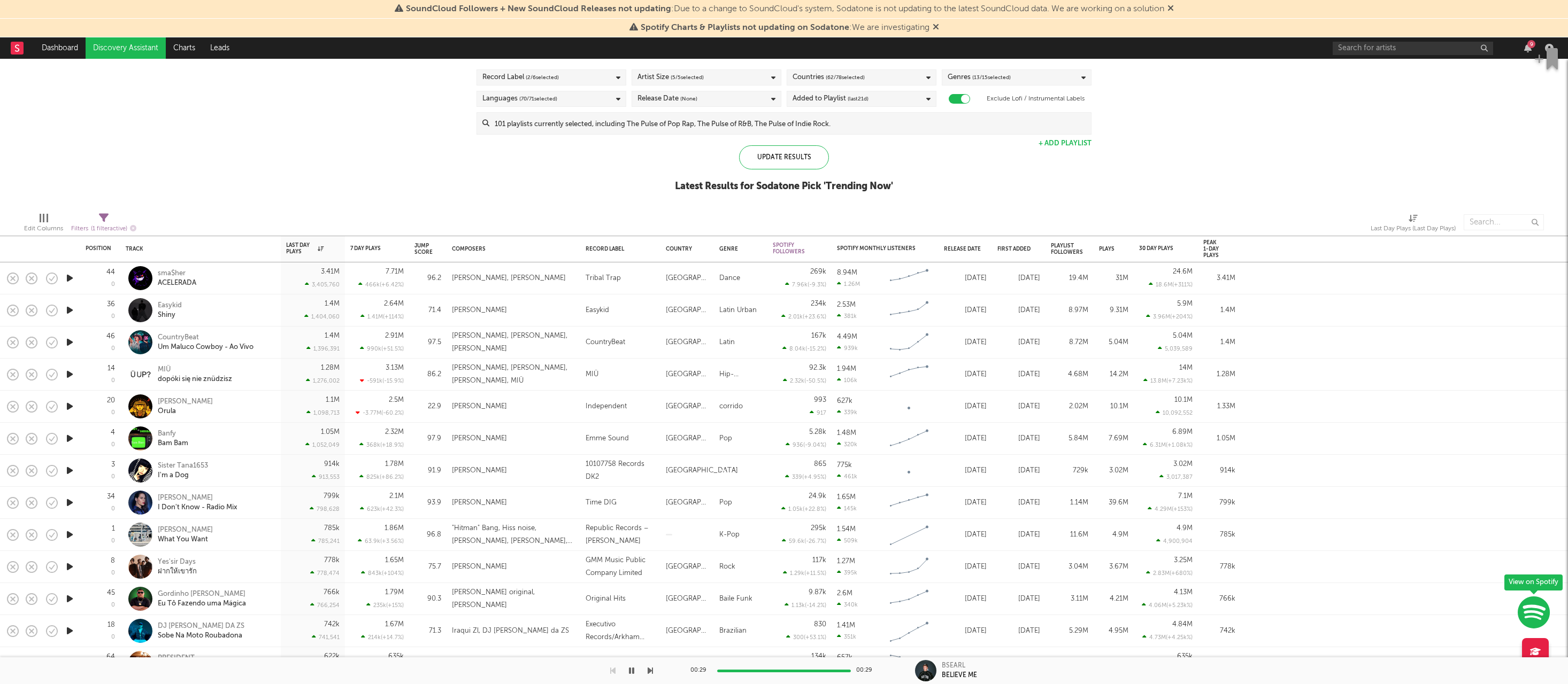
click at [62, 277] on div at bounding box center [69, 279] width 22 height 32
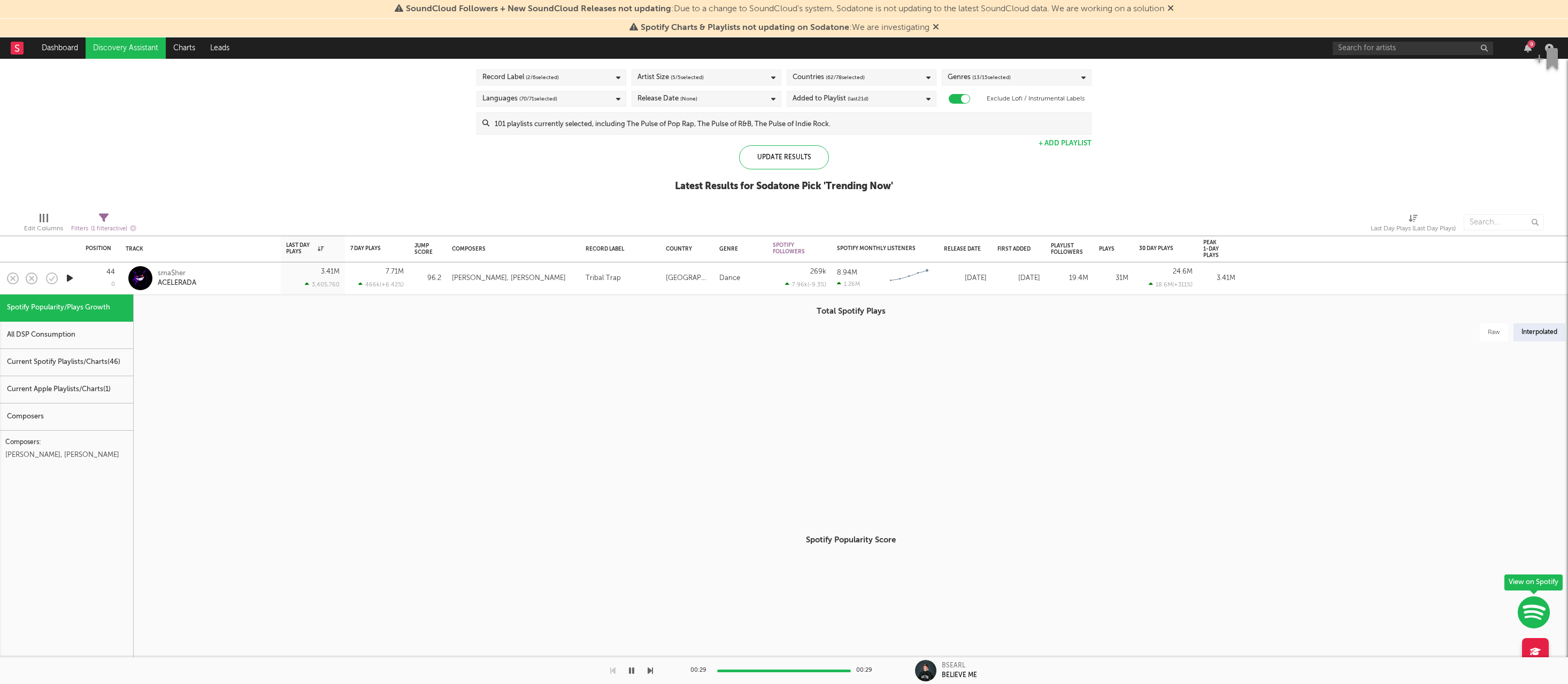
select select "1w"
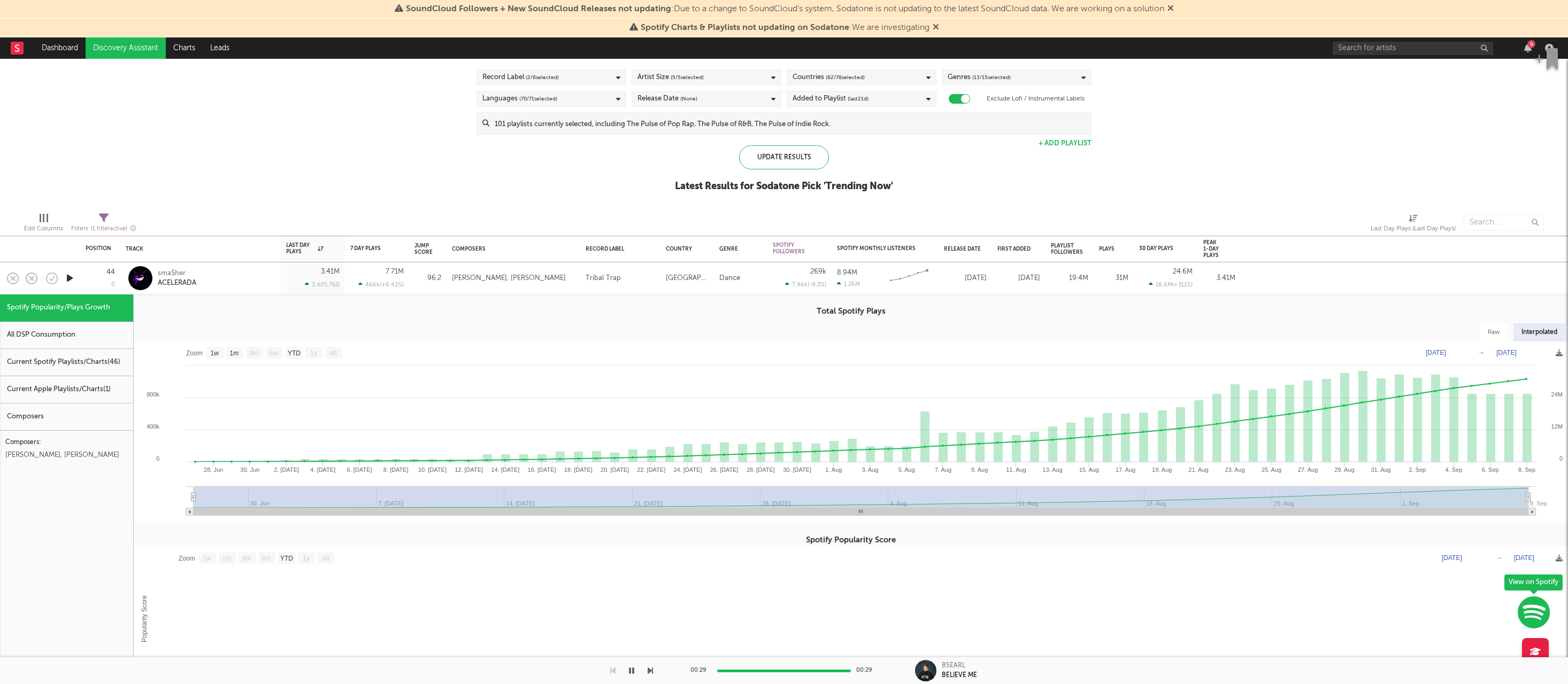
click at [70, 277] on icon "button" at bounding box center [70, 279] width 11 height 14
click at [92, 278] on div "44 0" at bounding box center [101, 278] width 30 height 31
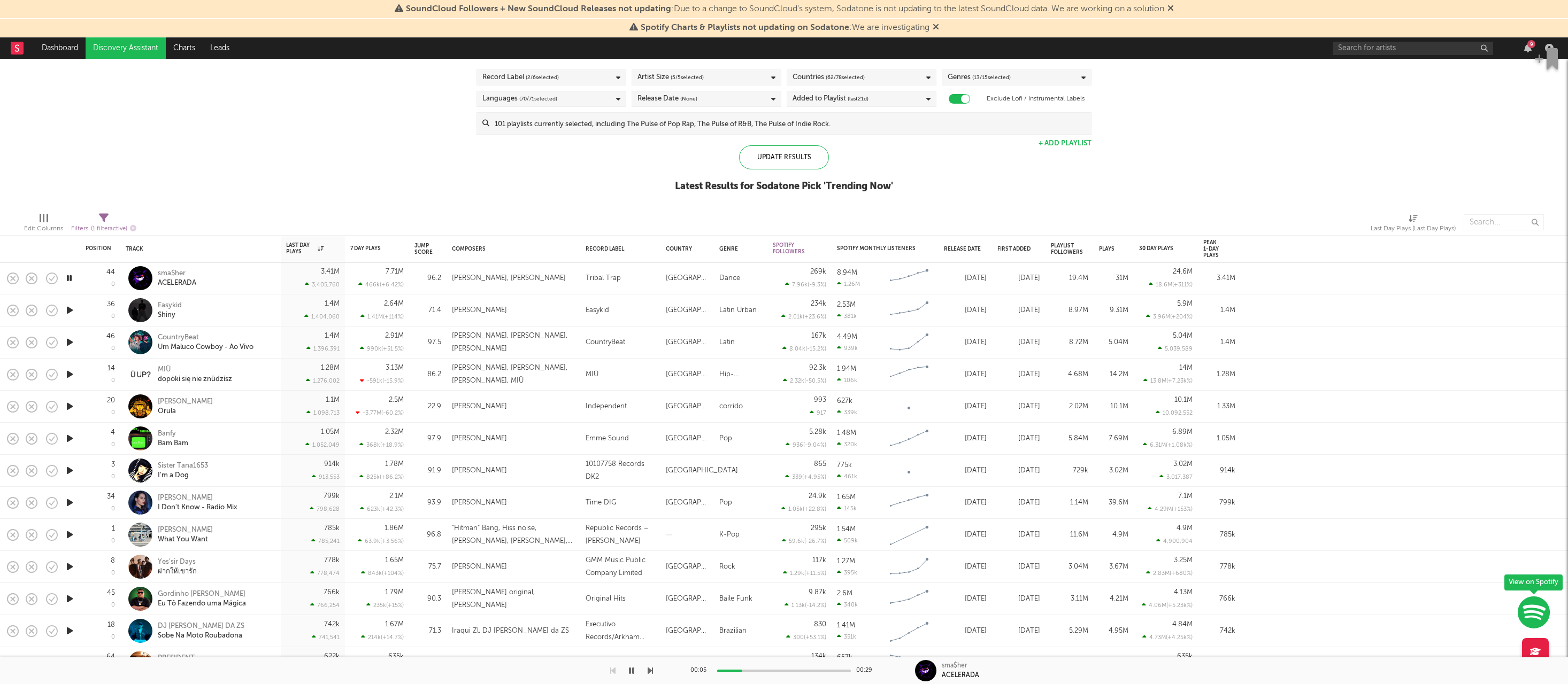
click at [69, 309] on icon "button" at bounding box center [70, 311] width 11 height 14
click at [67, 341] on icon "button" at bounding box center [70, 343] width 11 height 14
click at [68, 375] on icon "button" at bounding box center [70, 375] width 11 height 14
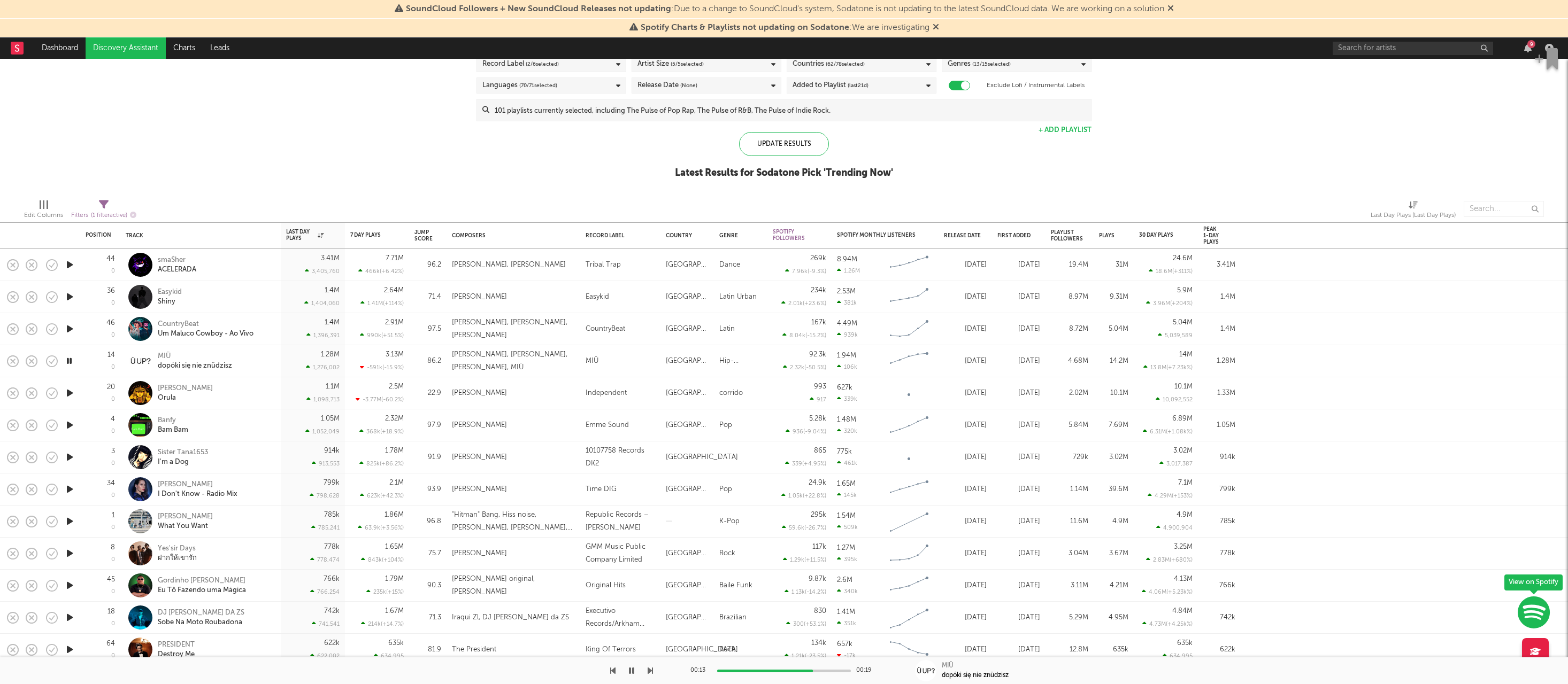
click at [68, 394] on icon "button" at bounding box center [70, 393] width 11 height 14
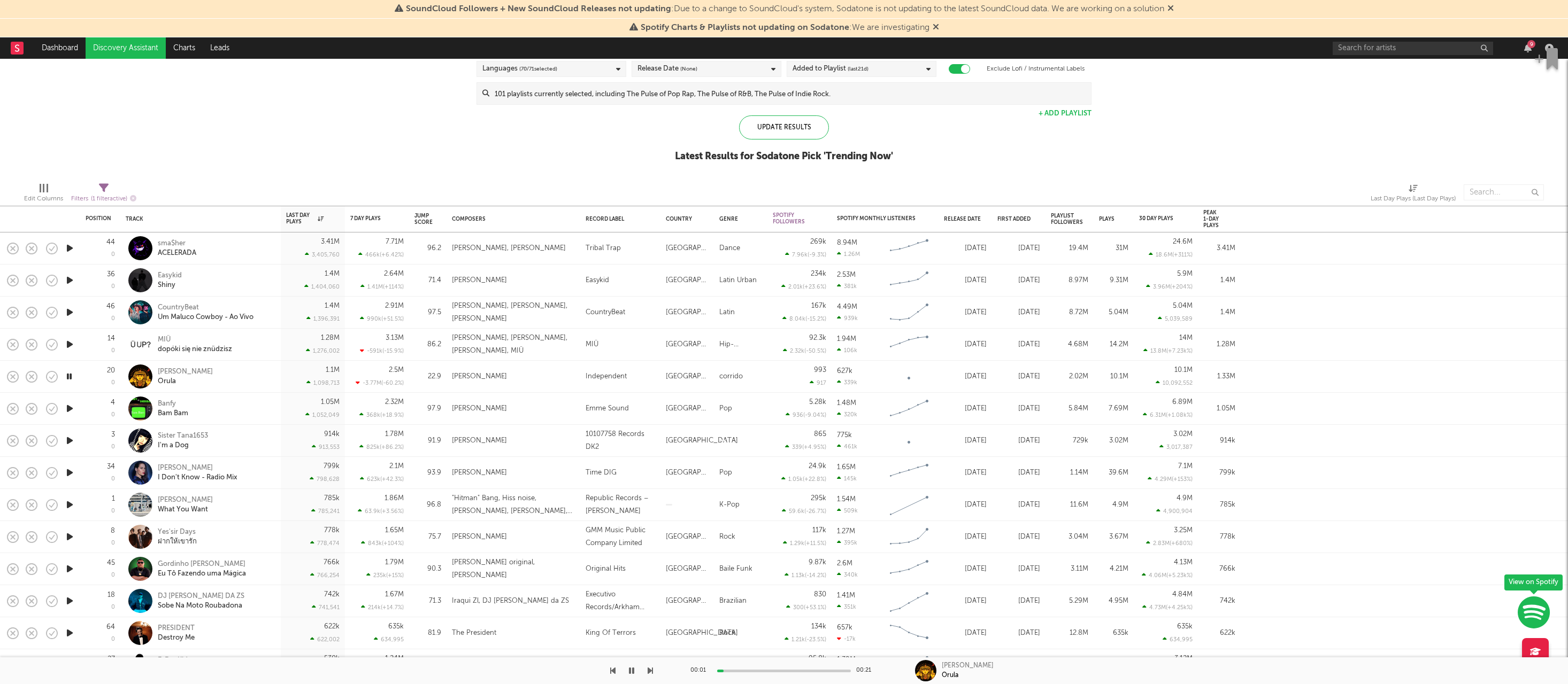
click at [67, 402] on div at bounding box center [69, 409] width 22 height 32
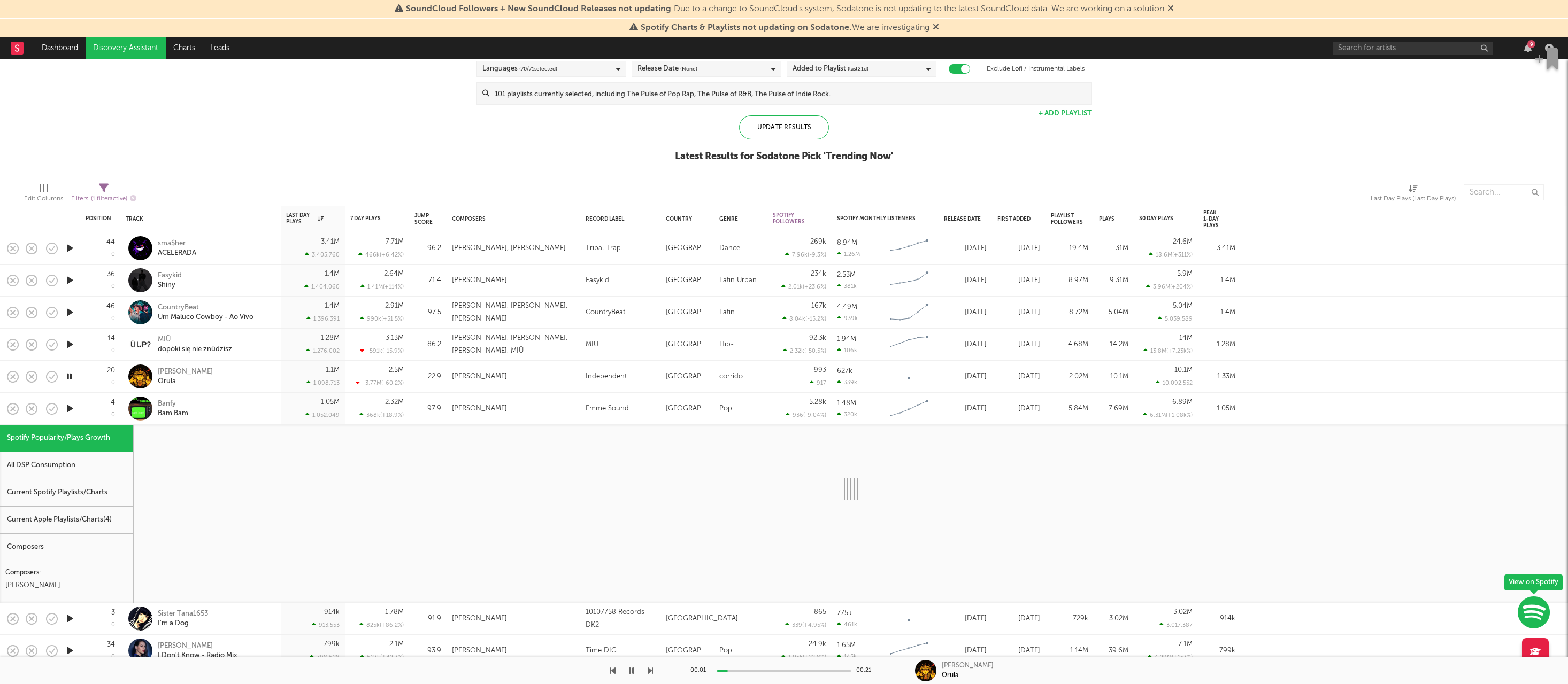
click at [69, 413] on icon "button" at bounding box center [70, 409] width 11 height 14
select select "1w"
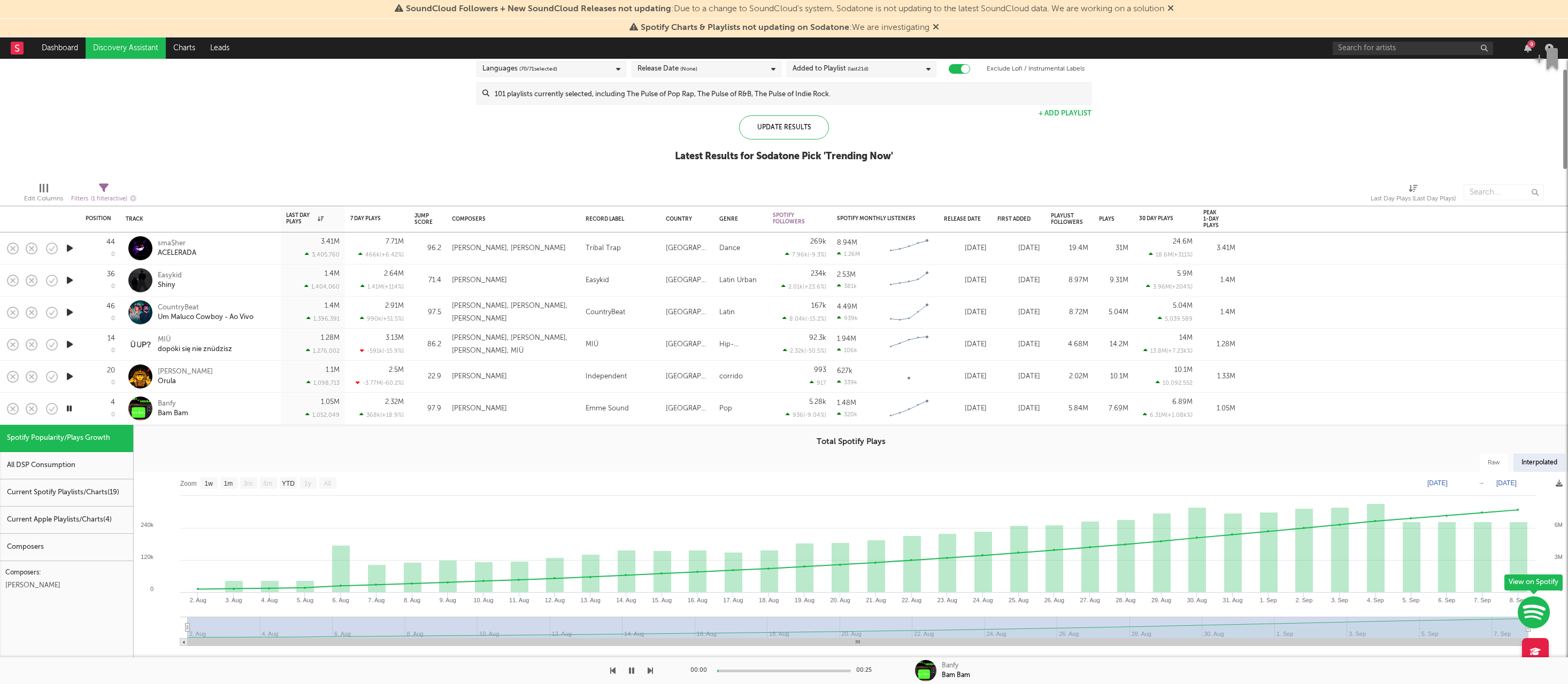
click at [67, 410] on icon "button" at bounding box center [69, 409] width 10 height 14
click at [79, 410] on div at bounding box center [69, 409] width 22 height 32
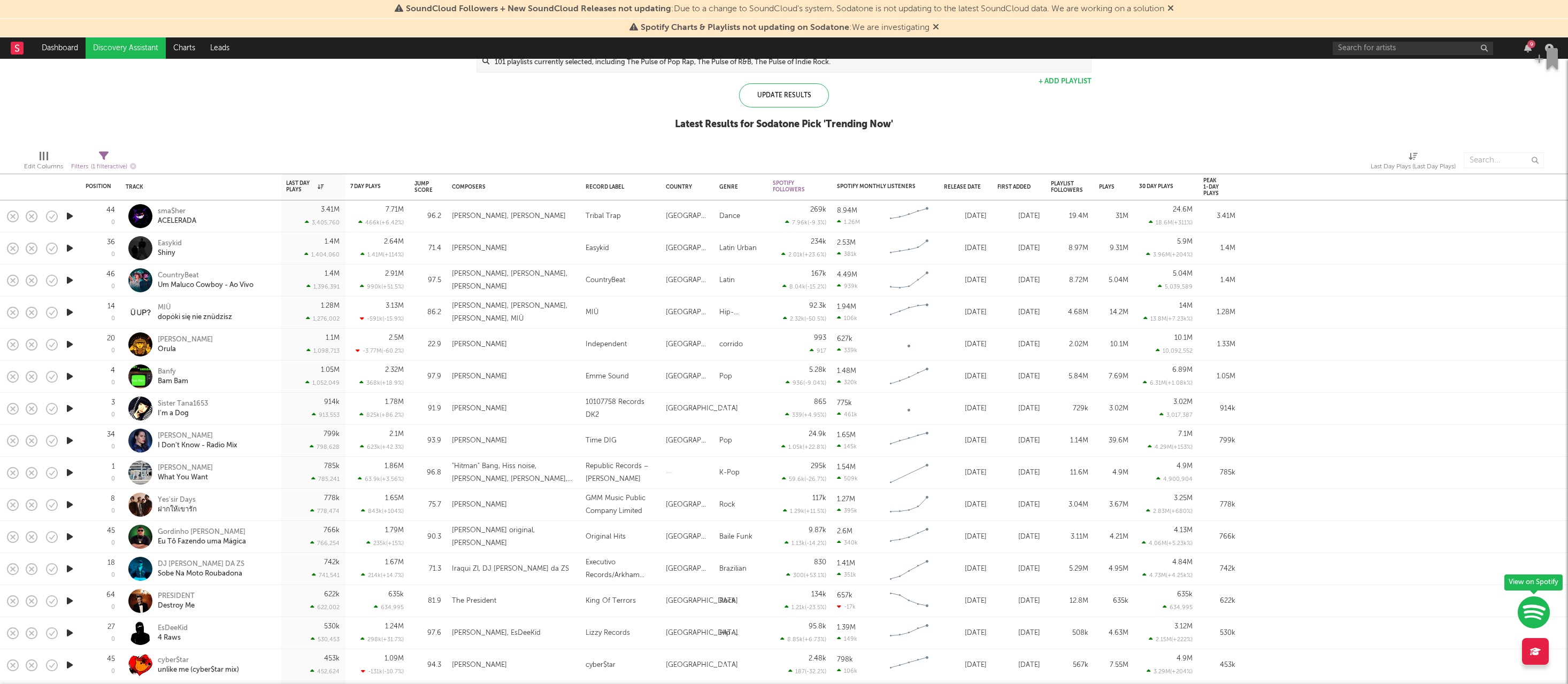
click at [69, 411] on icon "button" at bounding box center [70, 409] width 11 height 14
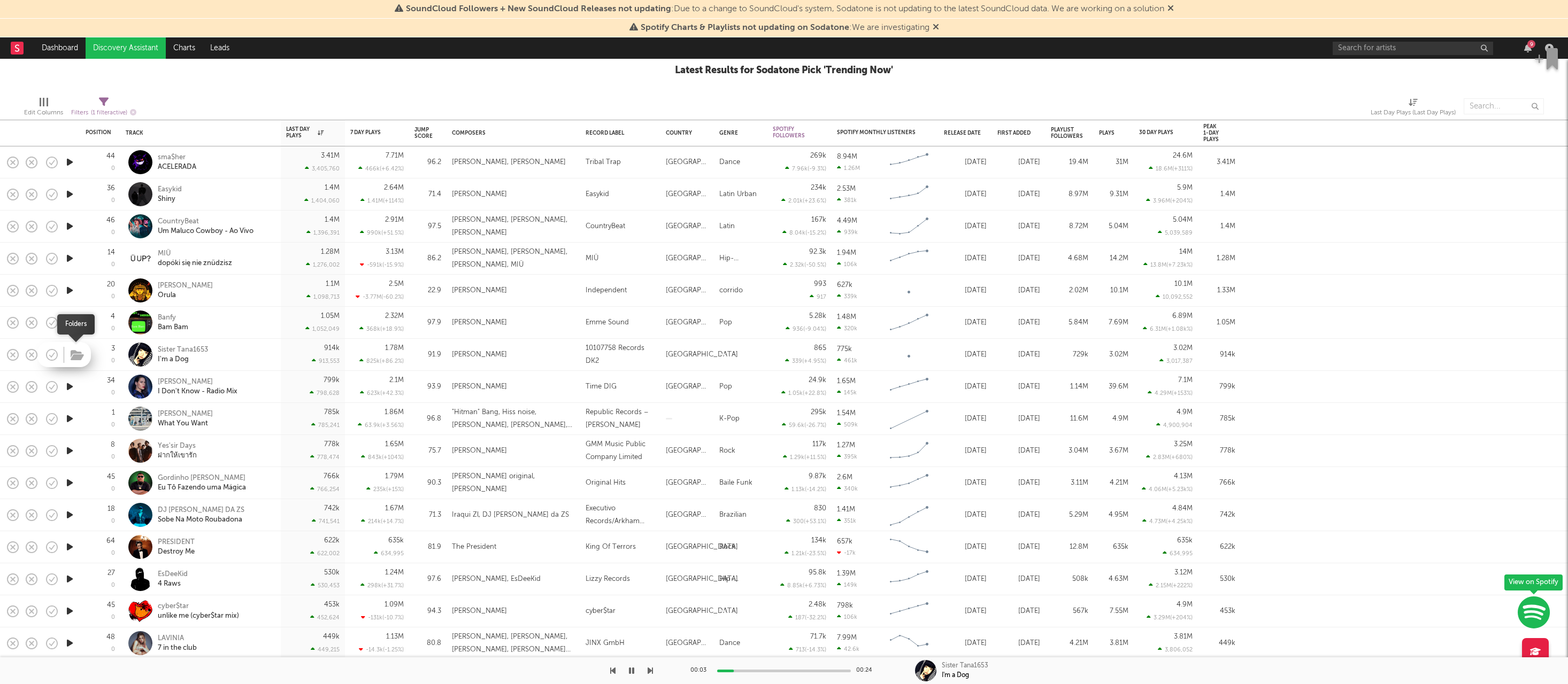
click at [70, 354] on icon "button" at bounding box center [77, 355] width 14 height 12
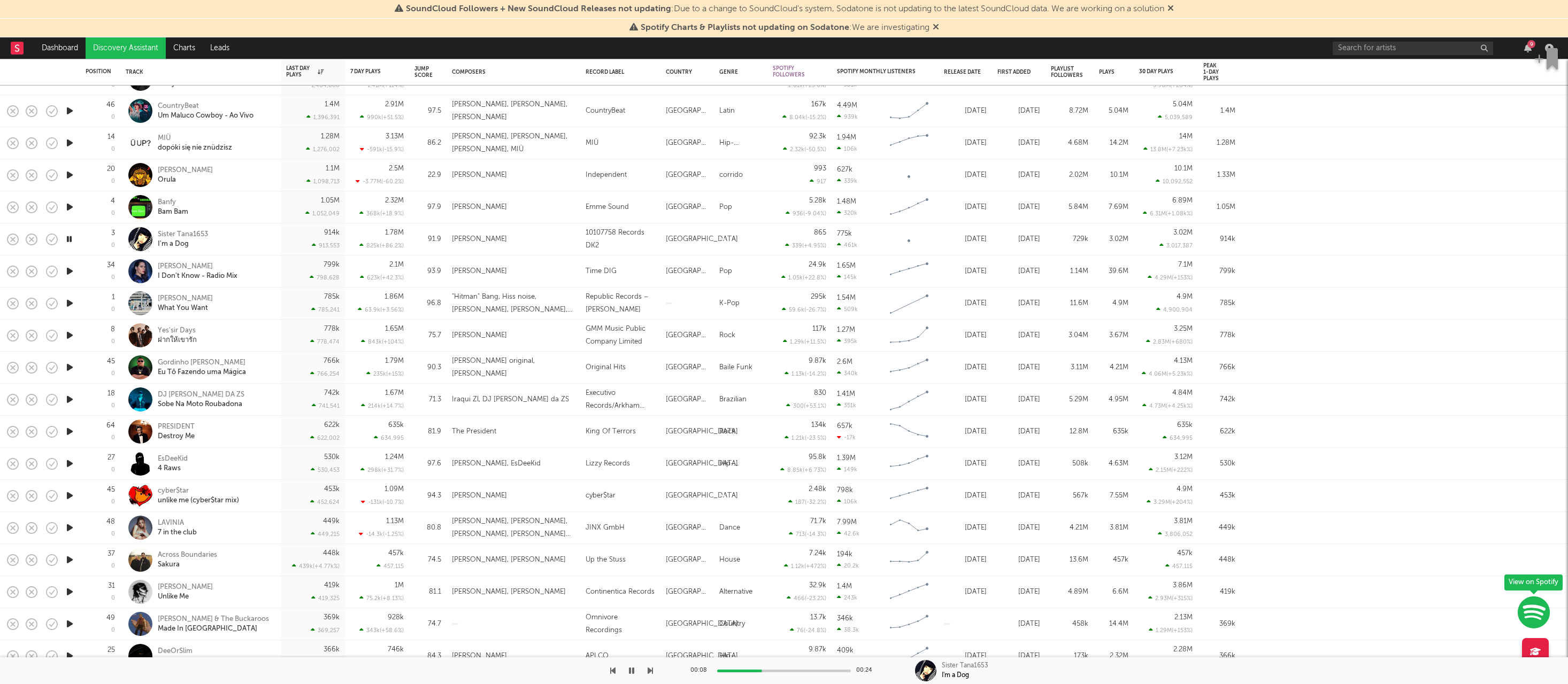
click at [73, 629] on icon "button" at bounding box center [70, 624] width 11 height 14
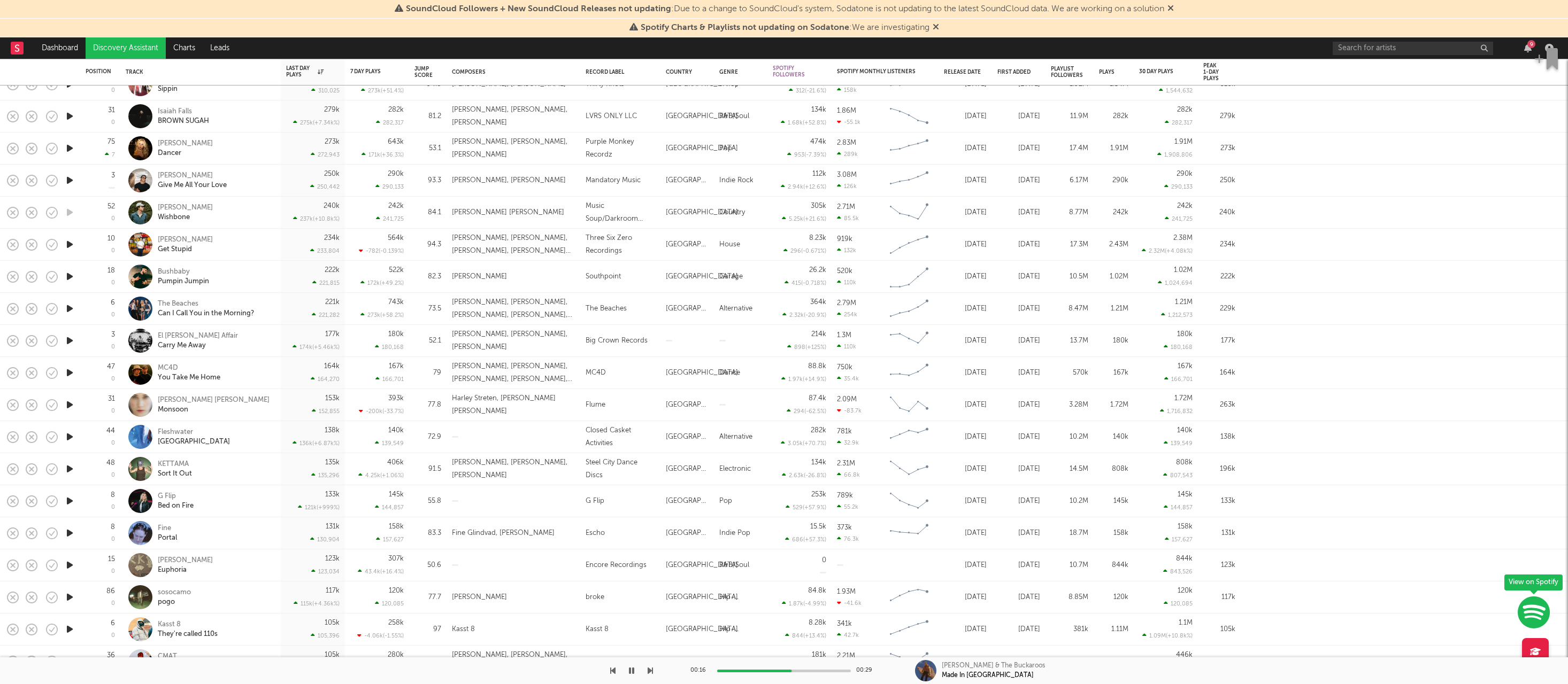
click at [64, 562] on div at bounding box center [69, 566] width 22 height 32
select select "1w"
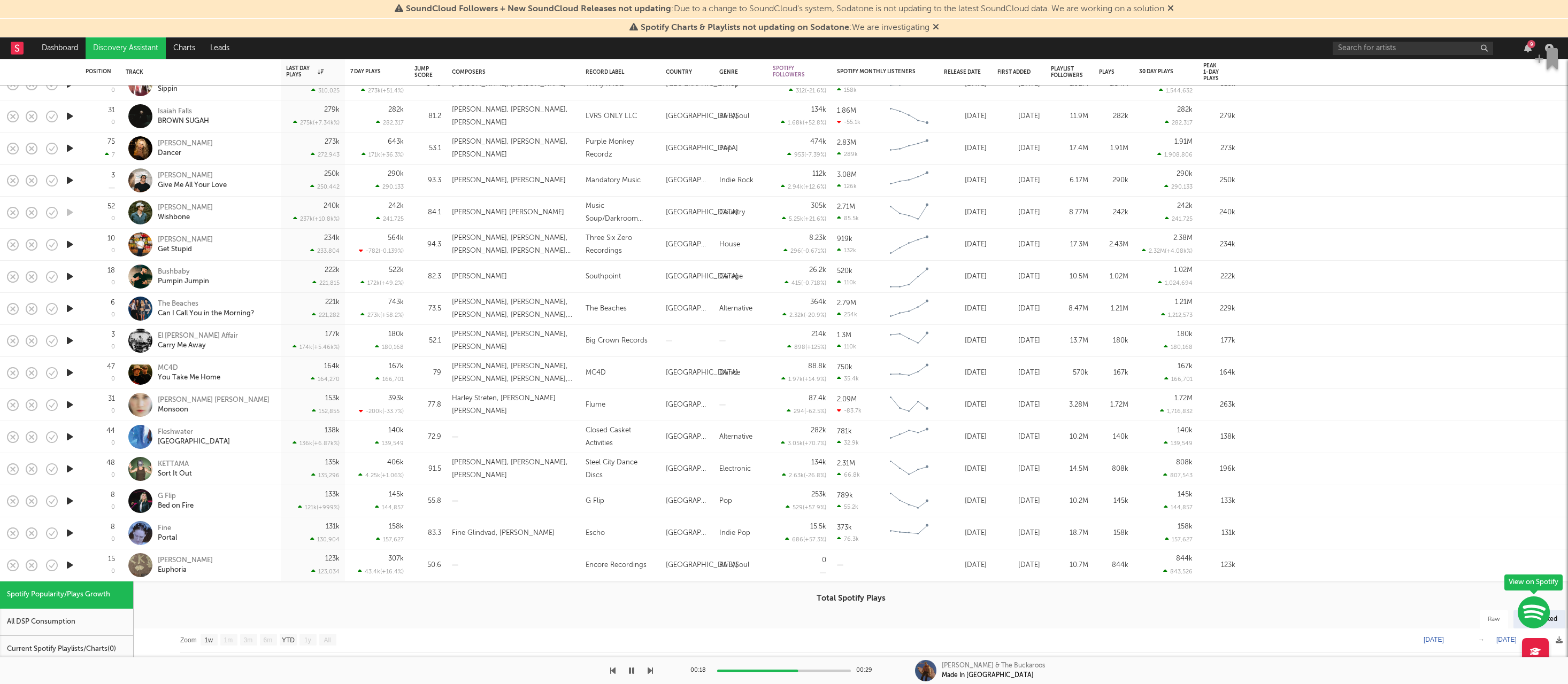
click at [68, 566] on icon "button" at bounding box center [70, 565] width 11 height 14
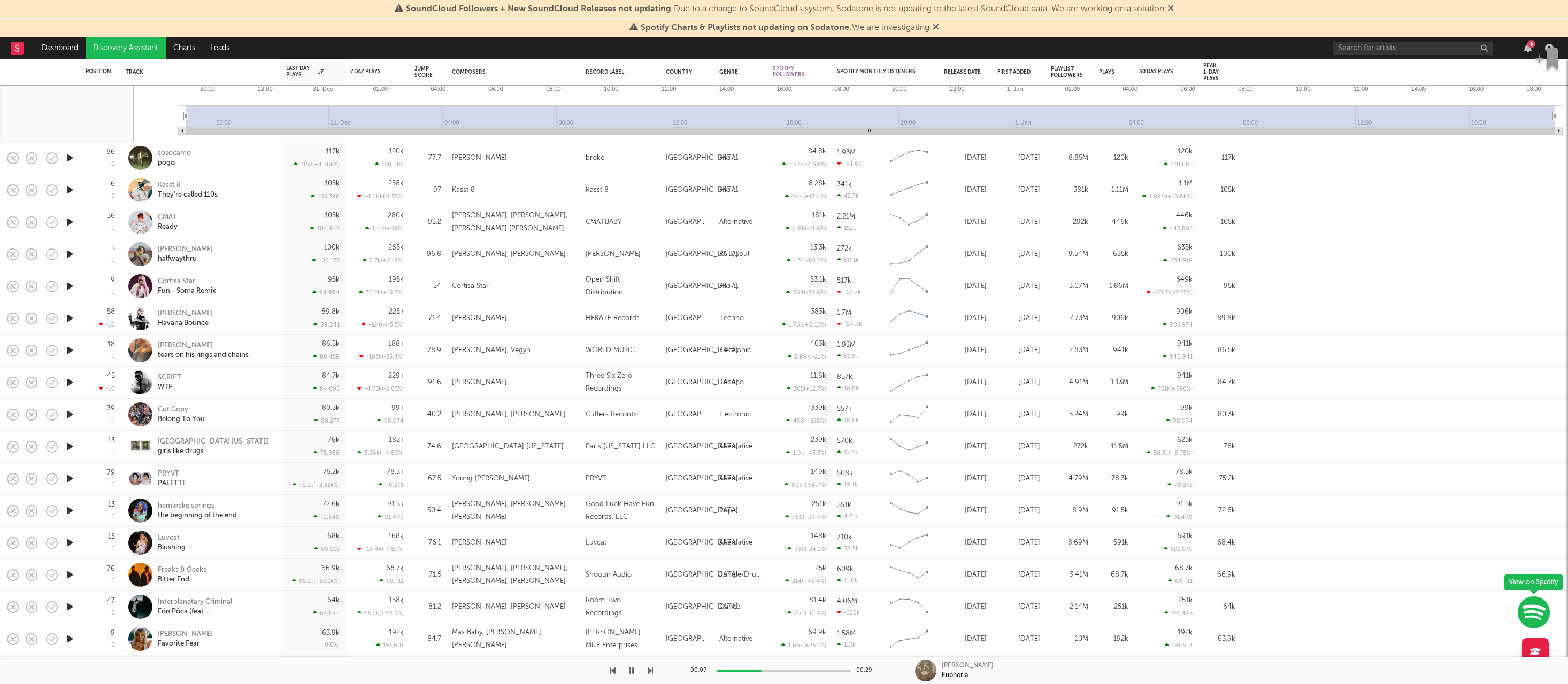
click at [67, 447] on icon "button" at bounding box center [70, 447] width 11 height 14
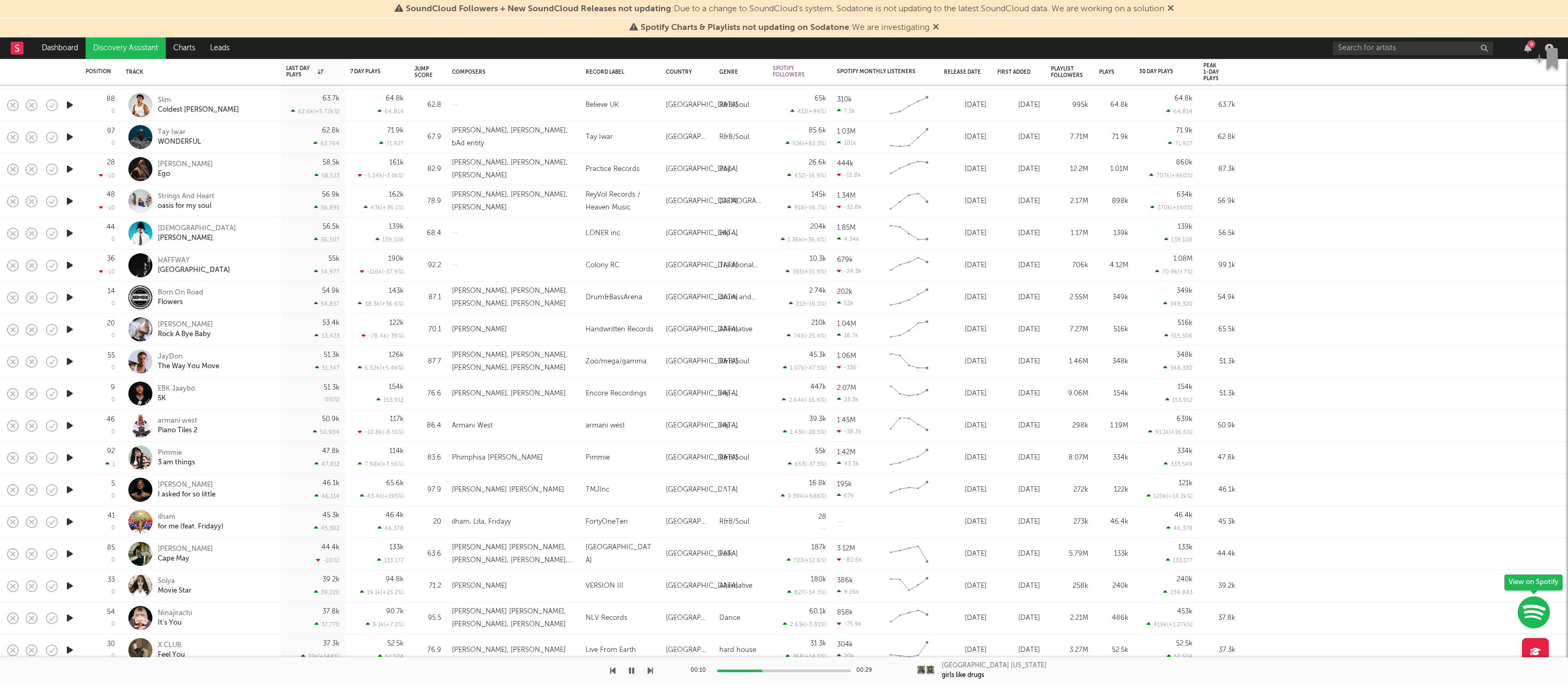
click at [70, 552] on icon "button" at bounding box center [70, 554] width 11 height 14
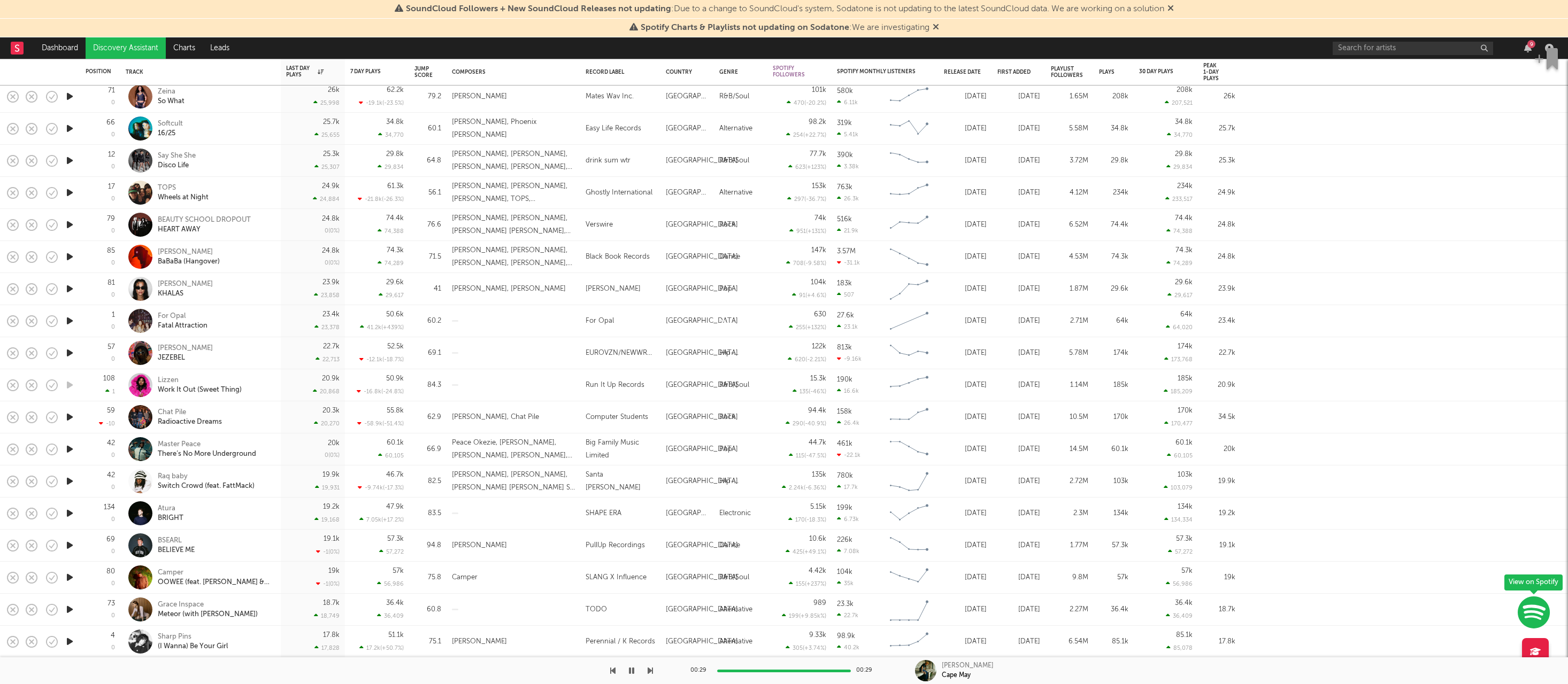
click at [70, 418] on icon "button" at bounding box center [70, 417] width 11 height 14
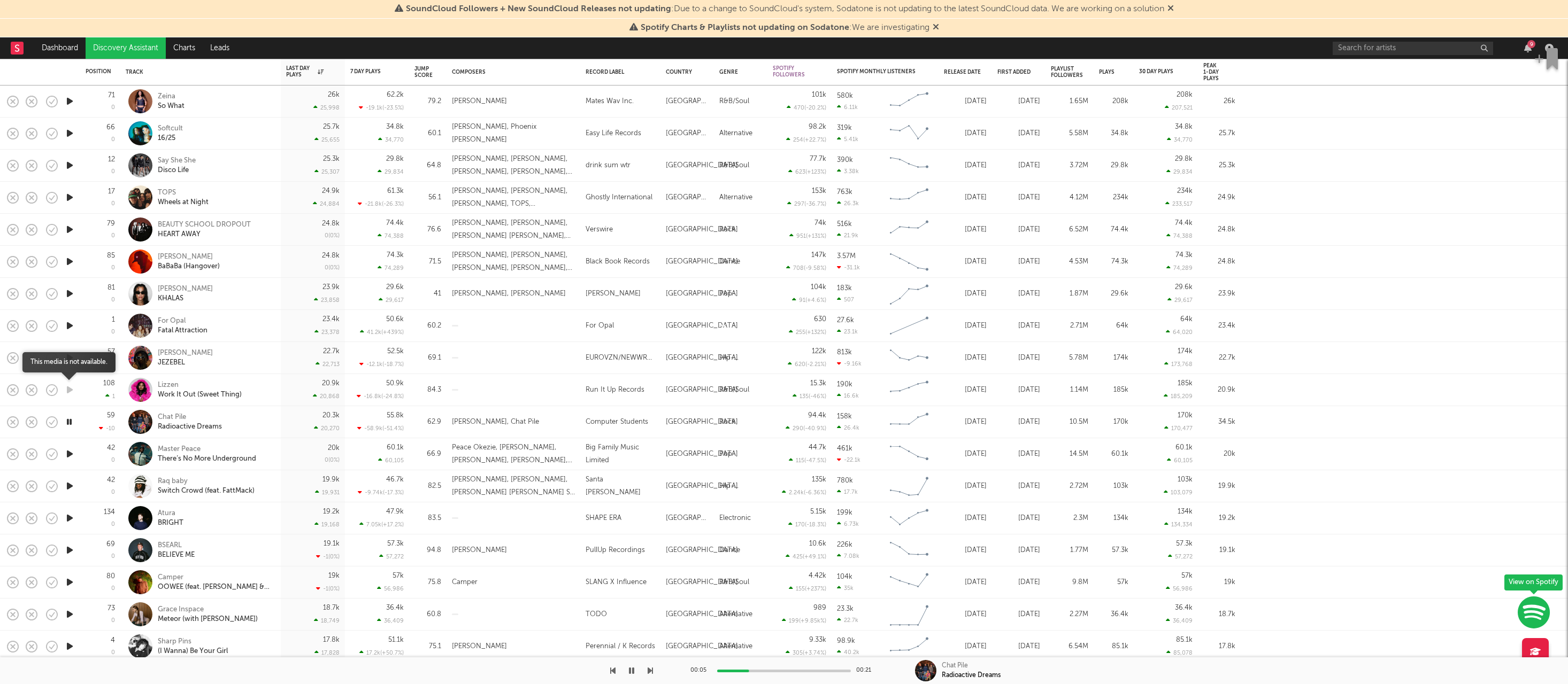
click at [64, 391] on icon "button" at bounding box center [70, 390] width 11 height 14
click at [75, 456] on icon "button" at bounding box center [70, 454] width 11 height 14
click at [68, 551] on icon "button" at bounding box center [70, 550] width 11 height 14
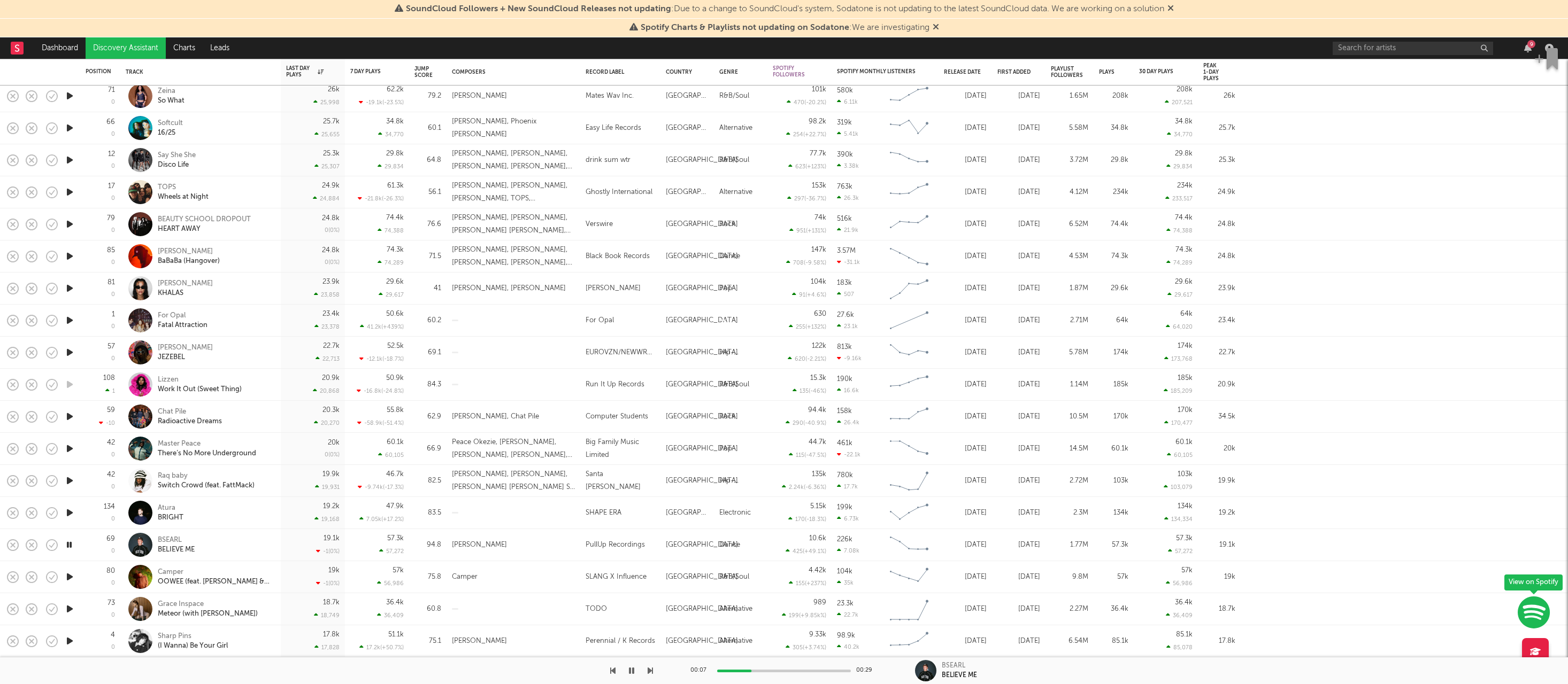
click at [635, 672] on button "button" at bounding box center [631, 670] width 10 height 26
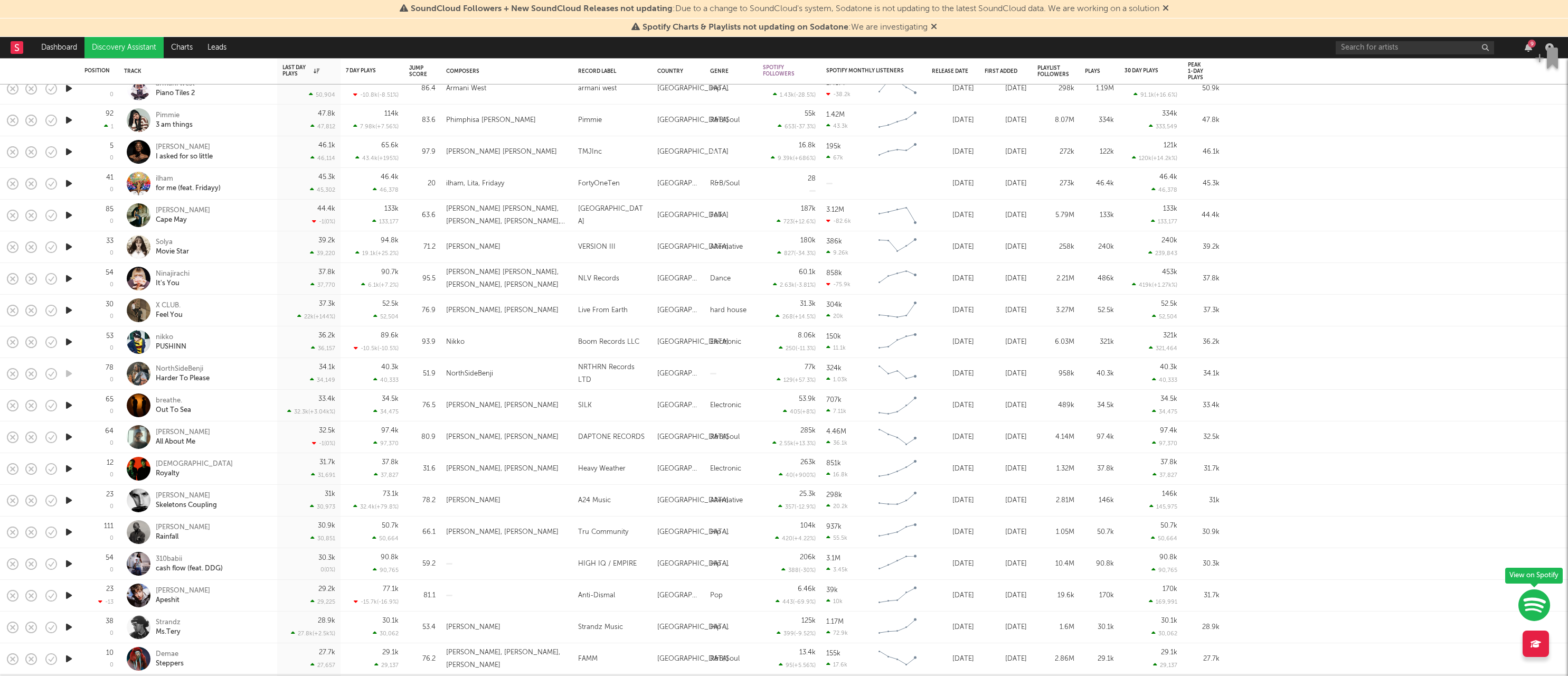
click at [63, 473] on div at bounding box center [68, 469] width 21 height 32
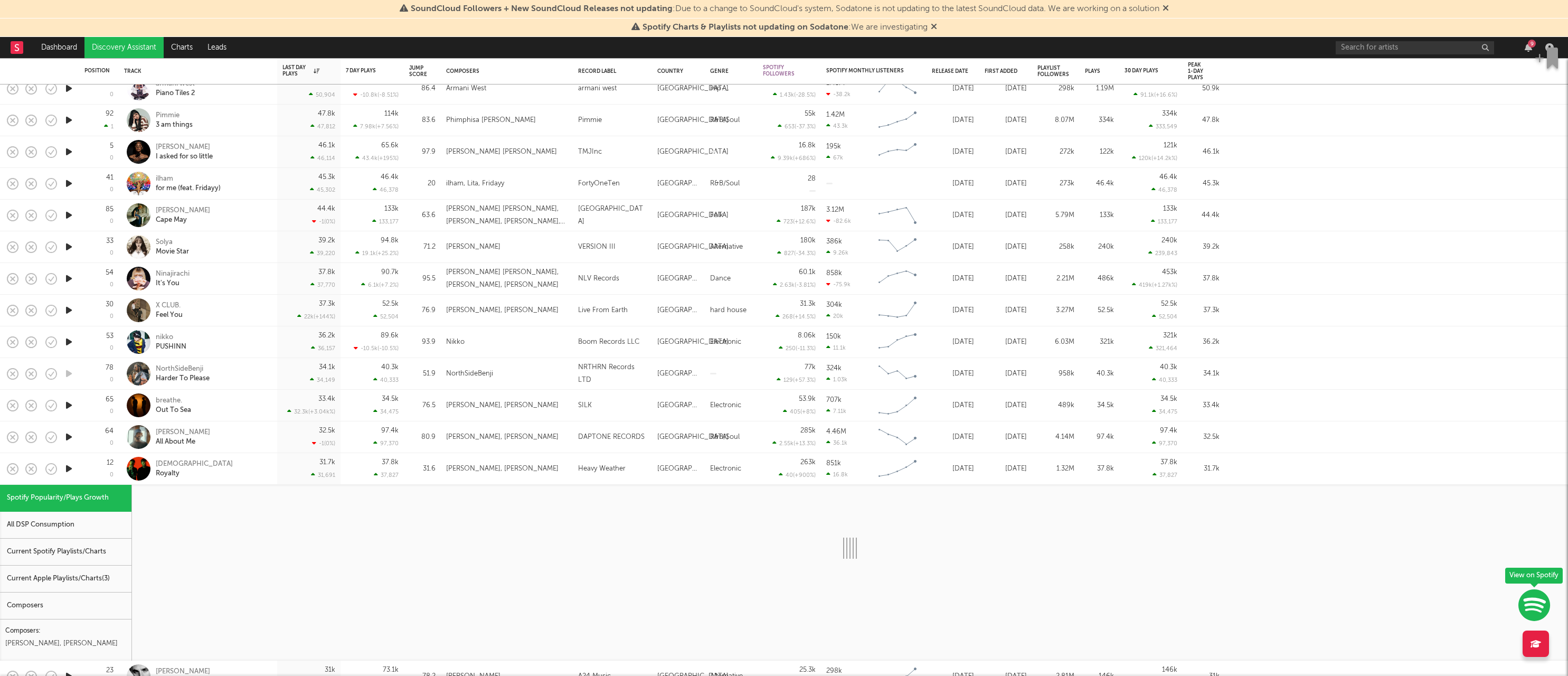
click at [68, 472] on icon "button" at bounding box center [69, 469] width 11 height 13
select select "1w"
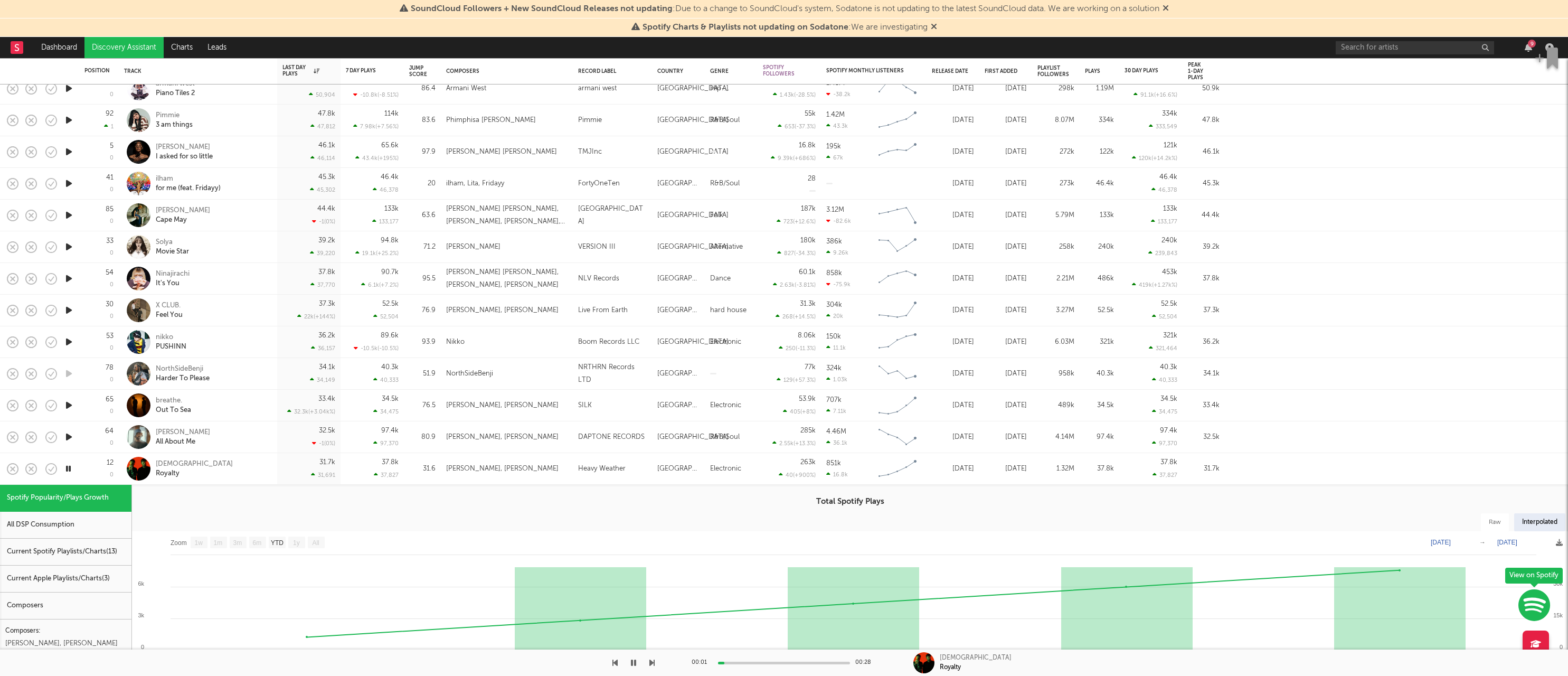
click at [249, 472] on div "Hermitude Royalty" at bounding box center [212, 469] width 113 height 19
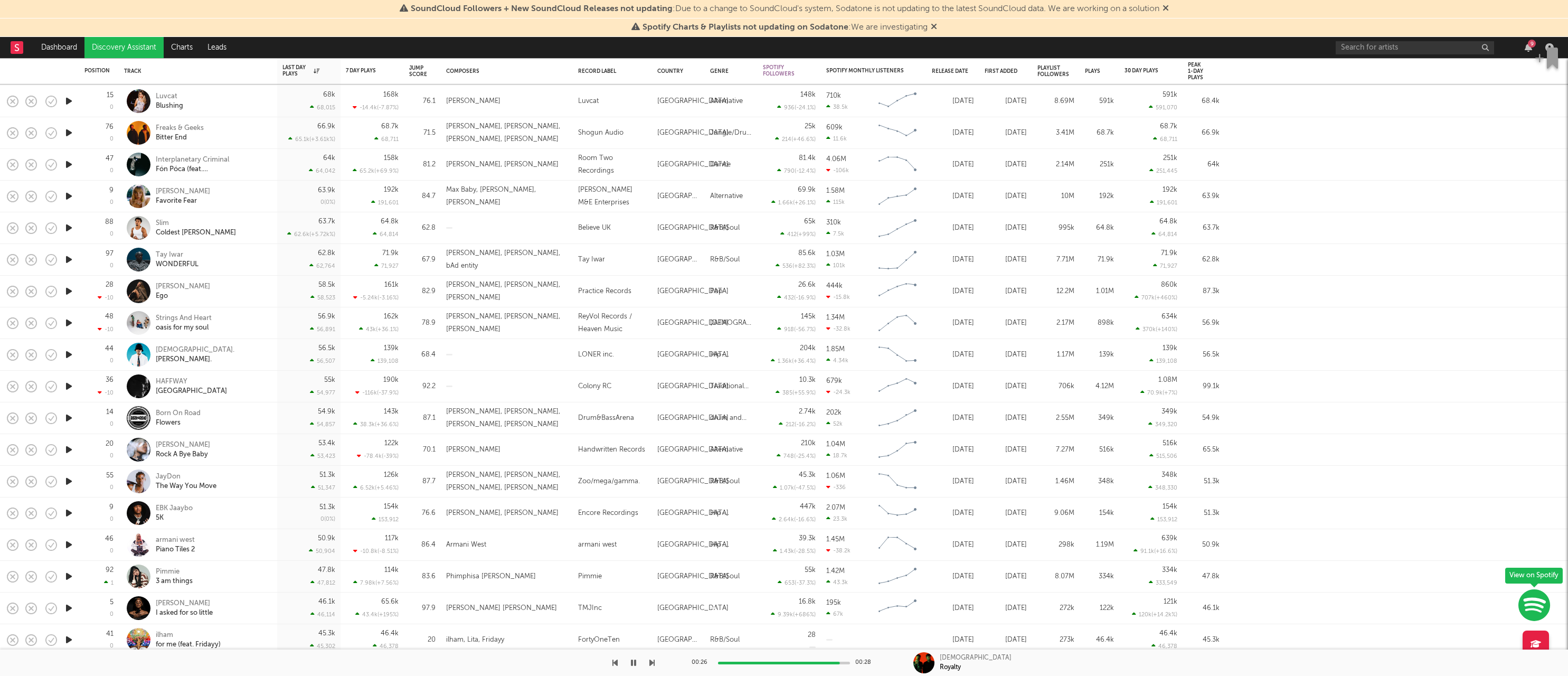
click at [70, 354] on icon "button" at bounding box center [69, 355] width 11 height 13
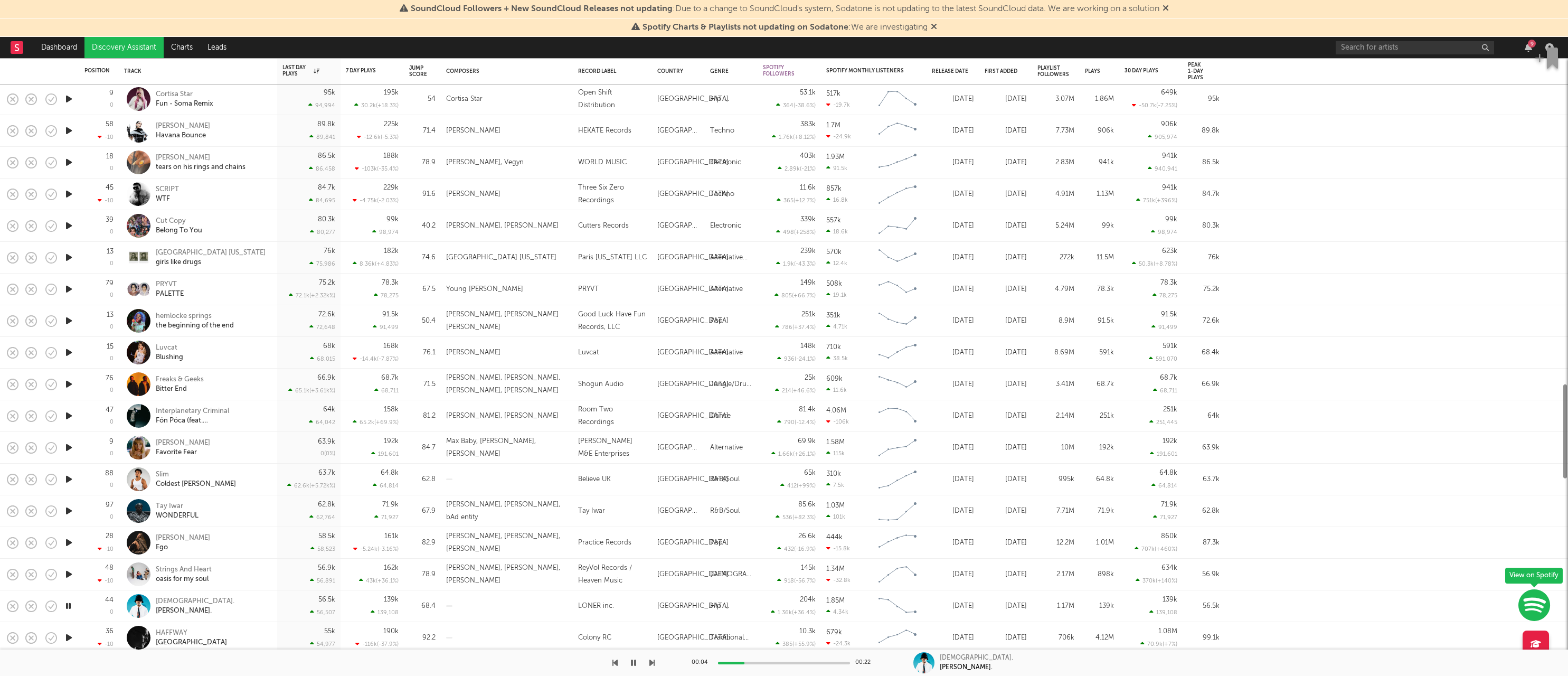
select select "1w"
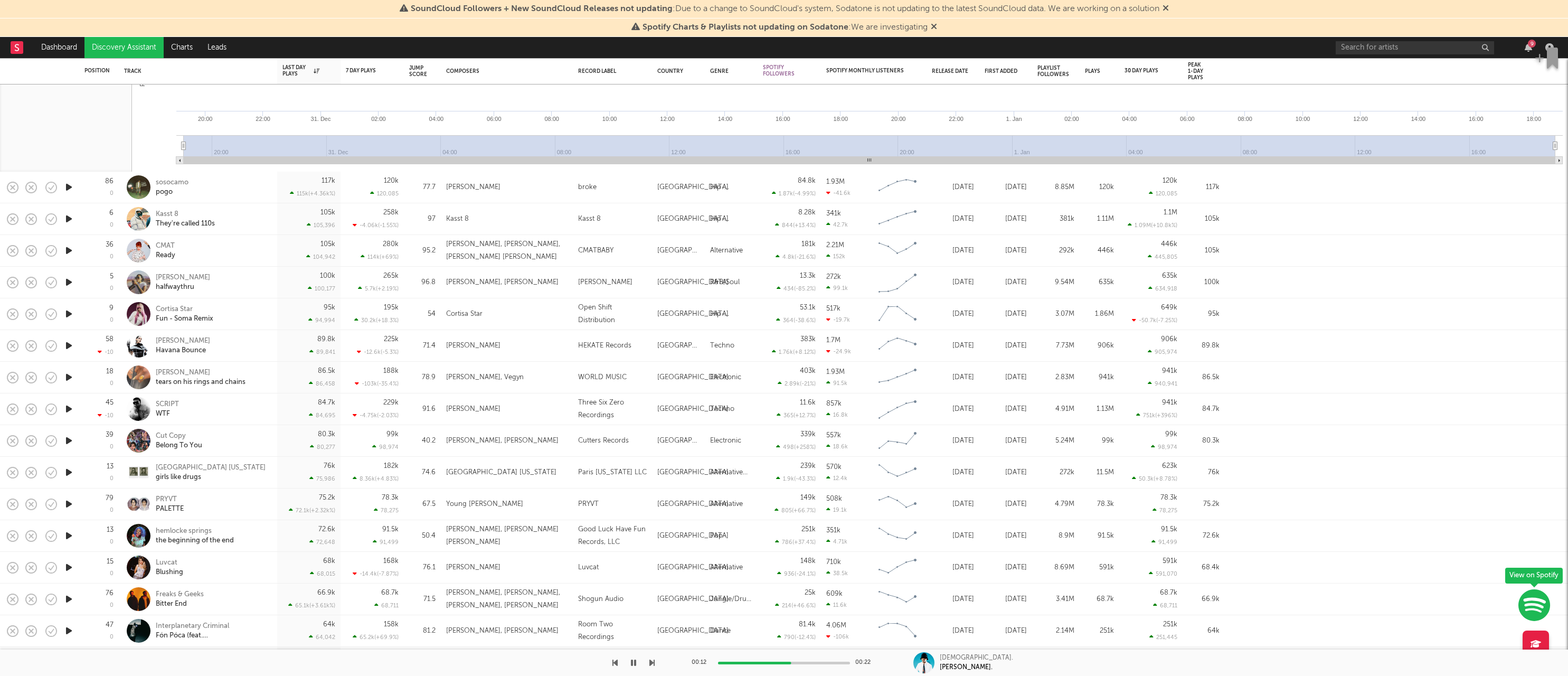
click at [67, 284] on icon "button" at bounding box center [69, 283] width 11 height 13
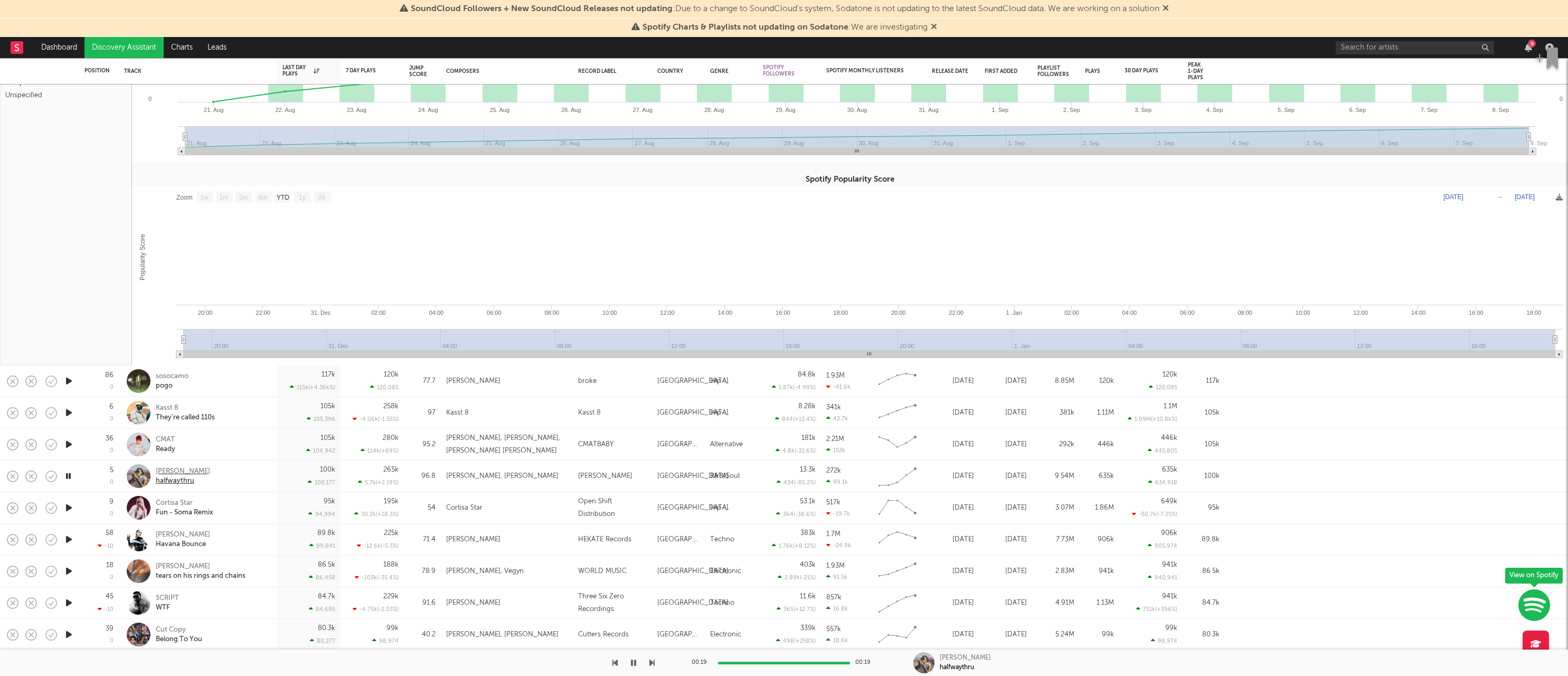
click at [197, 473] on div "[PERSON_NAME]" at bounding box center [183, 472] width 54 height 10
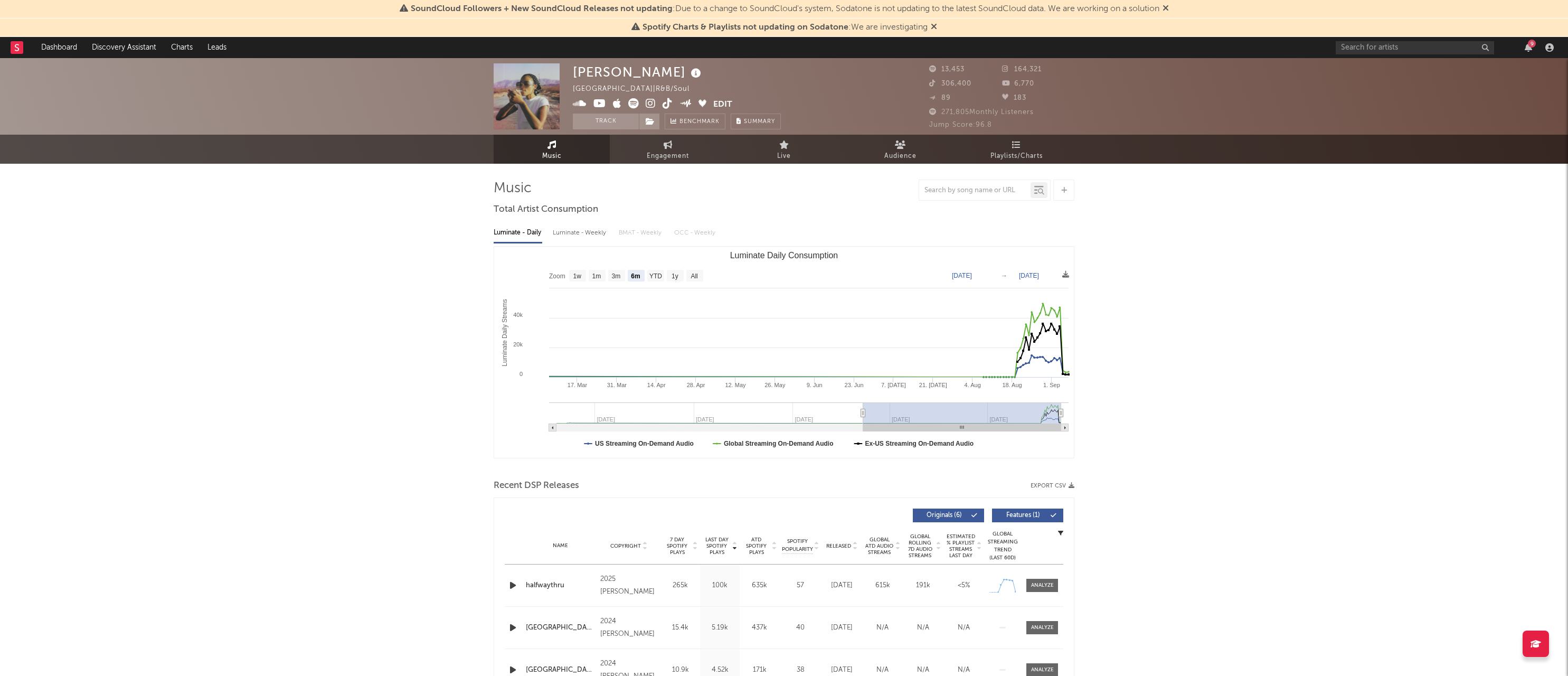
select select "6m"
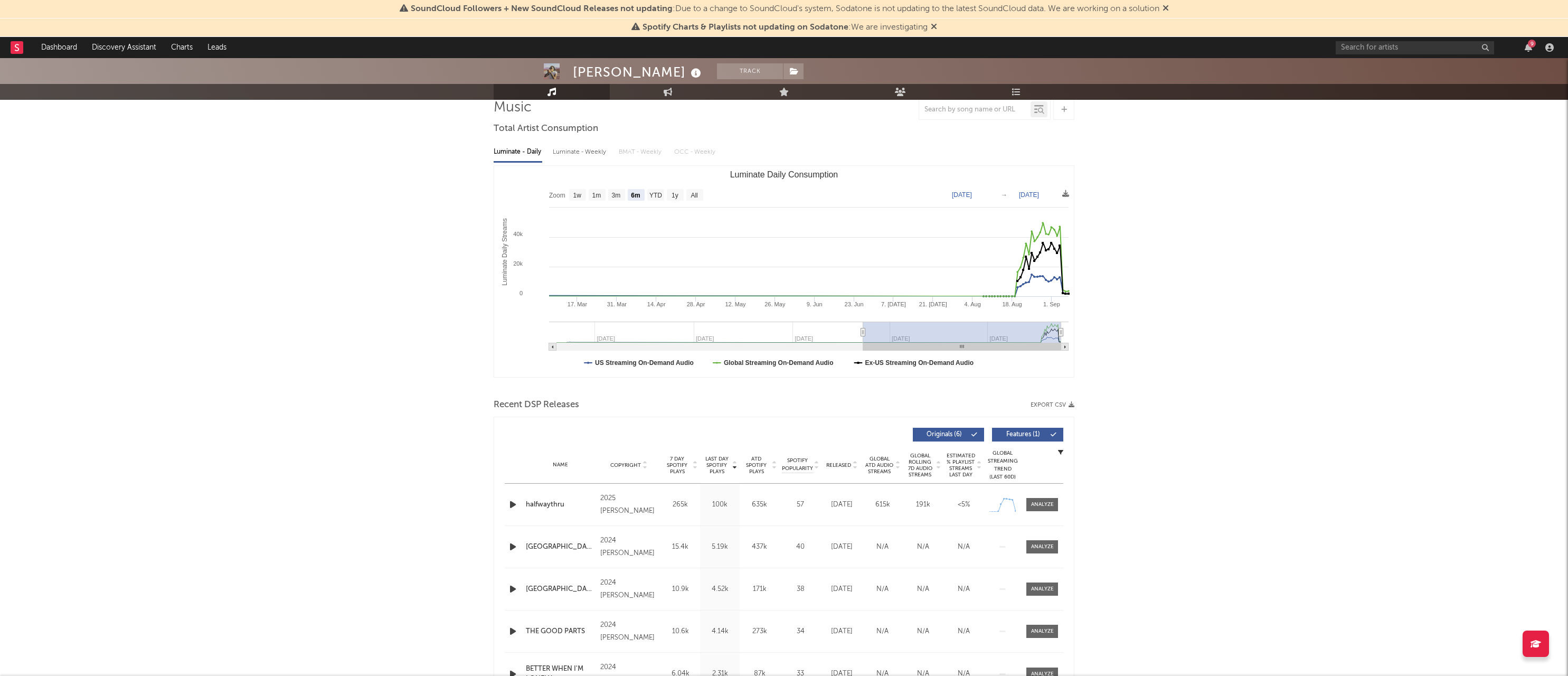
scroll to position [82, 0]
click at [514, 505] on icon "button" at bounding box center [513, 504] width 11 height 13
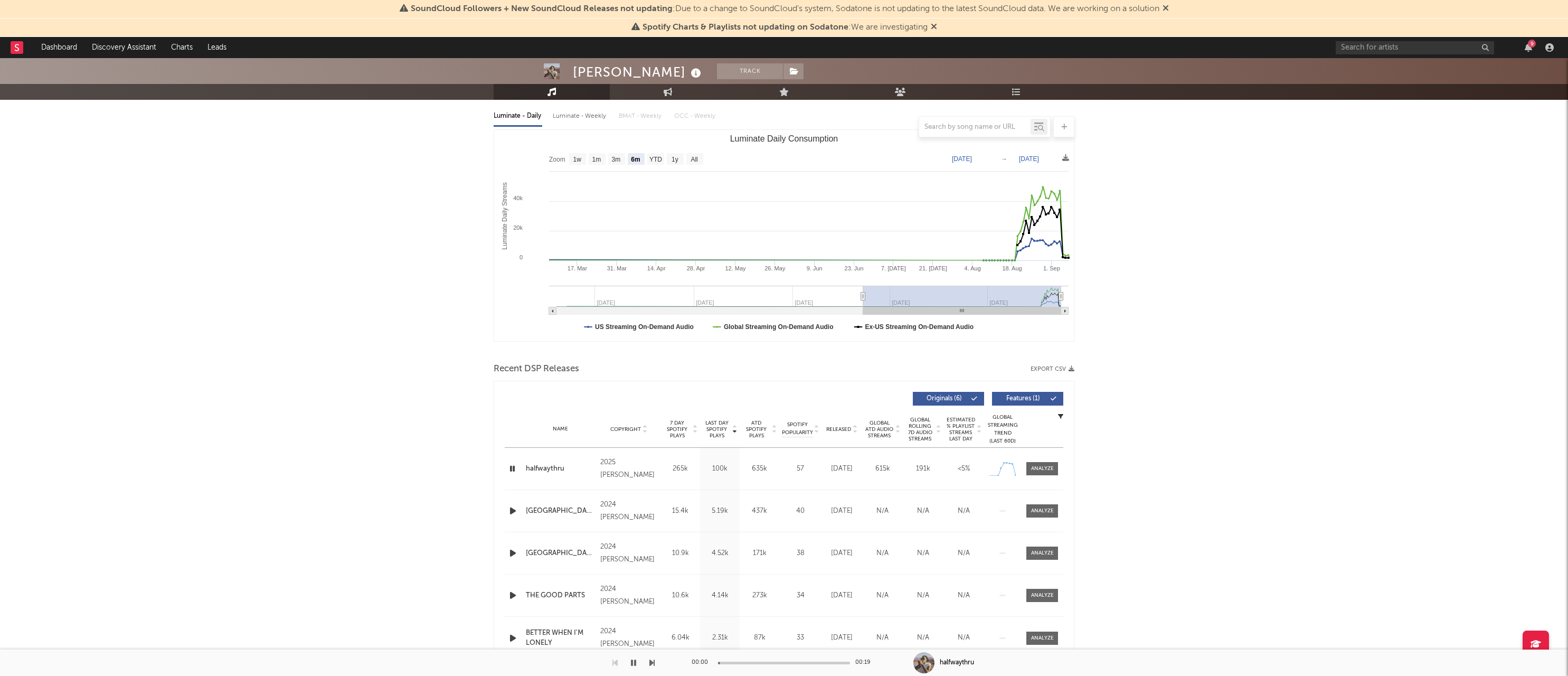
scroll to position [121, 0]
click at [506, 510] on div at bounding box center [514, 507] width 18 height 13
click at [511, 506] on icon "button" at bounding box center [513, 507] width 11 height 13
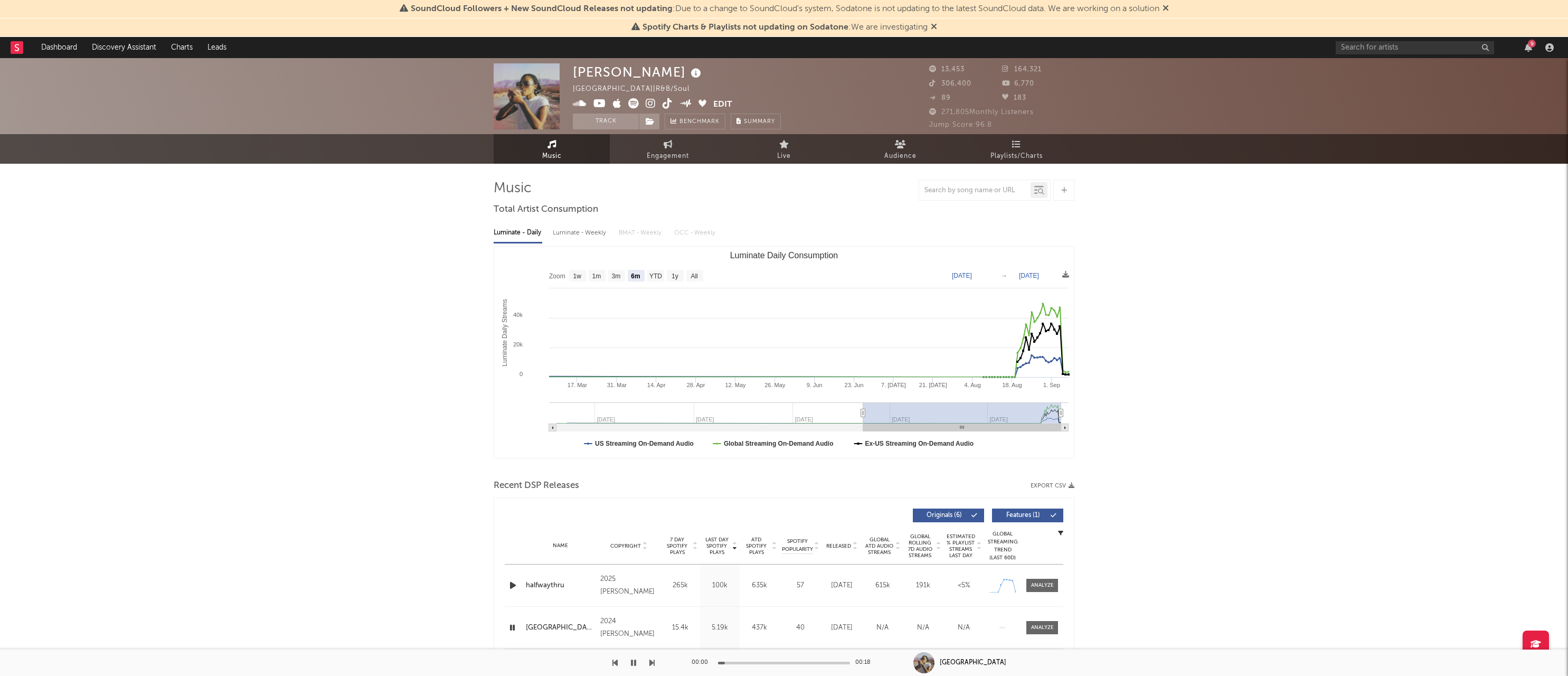
scroll to position [0, 0]
click at [509, 628] on icon "button" at bounding box center [513, 628] width 10 height 13
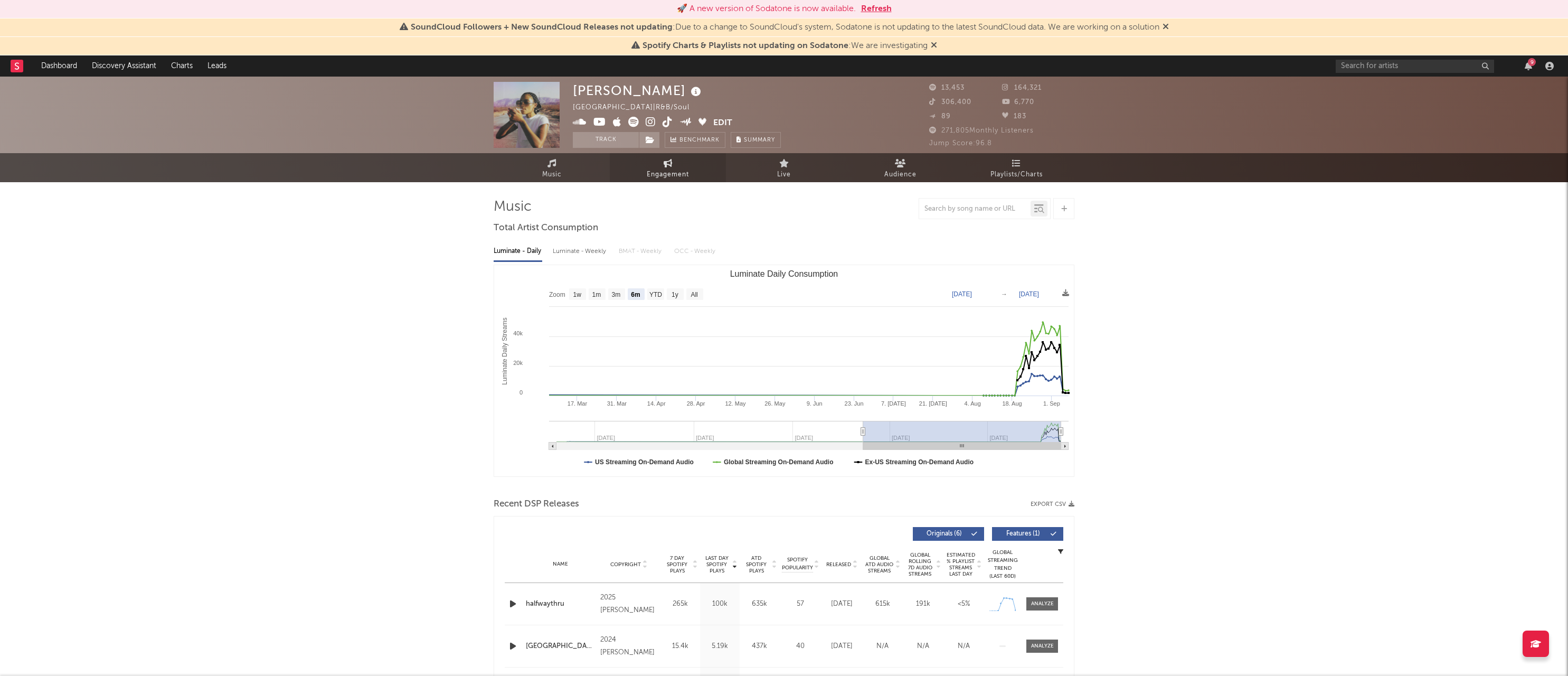
click at [658, 177] on span "Engagement" at bounding box center [667, 174] width 42 height 13
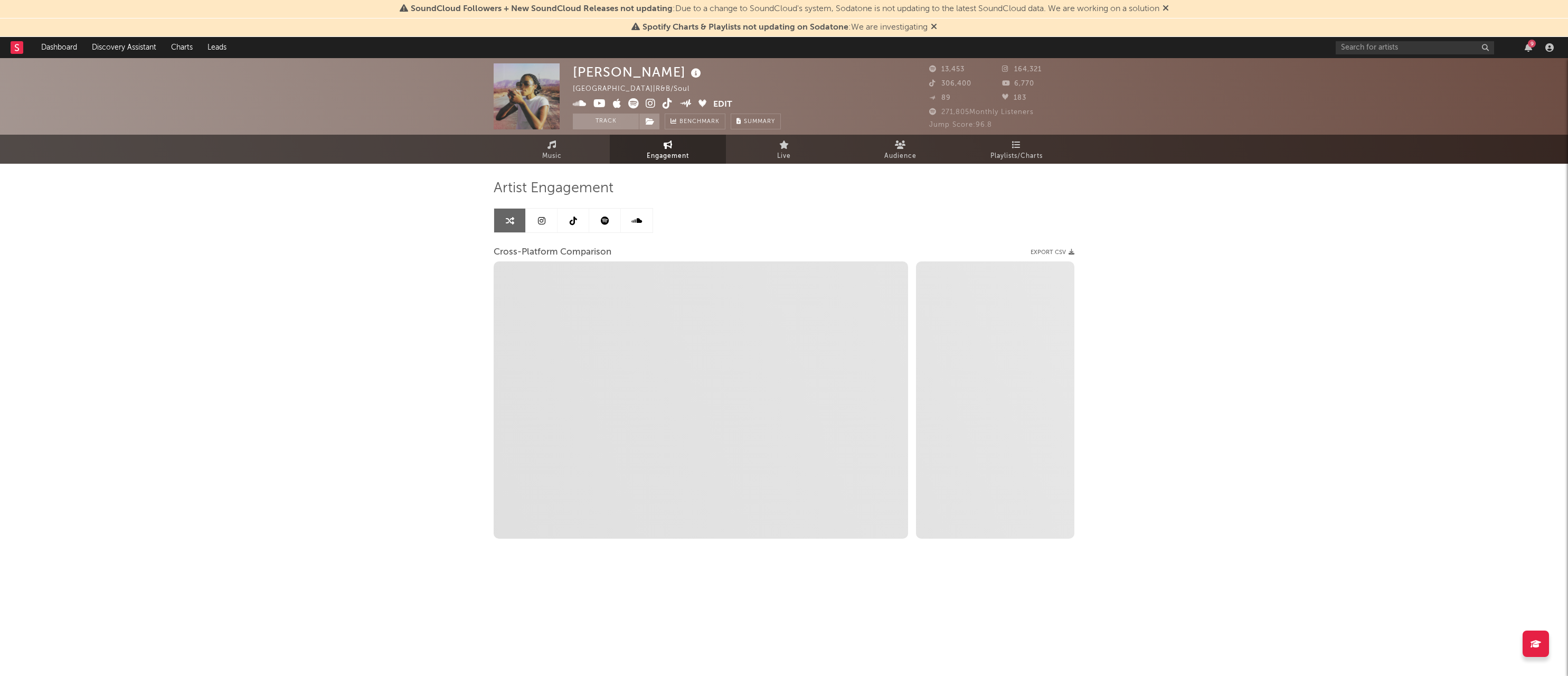
select select "1w"
select select "1m"
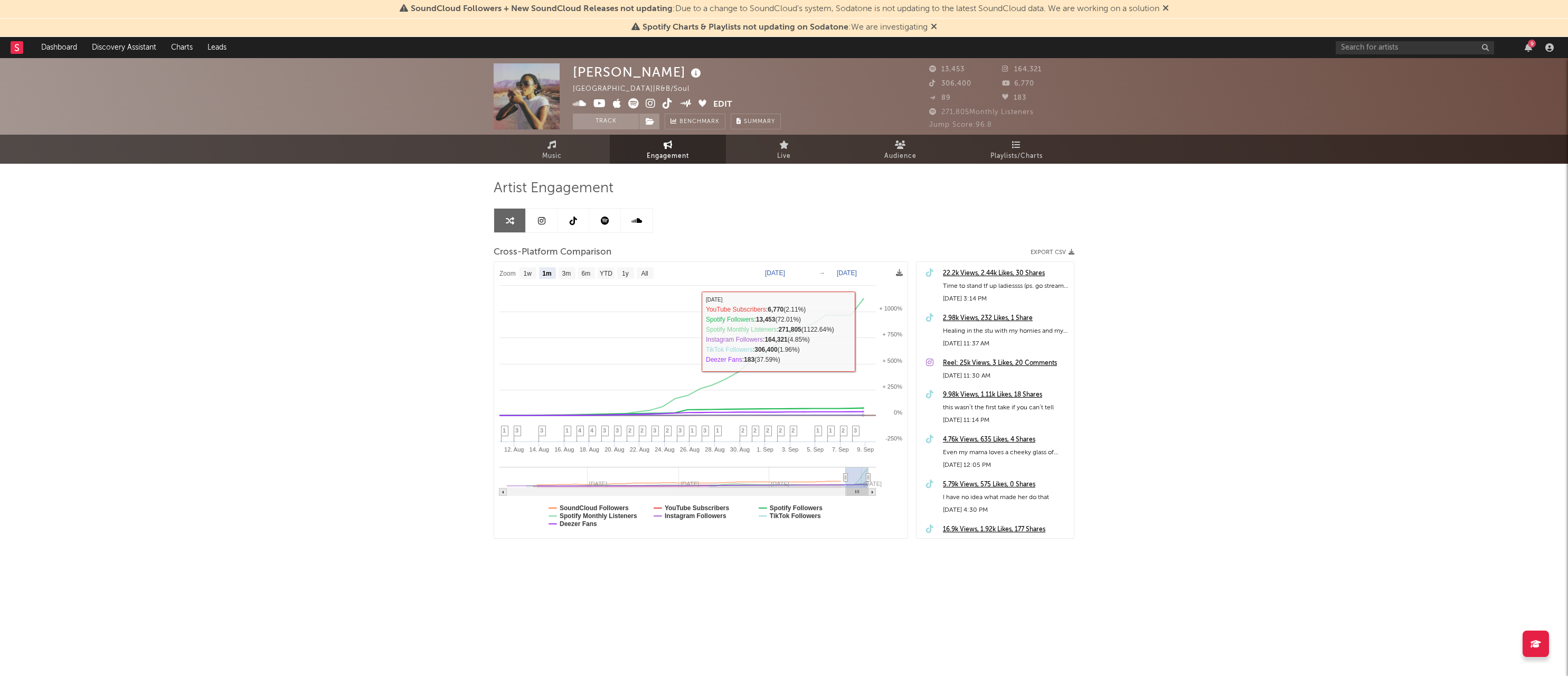
drag, startPoint x: 878, startPoint y: 169, endPoint x: 869, endPoint y: 169, distance: 9.0
click at [873, 169] on div "Artist Engagement Cross-Platform Comparison Export CSV Zoom 1w 1m 3m 6m YTD 1y …" at bounding box center [784, 372] width 581 height 417
click at [585, 157] on link "Music" at bounding box center [551, 149] width 116 height 29
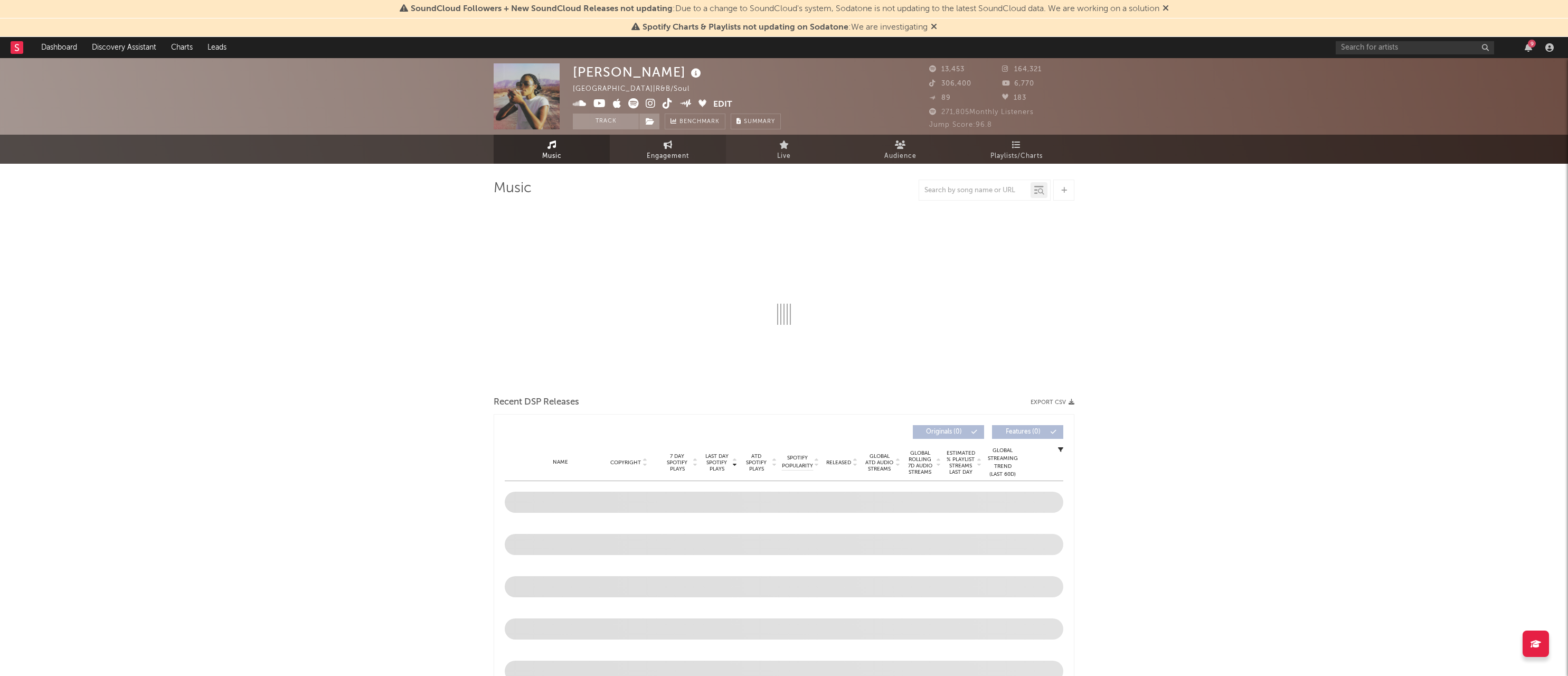
click at [678, 149] on link "Engagement" at bounding box center [668, 149] width 116 height 29
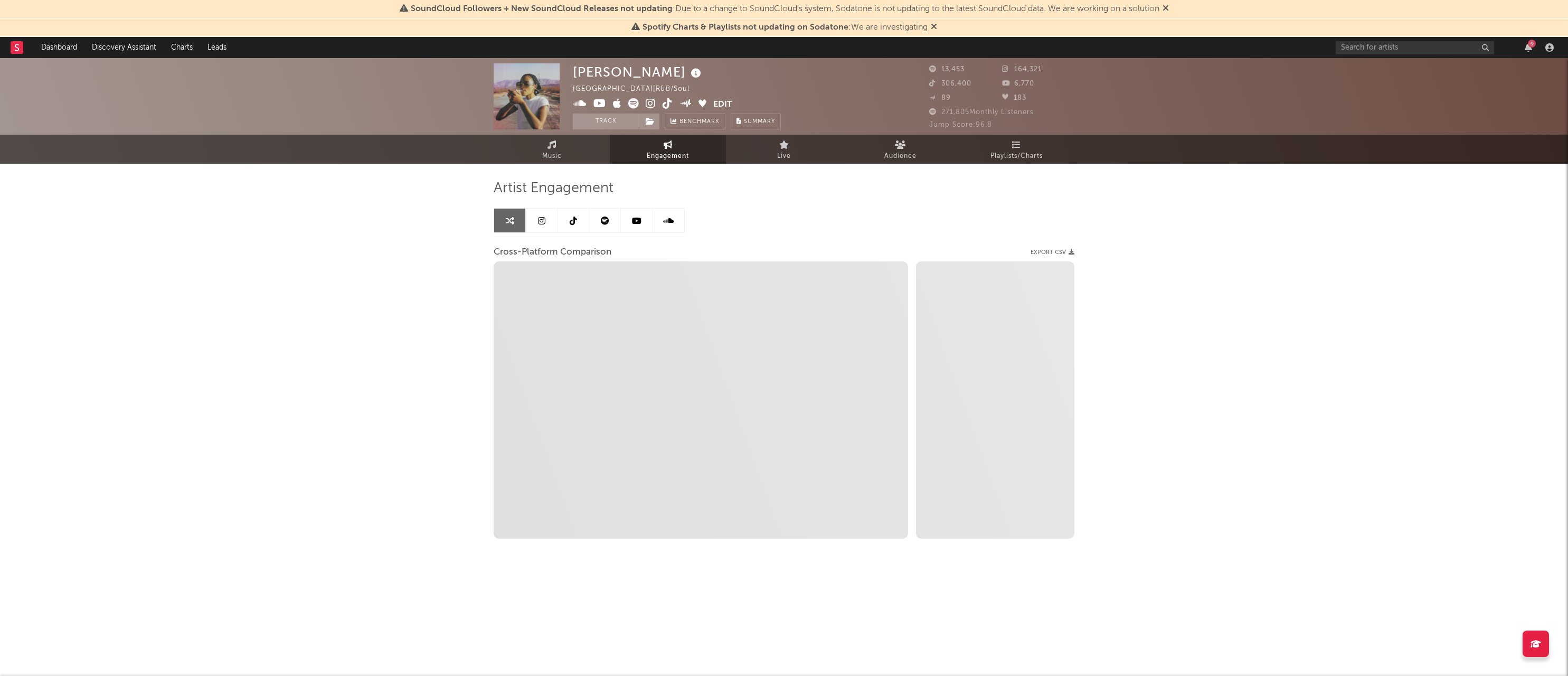
scroll to position [75, 0]
click at [590, 209] on link at bounding box center [605, 220] width 32 height 24
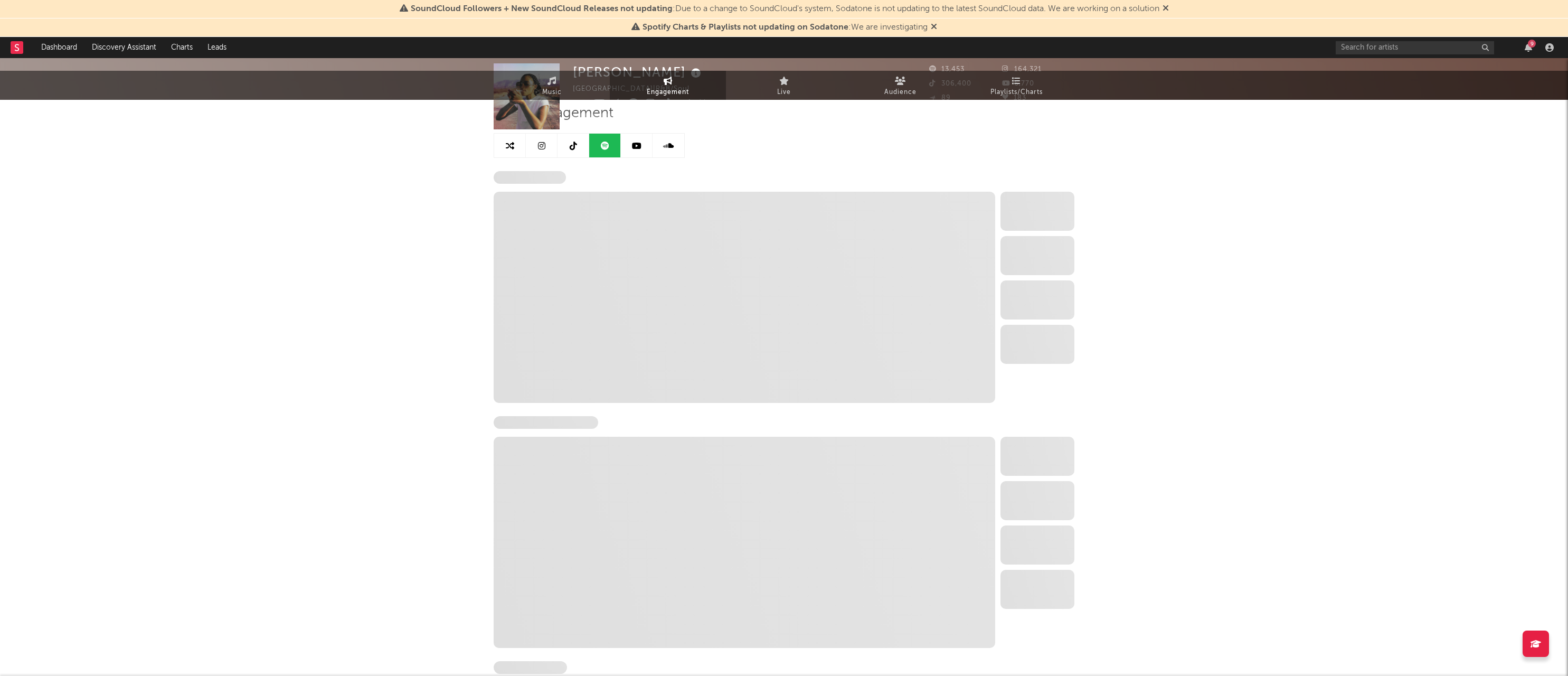
click at [590, 153] on link at bounding box center [605, 145] width 32 height 24
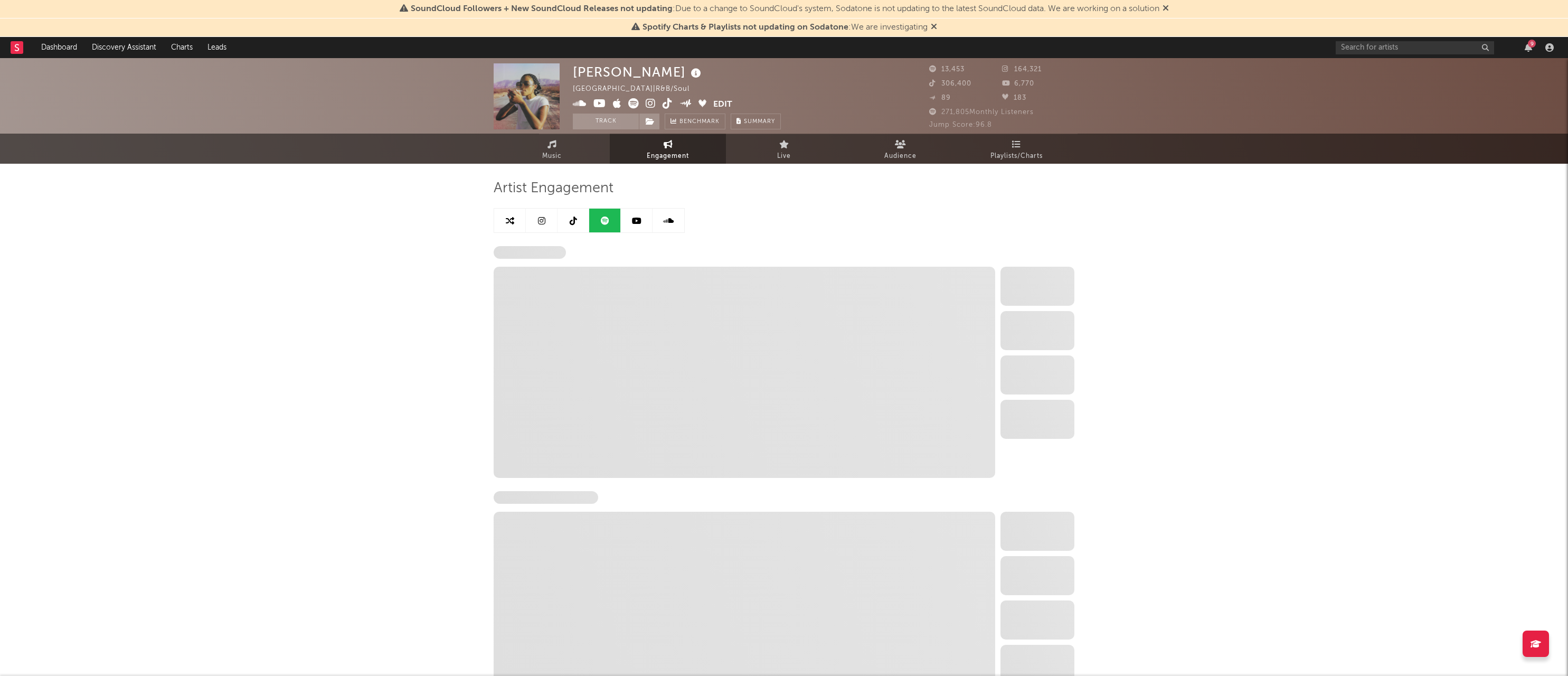
scroll to position [-2, 0]
select select "6m"
select select "1w"
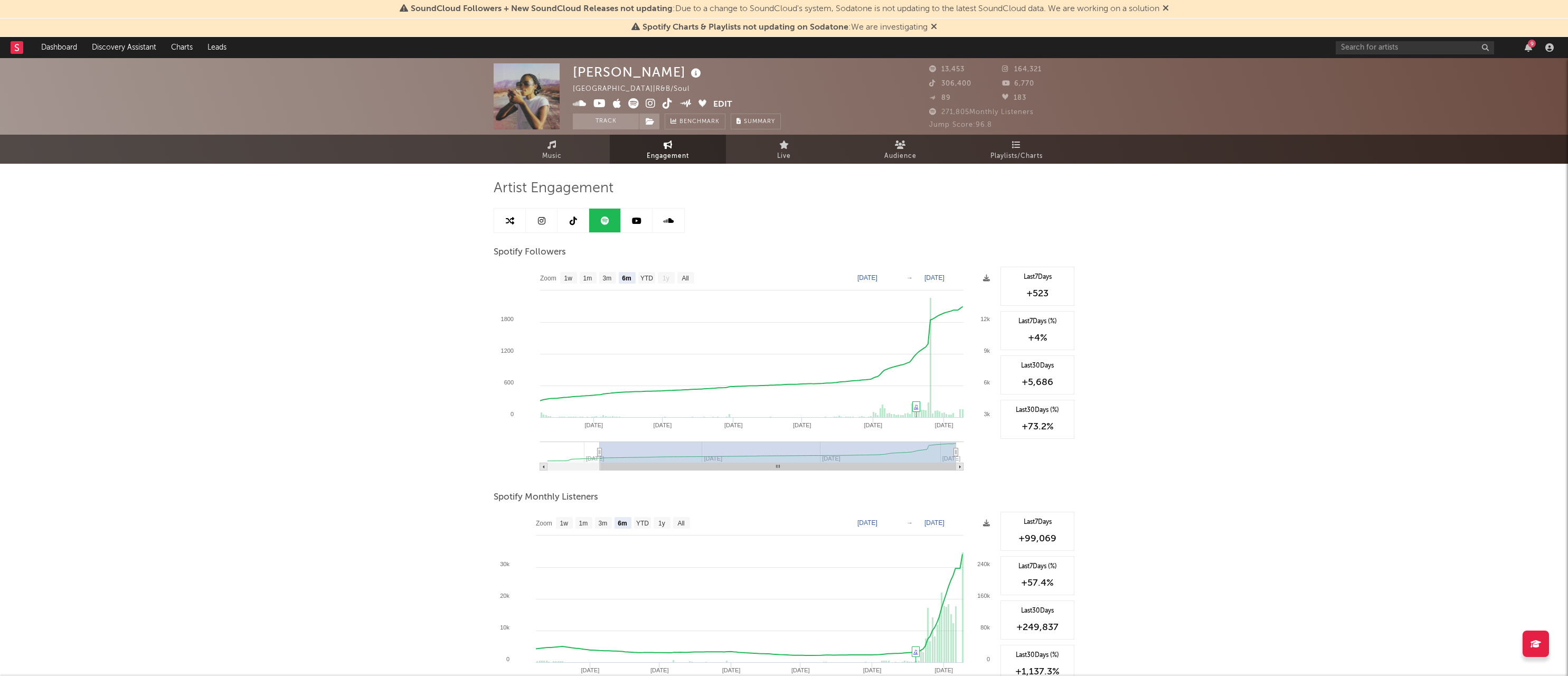
scroll to position [0, 0]
click at [576, 219] on icon at bounding box center [573, 221] width 7 height 9
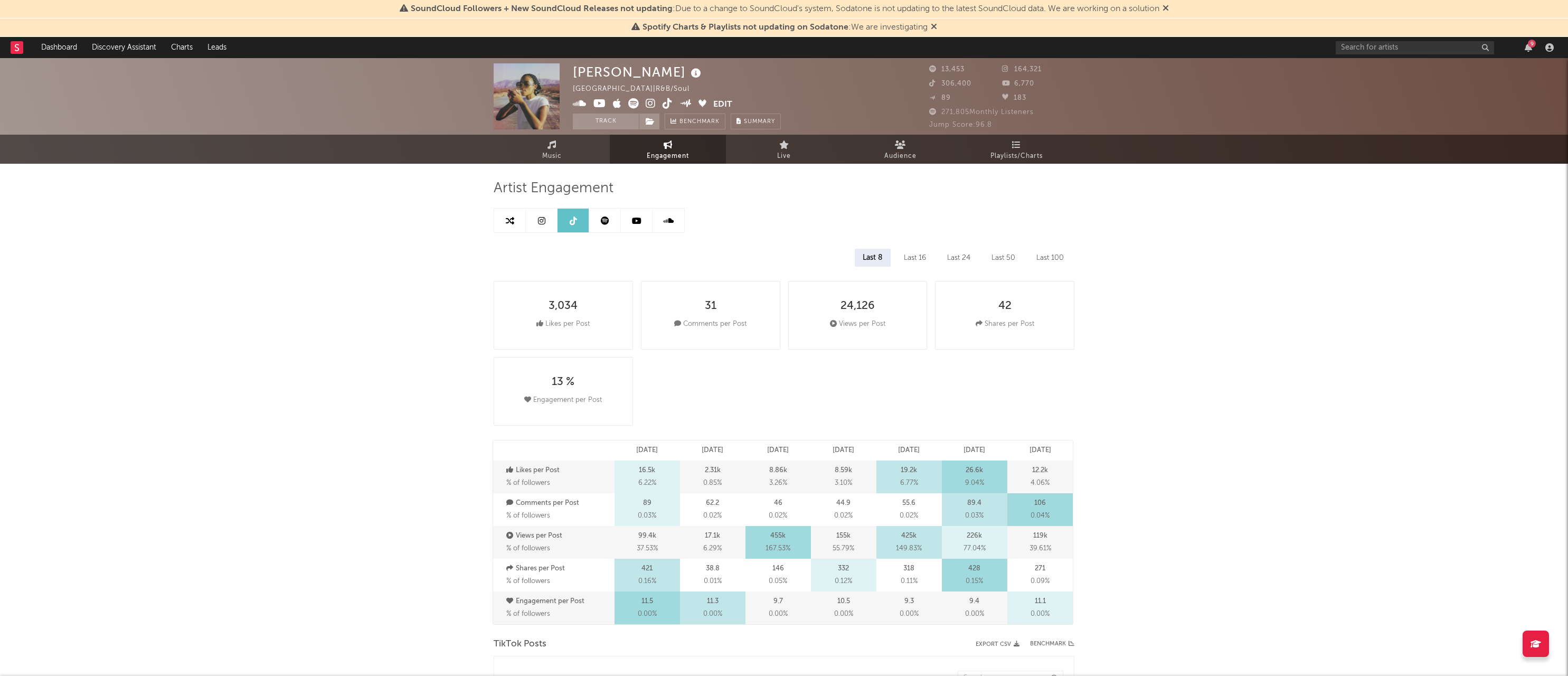
select select "6m"
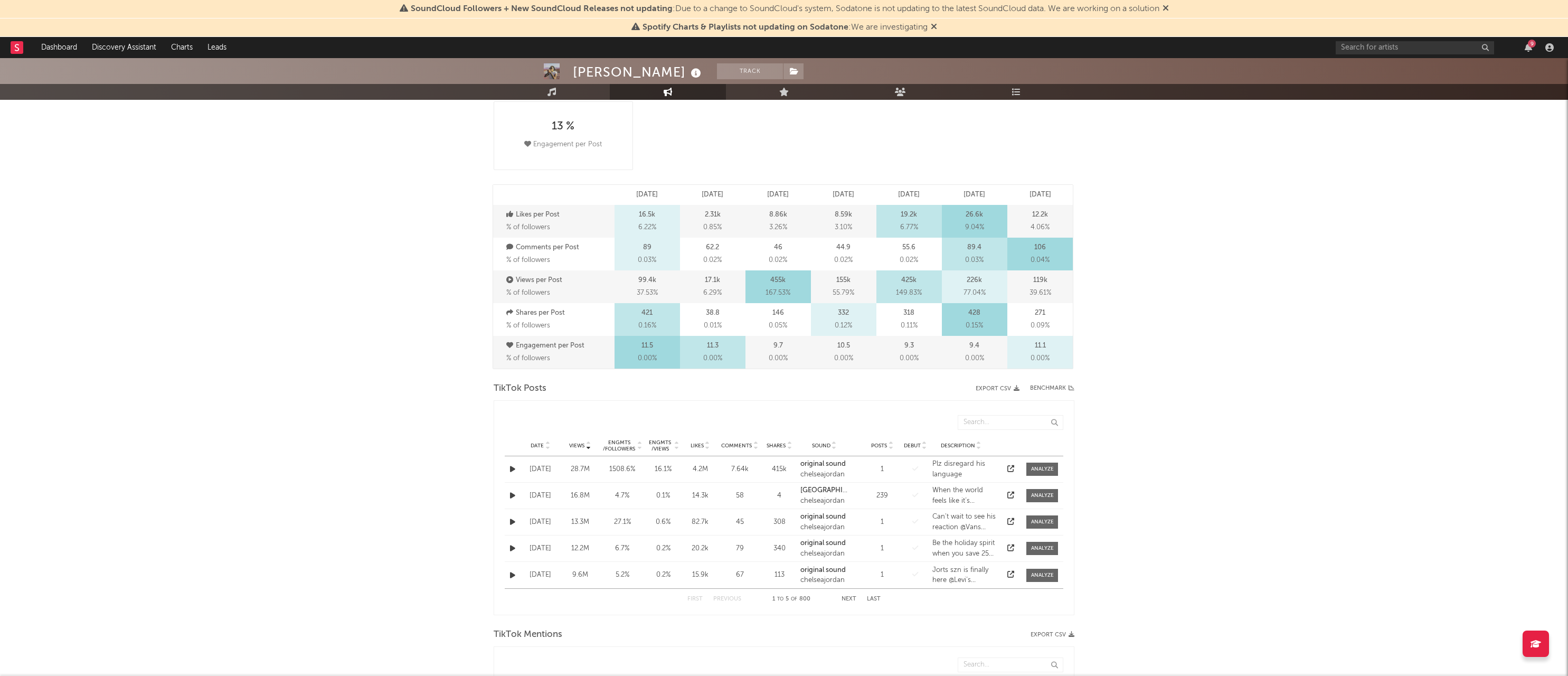
scroll to position [253, 0]
click at [511, 471] on icon "button" at bounding box center [513, 471] width 5 height 7
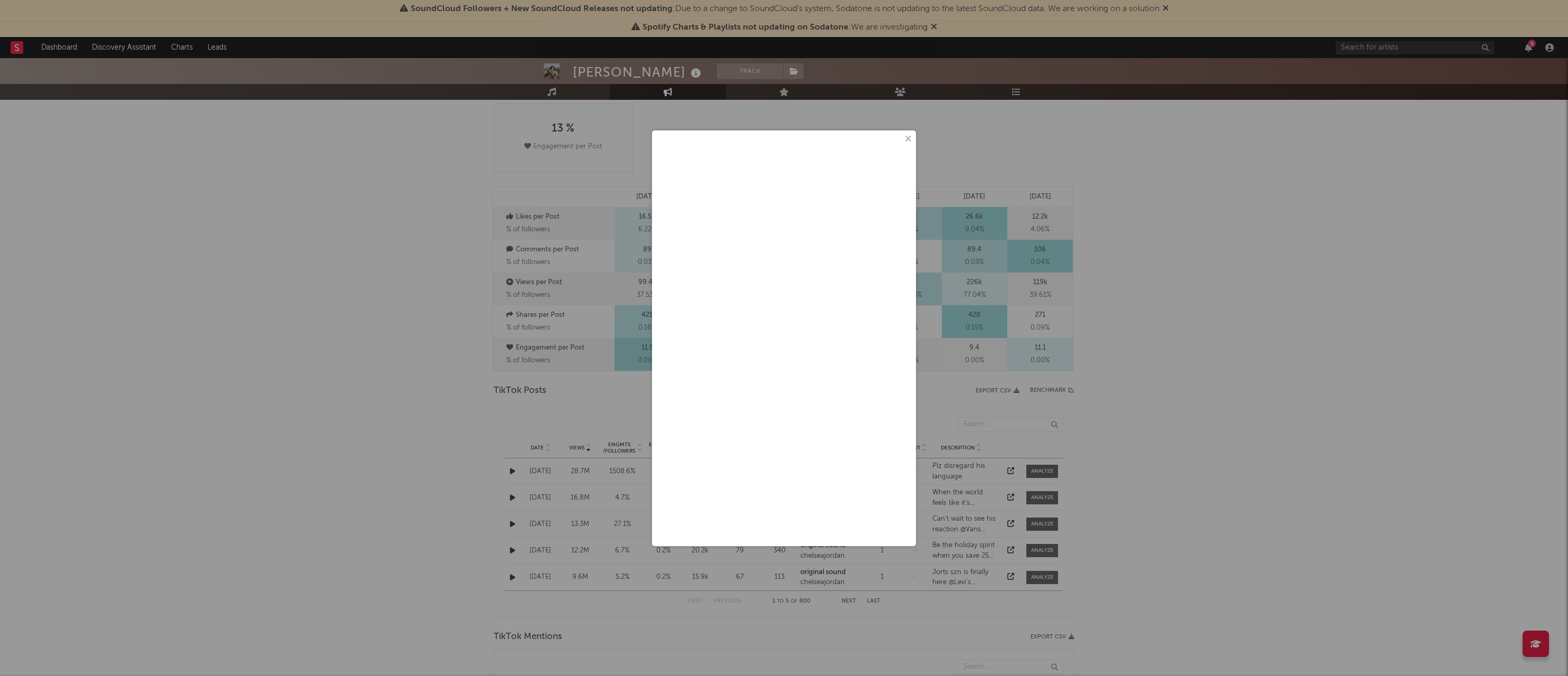
click at [909, 135] on button "×" at bounding box center [907, 139] width 12 height 12
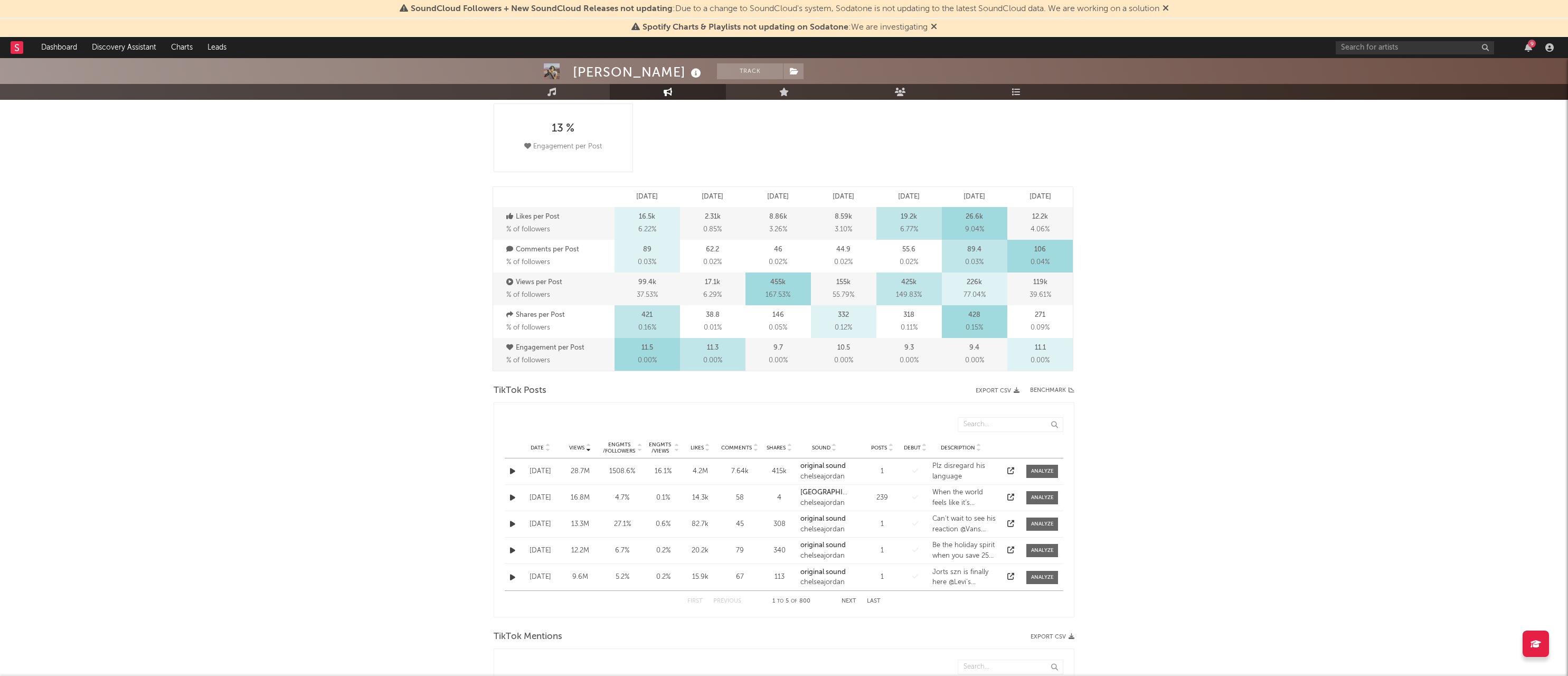
click at [509, 497] on button "button" at bounding box center [513, 498] width 10 height 12
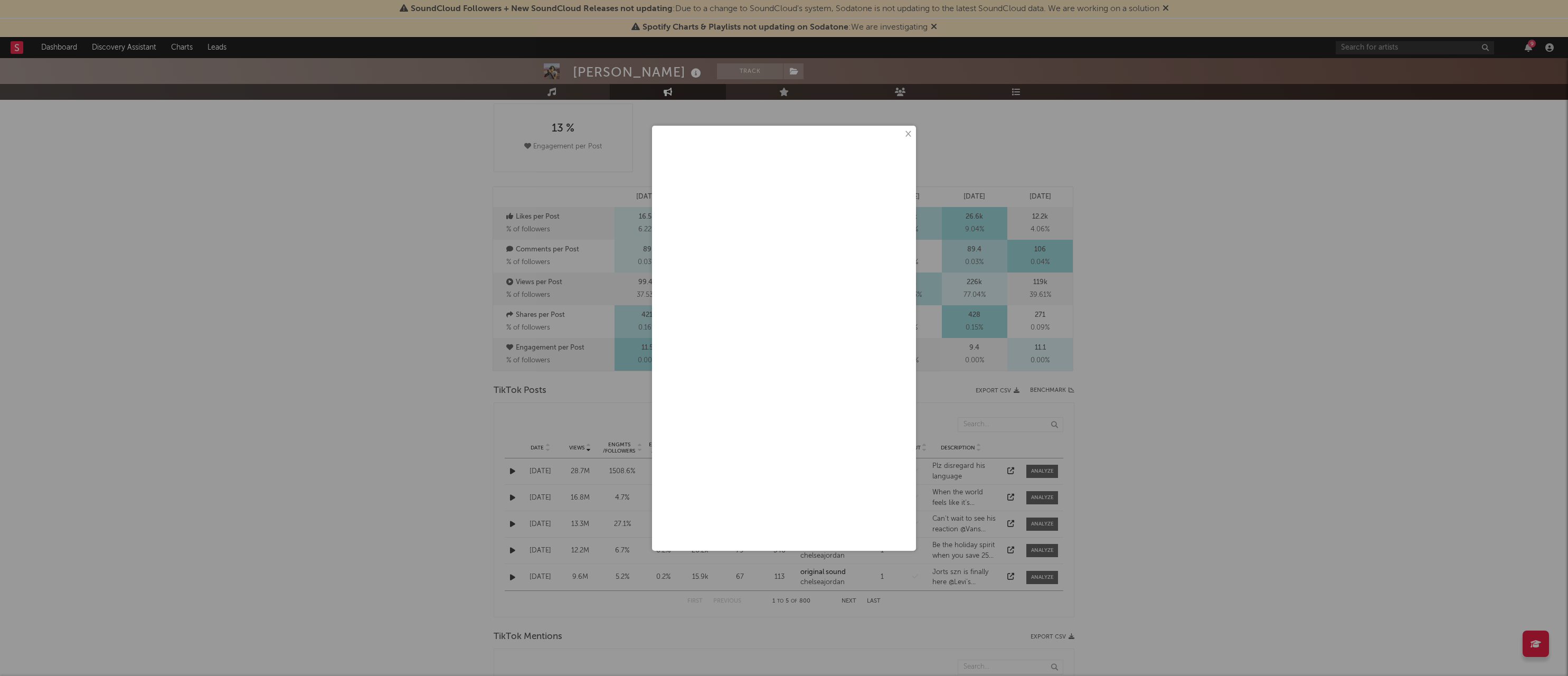
click at [908, 134] on button "×" at bounding box center [907, 134] width 12 height 12
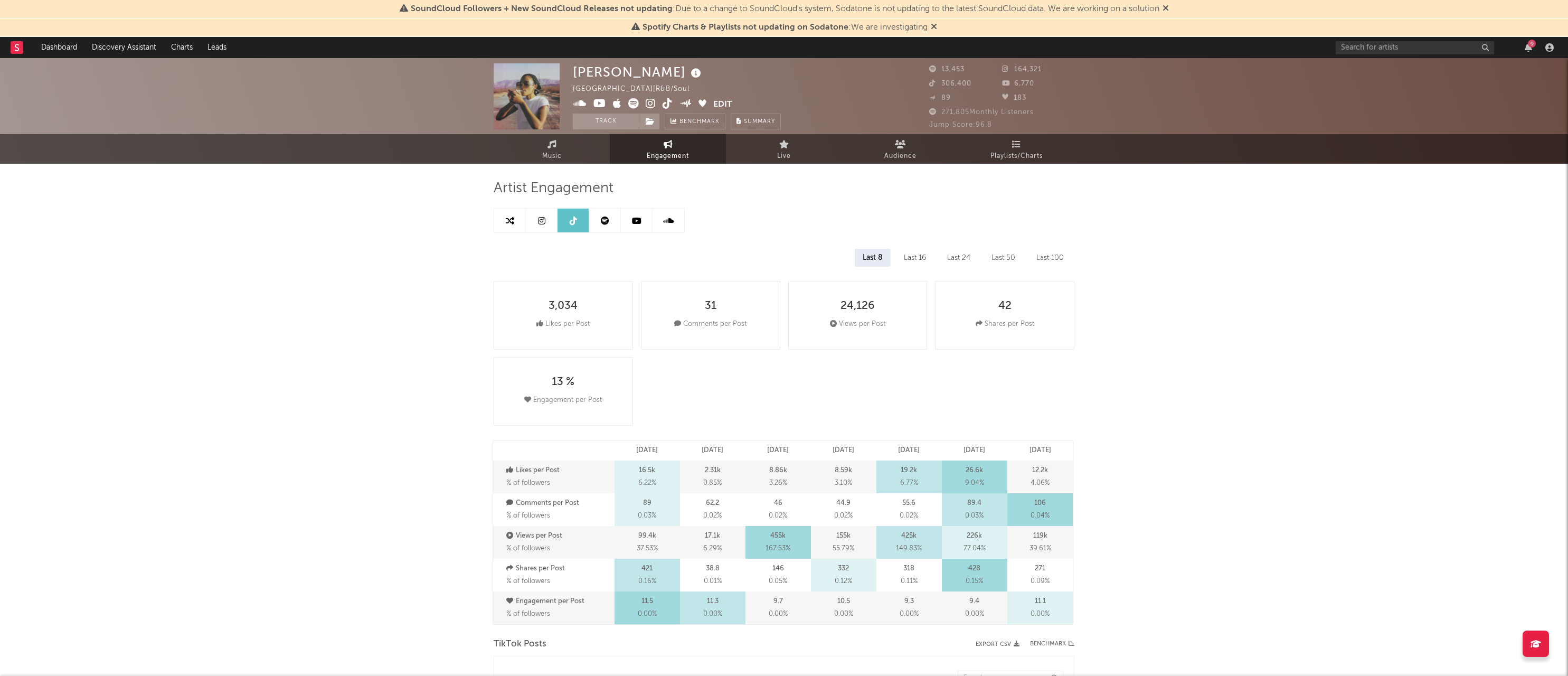
scroll to position [0, 0]
click at [77, 49] on link "Dashboard" at bounding box center [59, 48] width 51 height 21
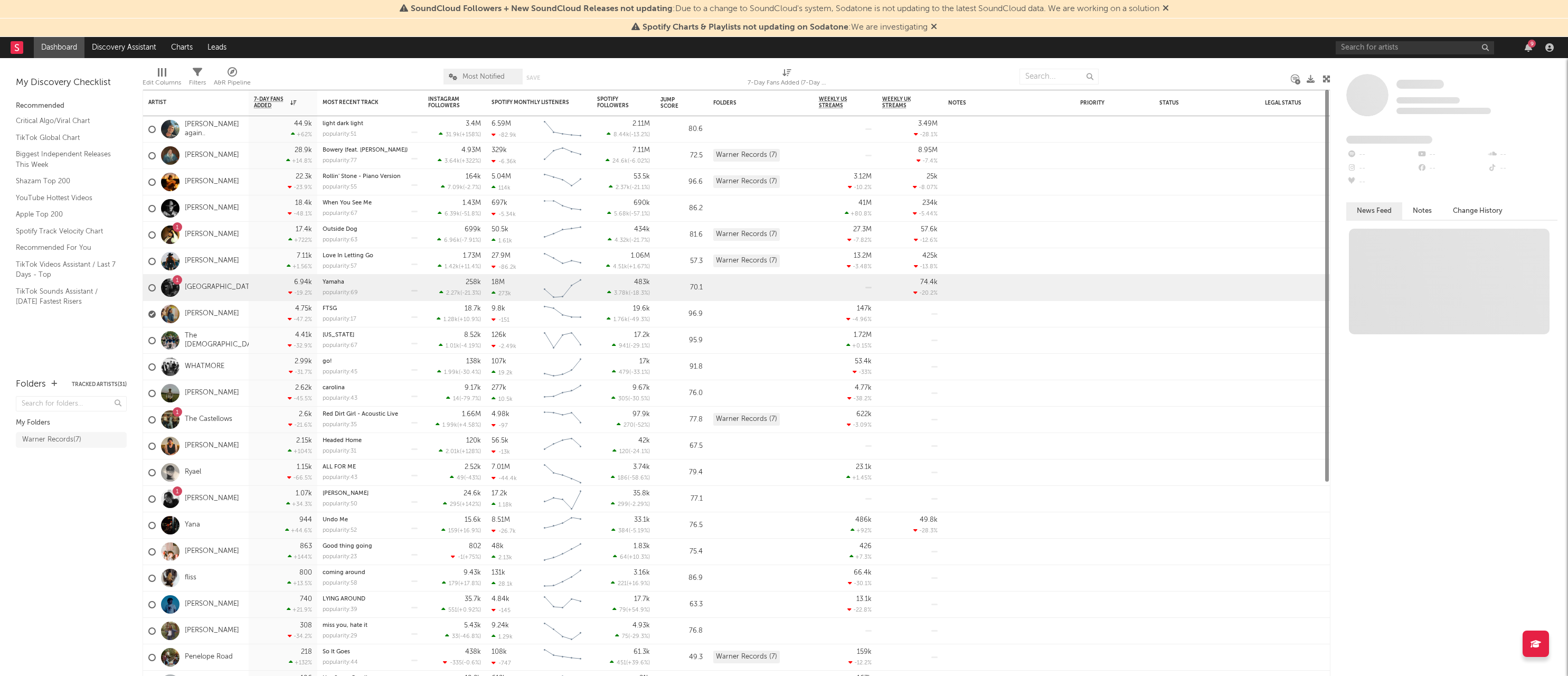
click at [51, 381] on icon "button" at bounding box center [54, 383] width 6 height 7
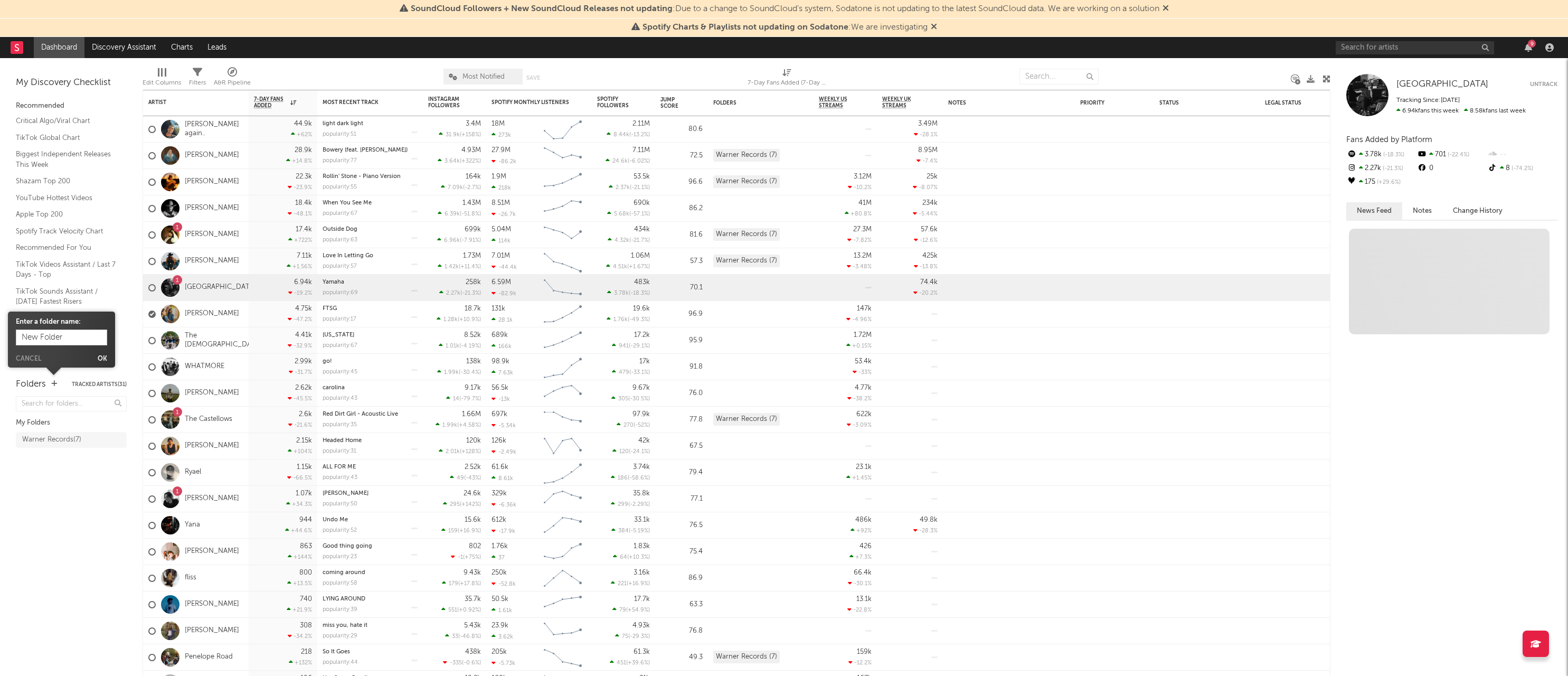
click at [97, 493] on div "Folders Tracked Artists ( 31 ) My Folders Warner Records ( 7 )" at bounding box center [71, 521] width 142 height 309
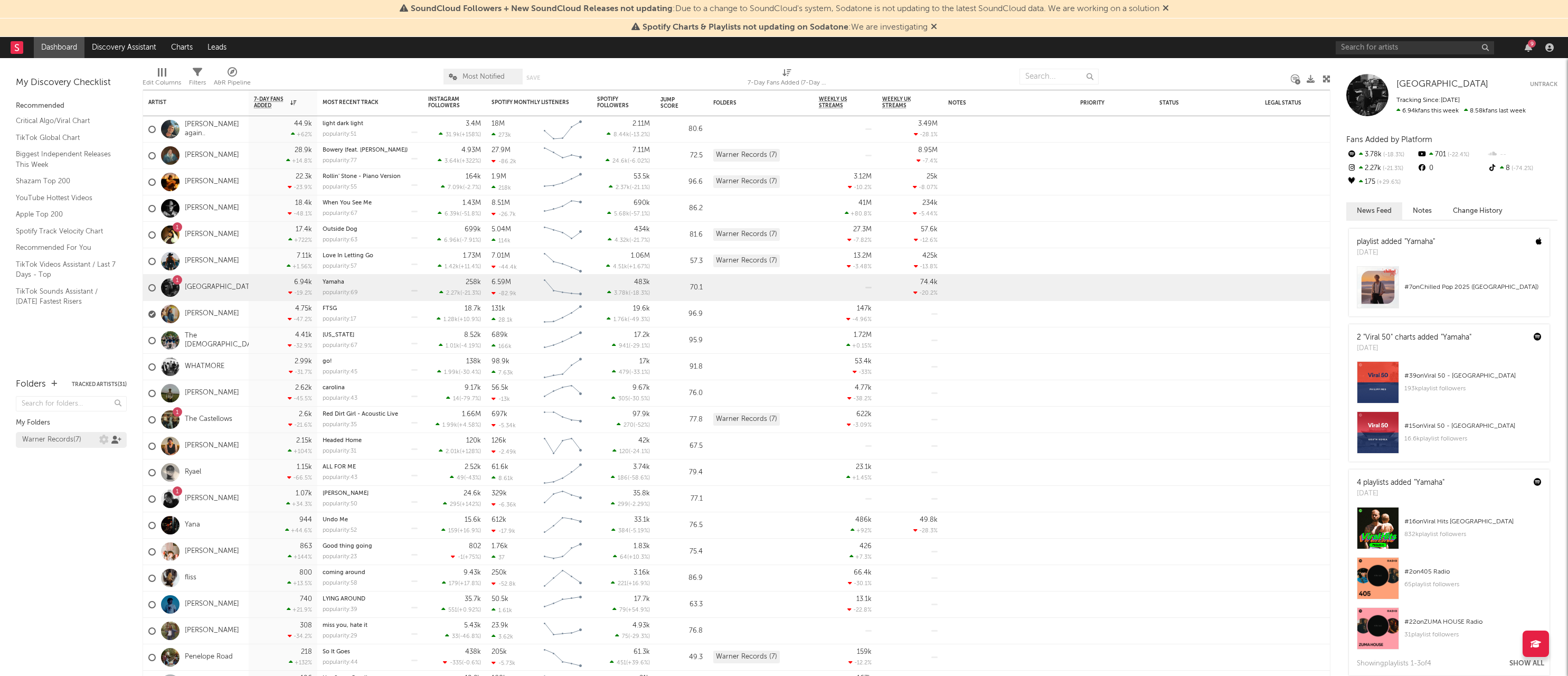
click at [114, 439] on icon at bounding box center [116, 440] width 10 height 8
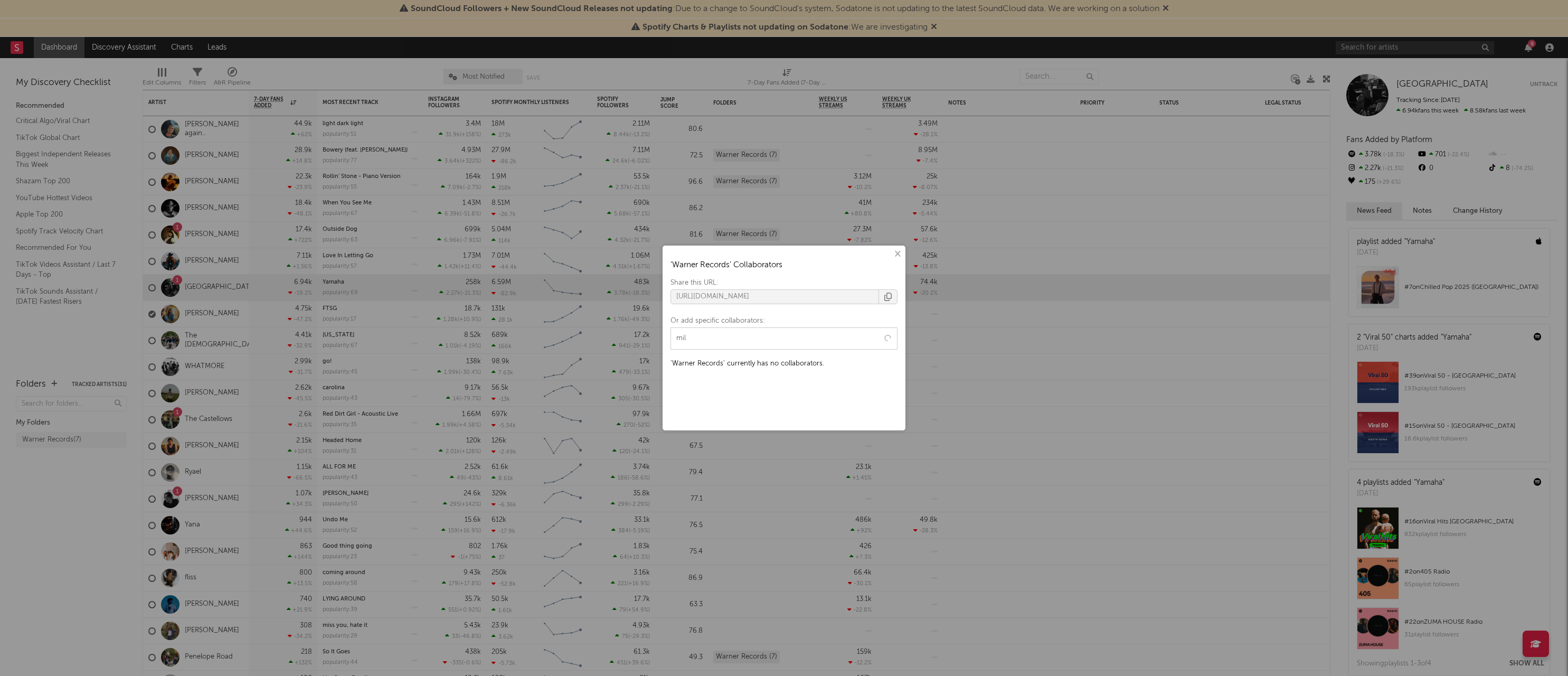
type input "mile"
drag, startPoint x: 696, startPoint y: 337, endPoint x: 653, endPoint y: 337, distance: 43.0
click at [653, 337] on div "× ' Warner Records ' Collaborators Share this URL: [URL][DOMAIN_NAME] Or add sp…" at bounding box center [784, 338] width 1568 height 676
click at [895, 254] on button "×" at bounding box center [897, 254] width 12 height 12
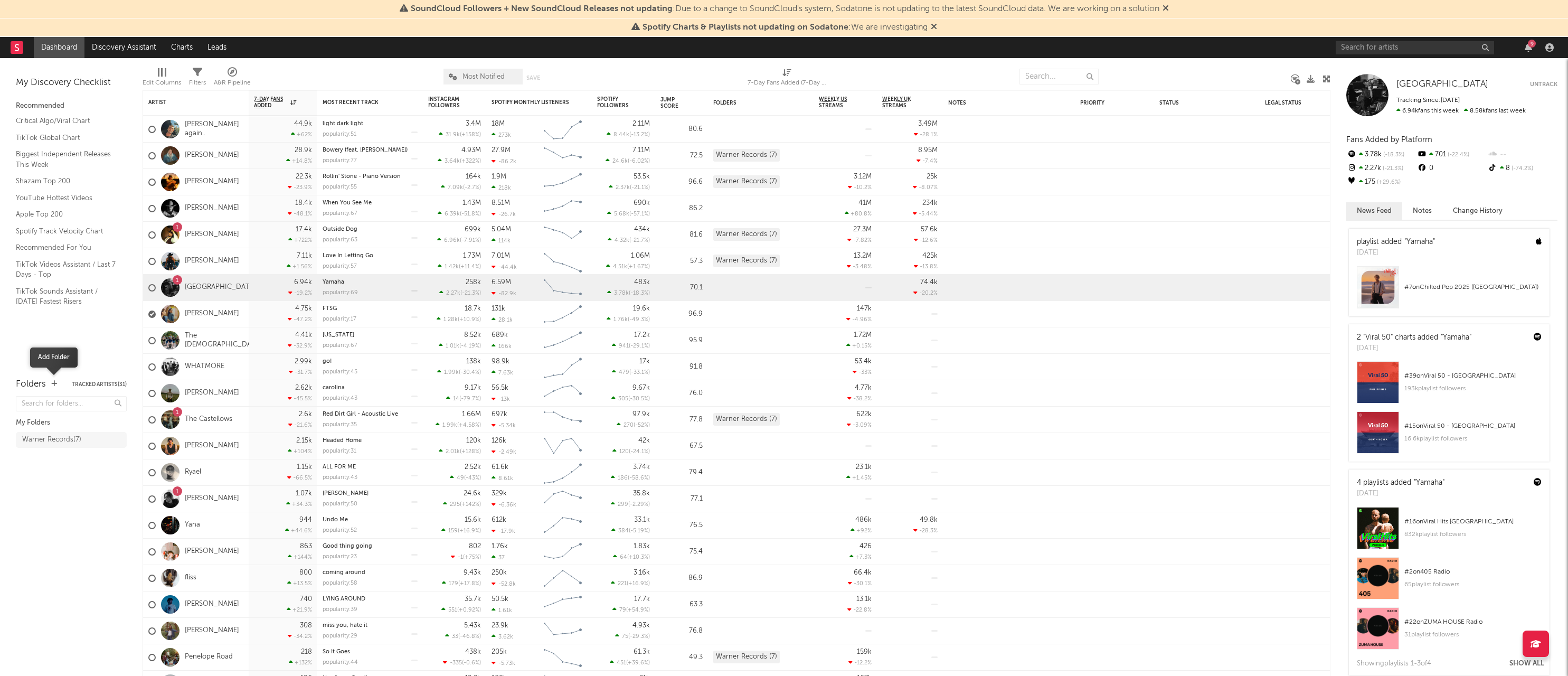
click at [52, 386] on icon "button" at bounding box center [54, 383] width 6 height 7
type input "J"
type input "Unsigned Artists"
click at [103, 356] on button "Ok" at bounding box center [102, 359] width 10 height 6
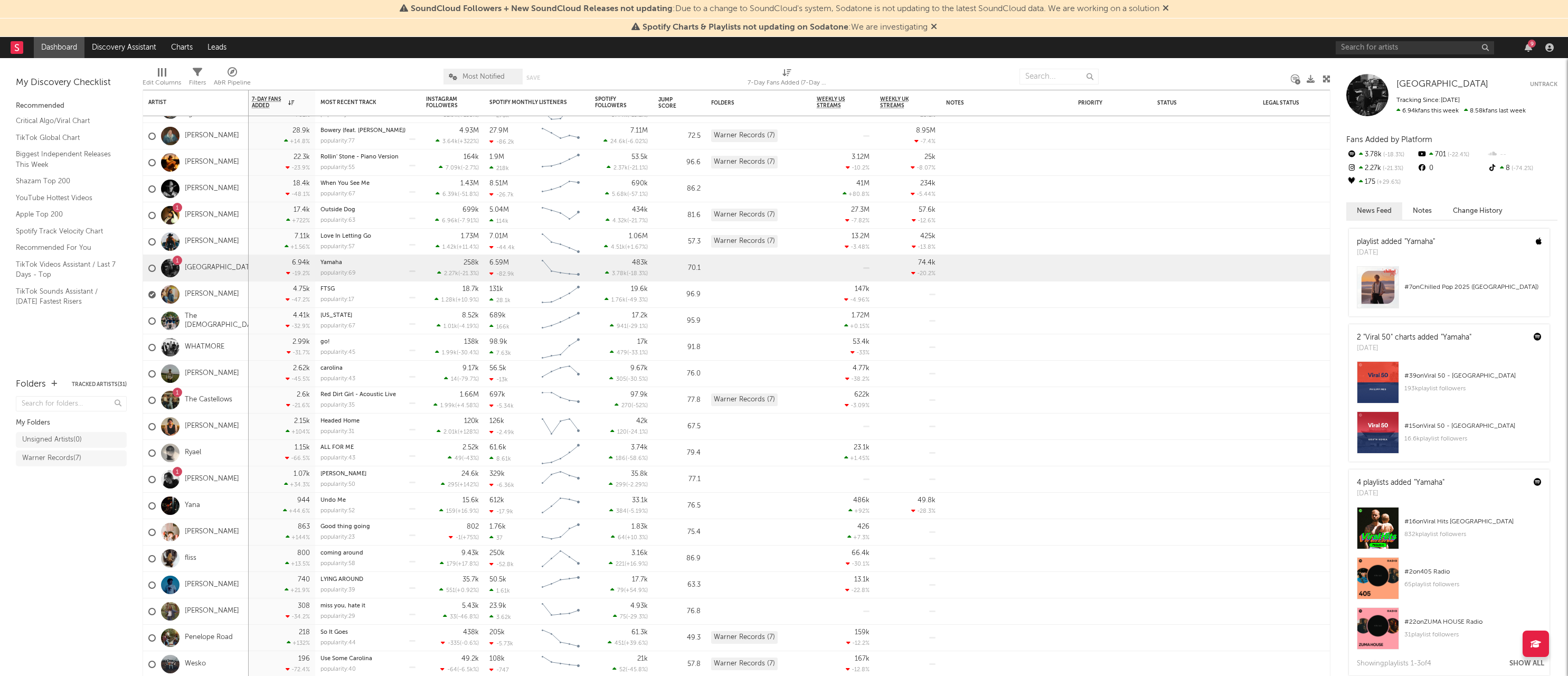
click at [1074, 65] on div at bounding box center [1059, 76] width 79 height 26
click at [1066, 80] on input "text" at bounding box center [1059, 77] width 79 height 16
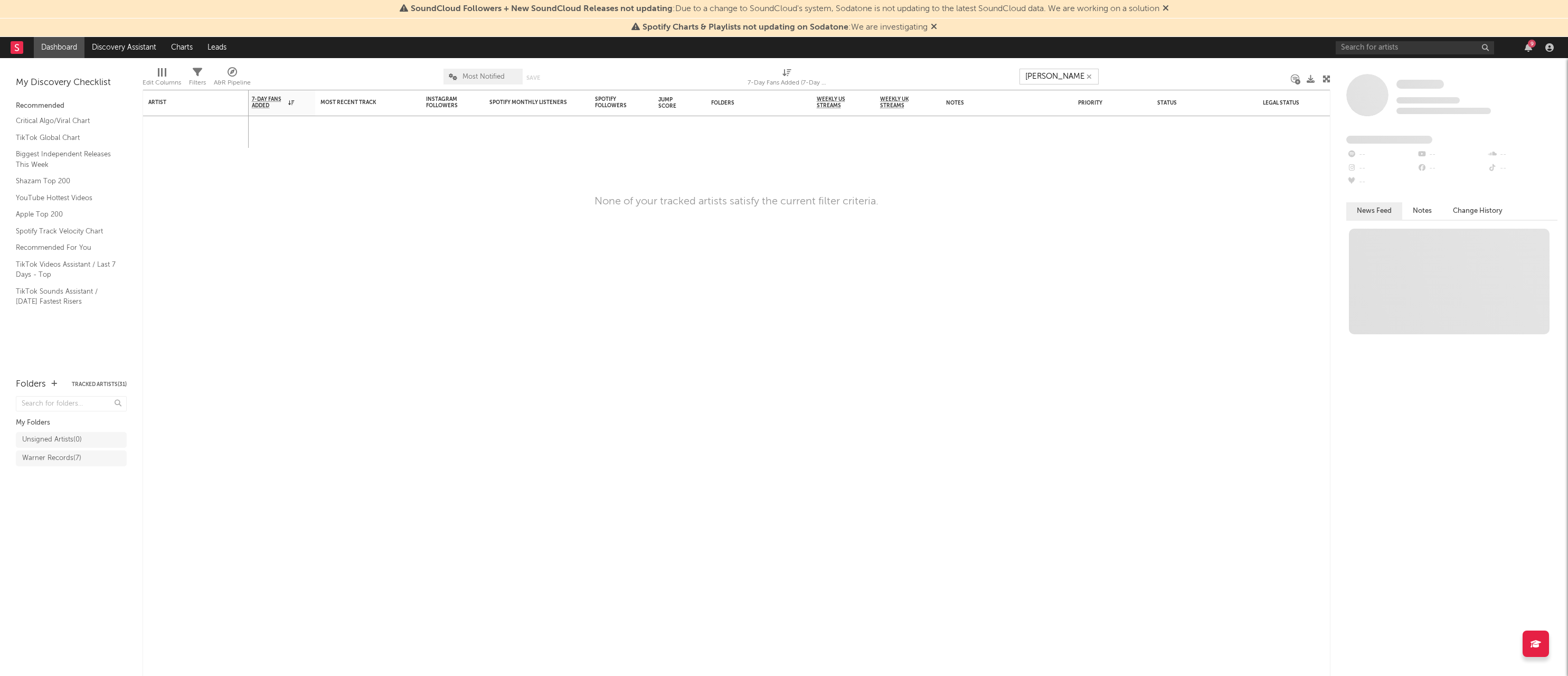
type input "[PERSON_NAME]"
click at [1338, 33] on div "Spotify Charts & Playlists not updating on Sodatone : We are investigating" at bounding box center [784, 27] width 1568 height 18
click at [1337, 41] on input "text" at bounding box center [1415, 48] width 158 height 13
type input "c"
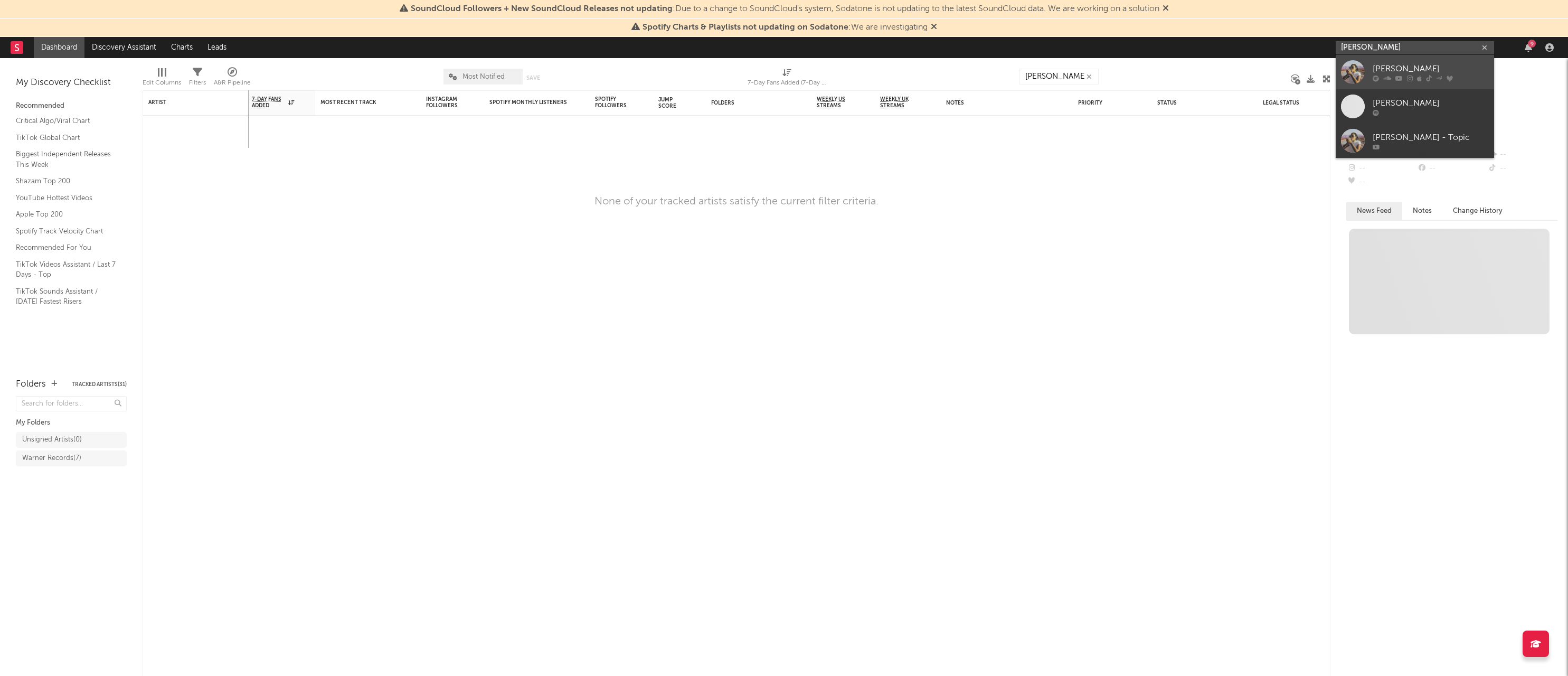
type input "[PERSON_NAME]"
click at [1443, 61] on link "[PERSON_NAME]" at bounding box center [1415, 72] width 158 height 34
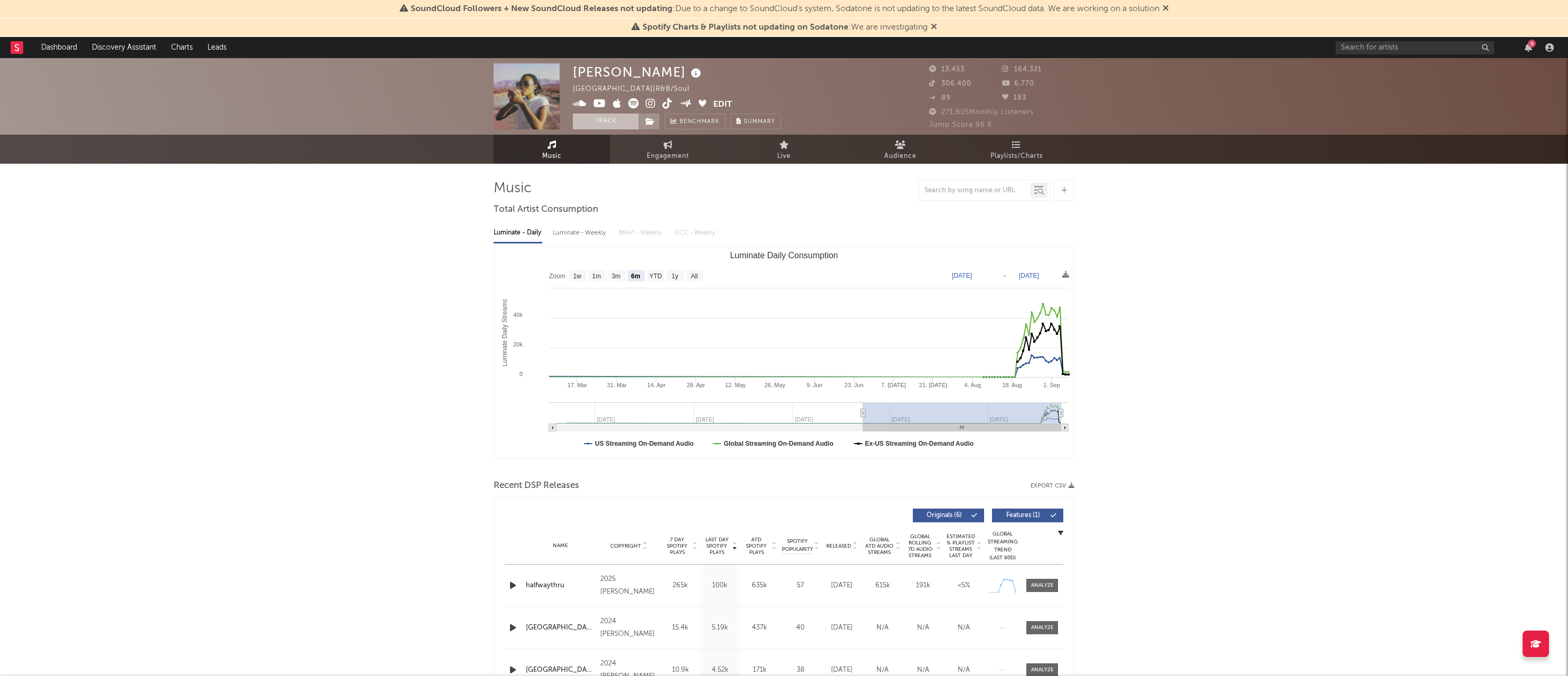
click at [604, 125] on button "Track" at bounding box center [606, 121] width 66 height 16
select select "6m"
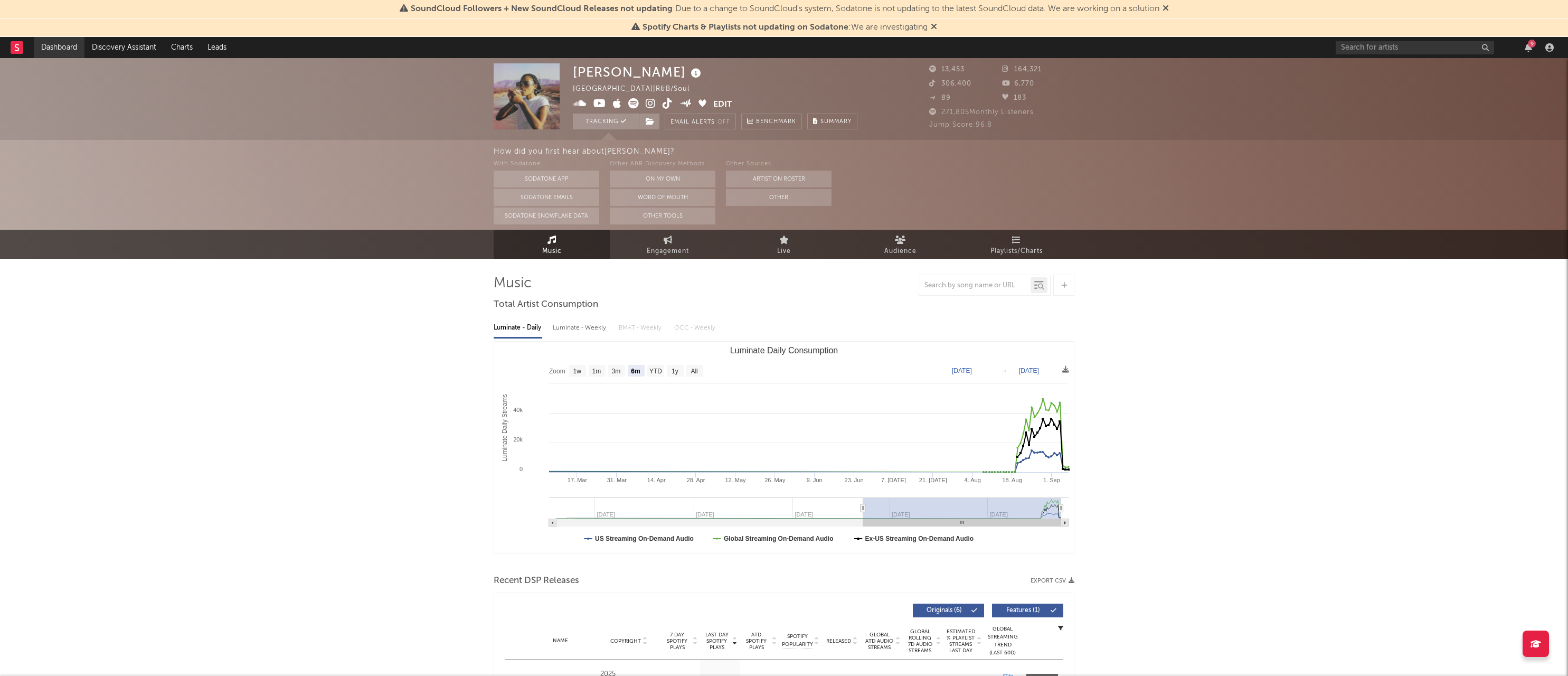
click at [58, 46] on link "Dashboard" at bounding box center [59, 48] width 51 height 21
